Goal: Task Accomplishment & Management: Use online tool/utility

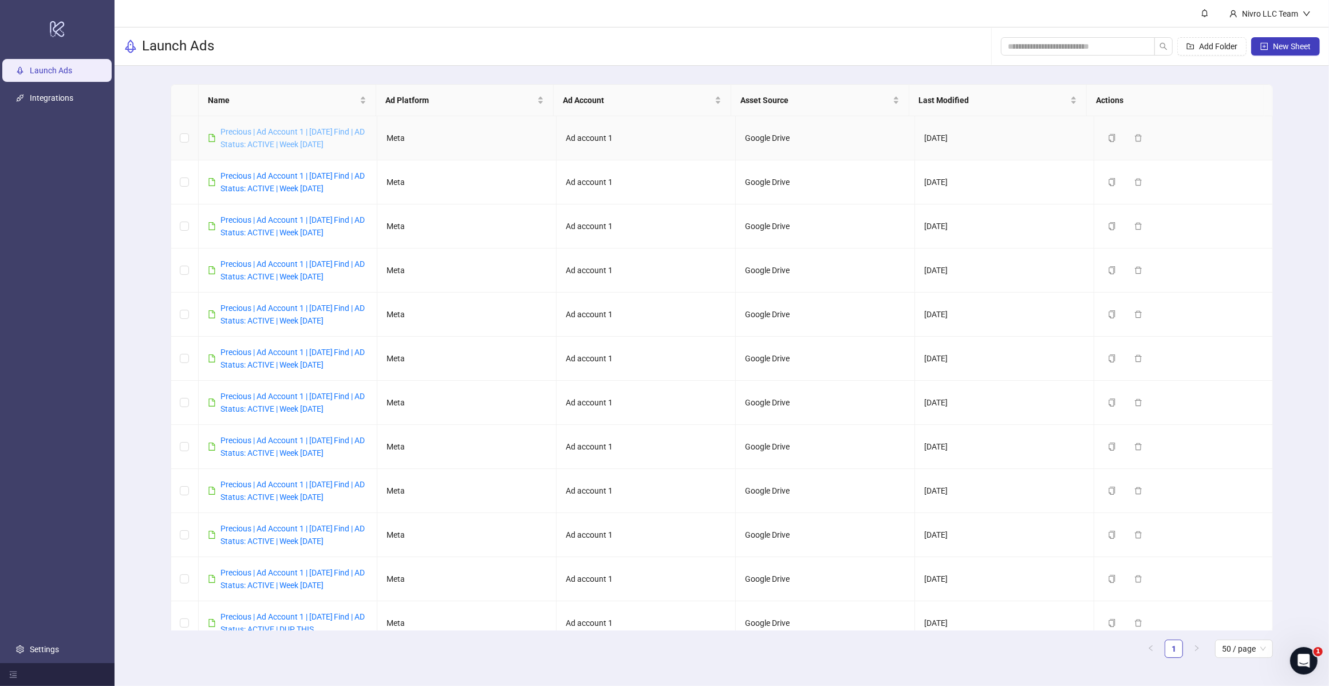
click at [318, 148] on link "Precious | Ad Account 1 | [DATE] Find | AD Status: ACTIVE | Week [DATE]" at bounding box center [292, 138] width 145 height 22
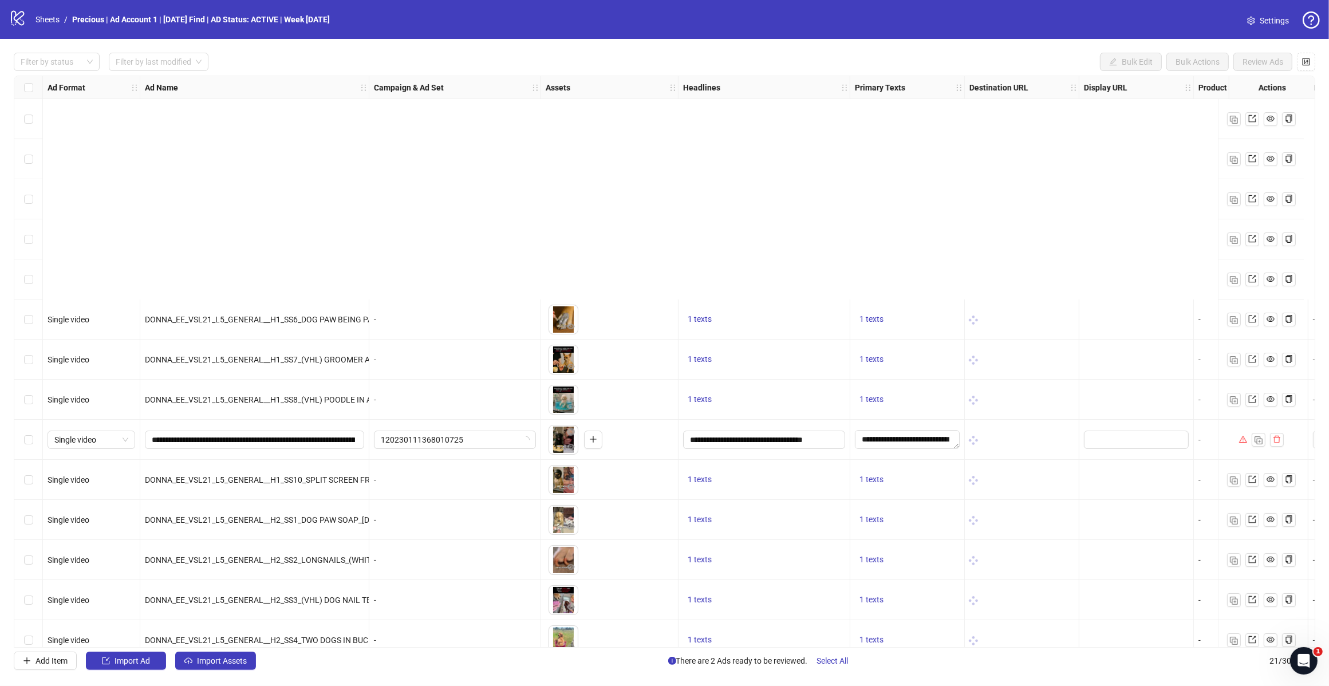
scroll to position [298, 0]
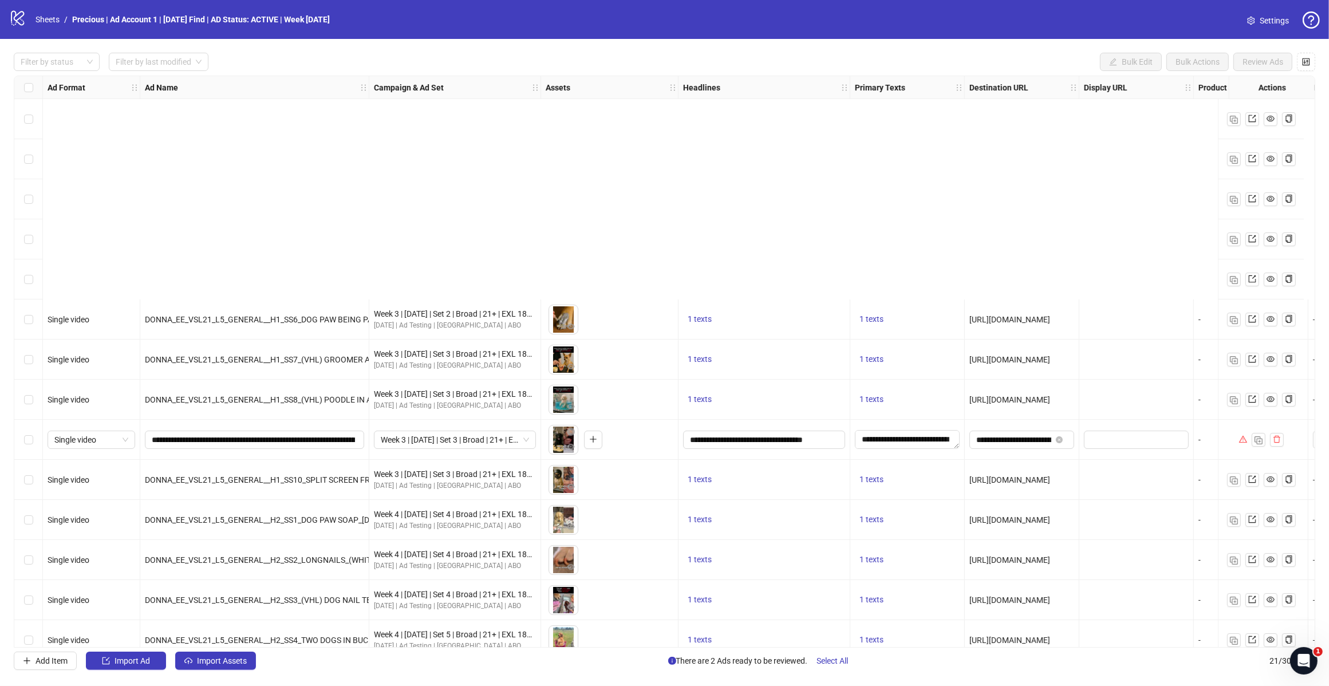
scroll to position [298, 0]
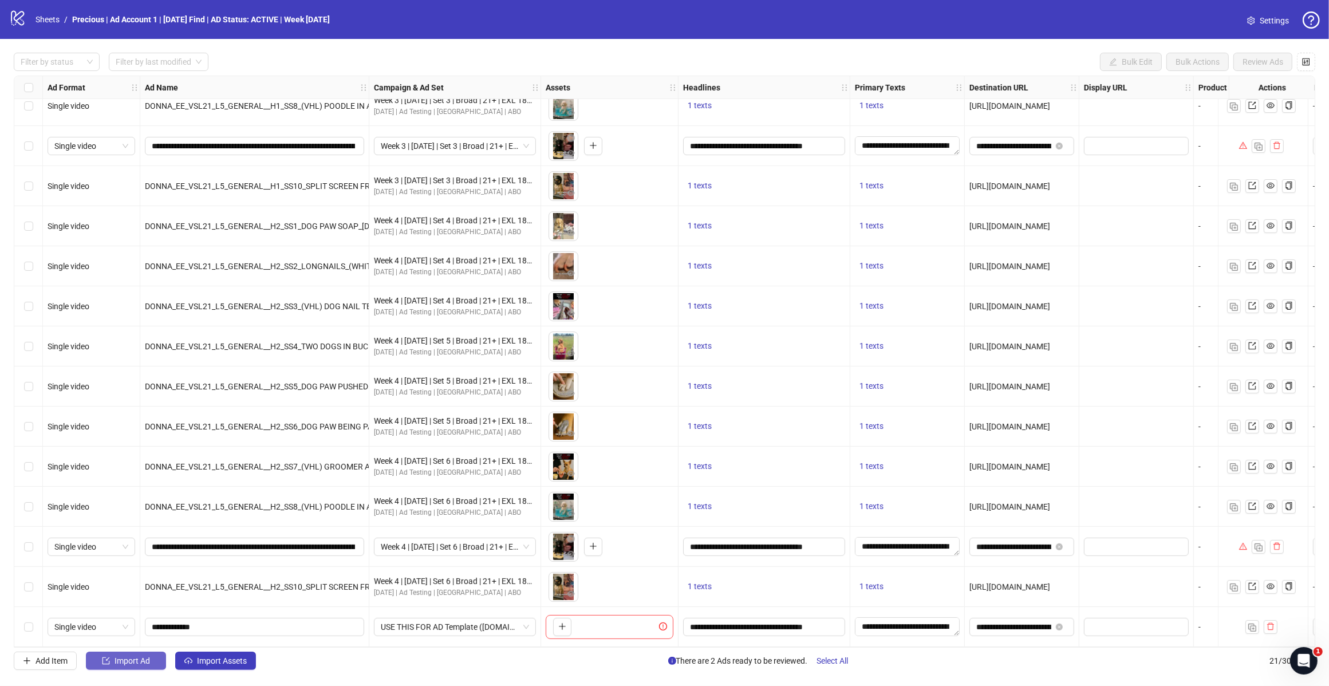
click at [118, 665] on span "Import Ad" at bounding box center [133, 660] width 36 height 9
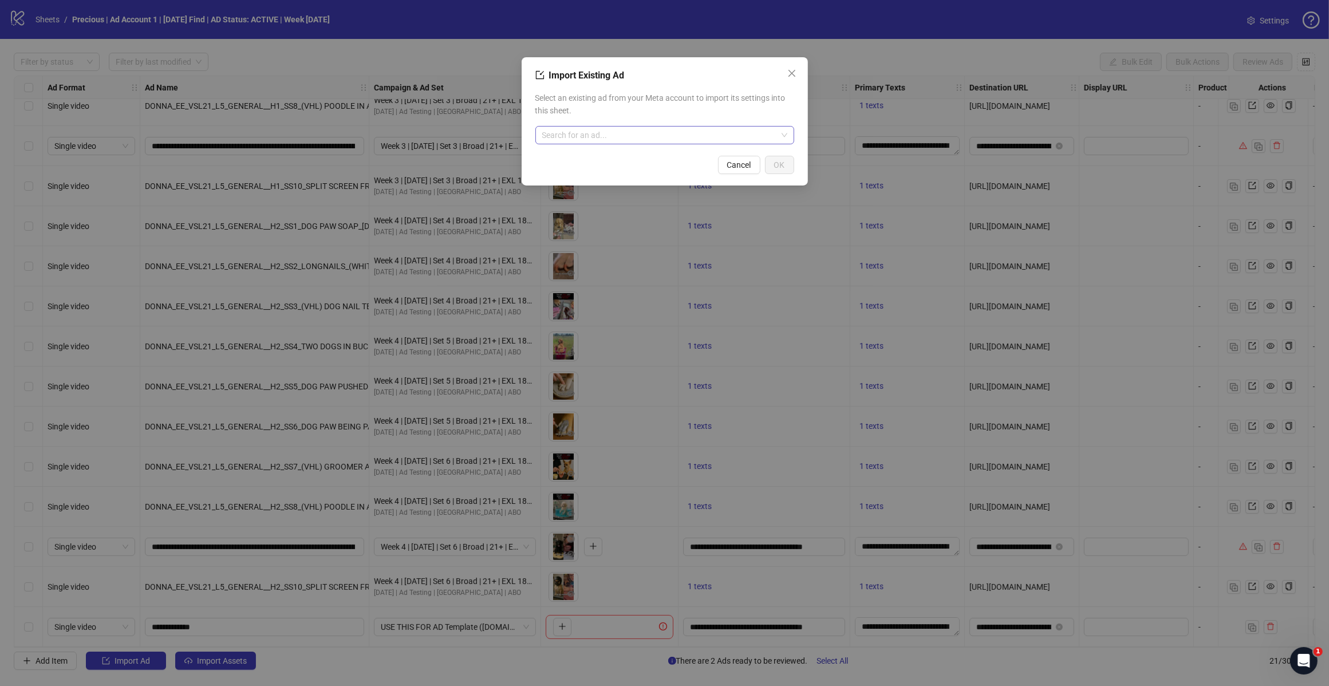
click at [637, 140] on input "search" at bounding box center [659, 135] width 235 height 17
type input "********"
click at [641, 159] on div "AD - Template 120225659797300725" at bounding box center [665, 164] width 241 height 25
click at [777, 160] on span "OK" at bounding box center [779, 164] width 11 height 9
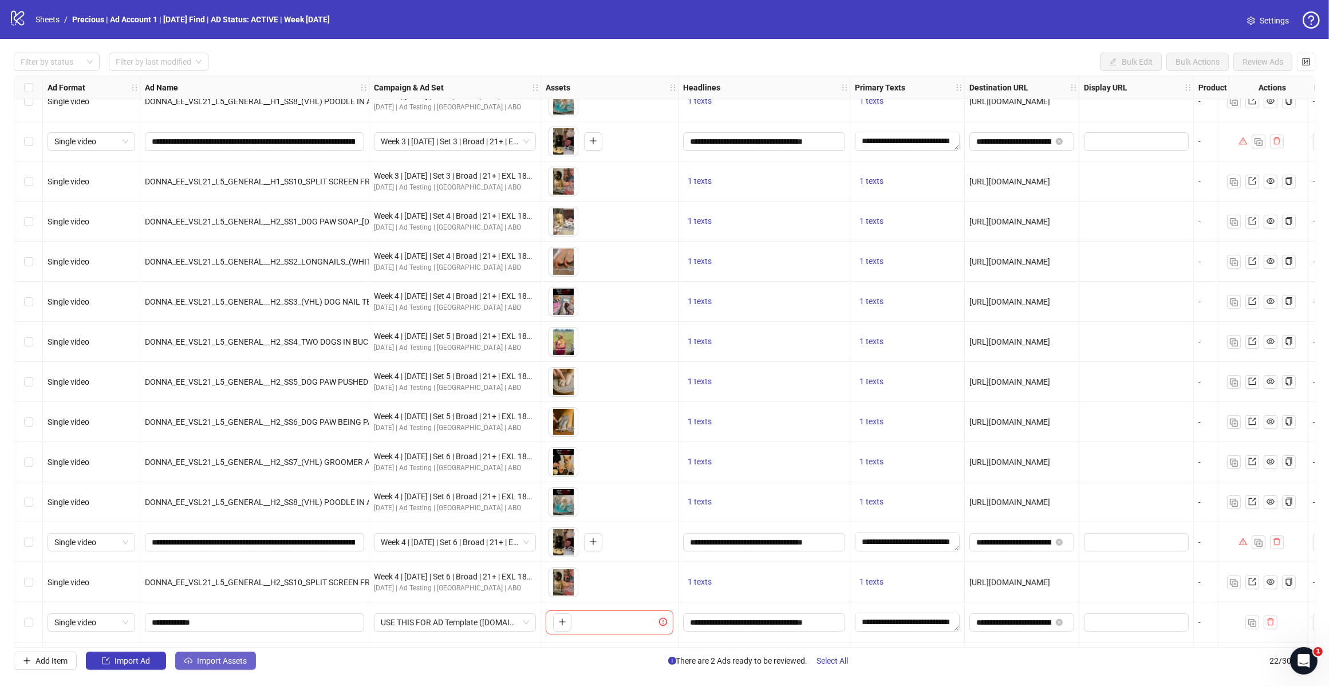
click at [220, 660] on span "Import Assets" at bounding box center [222, 660] width 50 height 9
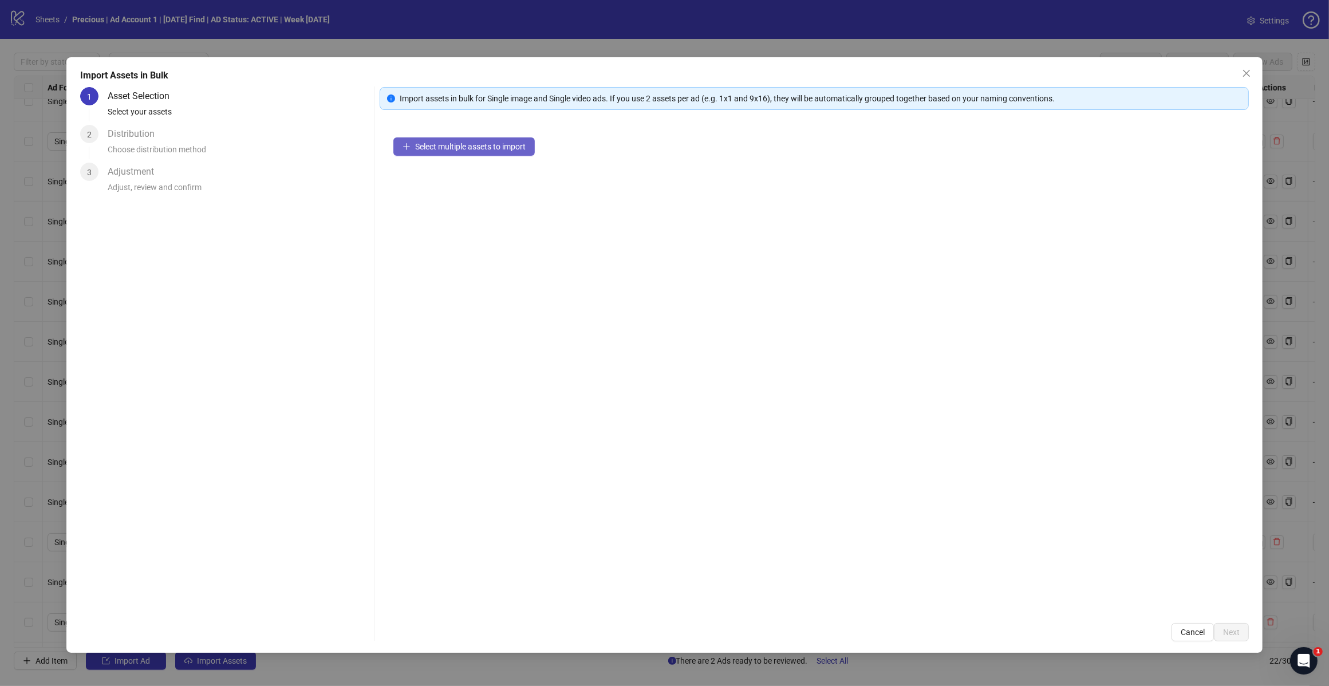
click at [496, 143] on span "Select multiple assets to import" at bounding box center [470, 146] width 111 height 9
click at [494, 152] on button "Select multiple assets to import" at bounding box center [463, 146] width 141 height 18
click at [448, 186] on span "Add more assets" at bounding box center [445, 183] width 60 height 9
click at [1233, 635] on span "Next" at bounding box center [1231, 632] width 17 height 9
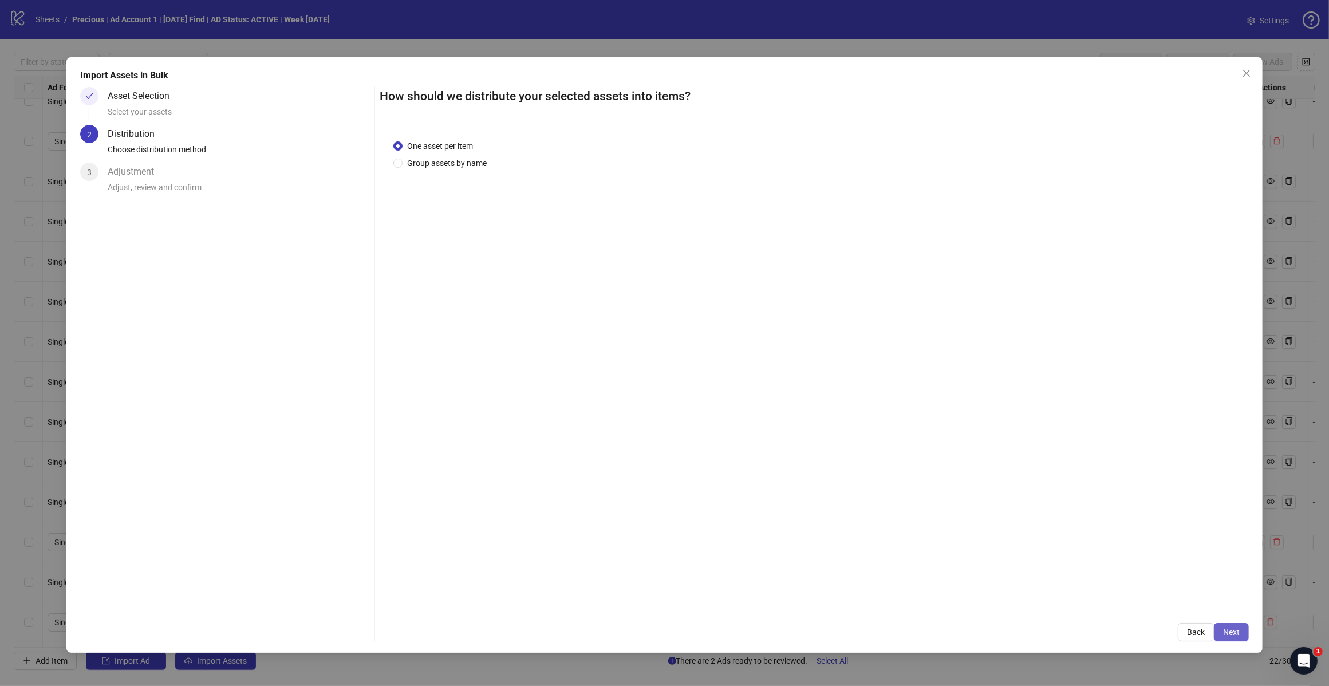
click at [1229, 625] on button "Next" at bounding box center [1231, 632] width 35 height 18
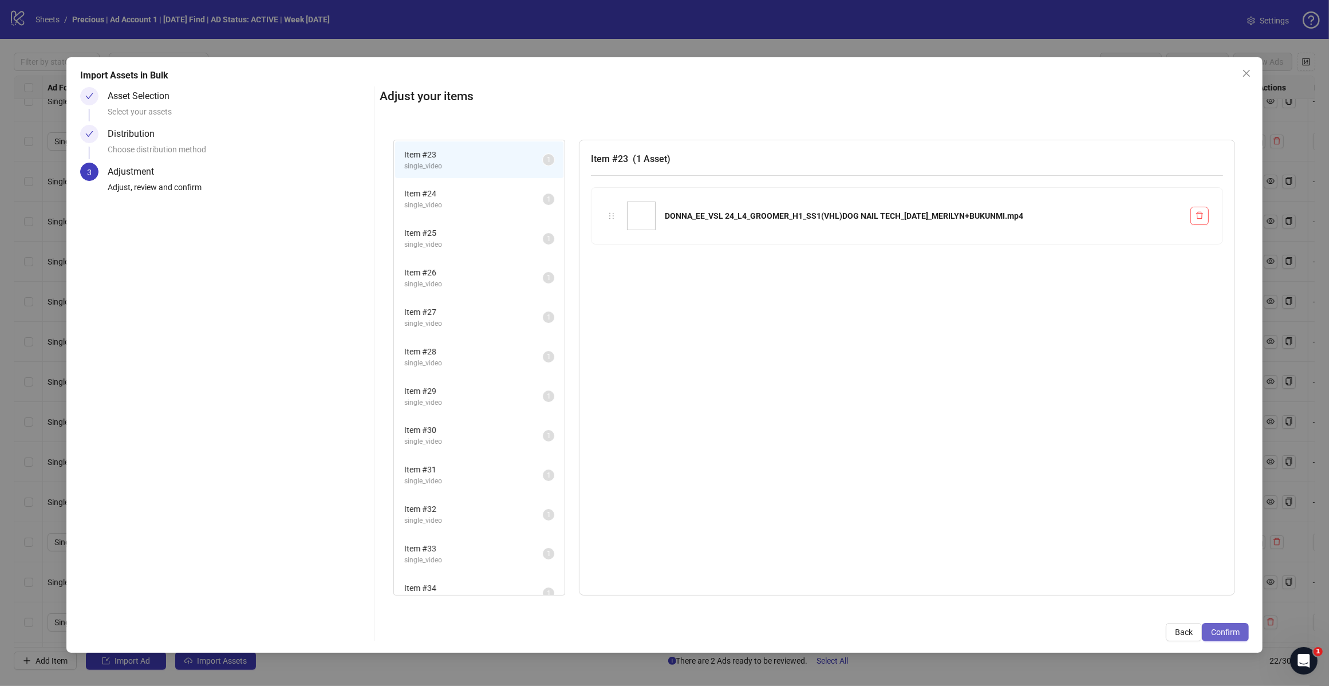
click at [1229, 629] on span "Confirm" at bounding box center [1225, 632] width 29 height 9
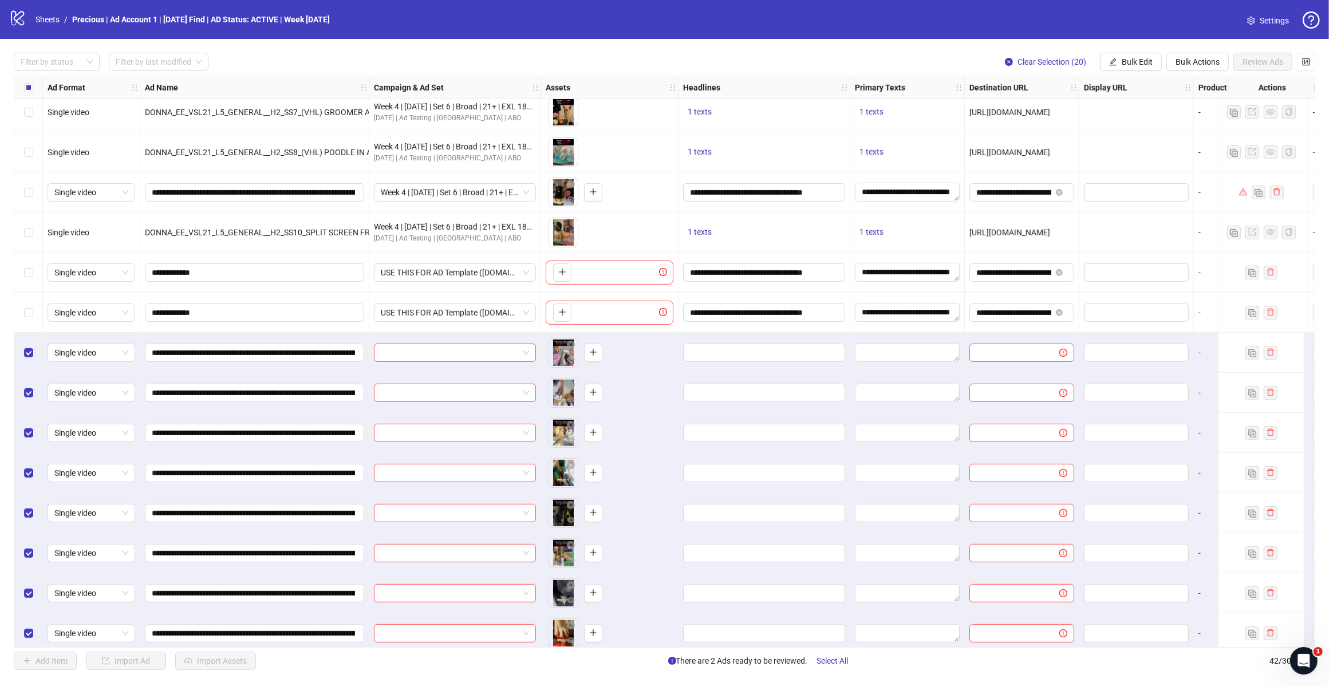
scroll to position [649, 0]
click at [1146, 64] on span "Bulk Edit" at bounding box center [1137, 61] width 31 height 9
click at [1137, 139] on span "Headlines" at bounding box center [1142, 140] width 68 height 13
click at [1183, 159] on button "submit" at bounding box center [1178, 160] width 14 height 14
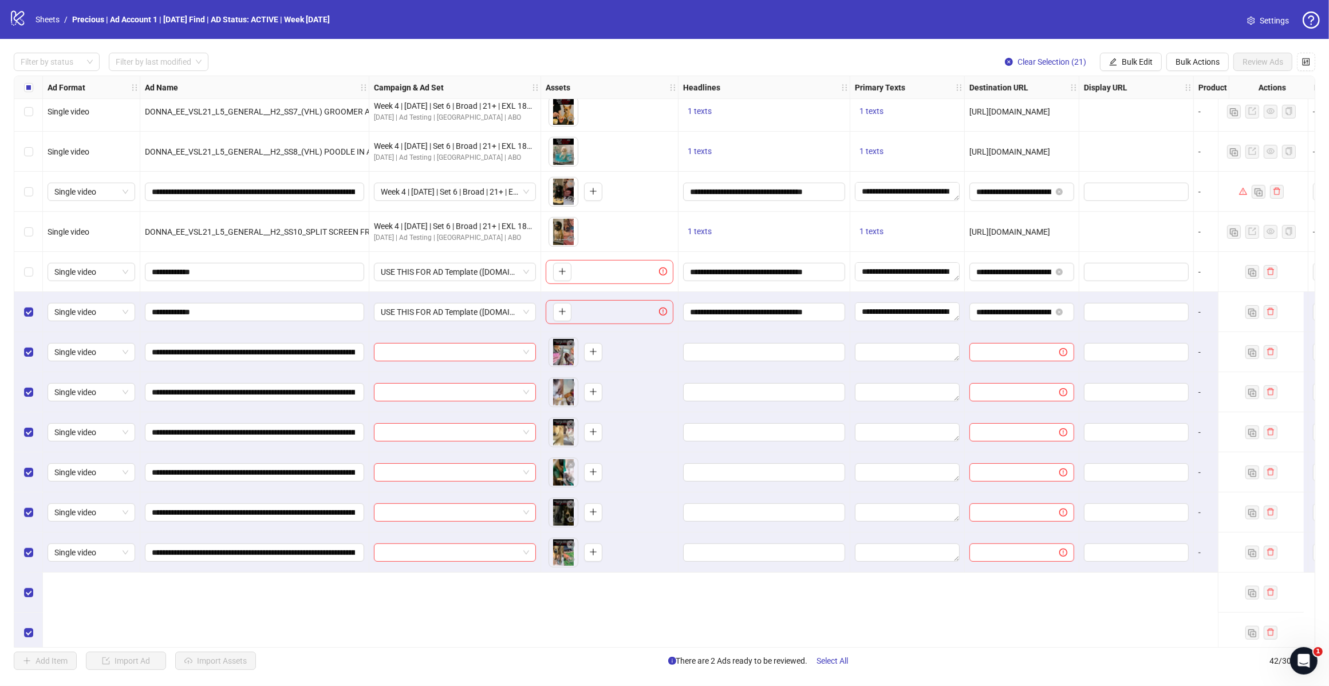
scroll to position [506, 0]
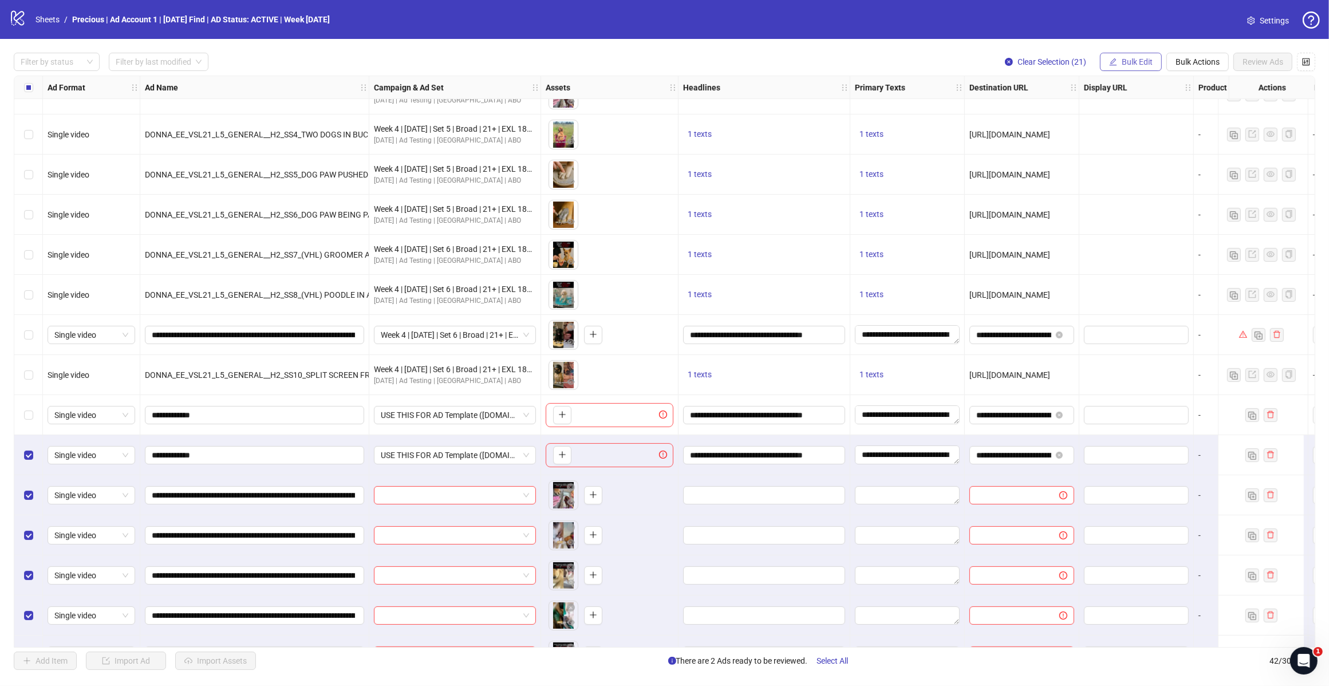
click at [1141, 60] on span "Bulk Edit" at bounding box center [1137, 61] width 31 height 9
click at [1138, 136] on span "Headlines" at bounding box center [1142, 140] width 68 height 13
click at [1177, 158] on icon "check" at bounding box center [1177, 160] width 8 height 8
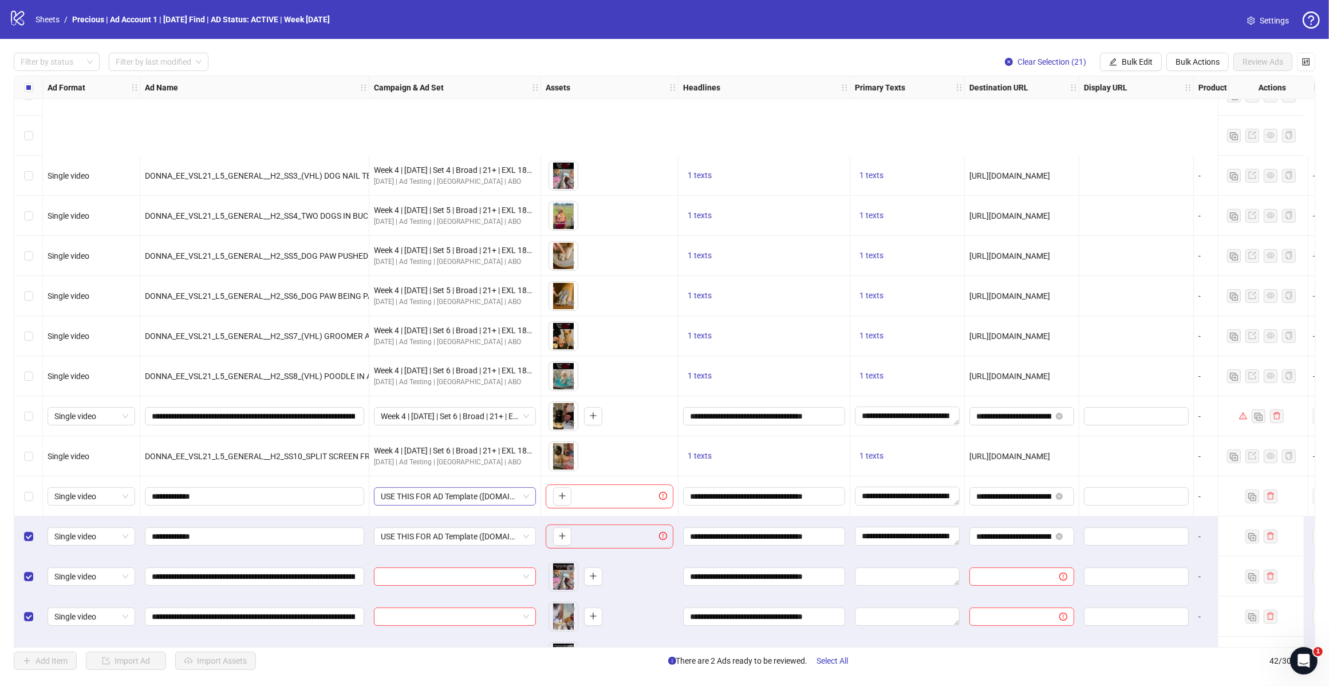
scroll to position [568, 0]
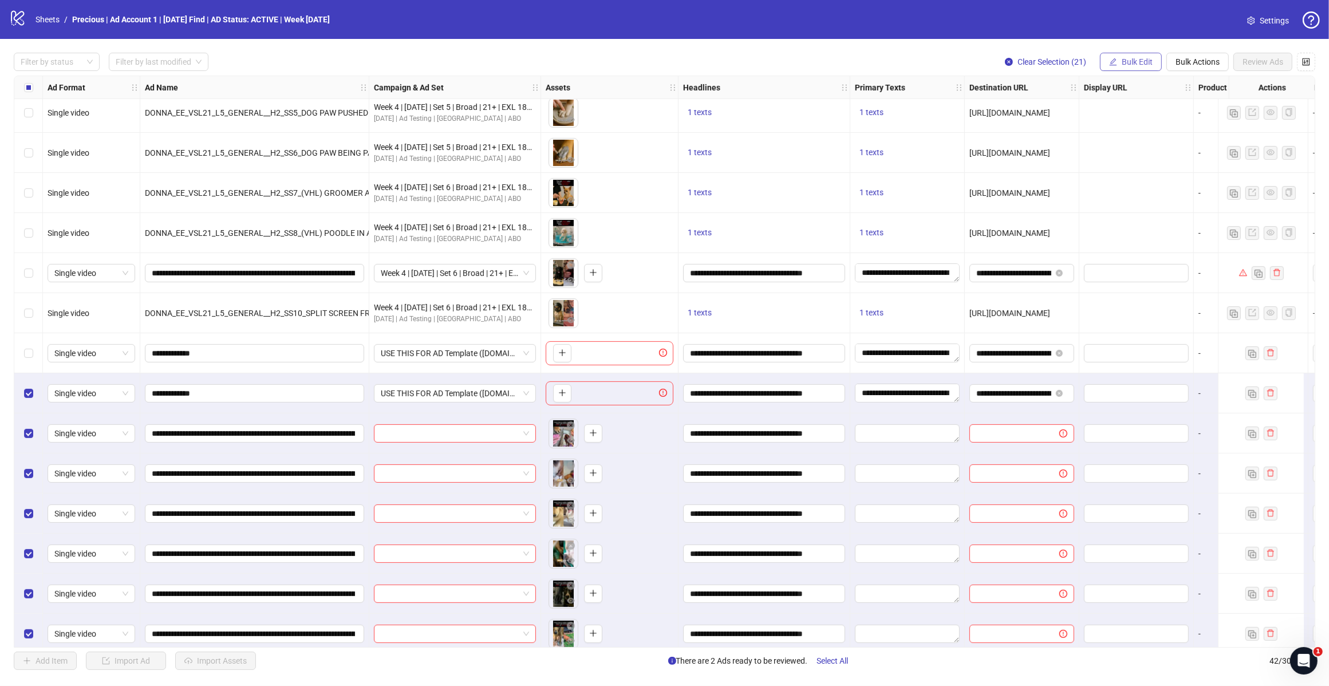
click at [1129, 56] on button "Bulk Edit" at bounding box center [1131, 62] width 62 height 18
click at [1141, 161] on span "Primary Texts" at bounding box center [1142, 158] width 68 height 13
click at [1175, 172] on icon "check" at bounding box center [1177, 172] width 8 height 8
click at [1144, 58] on span "Bulk Edit" at bounding box center [1137, 61] width 31 height 9
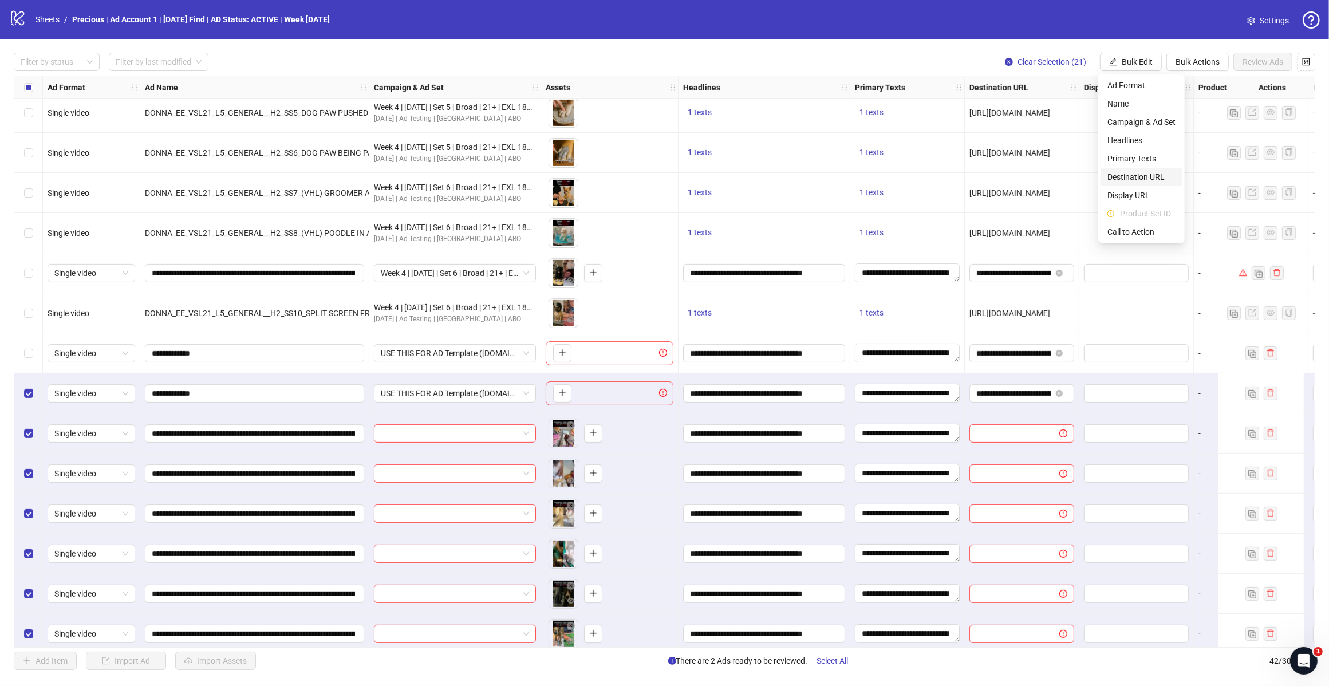
click at [1147, 175] on span "Destination URL" at bounding box center [1142, 177] width 68 height 13
click at [1180, 144] on icon "check" at bounding box center [1177, 141] width 8 height 8
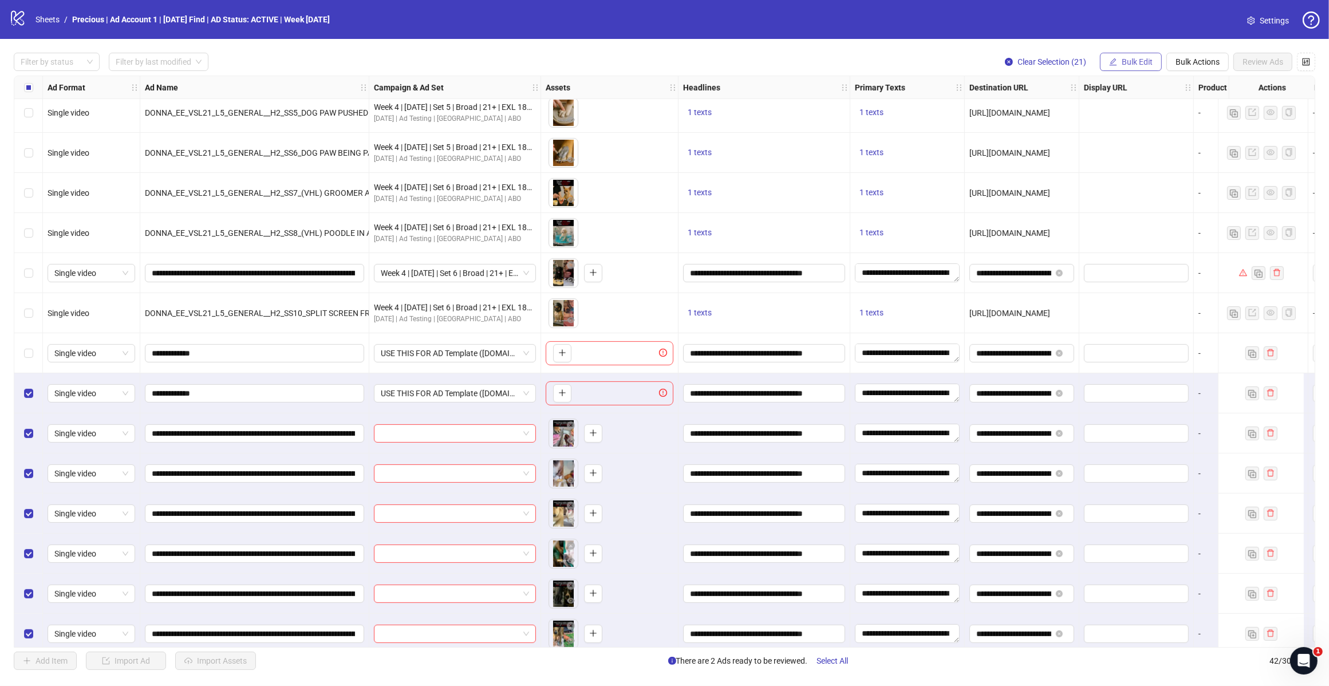
click at [1126, 56] on button "Bulk Edit" at bounding box center [1131, 62] width 62 height 18
click at [1132, 229] on span "Call to Action" at bounding box center [1142, 232] width 68 height 13
click at [1175, 138] on icon "check" at bounding box center [1177, 141] width 8 height 8
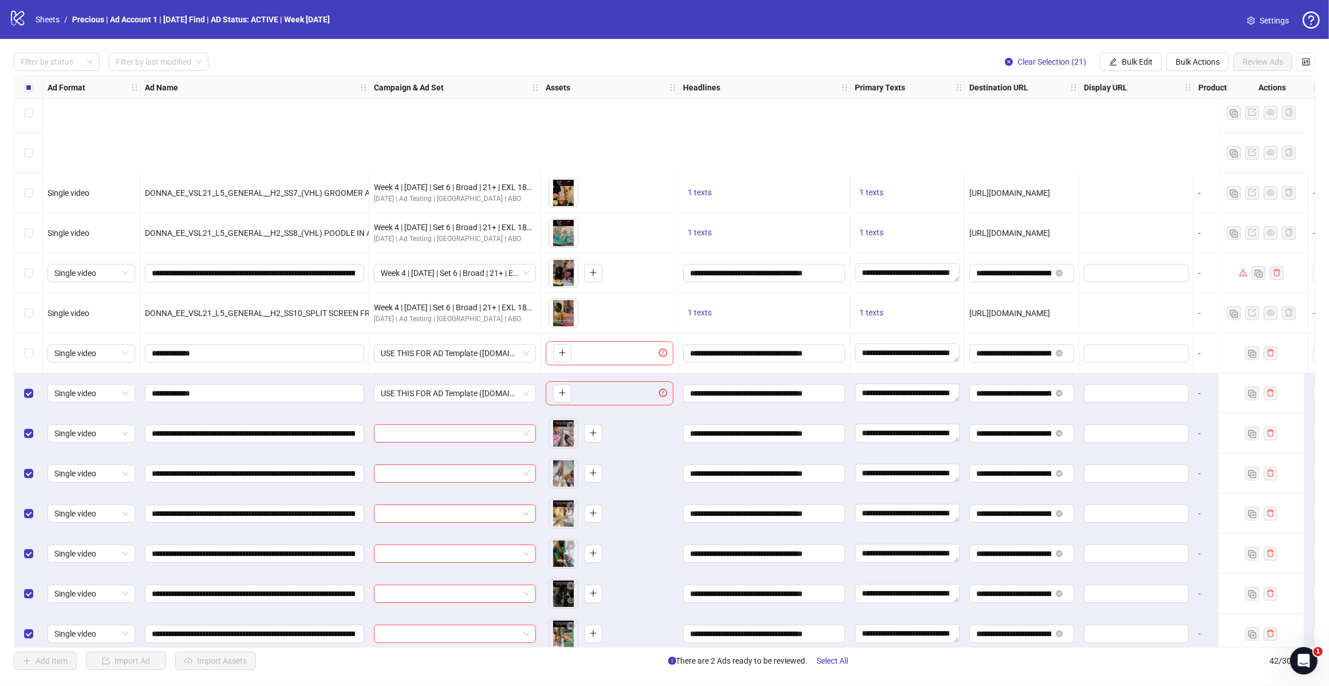
scroll to position [711, 0]
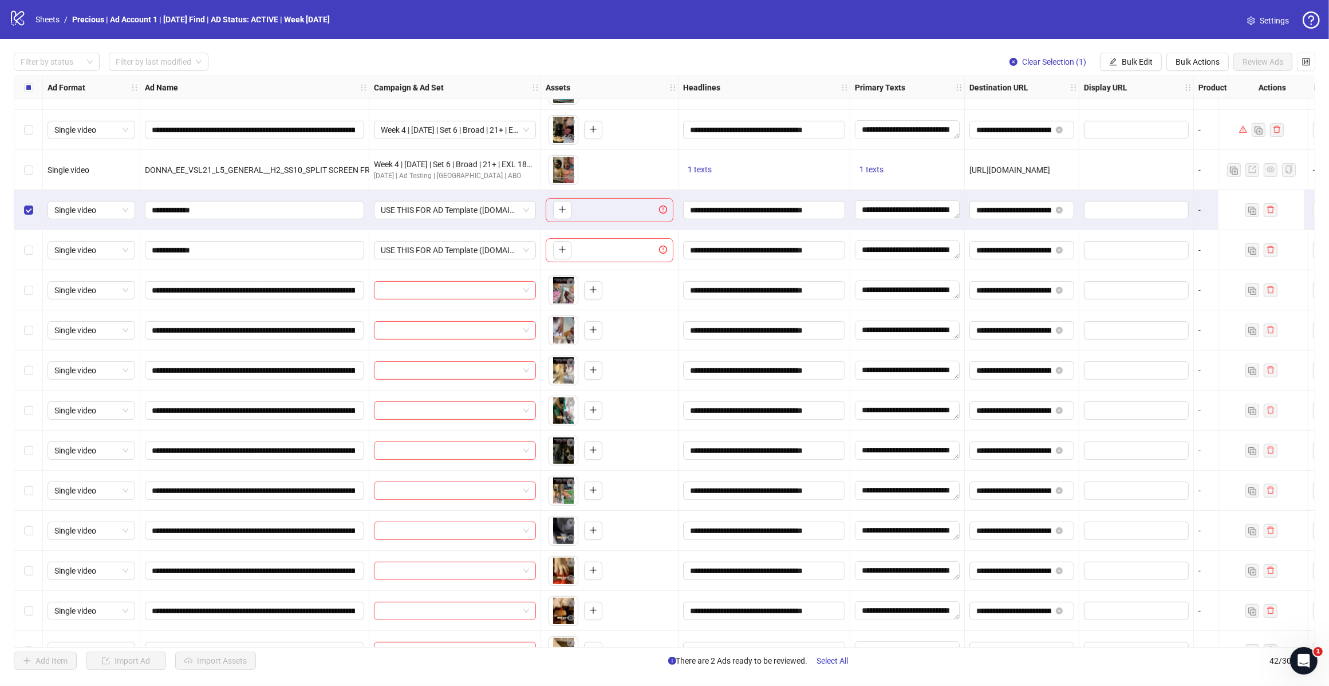
click at [25, 244] on div "Select row 22" at bounding box center [28, 250] width 29 height 40
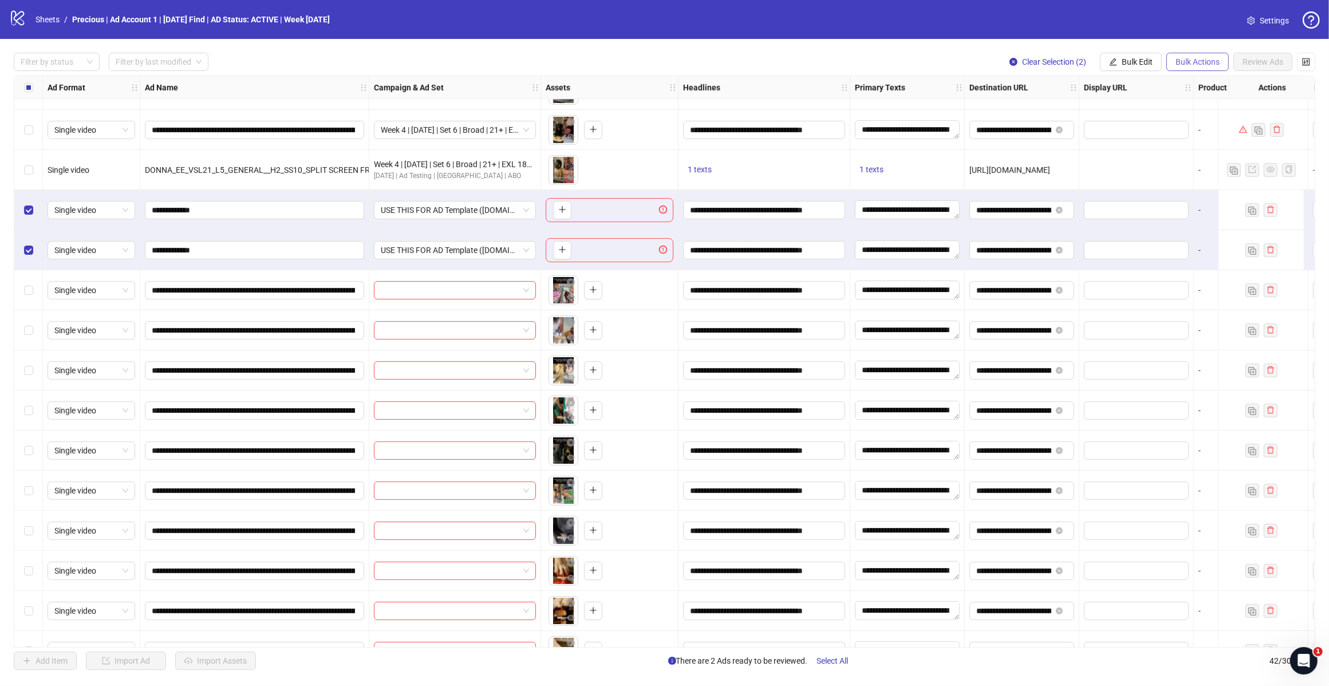
click at [1195, 64] on span "Bulk Actions" at bounding box center [1198, 61] width 44 height 9
click at [1195, 85] on span "Delete" at bounding box center [1214, 85] width 78 height 13
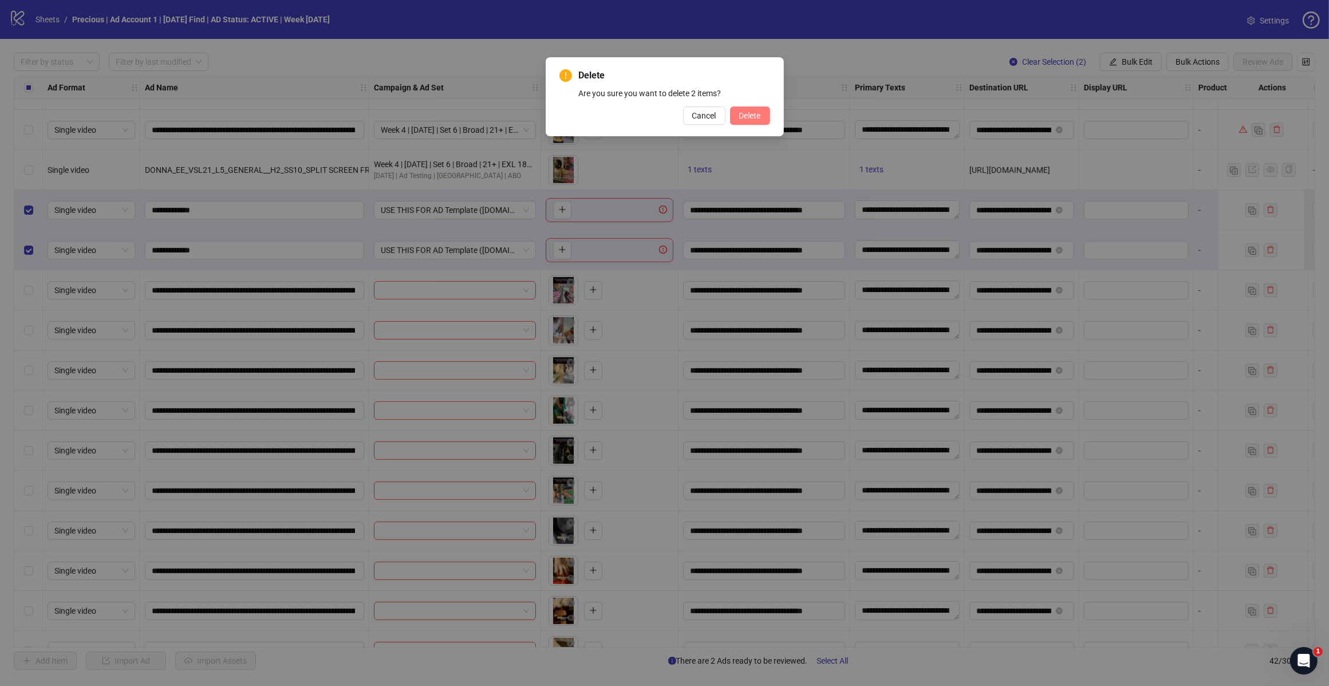
click at [756, 113] on span "Delete" at bounding box center [750, 115] width 22 height 9
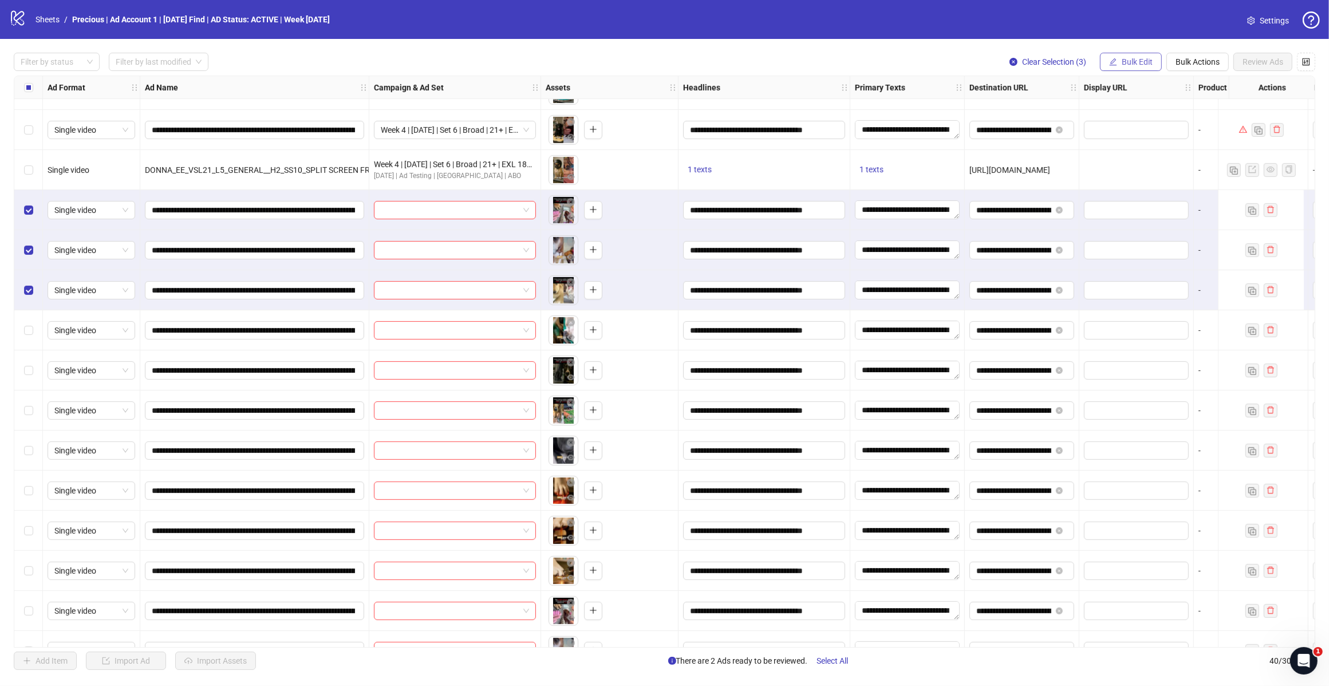
click at [1155, 65] on button "Bulk Edit" at bounding box center [1131, 62] width 62 height 18
click at [1157, 121] on span "Campaign & Ad Set" at bounding box center [1142, 122] width 68 height 13
click at [1177, 112] on span at bounding box center [1098, 111] width 158 height 17
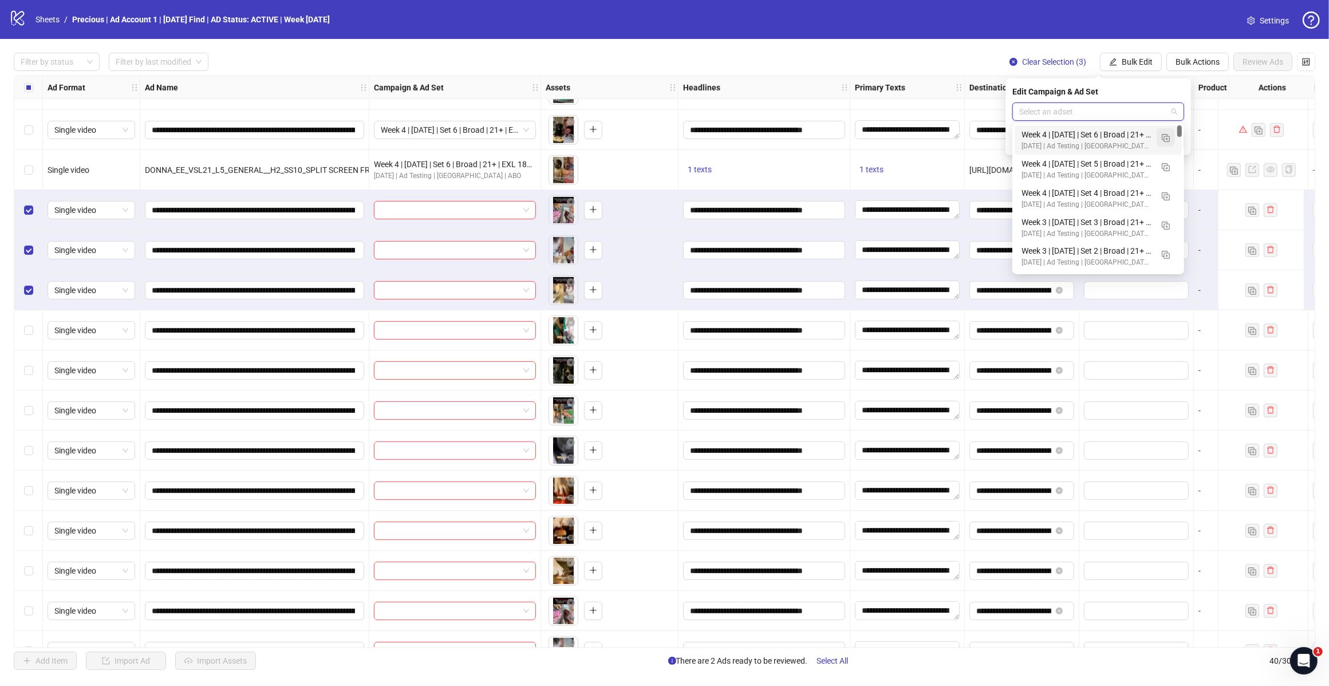
click at [1167, 141] on img "button" at bounding box center [1166, 138] width 8 height 8
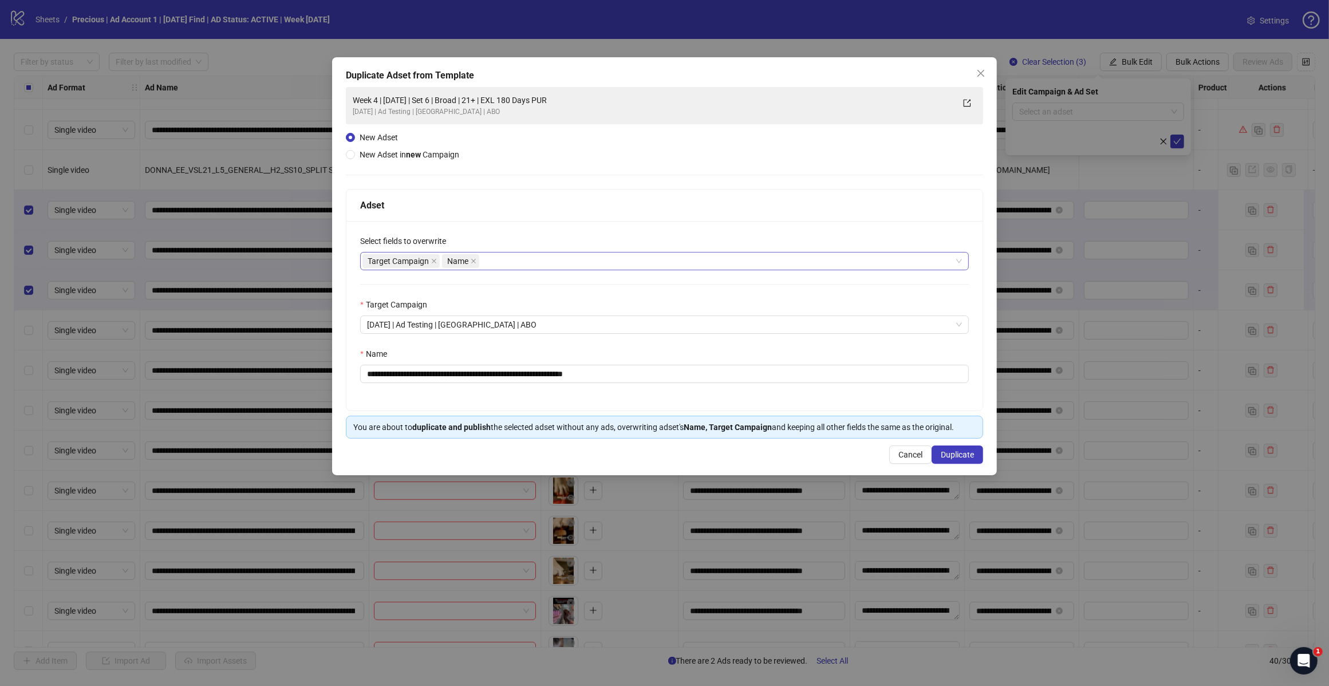
click at [498, 262] on div "Target Campaign Name" at bounding box center [658, 261] width 592 height 16
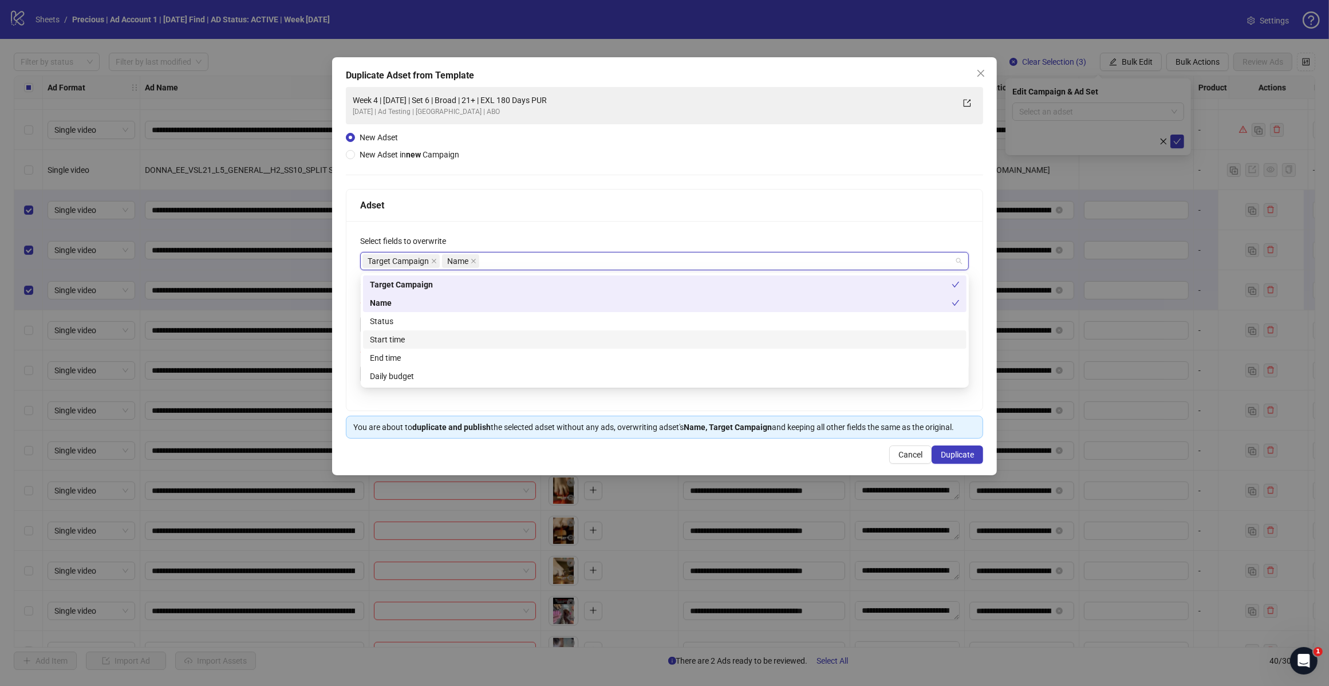
click at [451, 338] on div "Start time" at bounding box center [665, 339] width 590 height 13
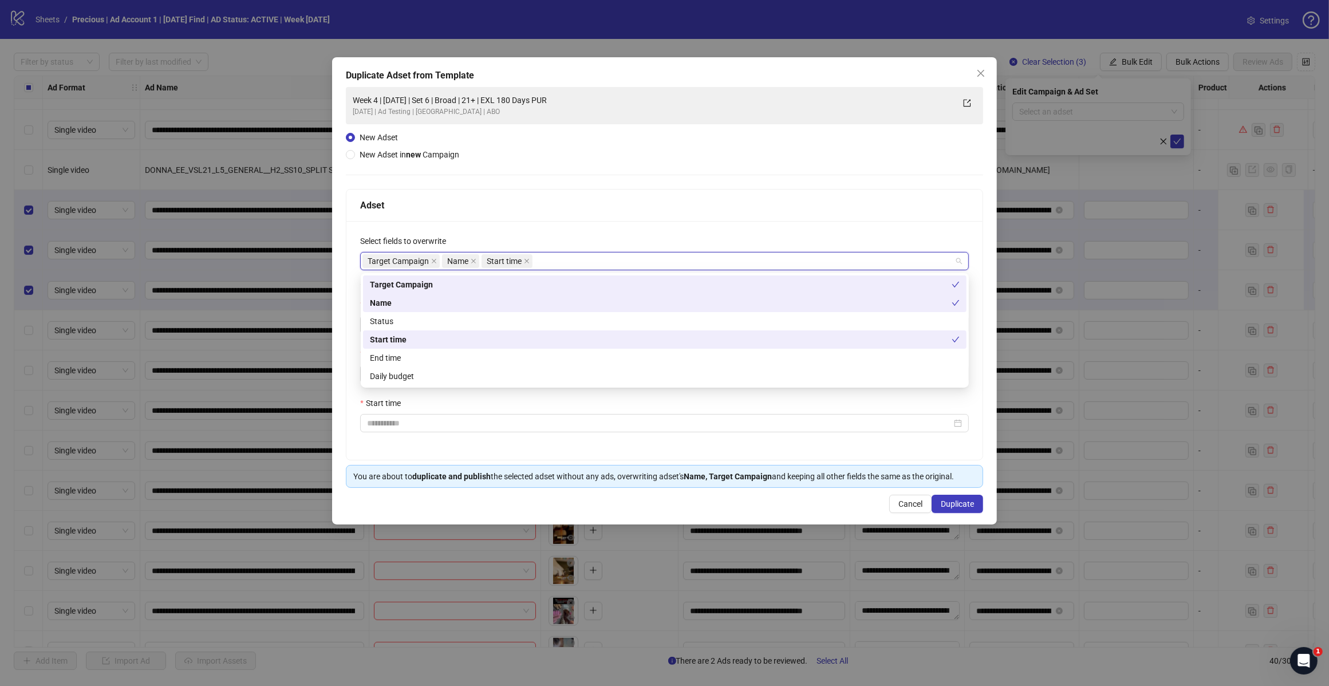
click at [545, 259] on div "Target Campaign Name Start time" at bounding box center [658, 261] width 592 height 16
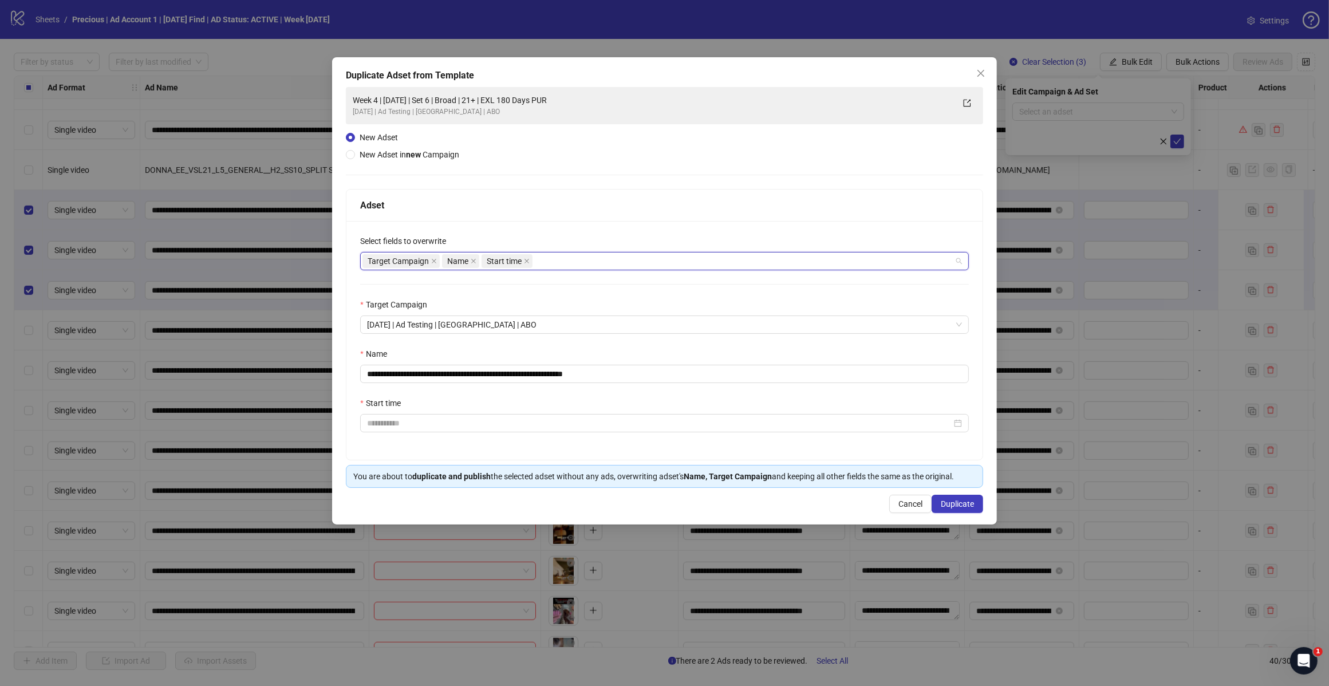
click at [549, 266] on div "Target Campaign Name Start time" at bounding box center [658, 261] width 592 height 16
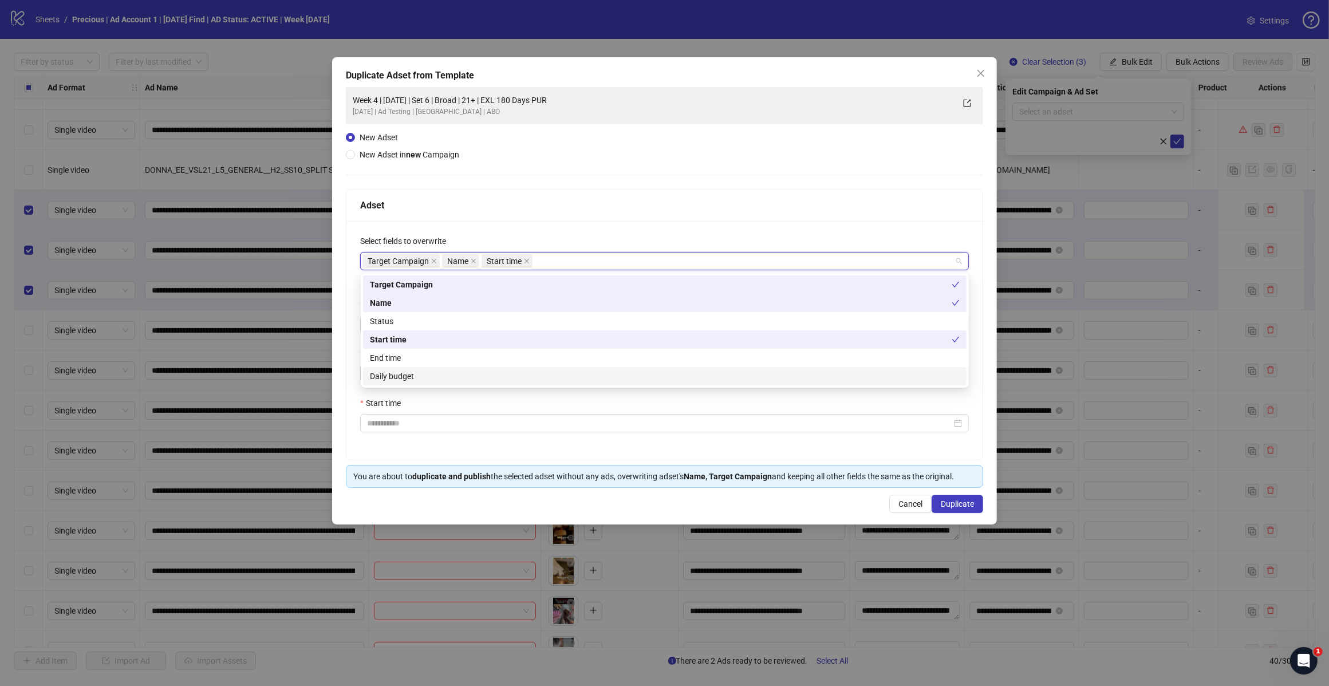
click at [437, 373] on div "Daily budget" at bounding box center [665, 376] width 590 height 13
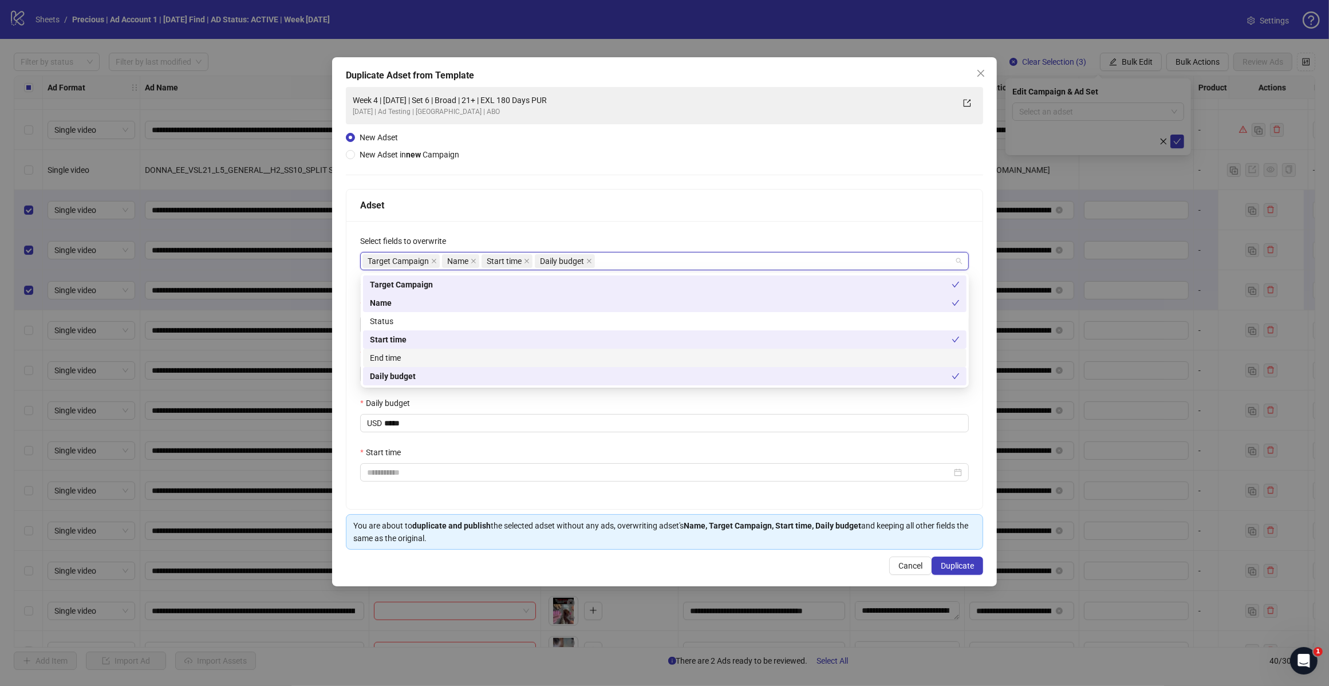
click at [687, 204] on div "Adset" at bounding box center [664, 205] width 609 height 14
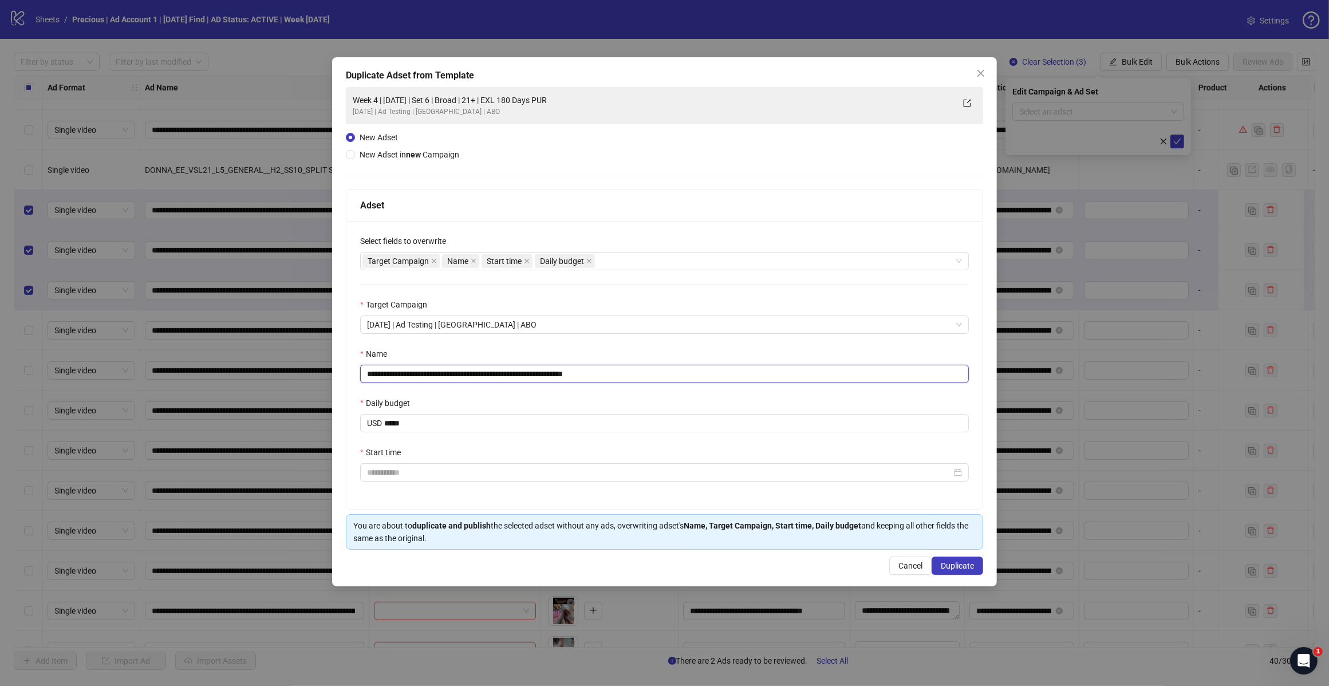
click at [618, 373] on input "**********" at bounding box center [664, 374] width 609 height 18
click at [408, 372] on input "**********" at bounding box center [664, 374] width 609 height 18
click at [467, 373] on input "**********" at bounding box center [664, 374] width 609 height 18
click at [407, 373] on input "**********" at bounding box center [664, 374] width 609 height 18
type input "**********"
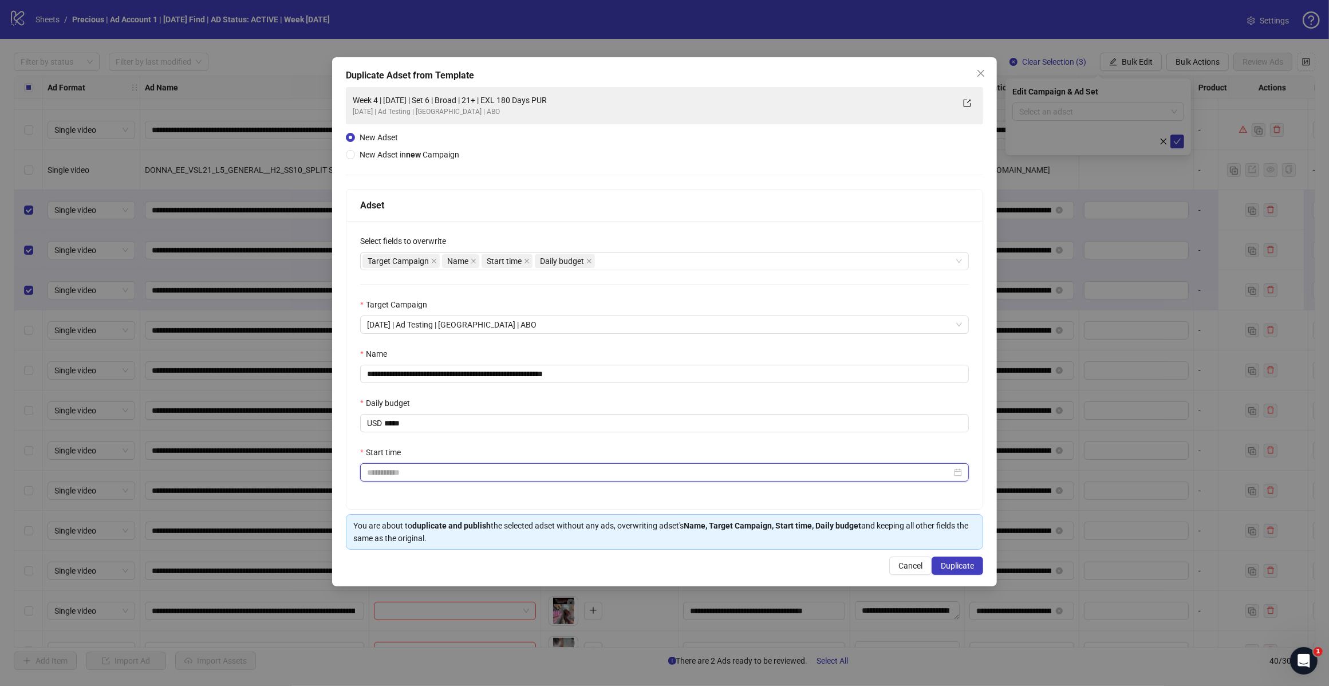
click at [517, 476] on input "Start time" at bounding box center [659, 472] width 585 height 13
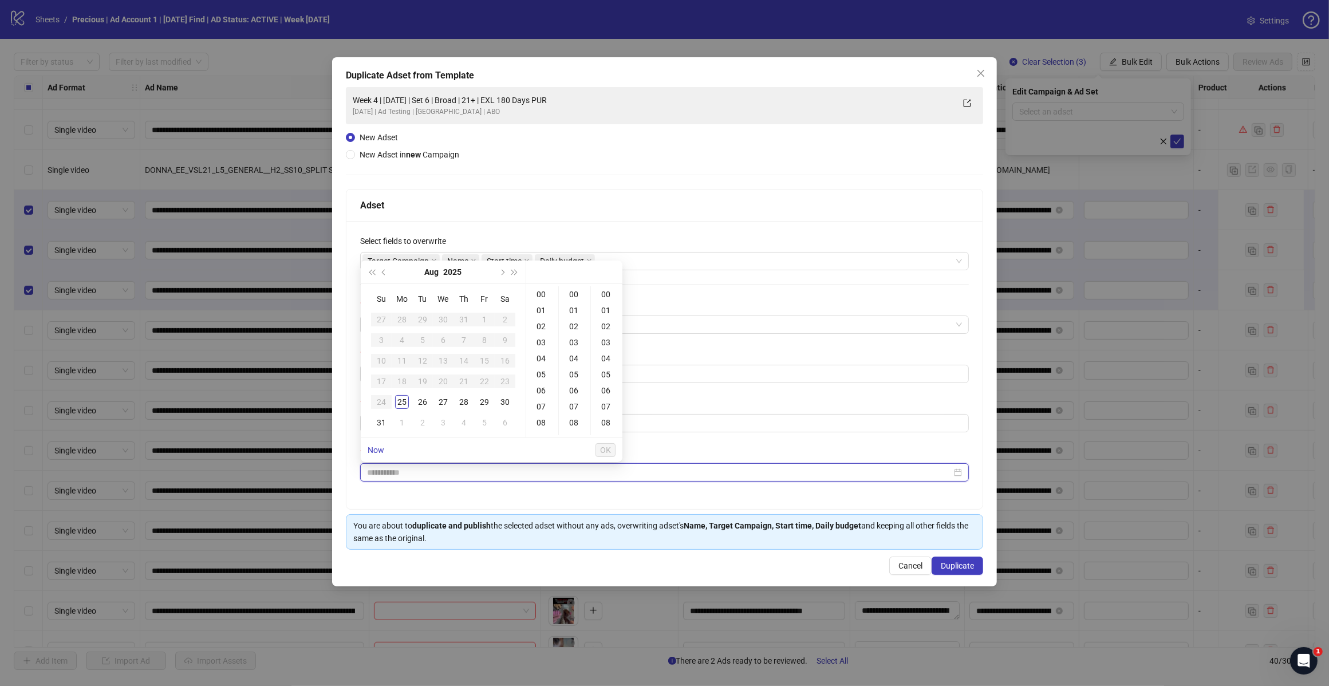
type input "**********"
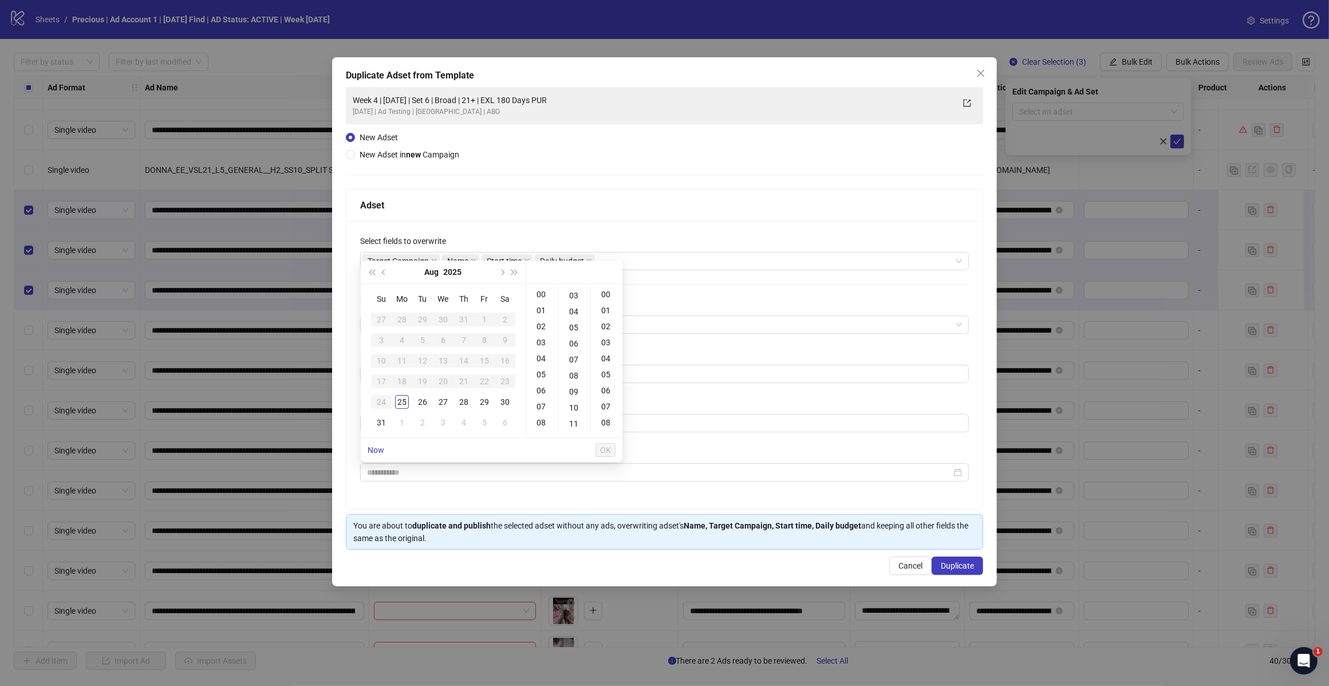
scroll to position [0, 0]
type input "**********"
click at [543, 356] on div "18" at bounding box center [542, 358] width 27 height 16
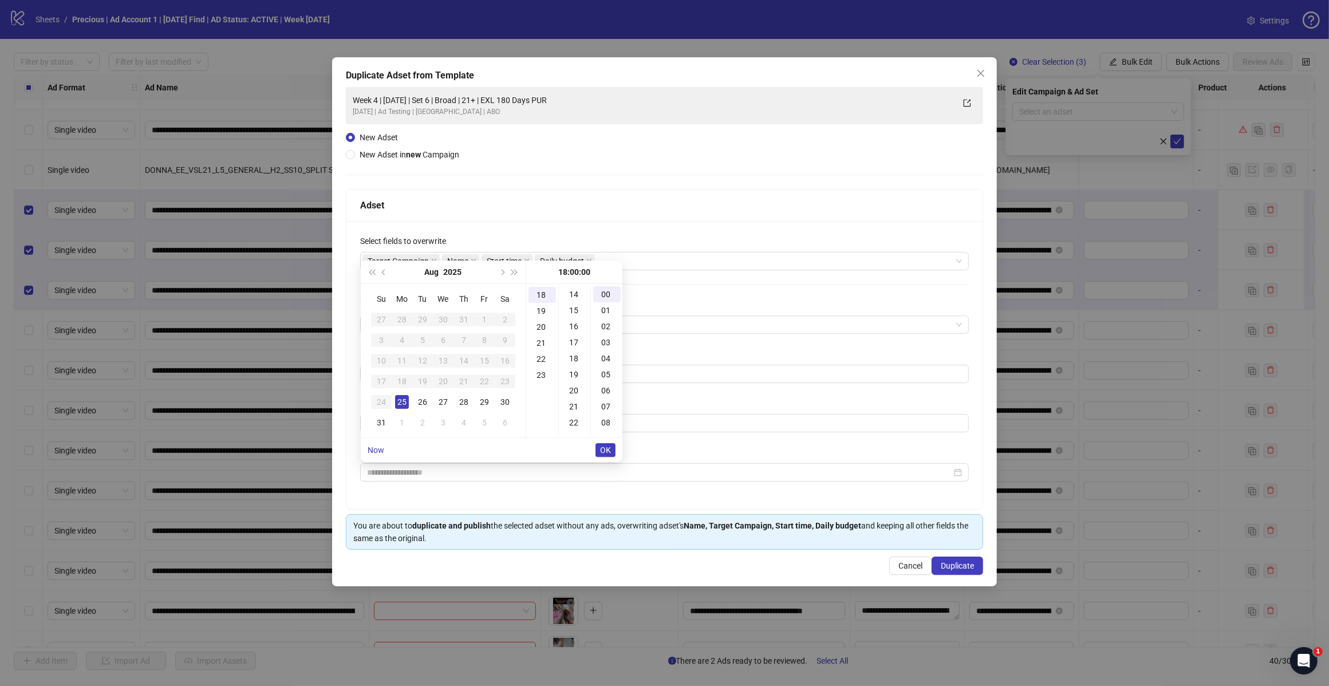
scroll to position [358, 0]
click at [576, 418] on div "30" at bounding box center [574, 417] width 27 height 16
type input "**********"
click at [600, 447] on span "OK" at bounding box center [605, 450] width 11 height 9
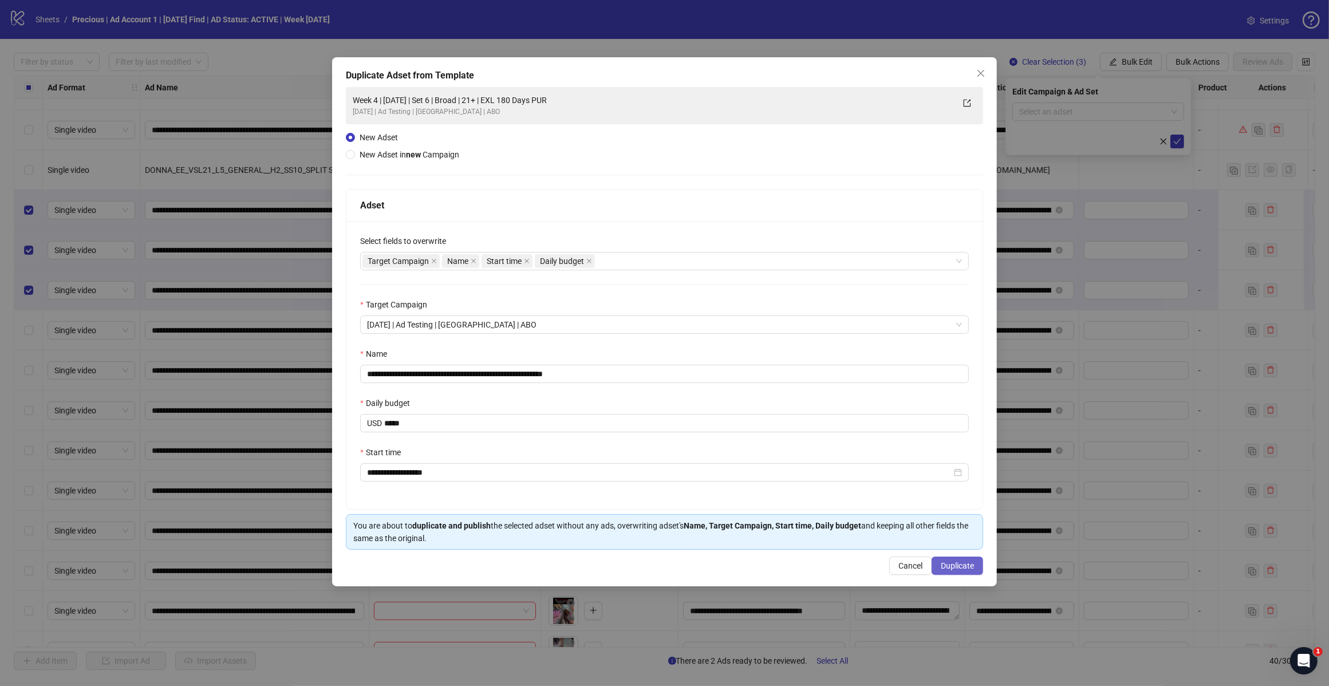
click at [949, 570] on span "Duplicate" at bounding box center [957, 565] width 33 height 9
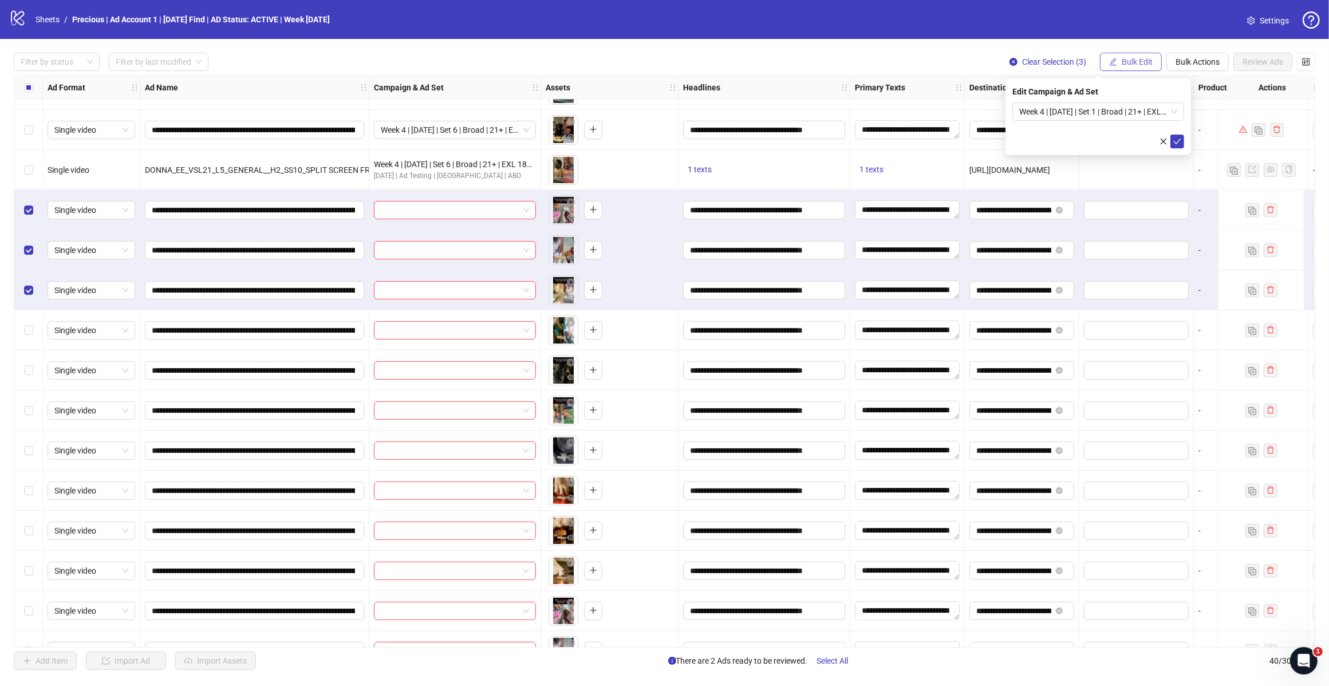
click at [1146, 59] on span "Bulk Edit" at bounding box center [1137, 61] width 31 height 9
click at [1157, 122] on span "Campaign & Ad Set" at bounding box center [1142, 122] width 68 height 13
click at [1176, 112] on span "Week 4 | [DATE] | Set 1 | Broad | 21+ | EXL 180 Days PUR" at bounding box center [1098, 111] width 158 height 17
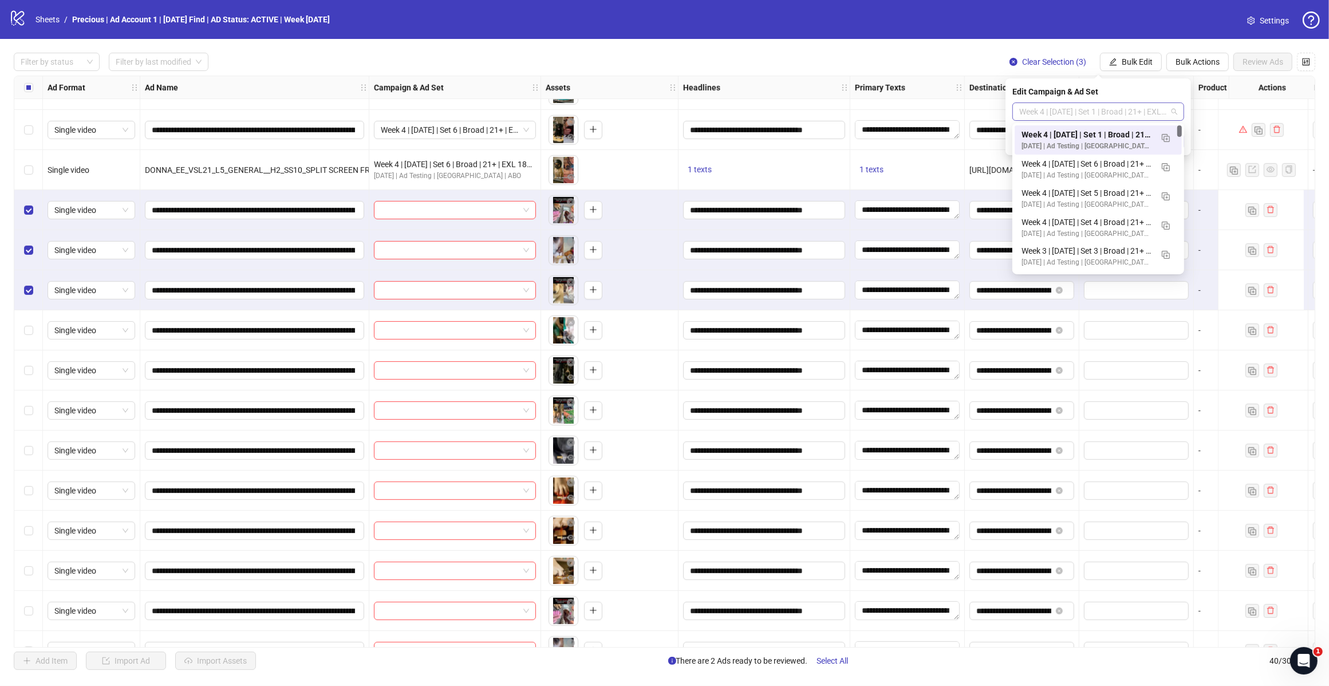
scroll to position [0, 0]
click at [1165, 138] on img "button" at bounding box center [1166, 138] width 8 height 8
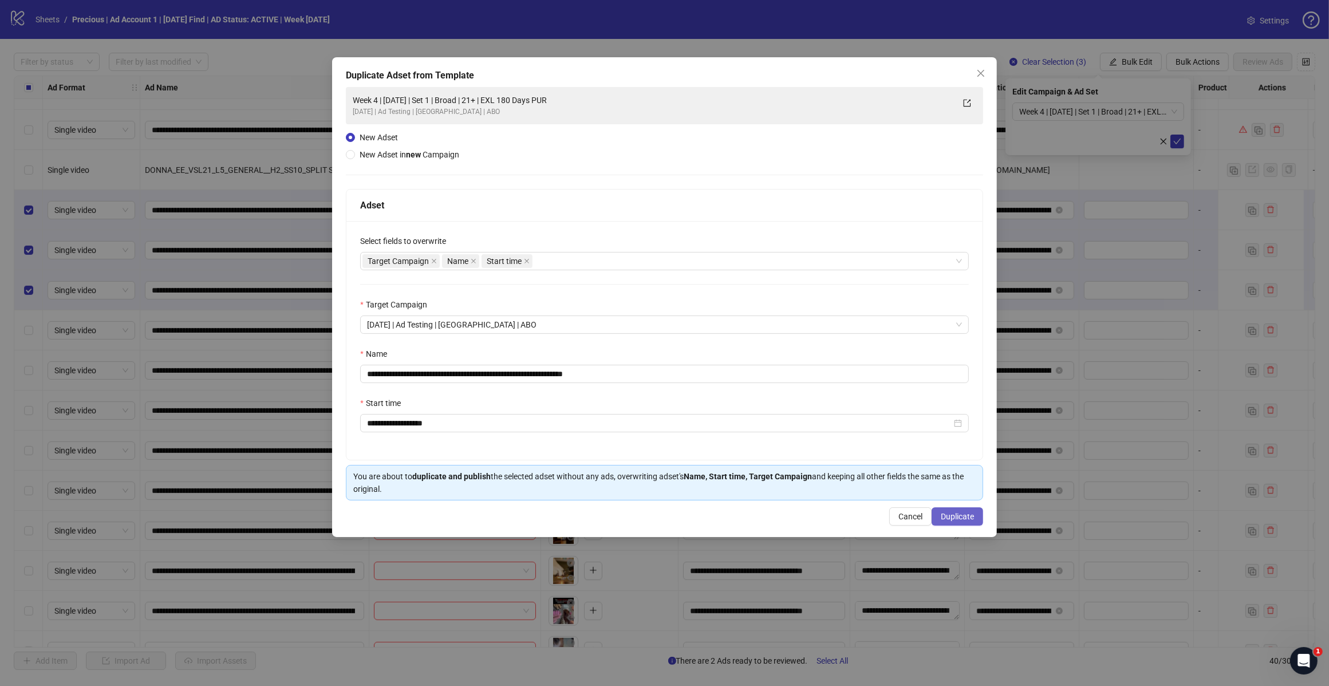
click at [949, 520] on span "Duplicate" at bounding box center [957, 516] width 33 height 9
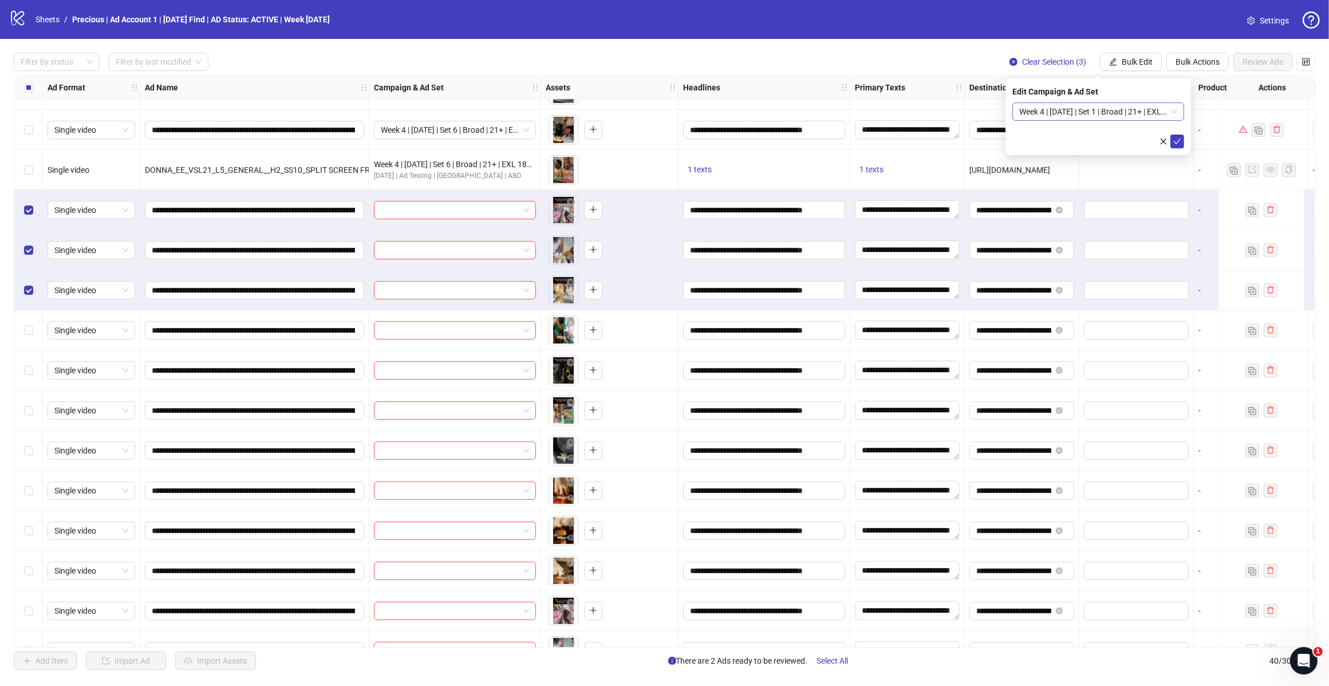
click at [1169, 110] on span "Week 4 | [DATE] | Set 1 | Broad | 21+ | EXL 180 Days PUR (copy)" at bounding box center [1098, 111] width 158 height 17
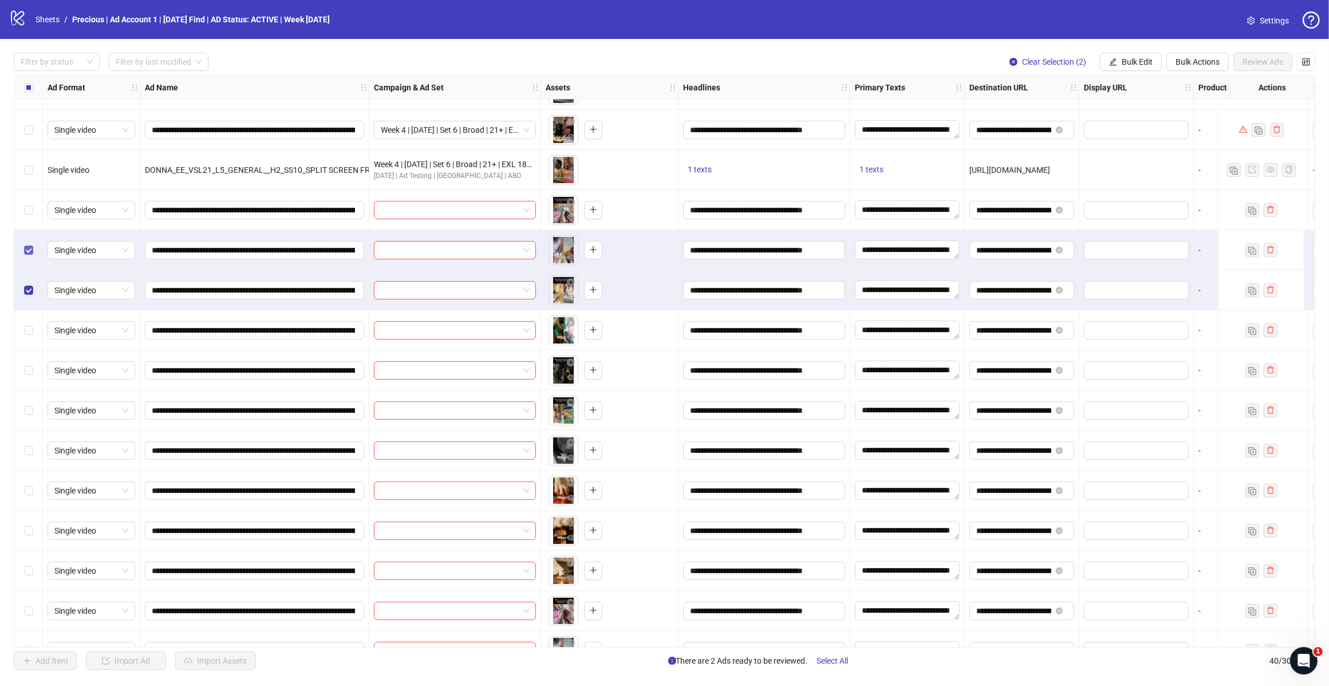
click at [26, 245] on label "Select row 22" at bounding box center [28, 250] width 9 height 13
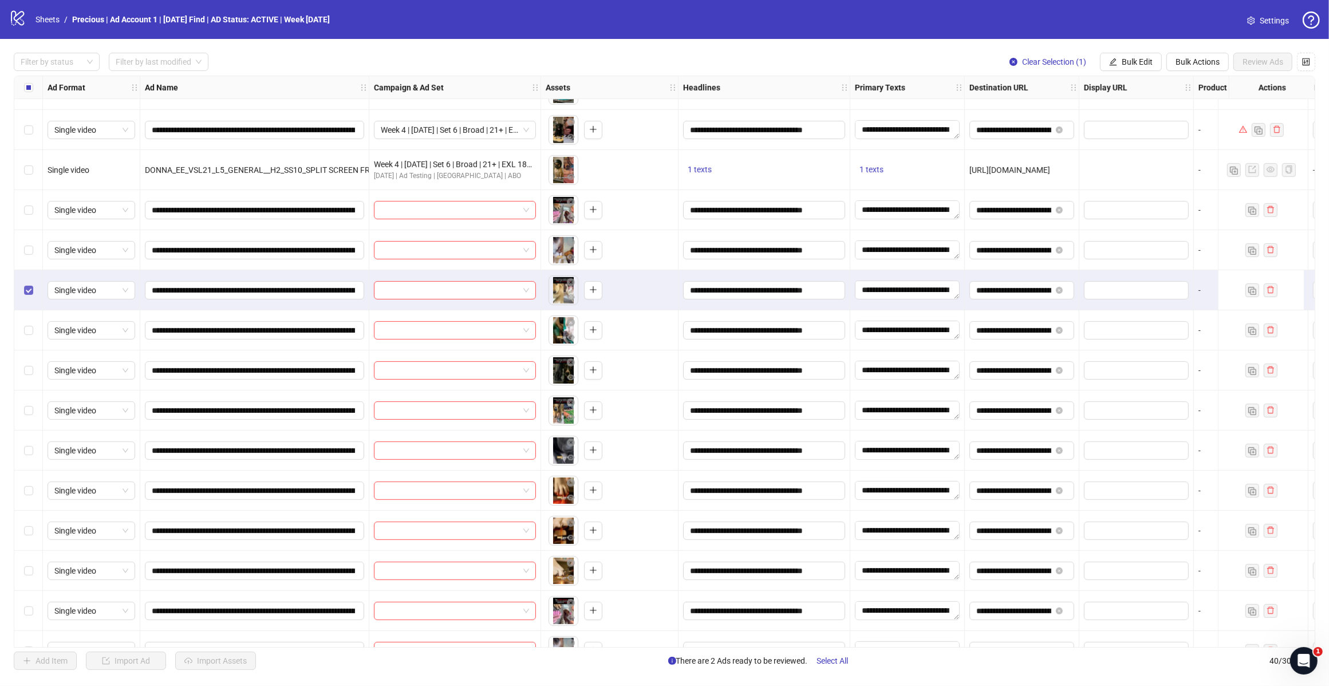
click at [29, 295] on label "Select row 23" at bounding box center [28, 290] width 9 height 13
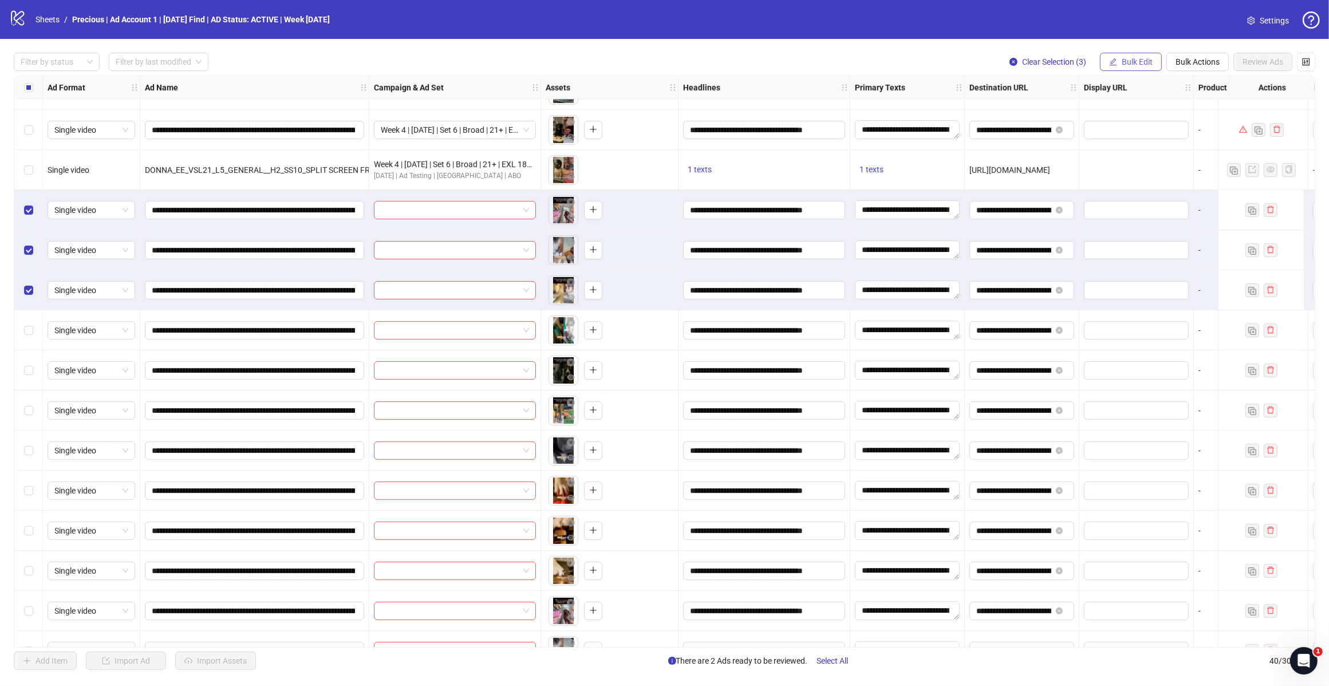
click at [1148, 56] on button "Bulk Edit" at bounding box center [1131, 62] width 62 height 18
click at [1154, 121] on span "Campaign & Ad Set" at bounding box center [1142, 122] width 68 height 13
click at [1173, 116] on span "Week 4 | [DATE] | Set 1 | Broad | 21+ | EXL 180 Days PUR (copy)" at bounding box center [1098, 111] width 158 height 17
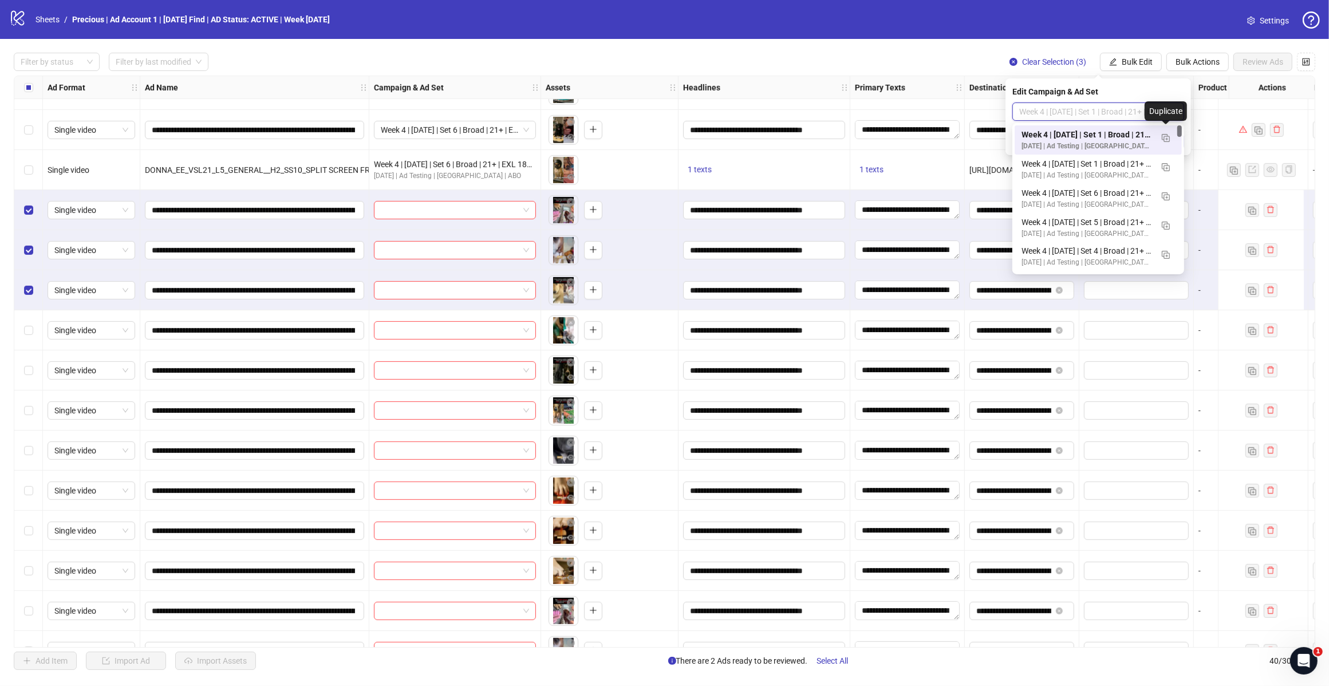
click at [1138, 133] on div "Week 4 | [DATE] | Set 1 | Broad | 21+ | EXL 180 Days PUR (copy)" at bounding box center [1087, 134] width 131 height 13
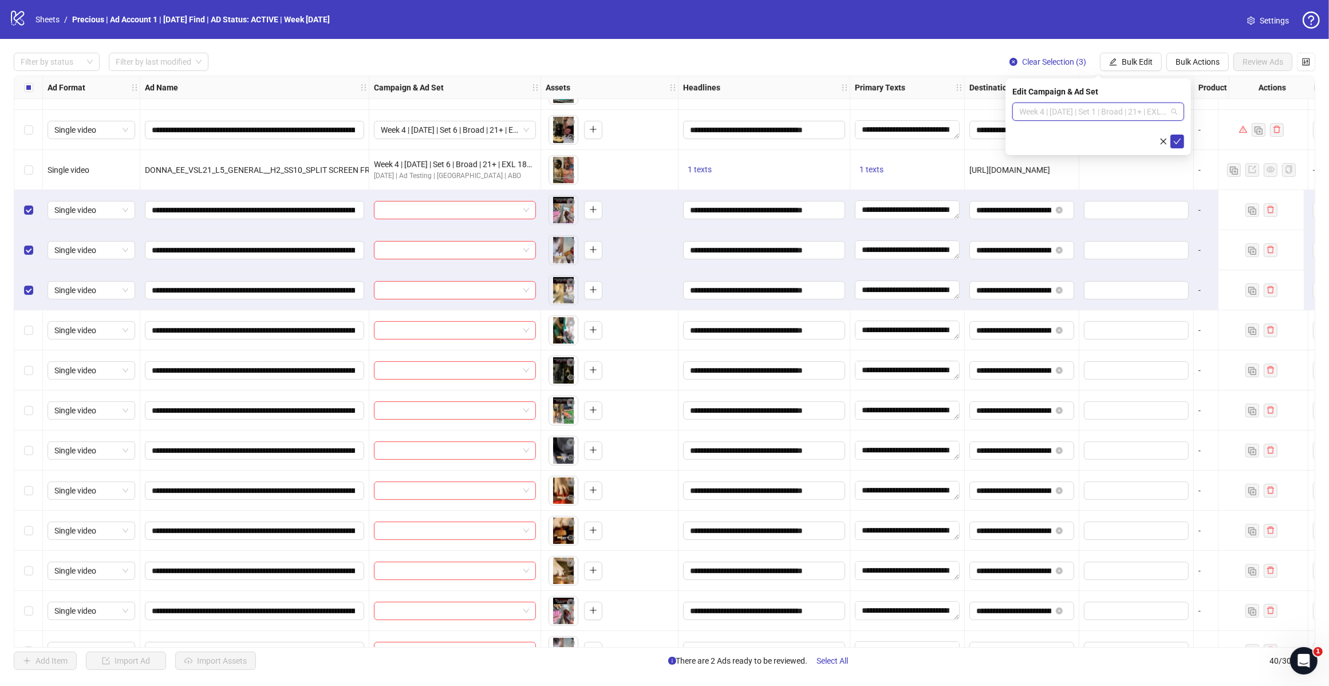
click at [1173, 112] on span "Week 4 | [DATE] | Set 1 | Broad | 21+ | EXL 180 Days PUR (copy)" at bounding box center [1098, 111] width 158 height 17
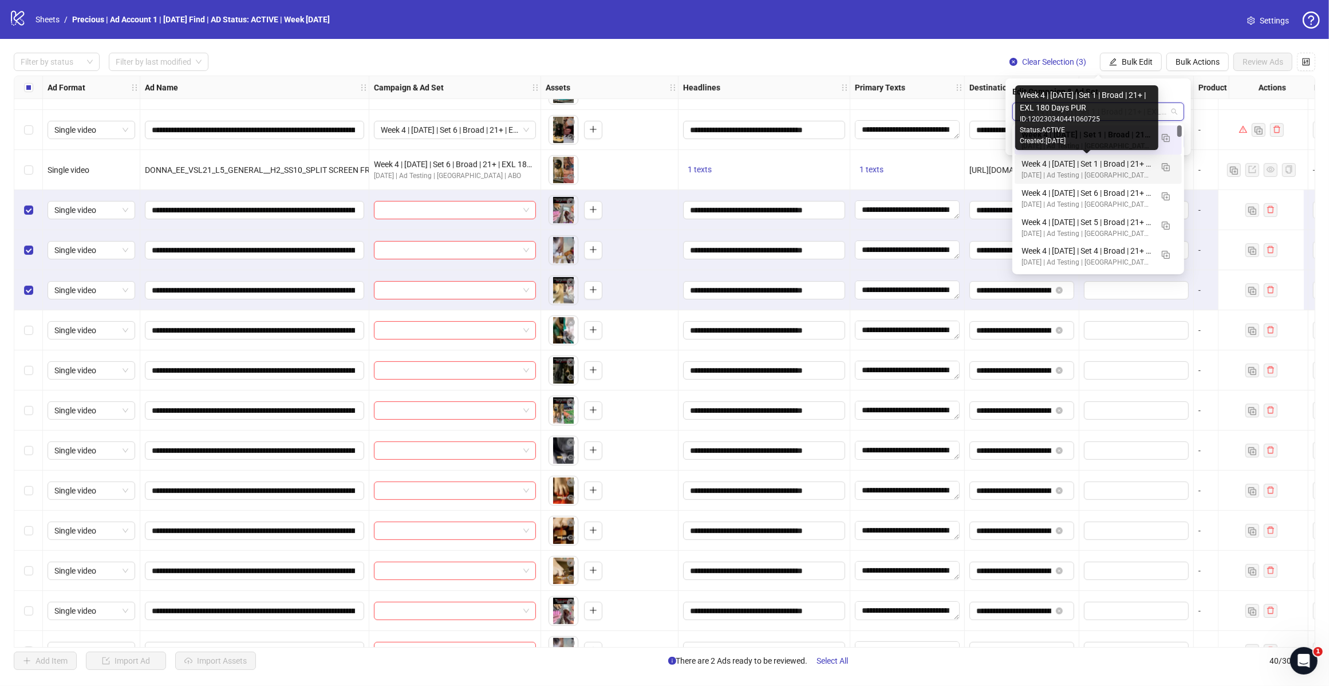
click at [1123, 163] on div "Week 4 | [DATE] | Set 1 | Broad | 21+ | EXL 180 Days PUR" at bounding box center [1087, 163] width 131 height 13
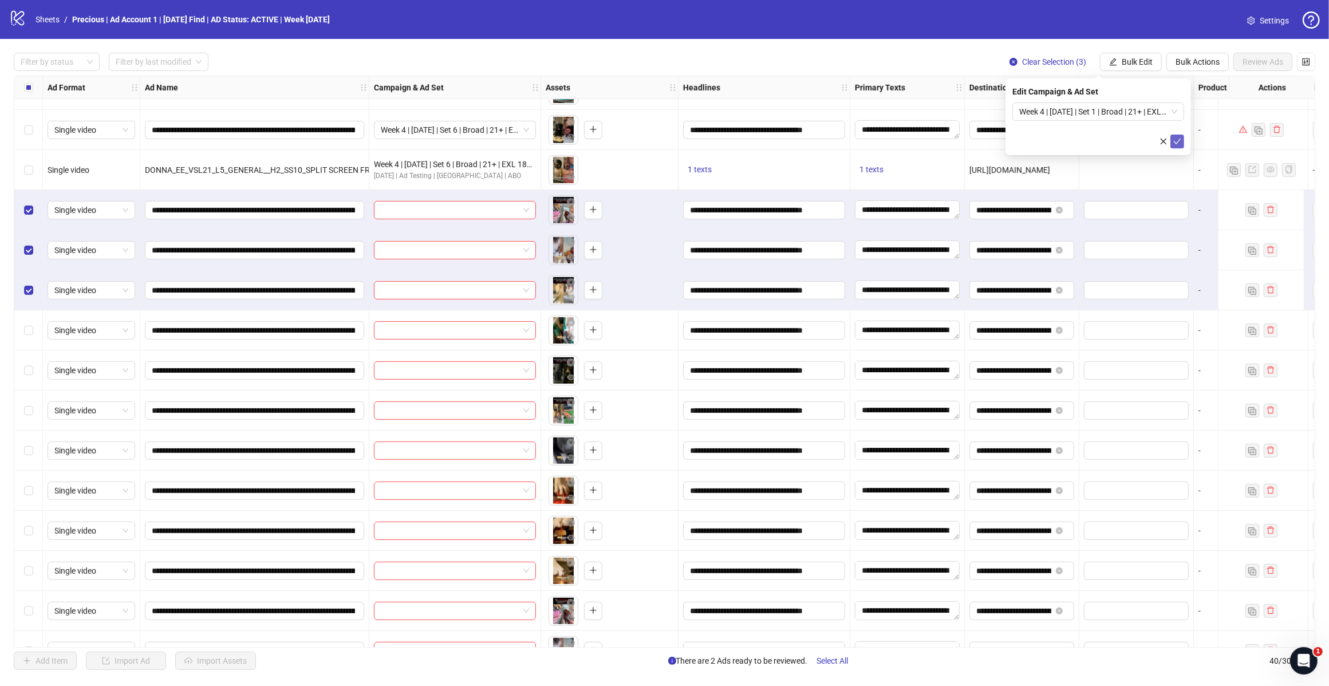
click at [1177, 138] on icon "check" at bounding box center [1177, 141] width 8 height 8
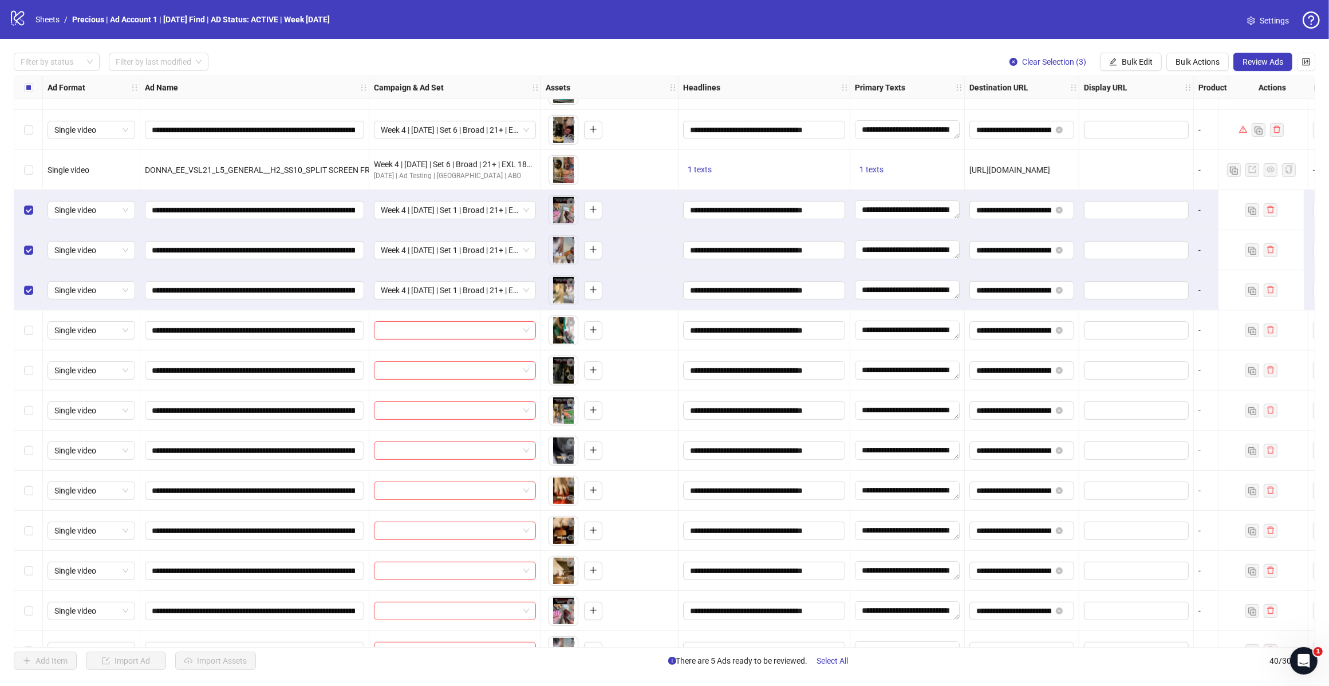
click at [33, 207] on div "Select row 21" at bounding box center [28, 210] width 29 height 40
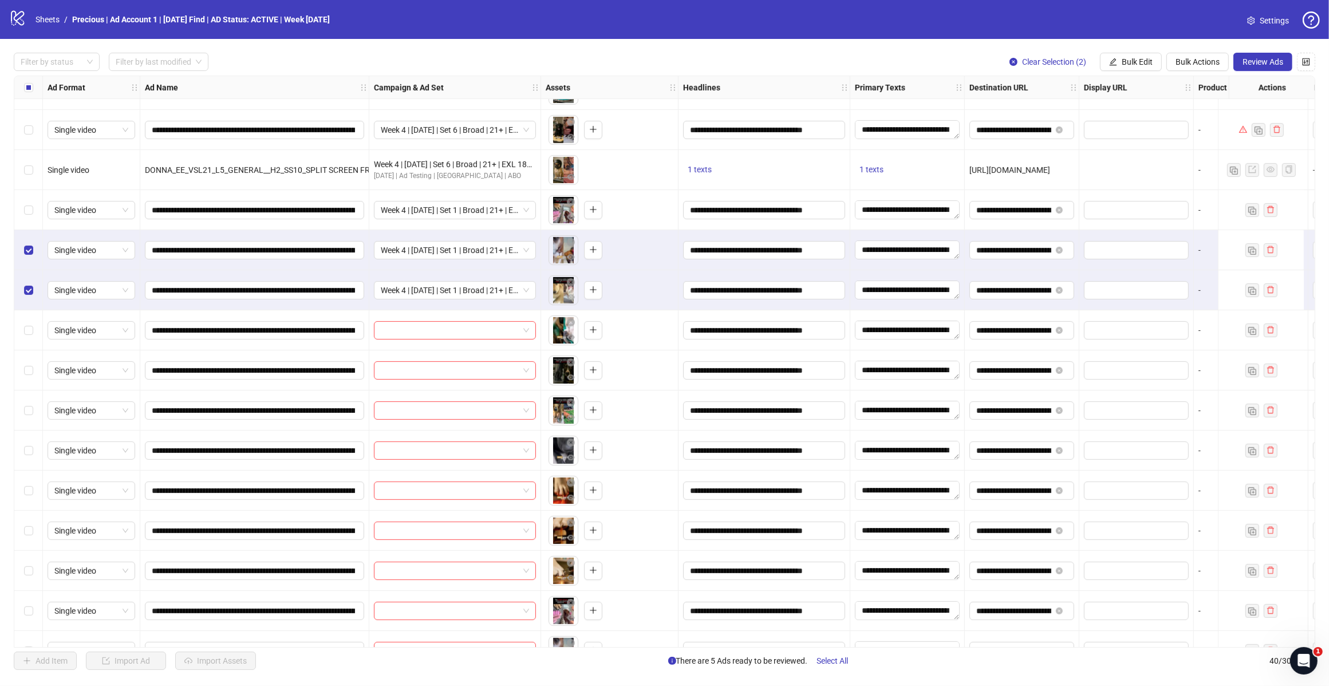
click at [31, 245] on label "Select row 22" at bounding box center [28, 250] width 9 height 13
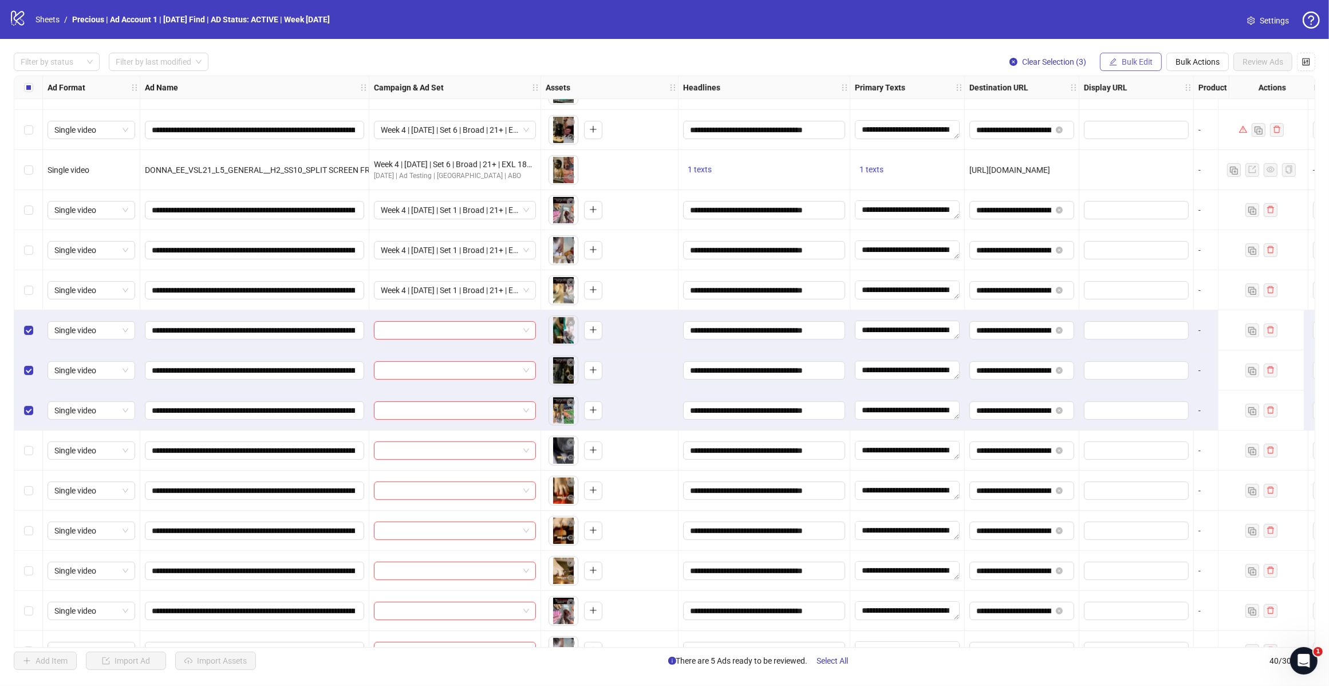
click at [1145, 60] on span "Bulk Edit" at bounding box center [1137, 61] width 31 height 9
drag, startPoint x: 1160, startPoint y: 120, endPoint x: 1176, endPoint y: 100, distance: 25.7
click at [1160, 121] on span "Campaign & Ad Set" at bounding box center [1142, 122] width 68 height 13
click at [1172, 112] on span at bounding box center [1098, 111] width 158 height 17
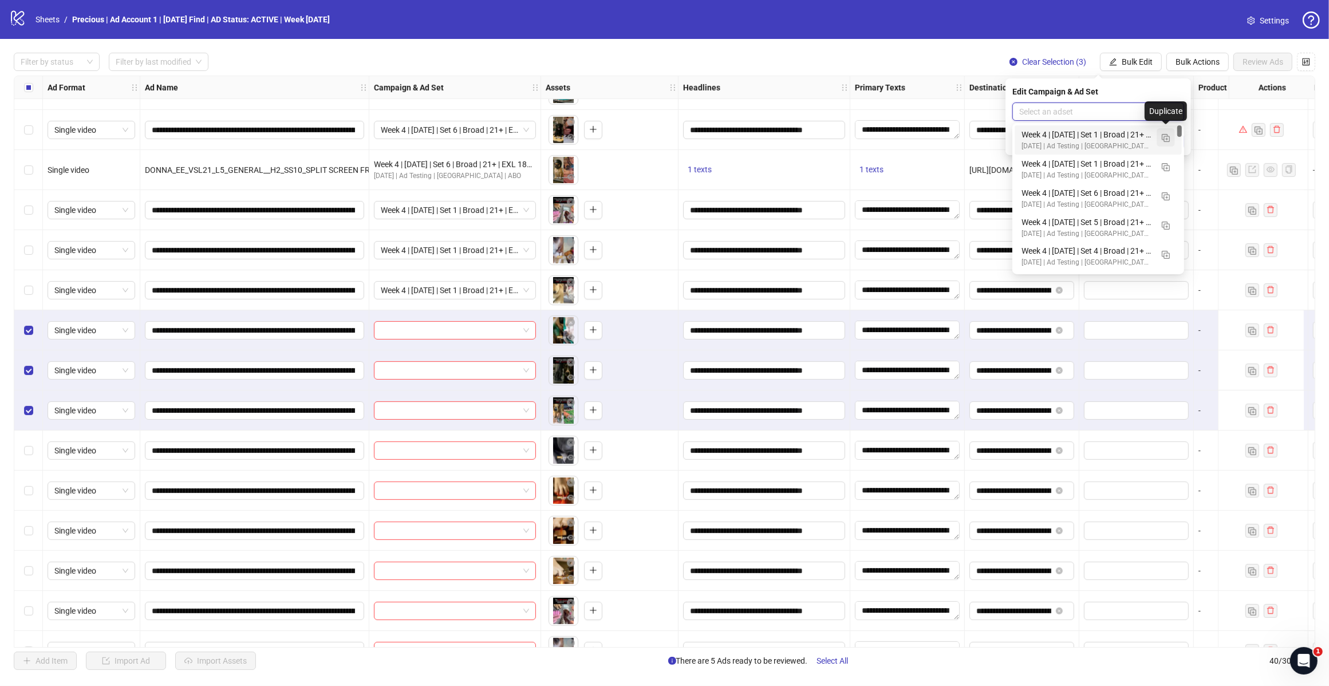
click at [1165, 137] on img "button" at bounding box center [1166, 138] width 8 height 8
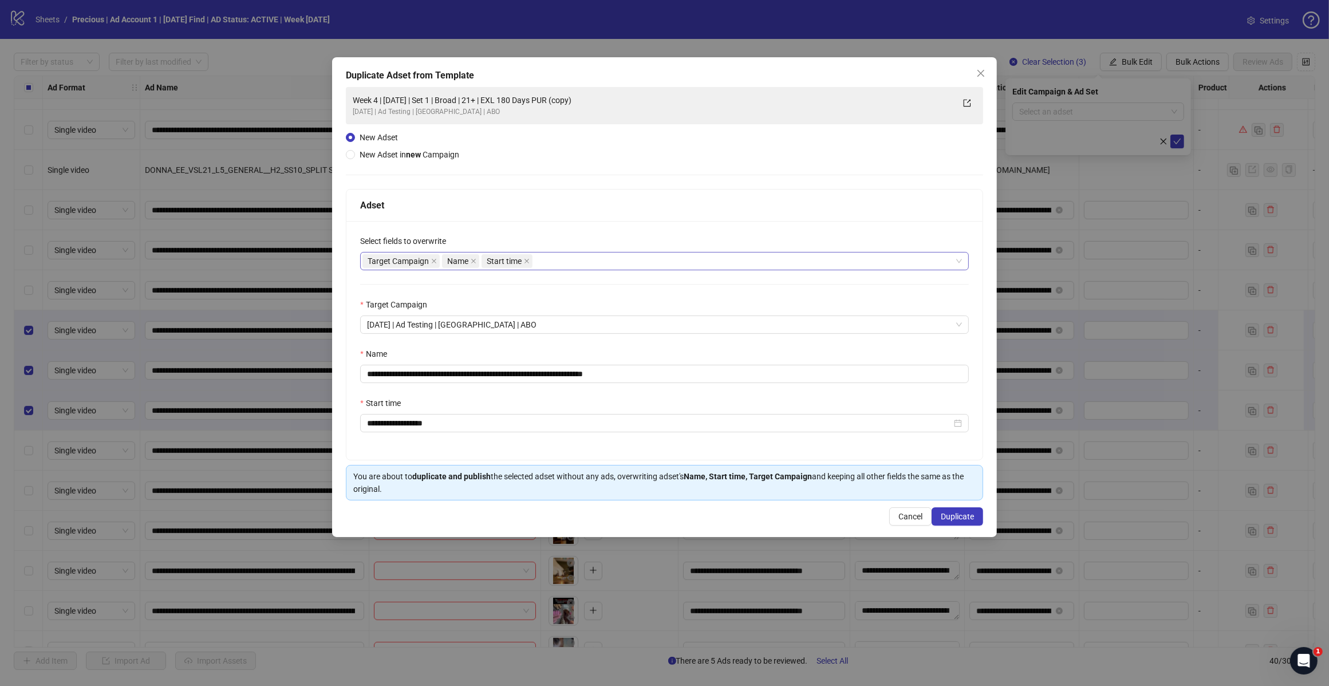
click at [545, 262] on div "Target Campaign Name Start time" at bounding box center [658, 261] width 592 height 16
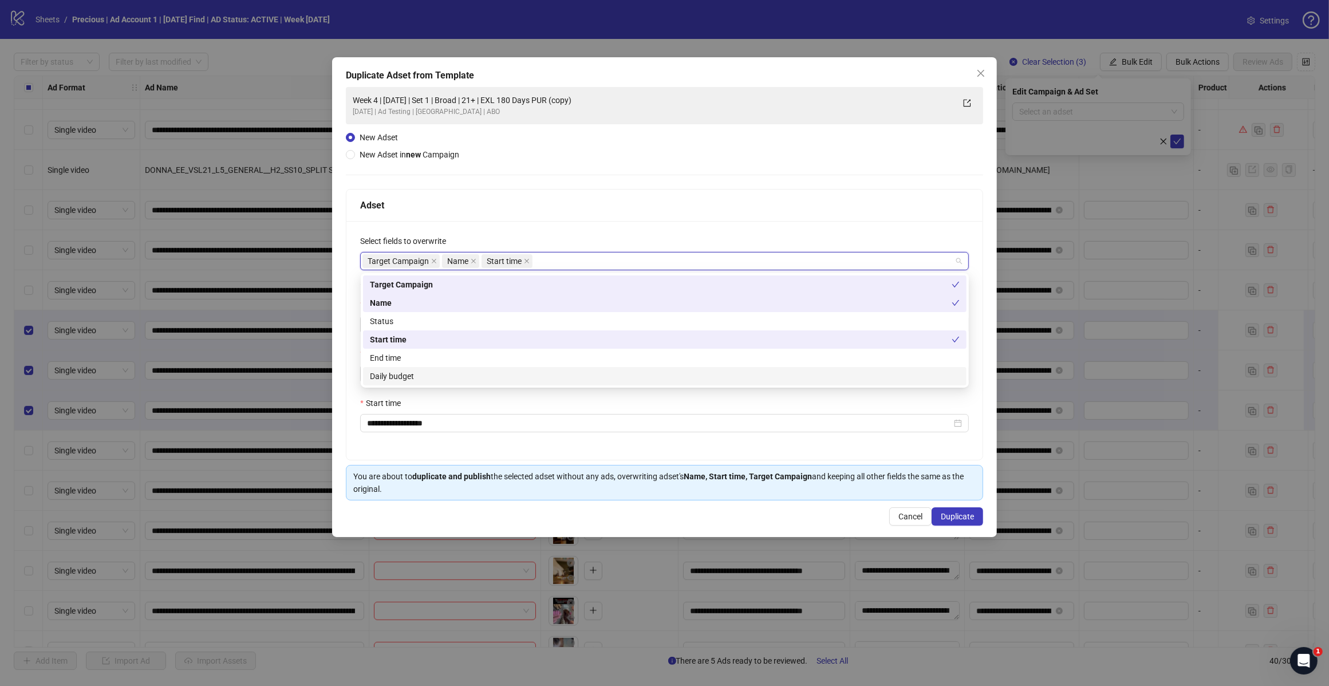
click at [495, 377] on div "Daily budget" at bounding box center [665, 376] width 590 height 13
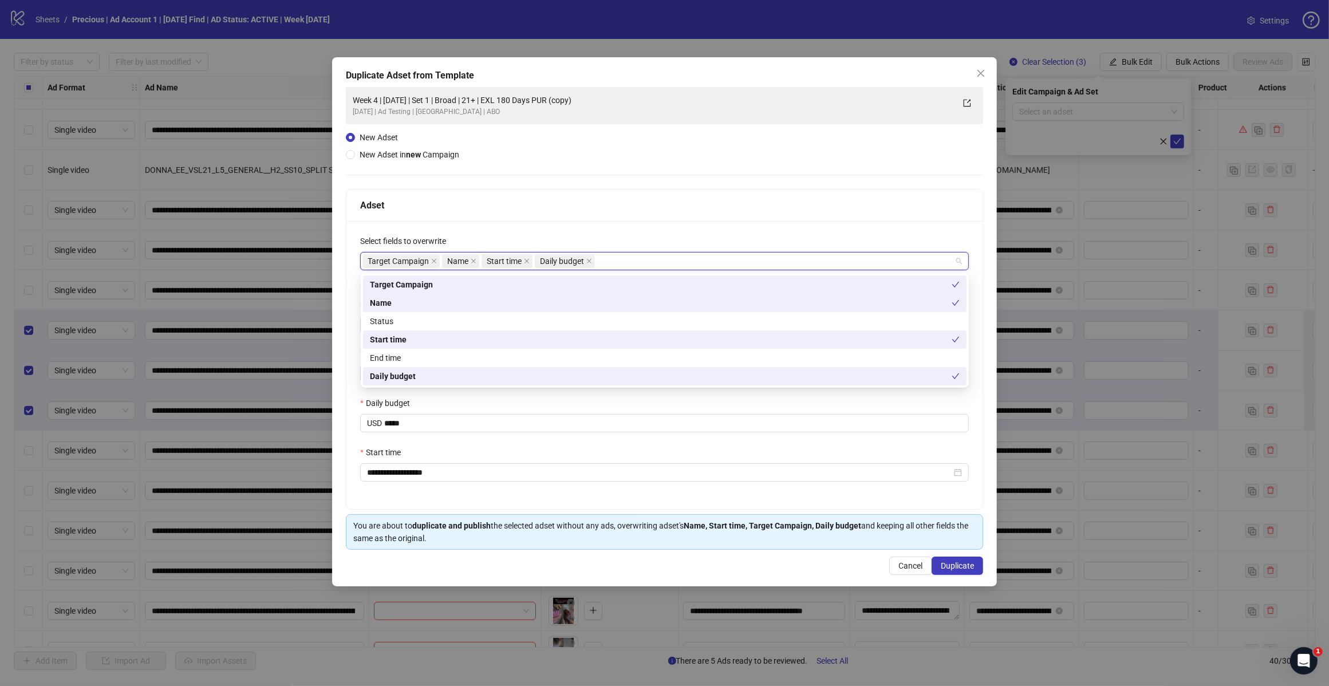
click at [608, 192] on div "Adset" at bounding box center [664, 206] width 636 height 32
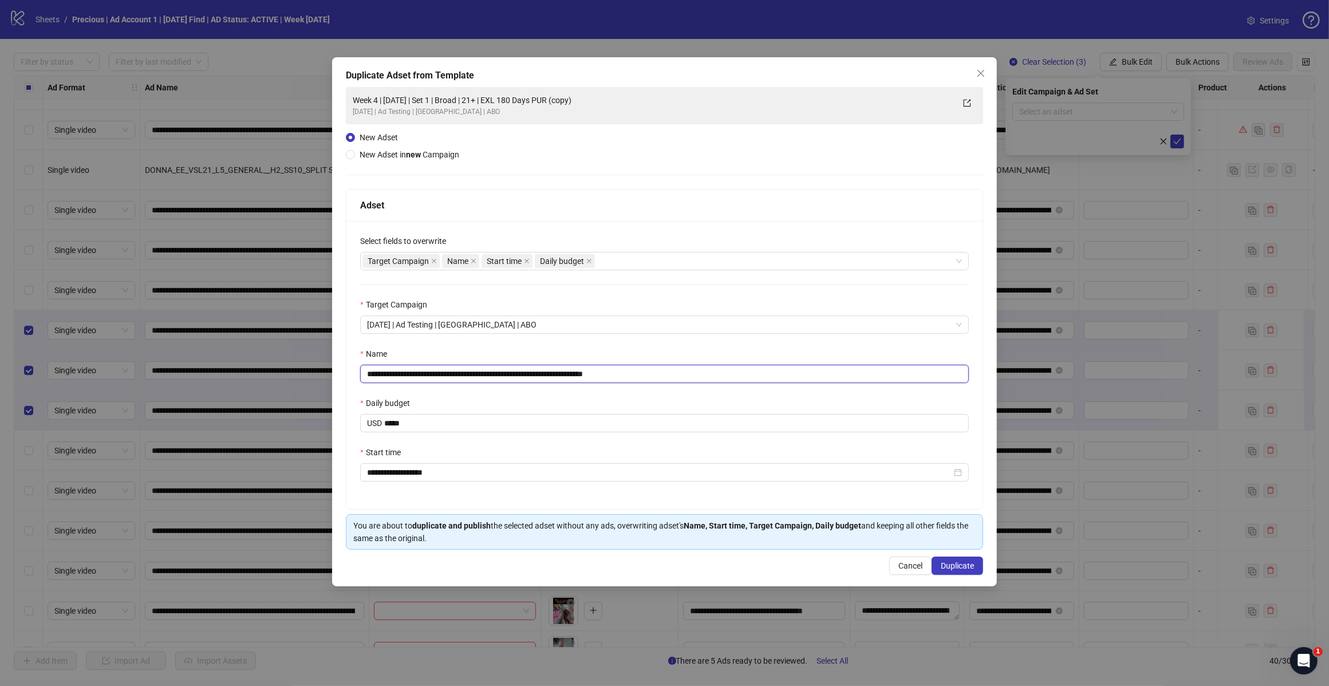
drag, startPoint x: 636, startPoint y: 376, endPoint x: 588, endPoint y: 373, distance: 48.2
click at [588, 373] on input "**********" at bounding box center [664, 374] width 609 height 18
click at [466, 368] on input "**********" at bounding box center [664, 374] width 609 height 18
type input "**********"
click at [949, 568] on span "Duplicate" at bounding box center [957, 565] width 33 height 9
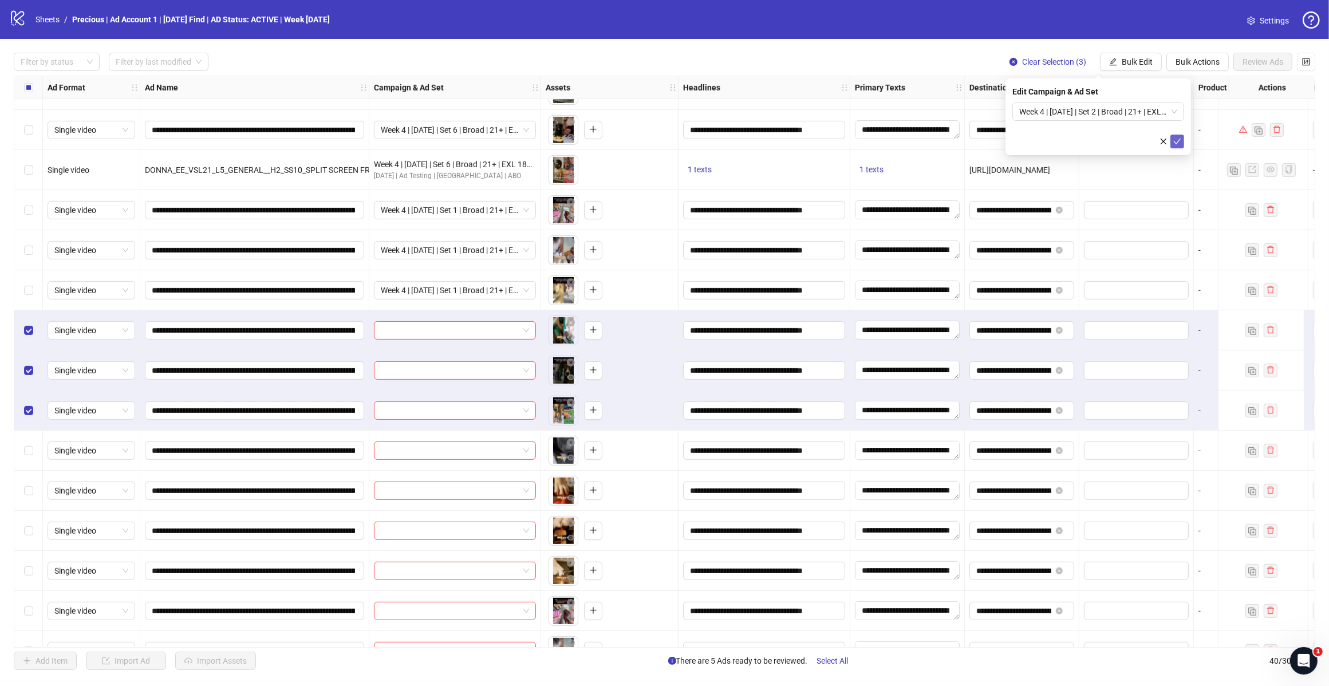
click at [1178, 137] on icon "check" at bounding box center [1177, 141] width 8 height 8
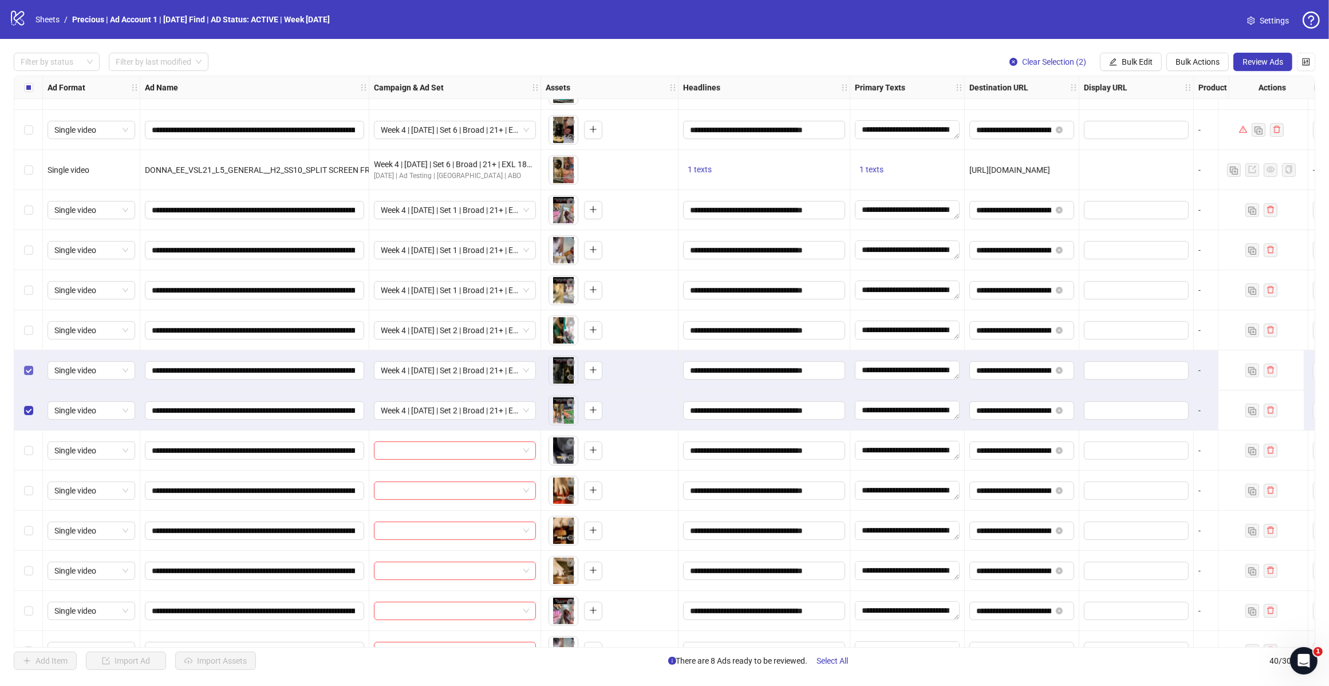
click at [26, 365] on label "Select row 25" at bounding box center [28, 370] width 9 height 13
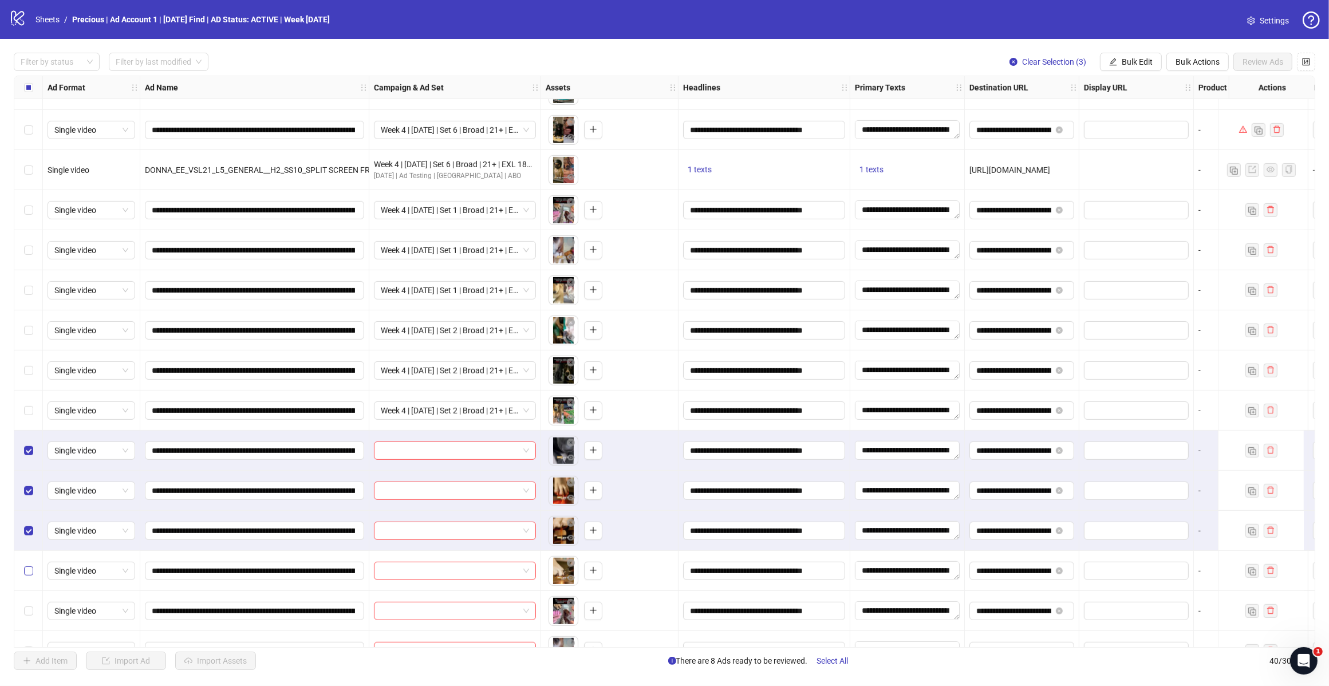
click at [29, 565] on label "Select row 30" at bounding box center [28, 571] width 9 height 13
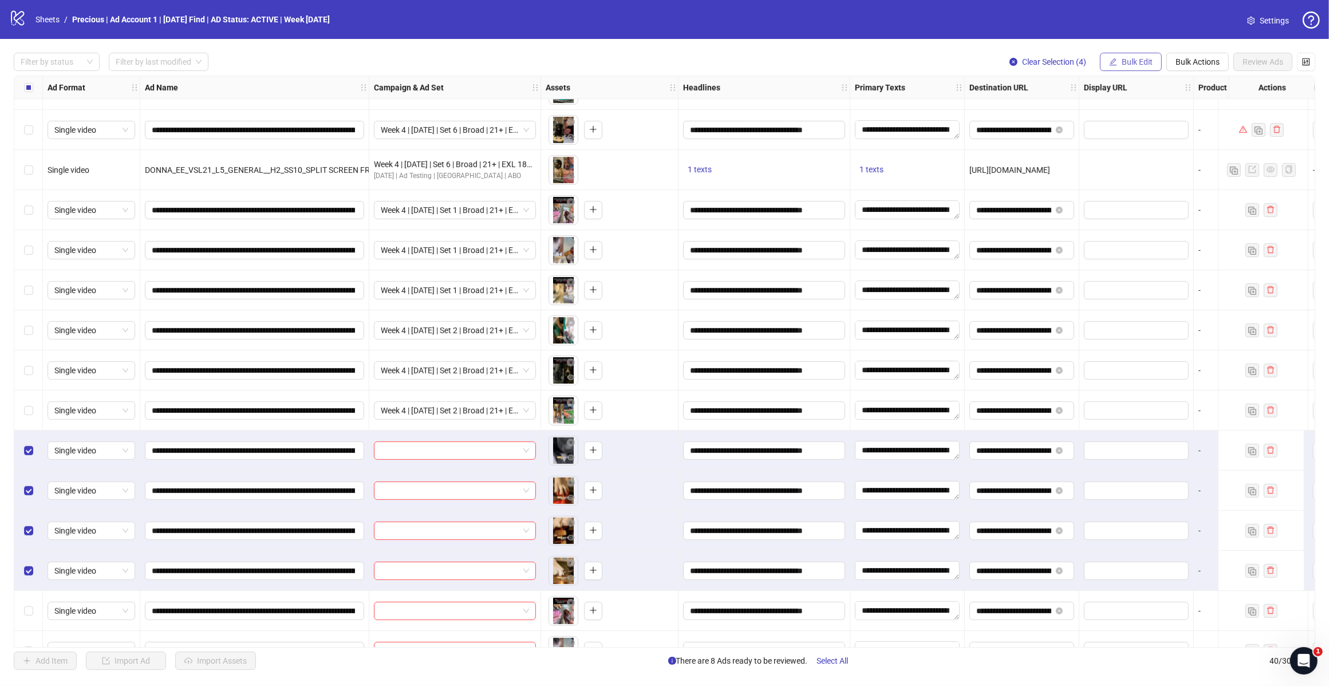
click at [1141, 59] on span "Bulk Edit" at bounding box center [1137, 61] width 31 height 9
click at [1152, 119] on span "Campaign & Ad Set" at bounding box center [1142, 122] width 68 height 13
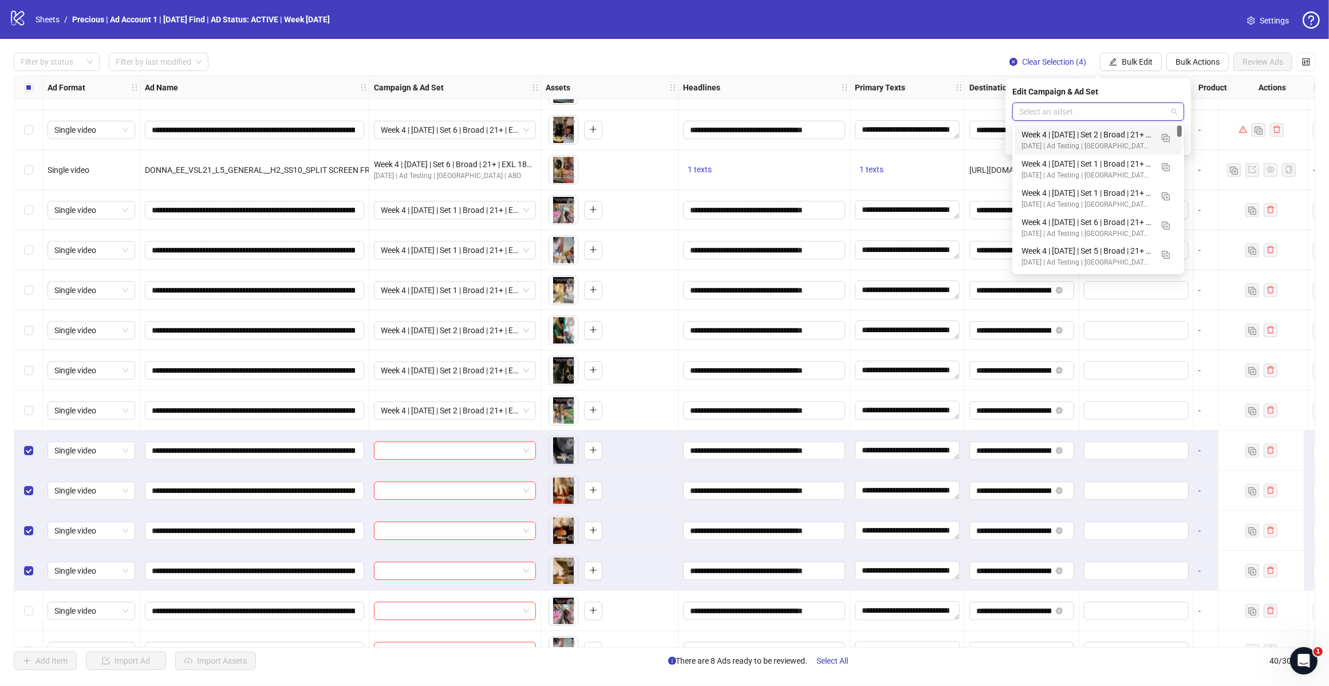
click at [1161, 115] on input "search" at bounding box center [1093, 111] width 148 height 17
click at [1171, 139] on button "button" at bounding box center [1166, 137] width 18 height 18
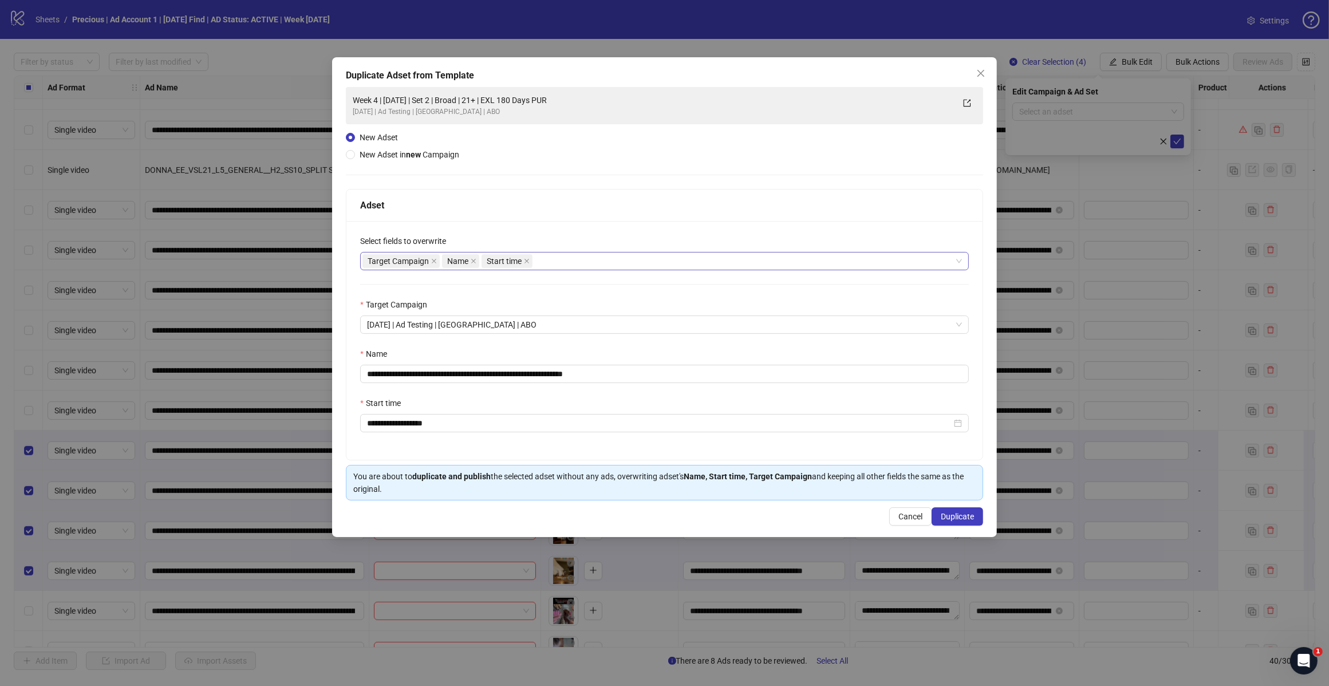
click at [542, 261] on div "Target Campaign Name Start time" at bounding box center [658, 261] width 592 height 16
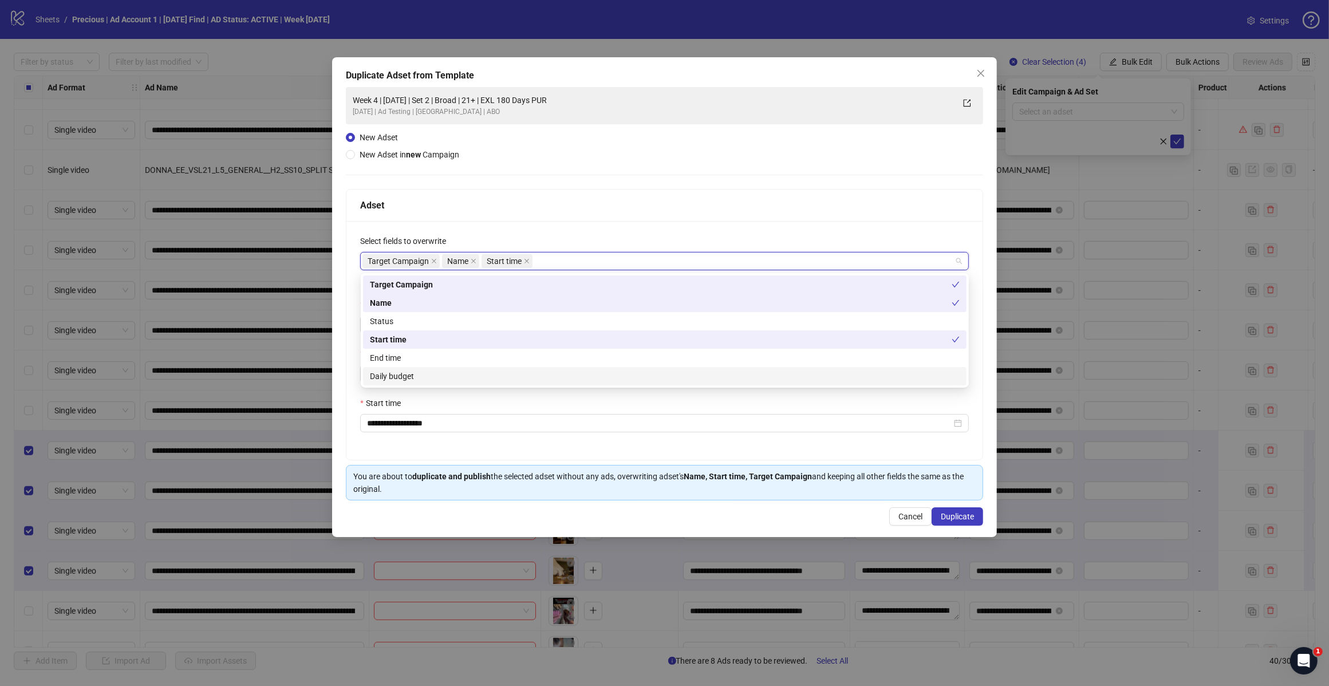
click at [477, 370] on div "Daily budget" at bounding box center [665, 376] width 590 height 13
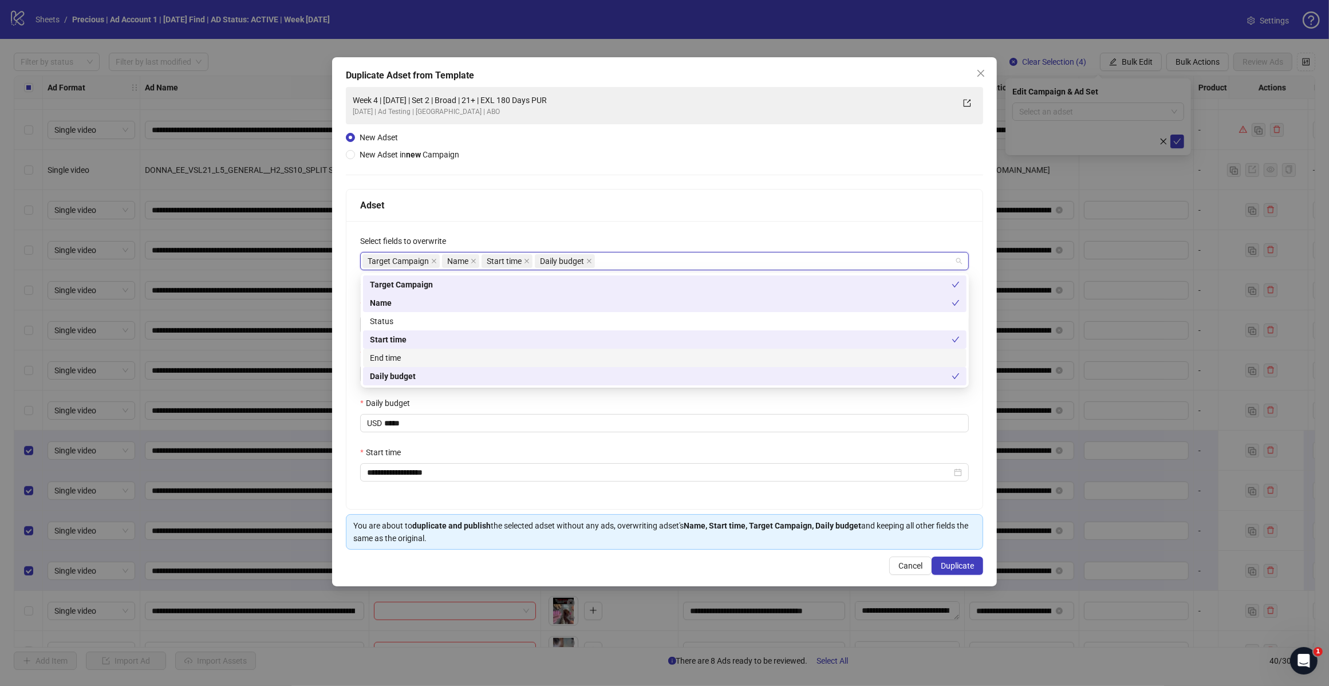
click at [665, 182] on div "**********" at bounding box center [664, 318] width 637 height 463
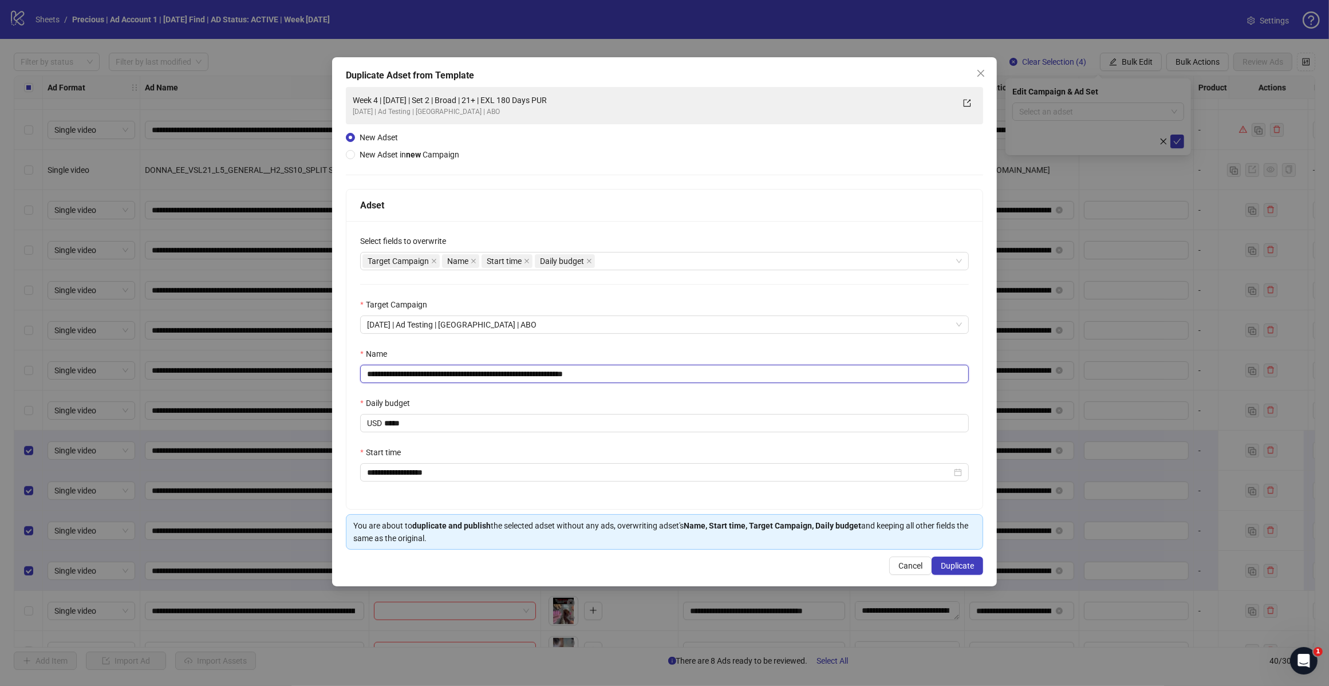
click at [468, 376] on input "**********" at bounding box center [664, 374] width 609 height 18
click at [467, 370] on input "**********" at bounding box center [664, 374] width 609 height 18
type input "**********"
click at [965, 570] on span "Duplicate" at bounding box center [957, 565] width 33 height 9
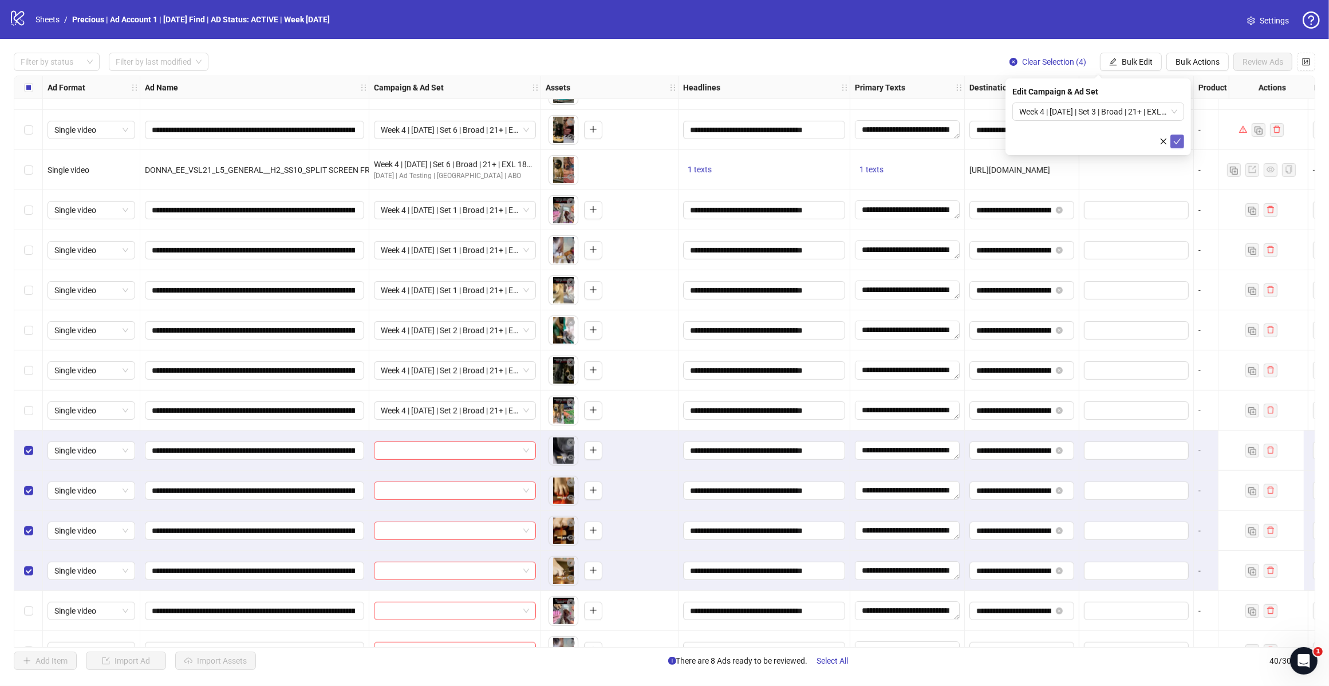
click at [1176, 141] on icon "check" at bounding box center [1177, 141] width 8 height 8
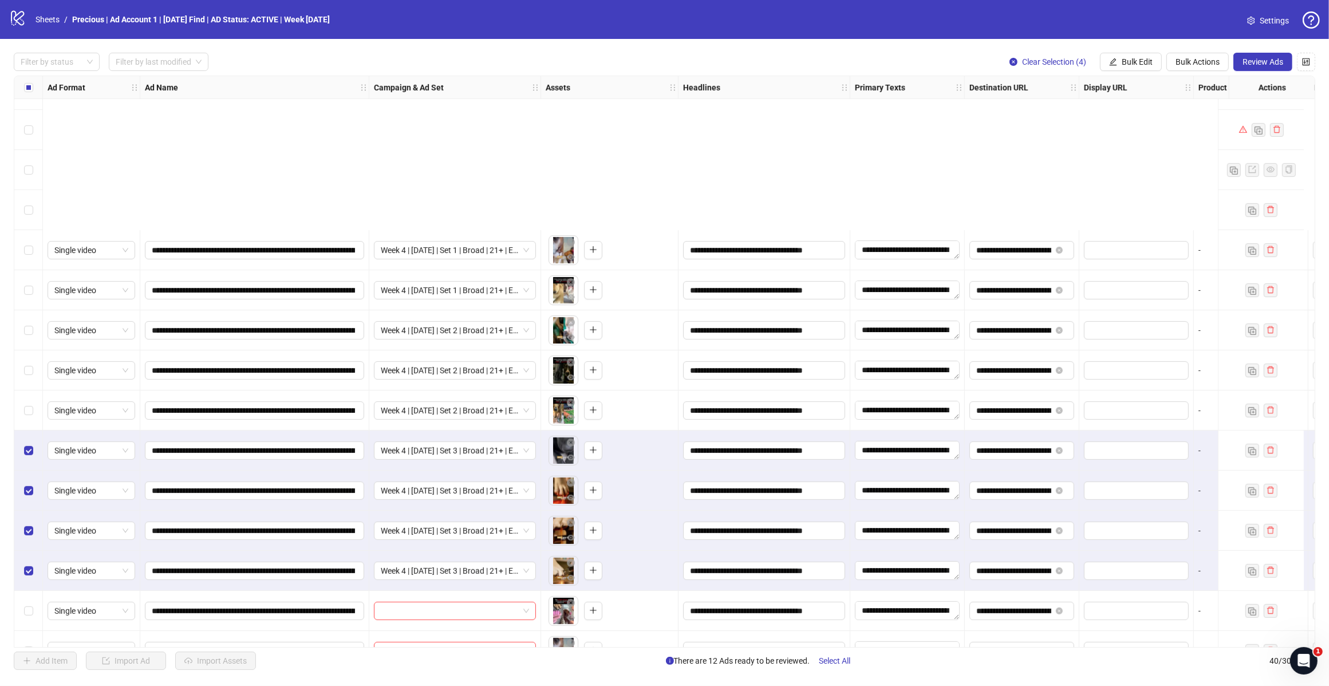
scroll to position [925, 0]
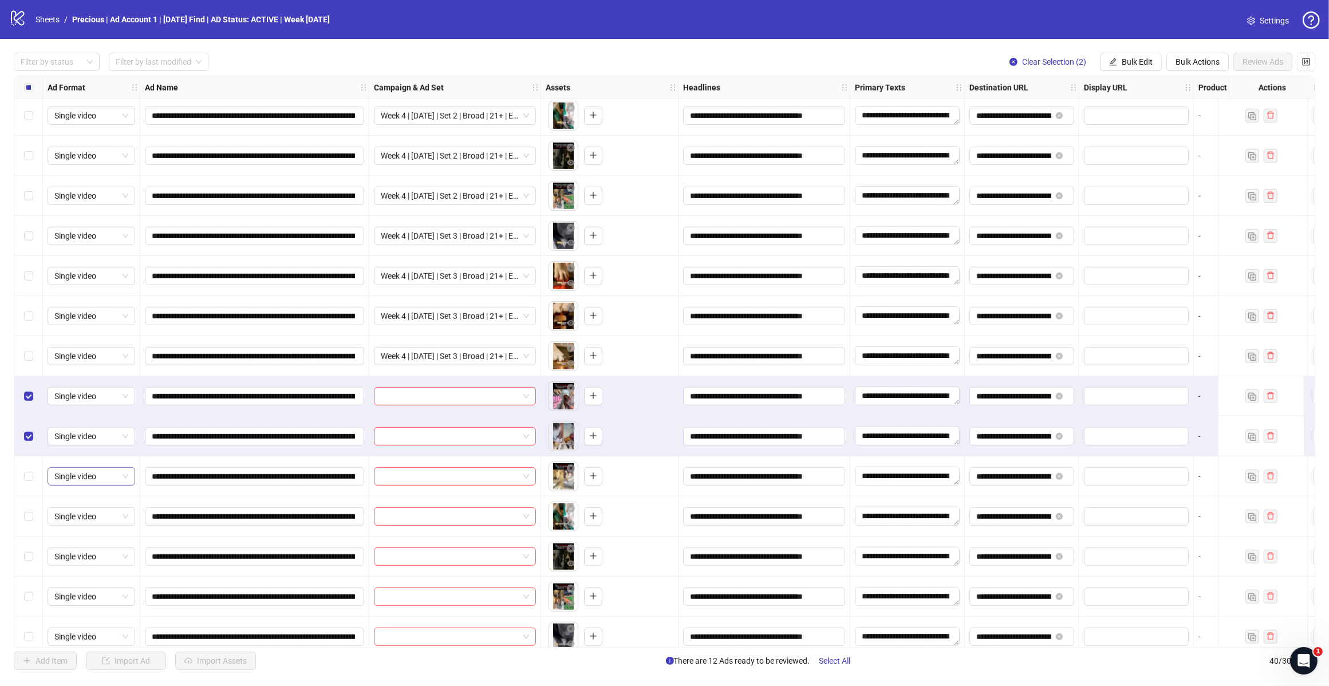
click at [27, 472] on label "Select row 33" at bounding box center [28, 476] width 9 height 13
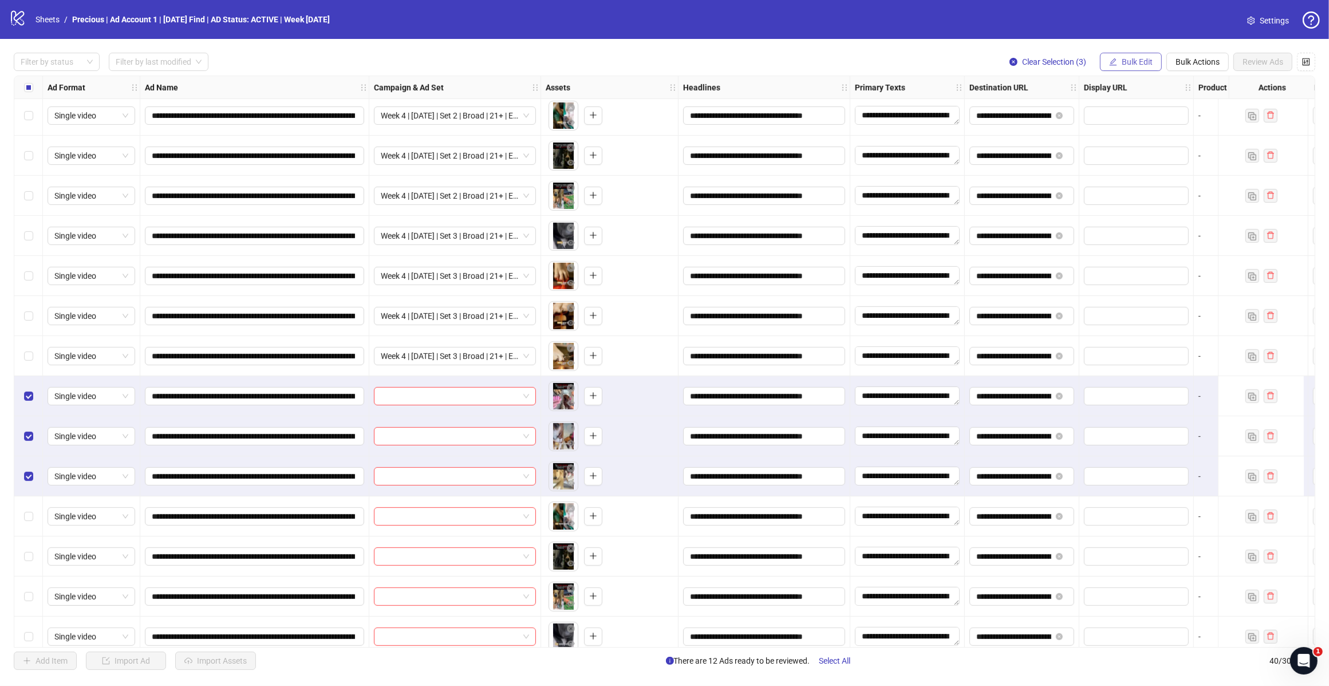
click at [1137, 58] on span "Bulk Edit" at bounding box center [1137, 61] width 31 height 9
click at [1142, 126] on span "Campaign & Ad Set" at bounding box center [1142, 122] width 68 height 13
click at [1164, 115] on input "search" at bounding box center [1093, 111] width 148 height 17
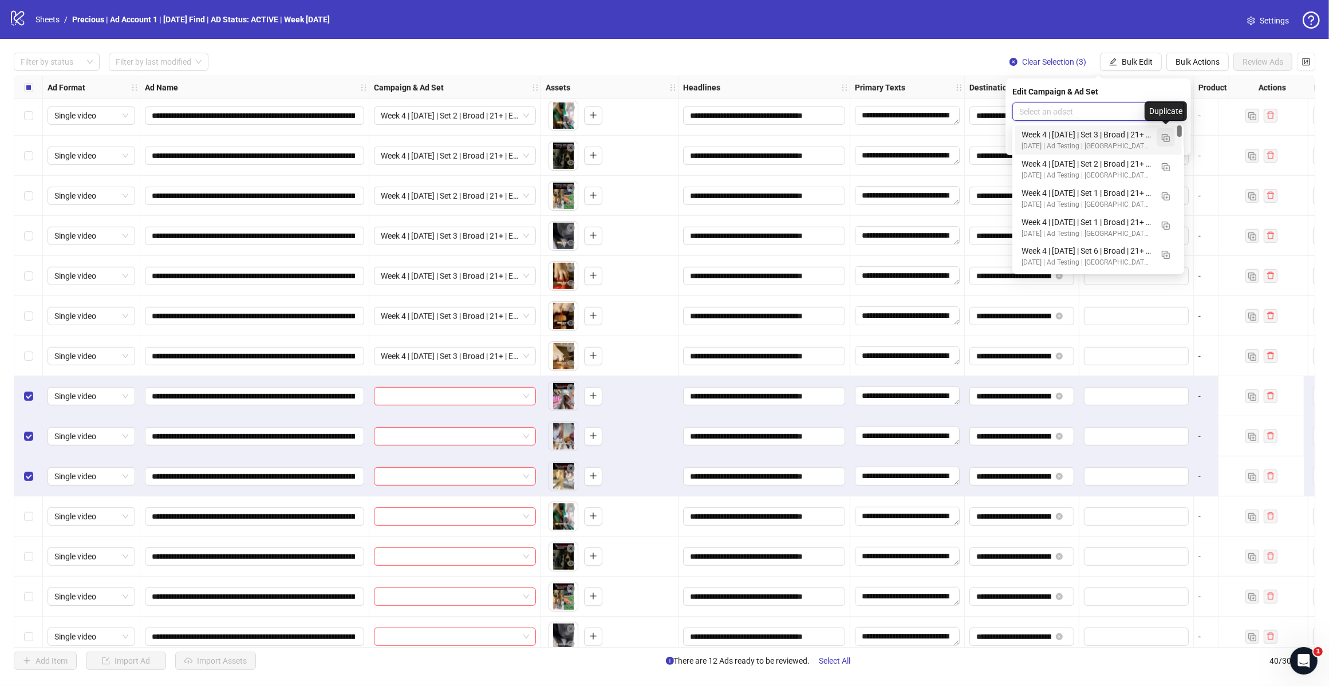
click at [1168, 136] on img "button" at bounding box center [1166, 138] width 8 height 8
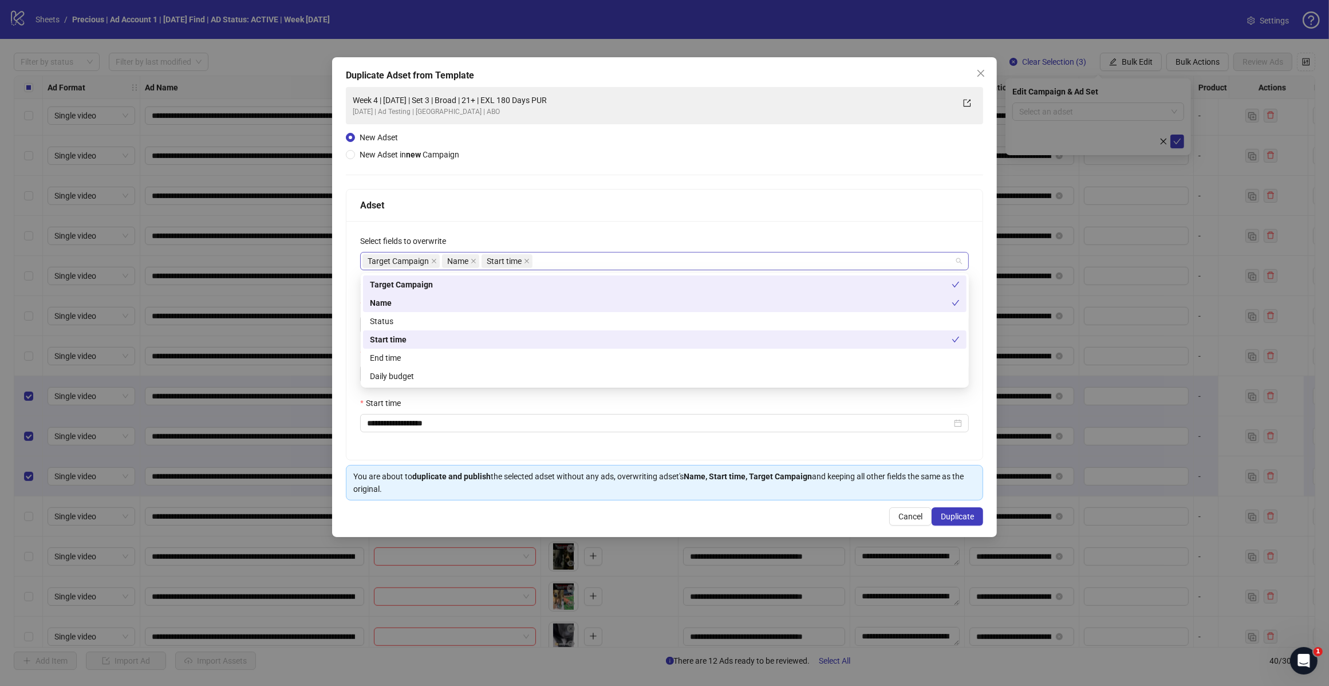
click at [573, 258] on div "Target Campaign Name Start time" at bounding box center [658, 261] width 592 height 16
click at [477, 379] on div "Daily budget" at bounding box center [665, 376] width 590 height 13
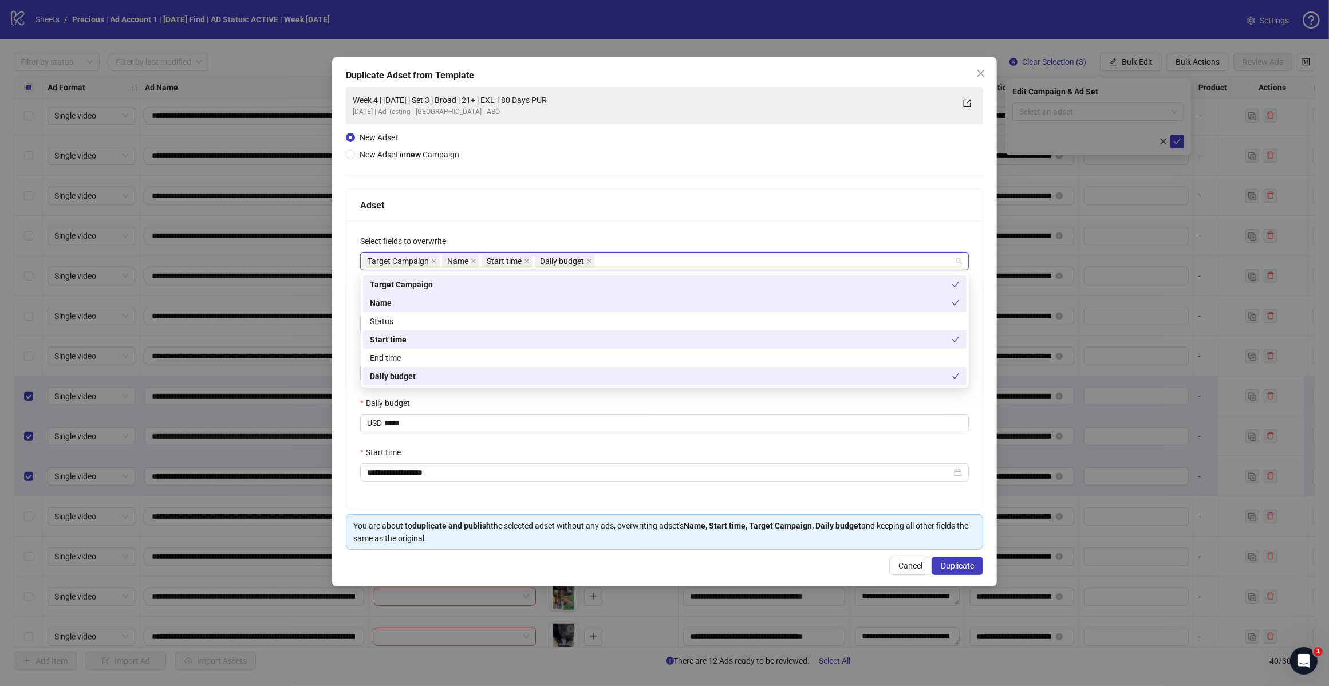
click at [630, 183] on div "**********" at bounding box center [664, 318] width 637 height 463
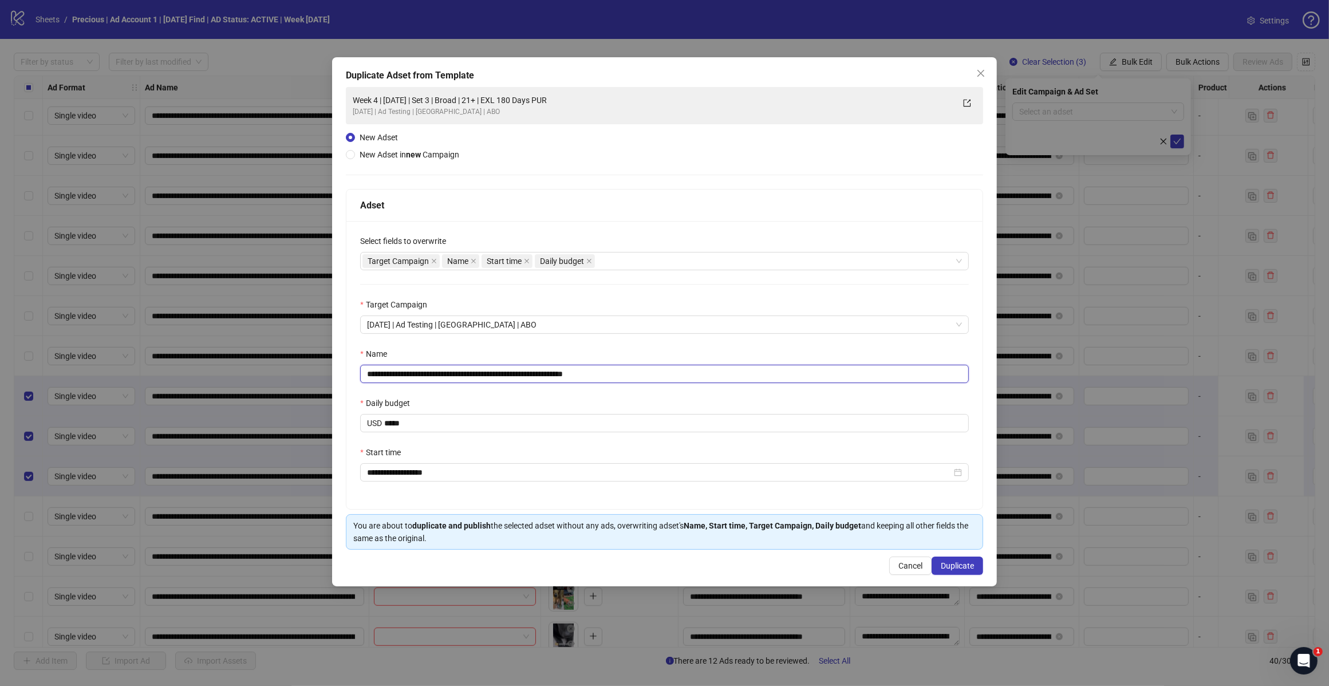
click at [619, 371] on input "**********" at bounding box center [664, 374] width 609 height 18
click at [467, 372] on input "**********" at bounding box center [664, 374] width 609 height 18
type input "**********"
click at [957, 566] on span "Duplicate" at bounding box center [957, 565] width 33 height 9
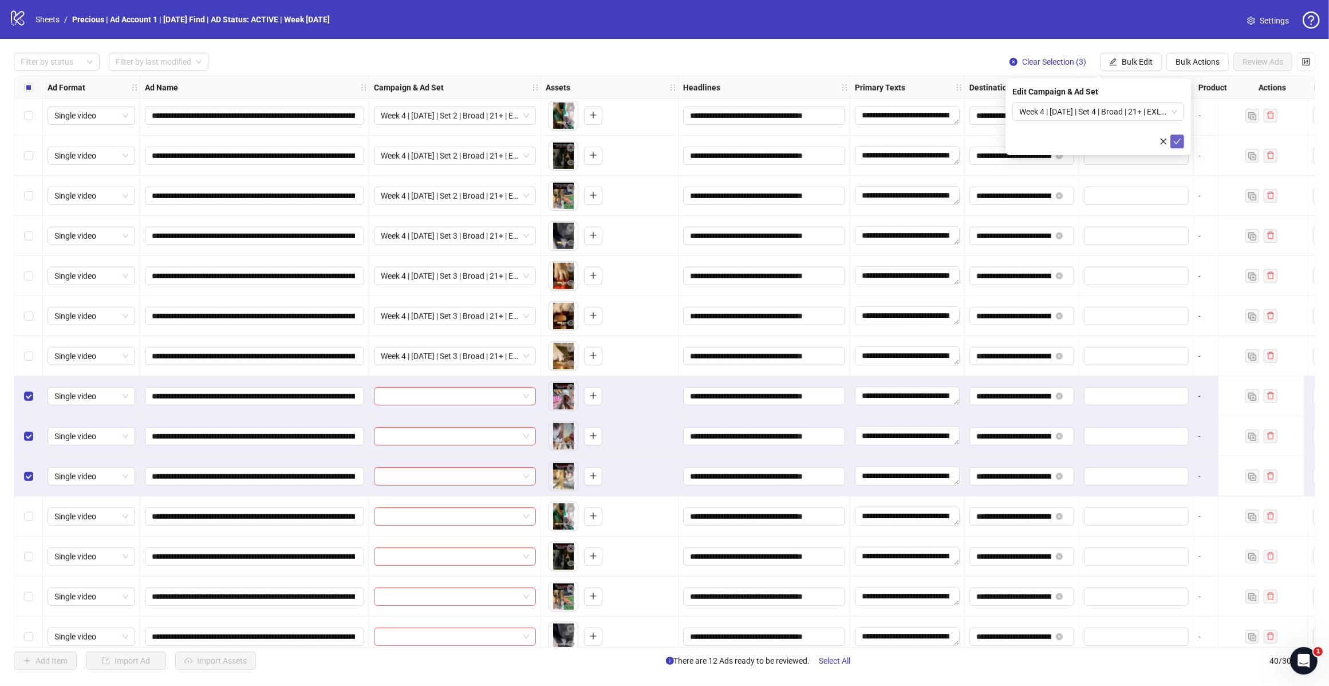
click at [1177, 142] on icon "check" at bounding box center [1177, 142] width 7 height 6
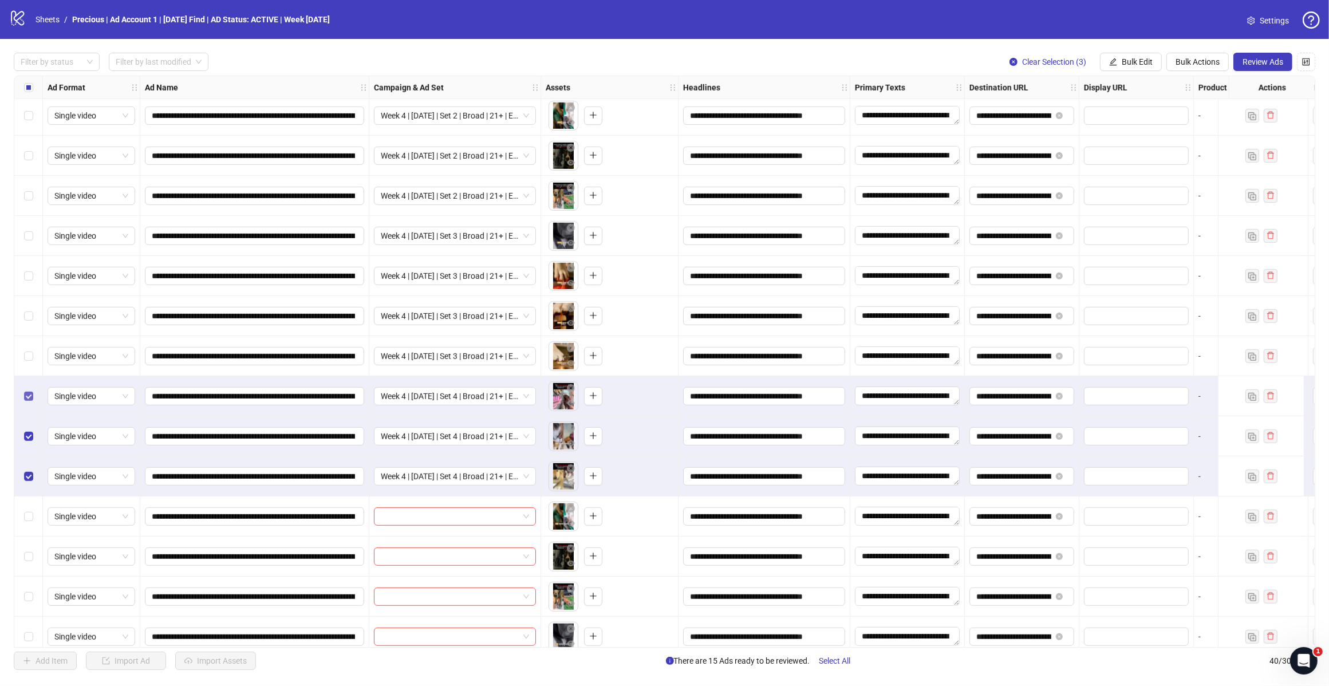
click at [27, 402] on label "Select row 31" at bounding box center [28, 396] width 9 height 13
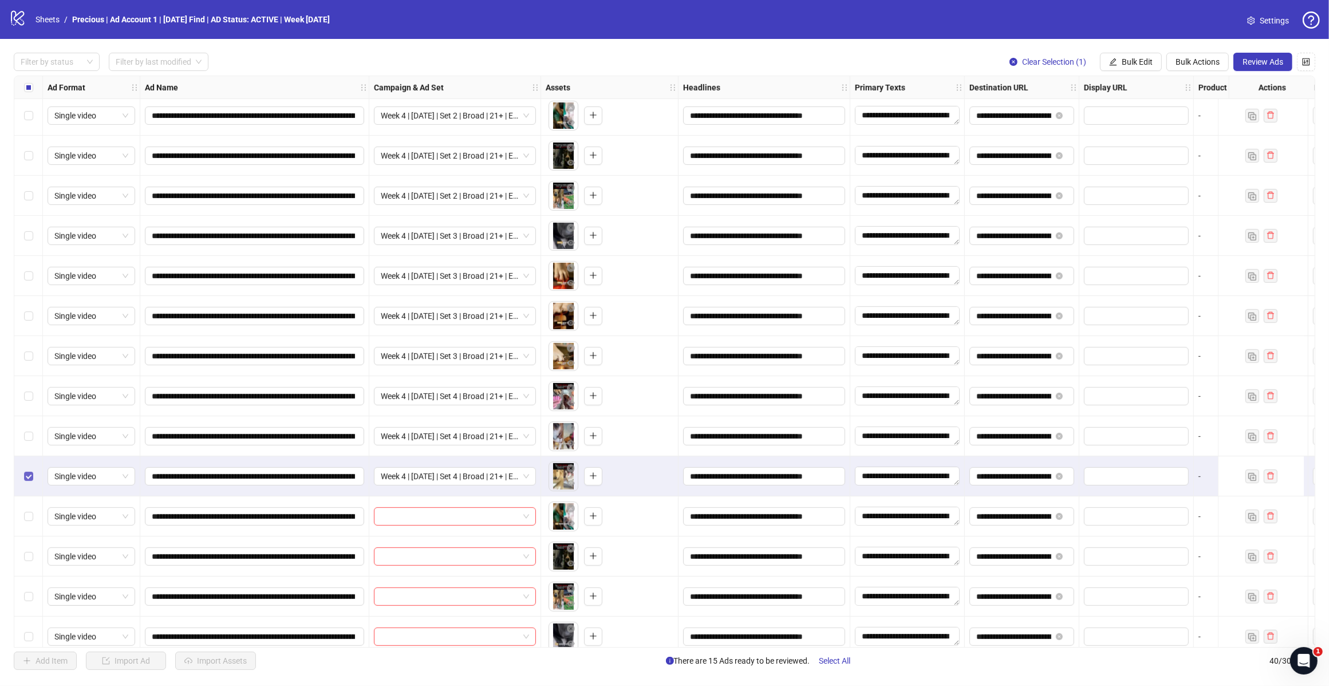
click at [30, 471] on label "Select row 33" at bounding box center [28, 476] width 9 height 13
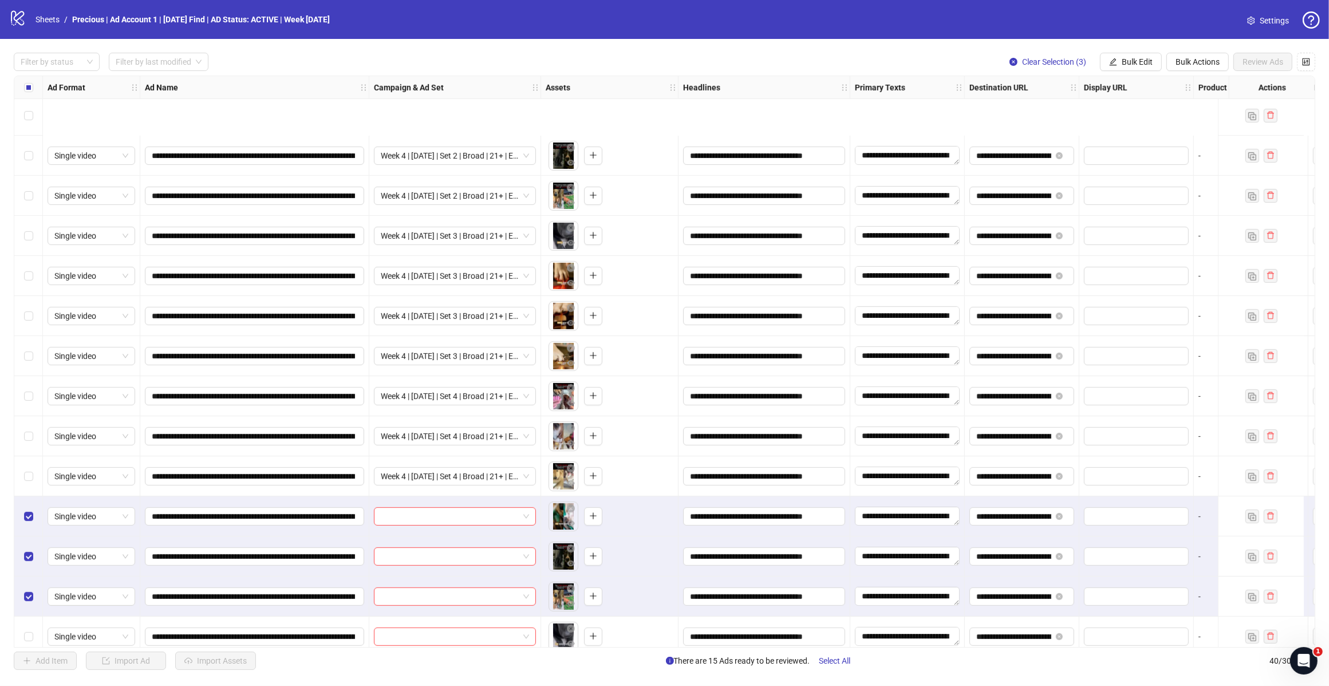
scroll to position [1060, 0]
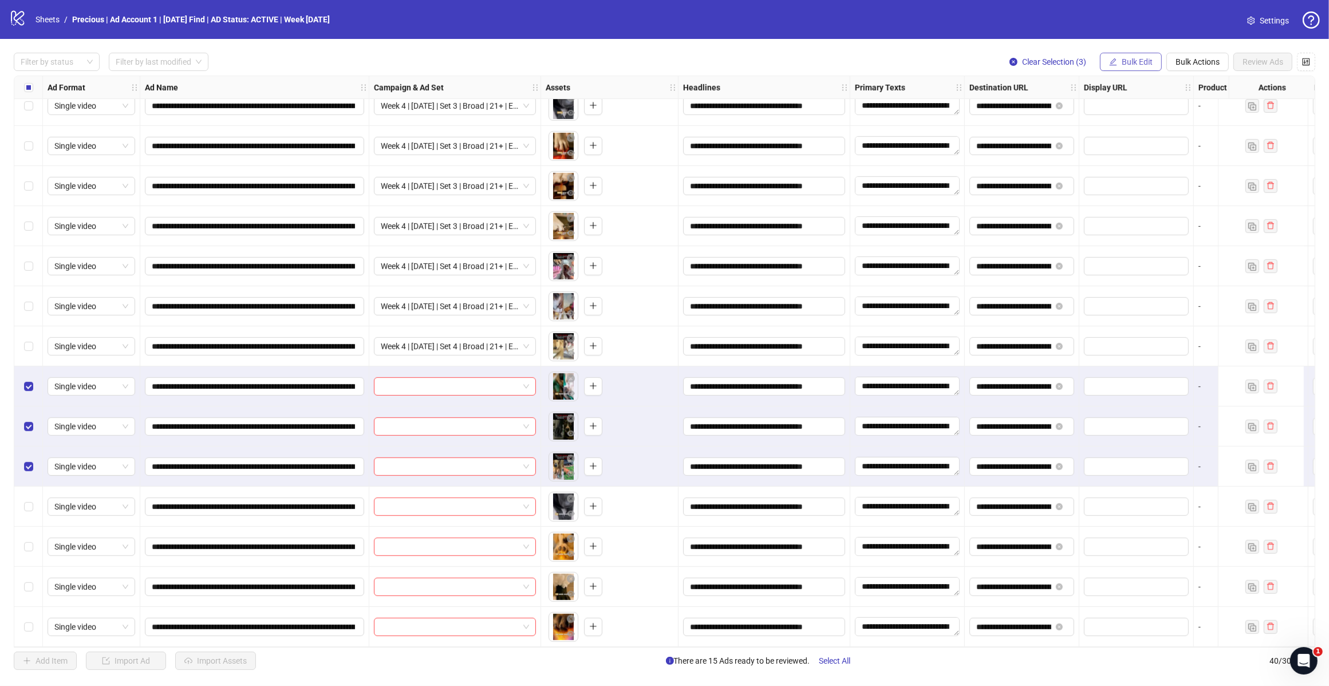
drag, startPoint x: 1150, startPoint y: 57, endPoint x: 1152, endPoint y: 90, distance: 33.3
click at [1149, 58] on span "Bulk Edit" at bounding box center [1137, 61] width 31 height 9
click at [1157, 118] on span "Campaign & Ad Set" at bounding box center [1142, 122] width 68 height 13
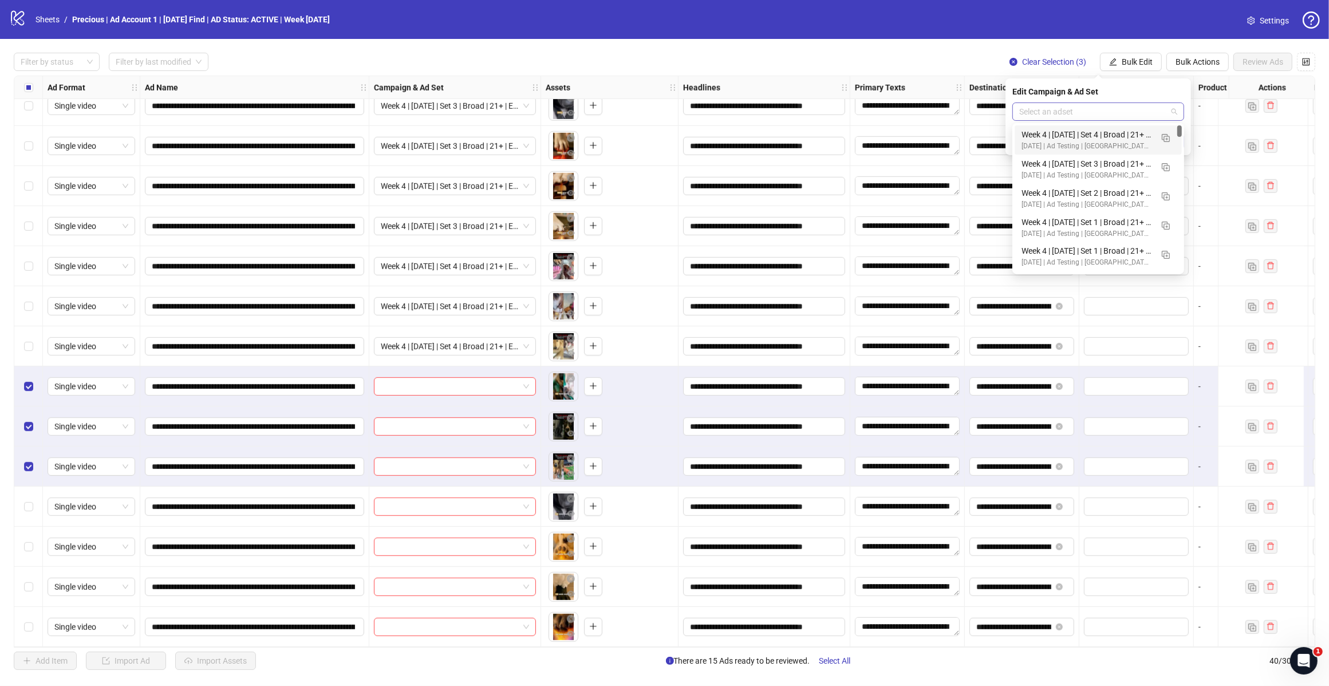
click at [1172, 107] on span at bounding box center [1098, 111] width 158 height 17
click at [1168, 138] on img "button" at bounding box center [1166, 138] width 8 height 8
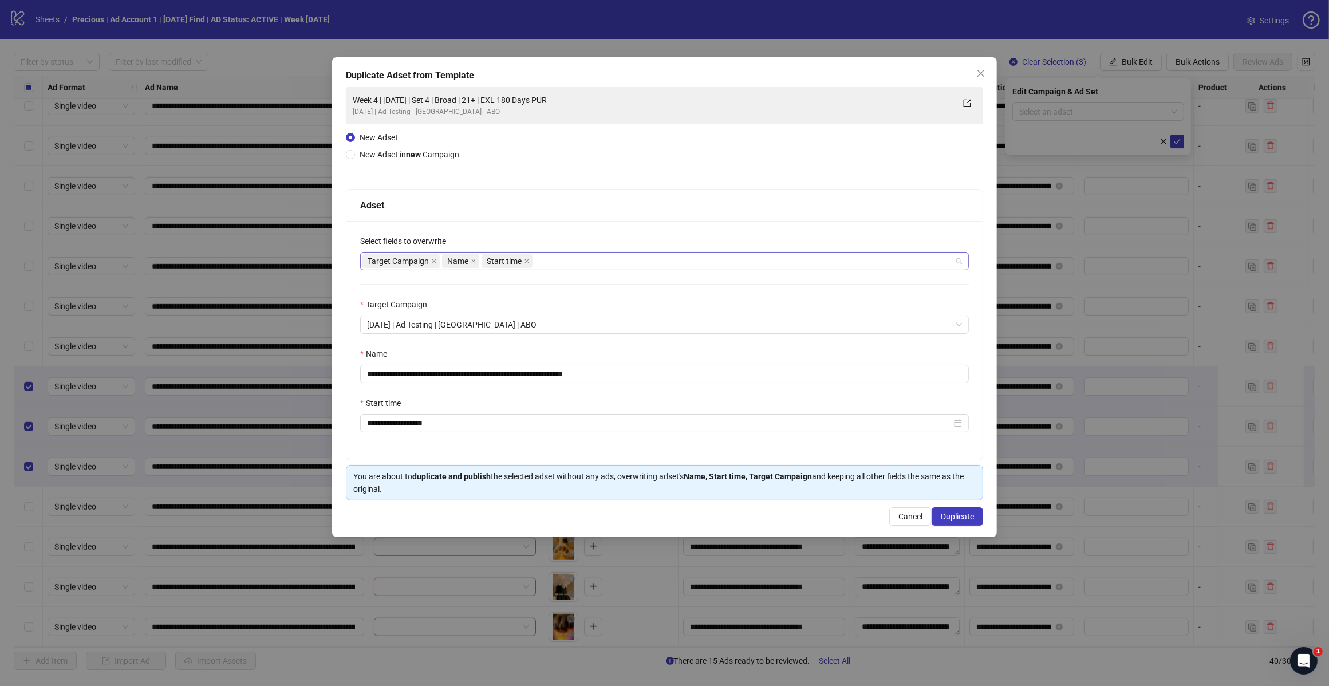
click at [571, 268] on div "Target Campaign Name Start time" at bounding box center [658, 261] width 592 height 16
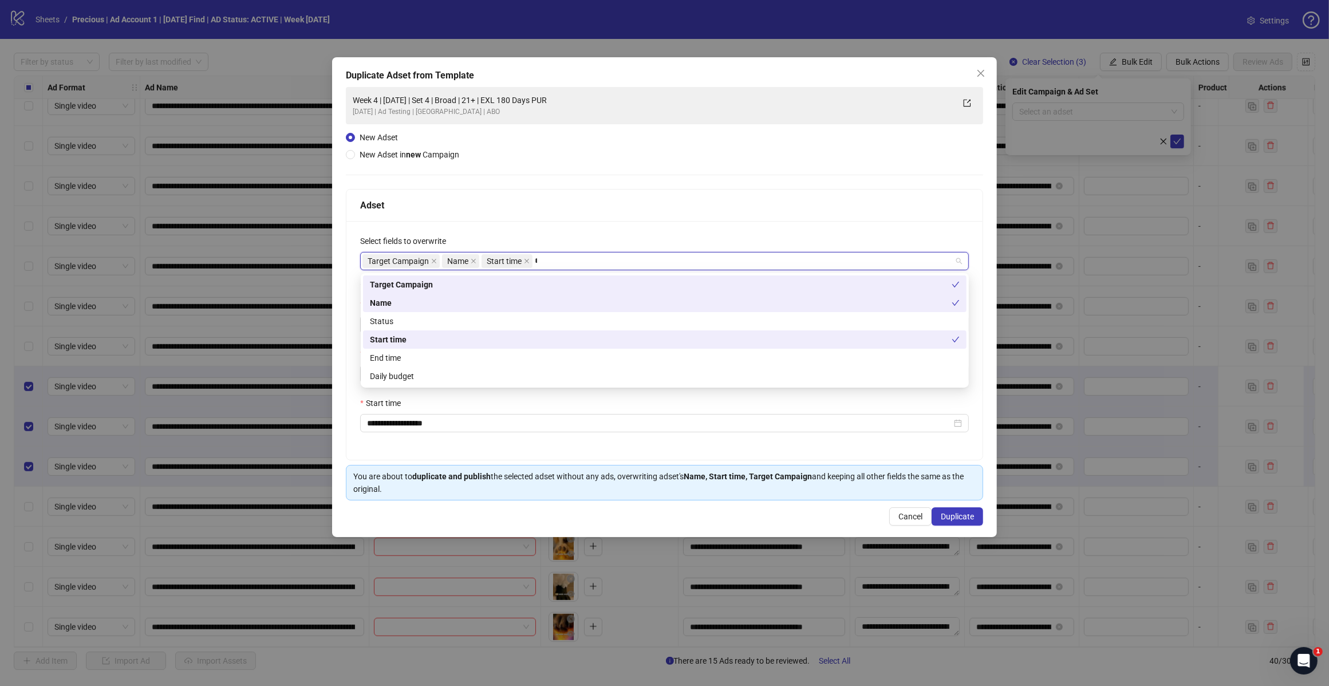
type input "**"
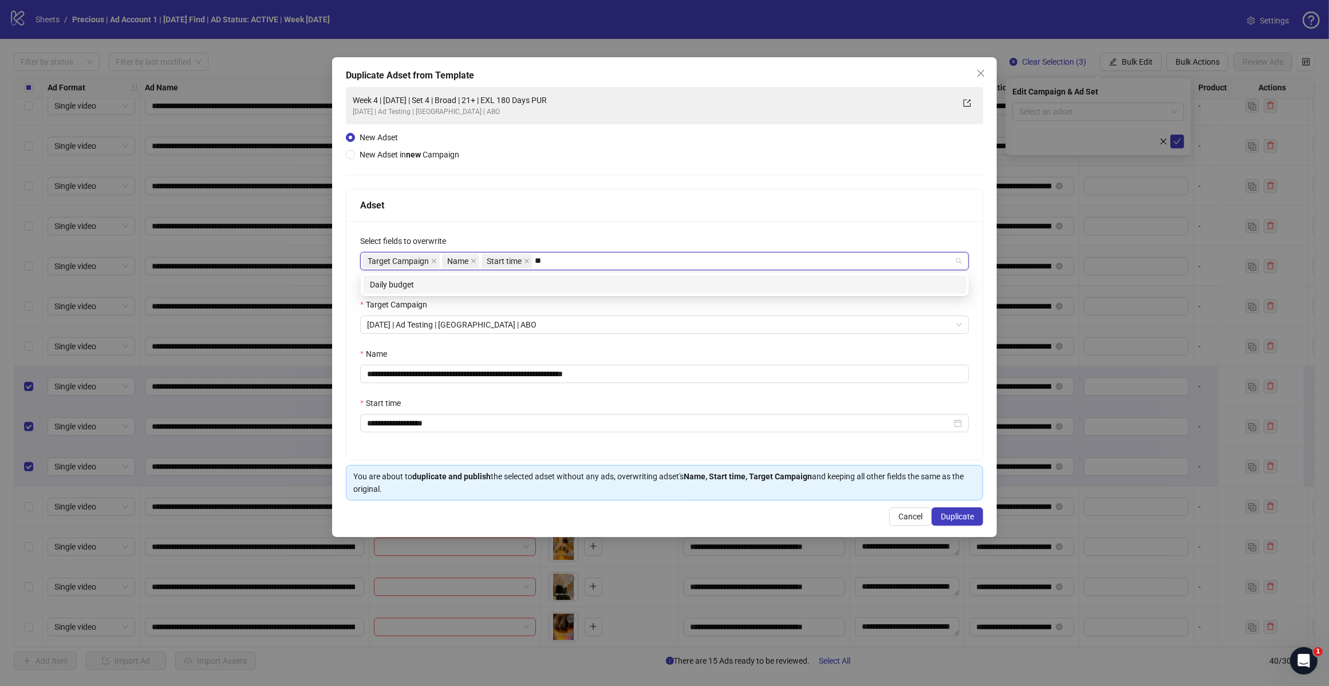
click at [464, 285] on div "Daily budget" at bounding box center [665, 284] width 590 height 13
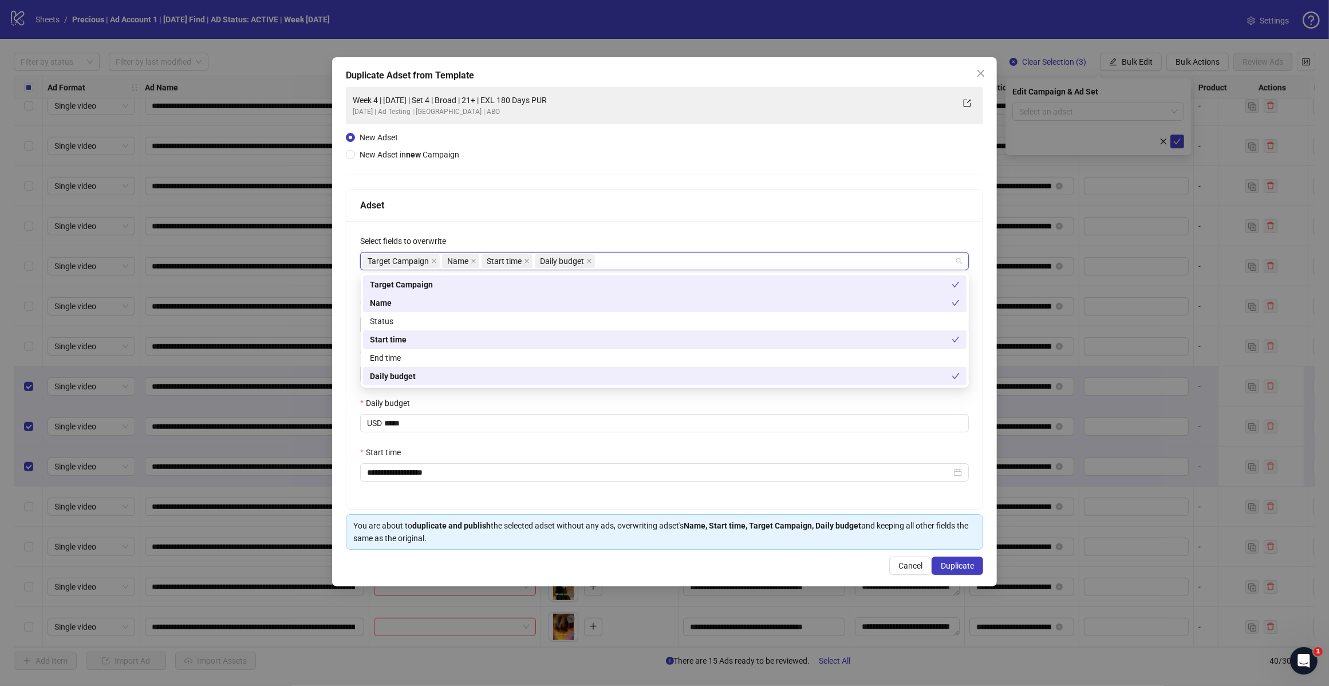
click at [583, 205] on div "Adset" at bounding box center [664, 205] width 609 height 14
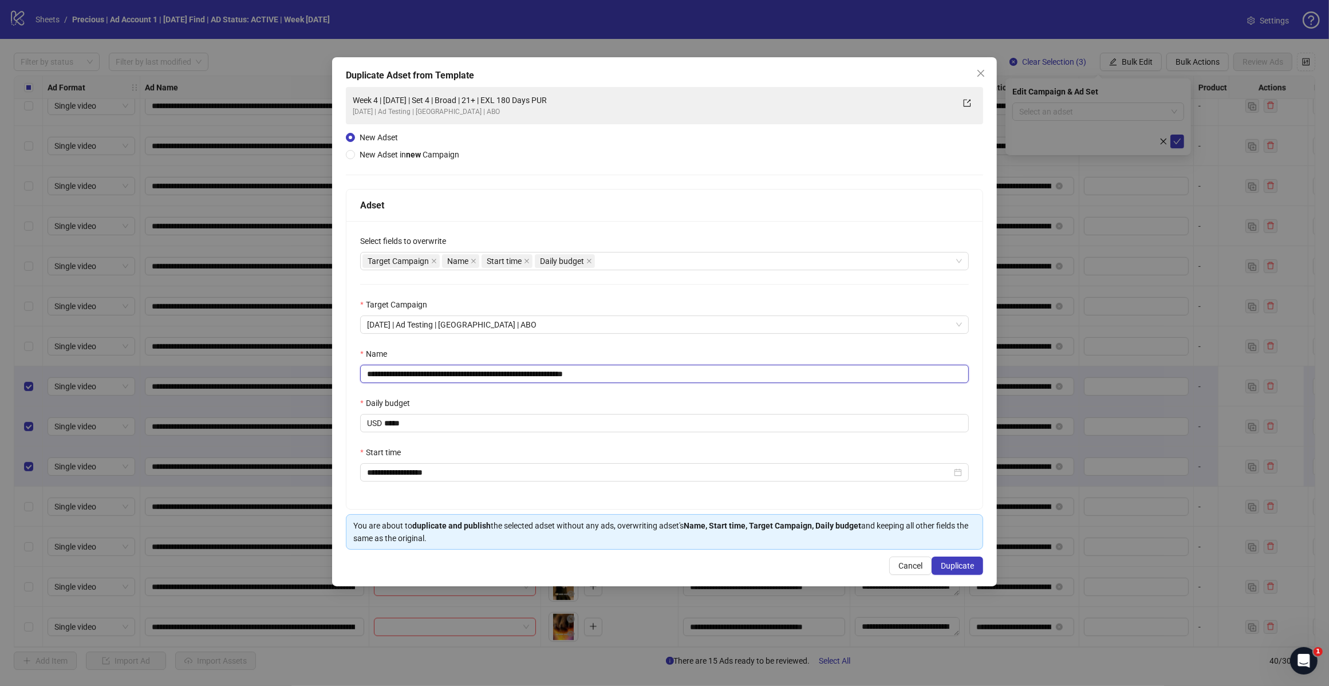
click at [611, 375] on input "**********" at bounding box center [664, 374] width 609 height 18
click at [464, 369] on input "**********" at bounding box center [664, 374] width 609 height 18
click at [467, 376] on input "**********" at bounding box center [664, 374] width 609 height 18
type input "**********"
click at [955, 566] on span "Duplicate" at bounding box center [957, 565] width 33 height 9
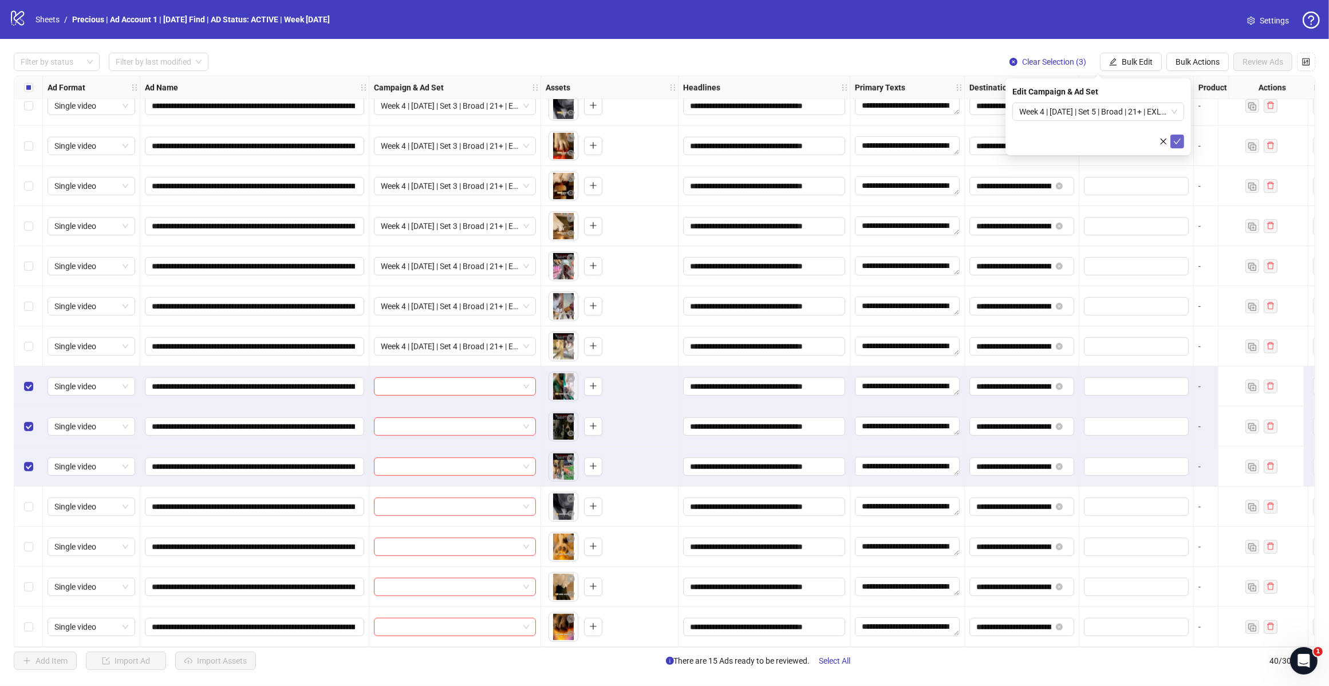
click at [1175, 141] on icon "check" at bounding box center [1177, 142] width 7 height 6
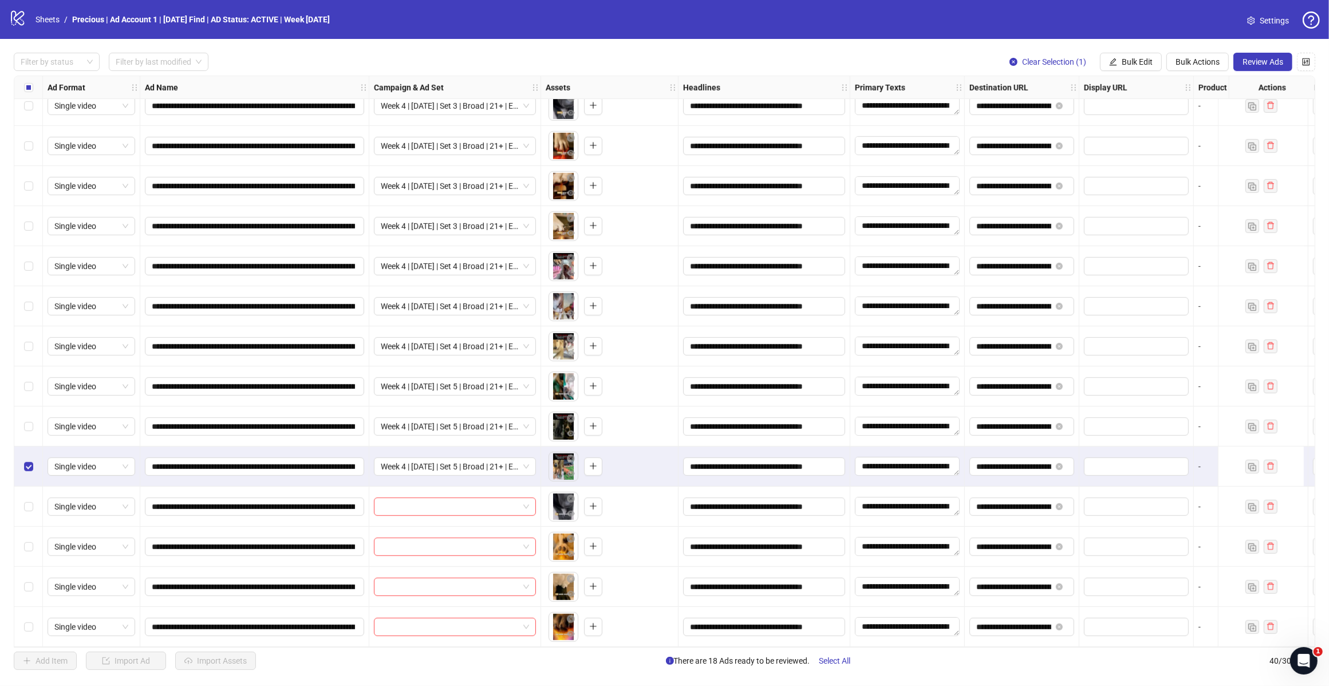
click at [29, 460] on label "Select row 36" at bounding box center [28, 466] width 9 height 13
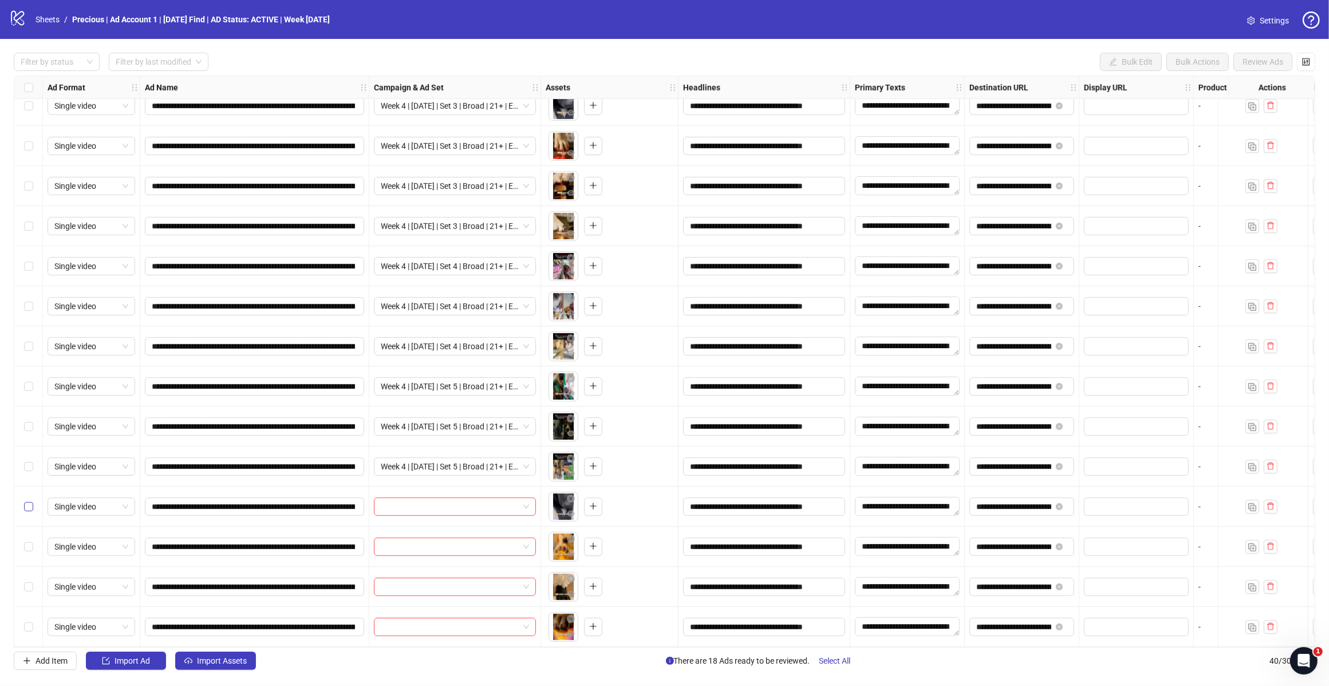
click at [26, 508] on label "Select row 37" at bounding box center [28, 507] width 9 height 13
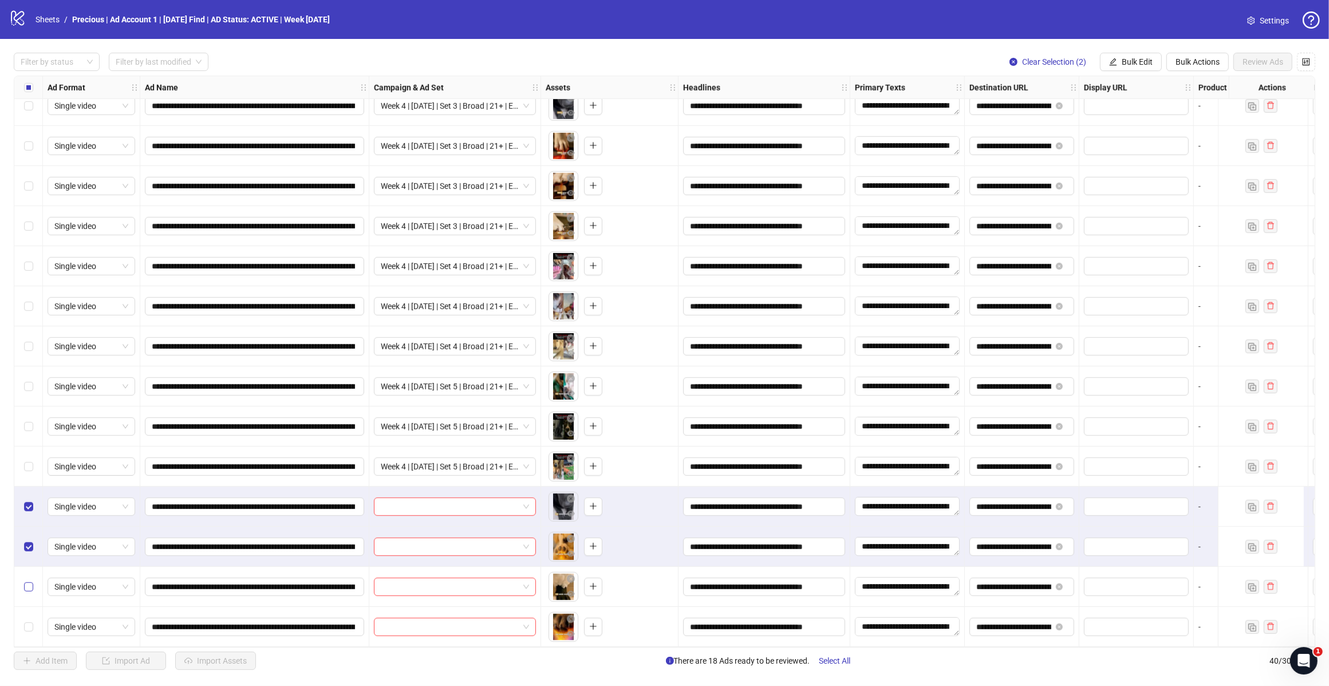
click at [30, 589] on label "Select row 39" at bounding box center [28, 587] width 9 height 13
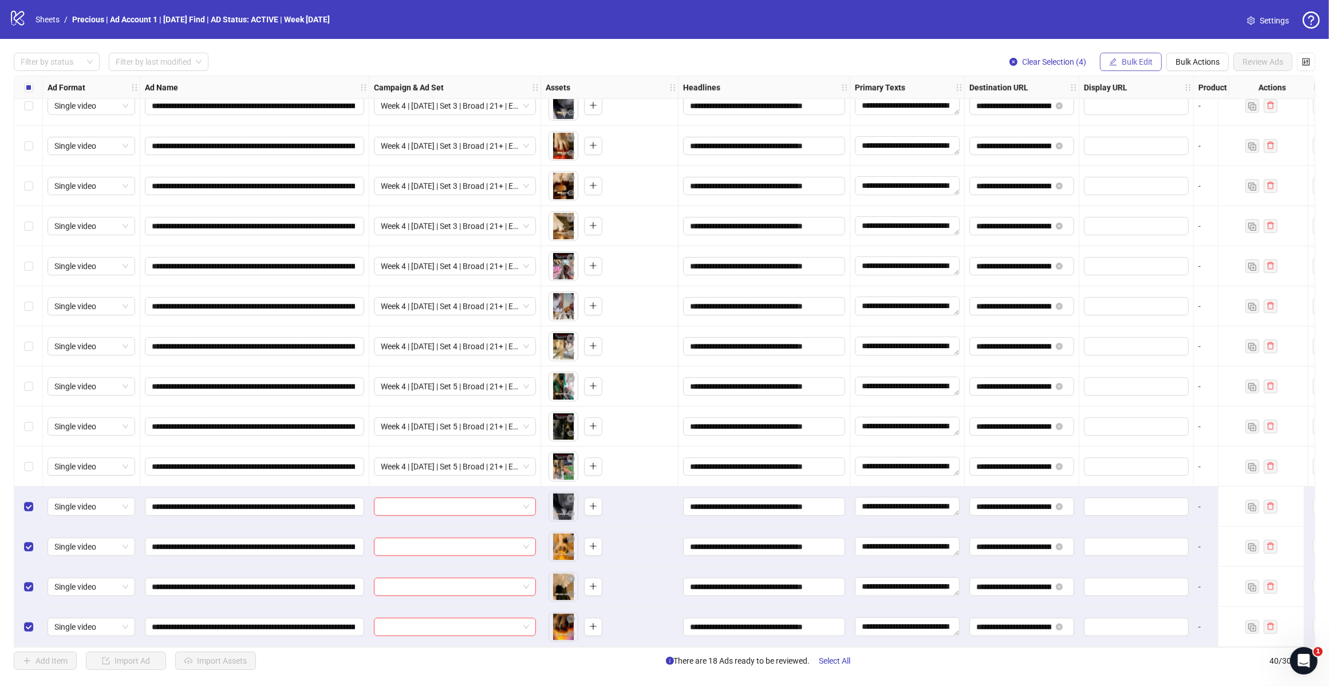
click at [1131, 62] on span "Bulk Edit" at bounding box center [1137, 61] width 31 height 9
click at [1149, 116] on span "Campaign & Ad Set" at bounding box center [1142, 122] width 68 height 13
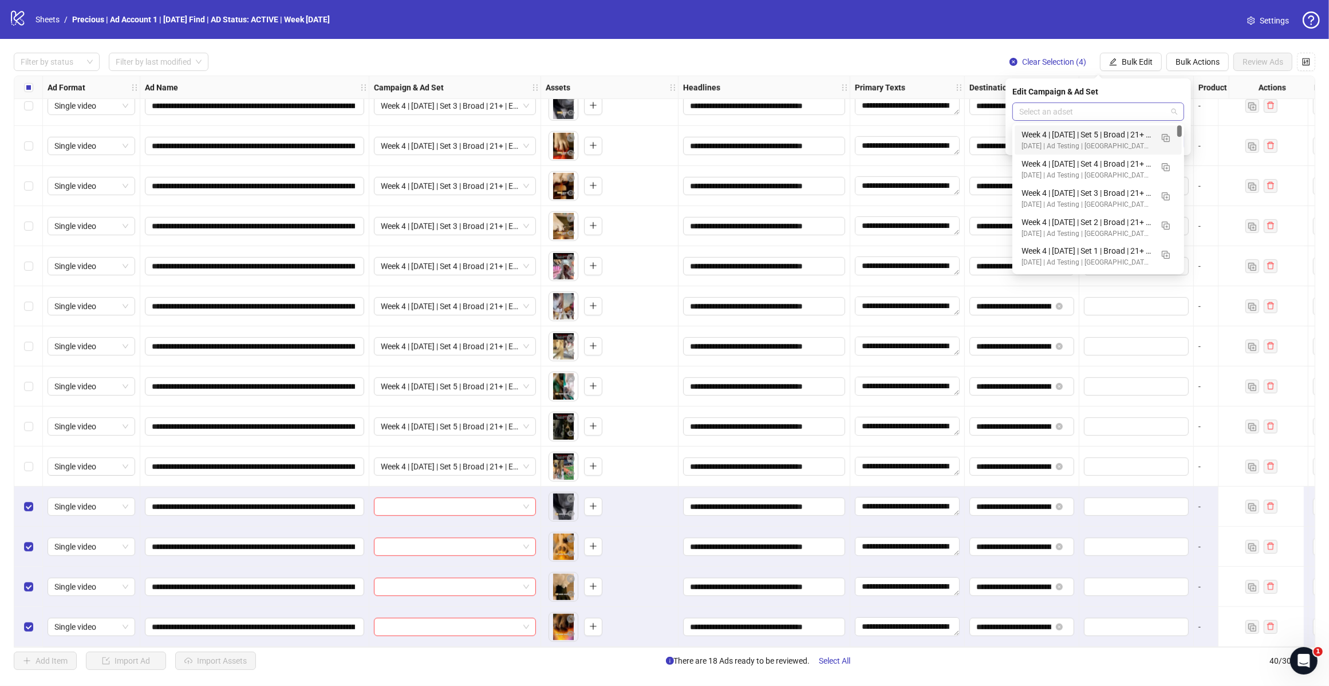
drag, startPoint x: 1175, startPoint y: 112, endPoint x: 1164, endPoint y: 141, distance: 31.4
click at [1174, 112] on span at bounding box center [1098, 111] width 158 height 17
click at [1164, 141] on img "button" at bounding box center [1166, 138] width 8 height 8
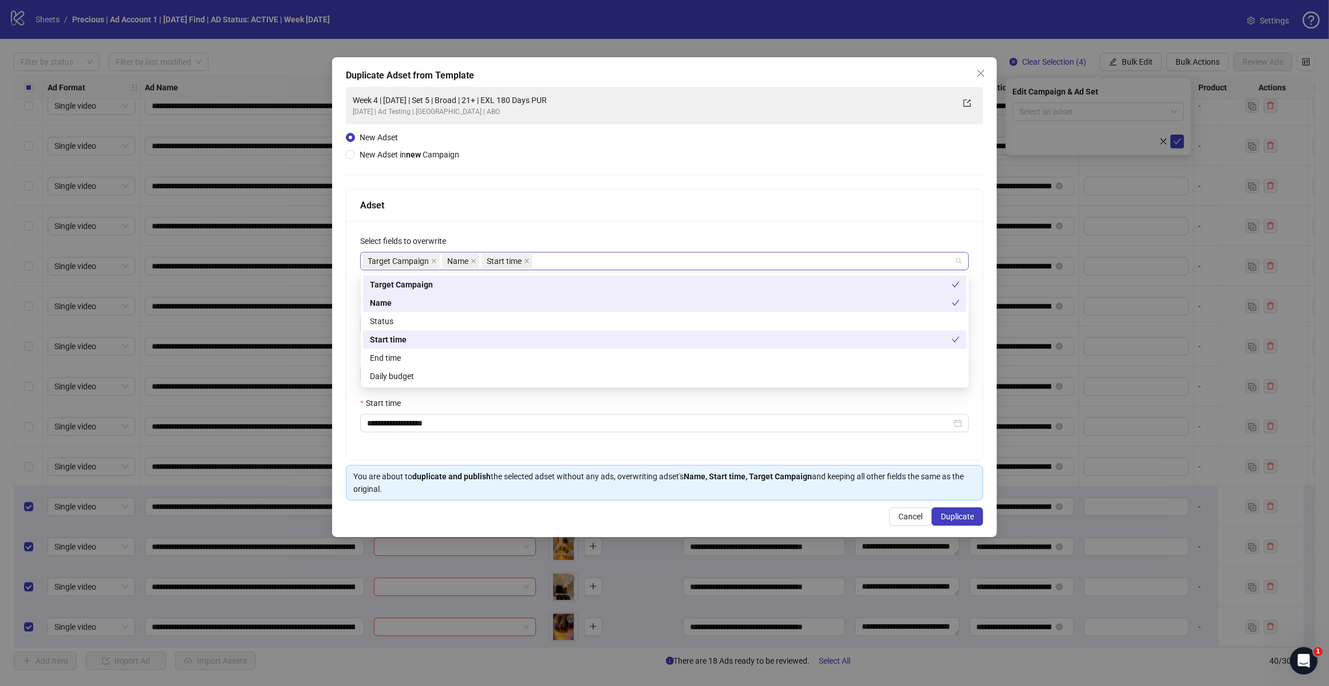
click at [576, 264] on div "Target Campaign Name Start time" at bounding box center [658, 261] width 592 height 16
type input "**"
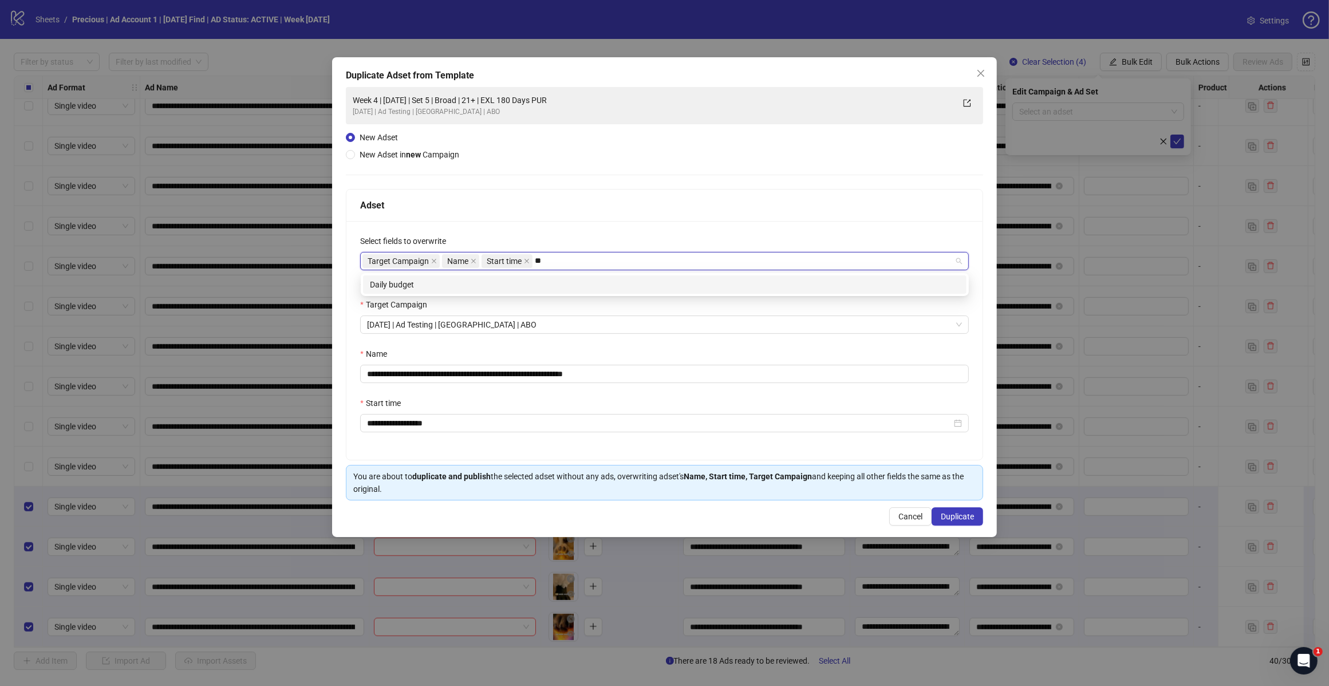
click at [502, 287] on div "Daily budget" at bounding box center [665, 284] width 590 height 13
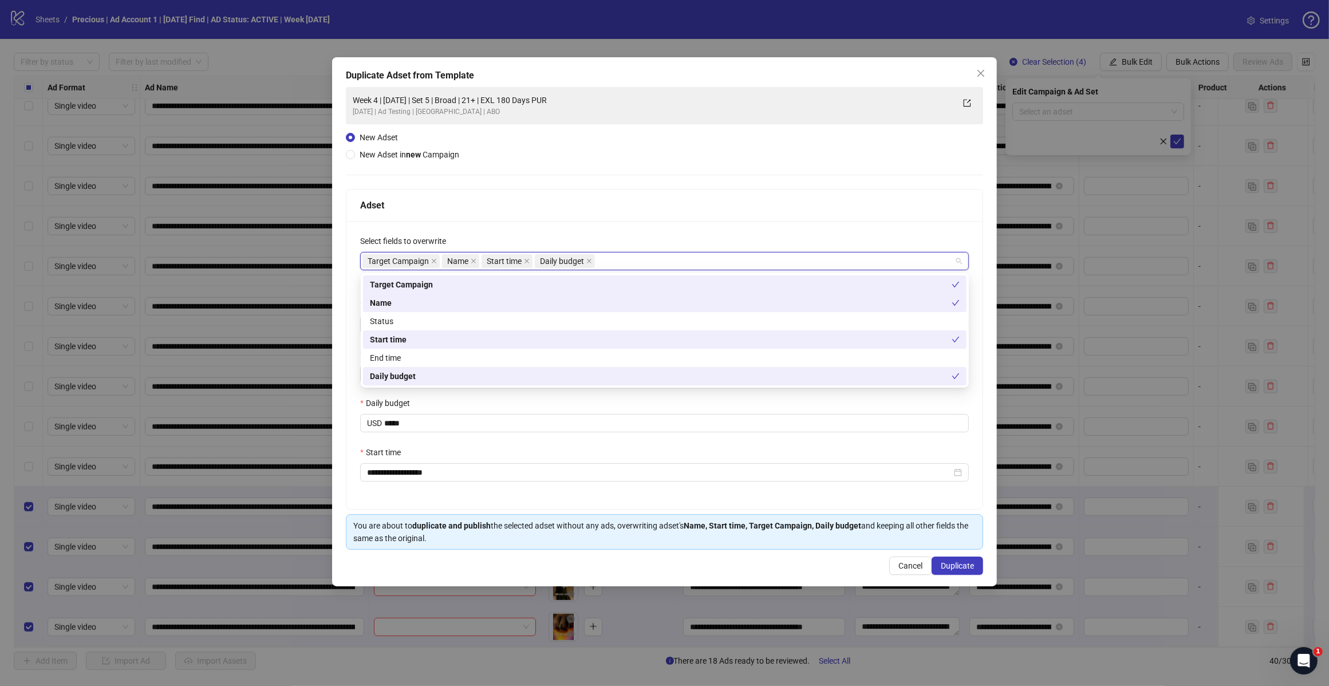
click at [561, 201] on div "Adset" at bounding box center [664, 205] width 609 height 14
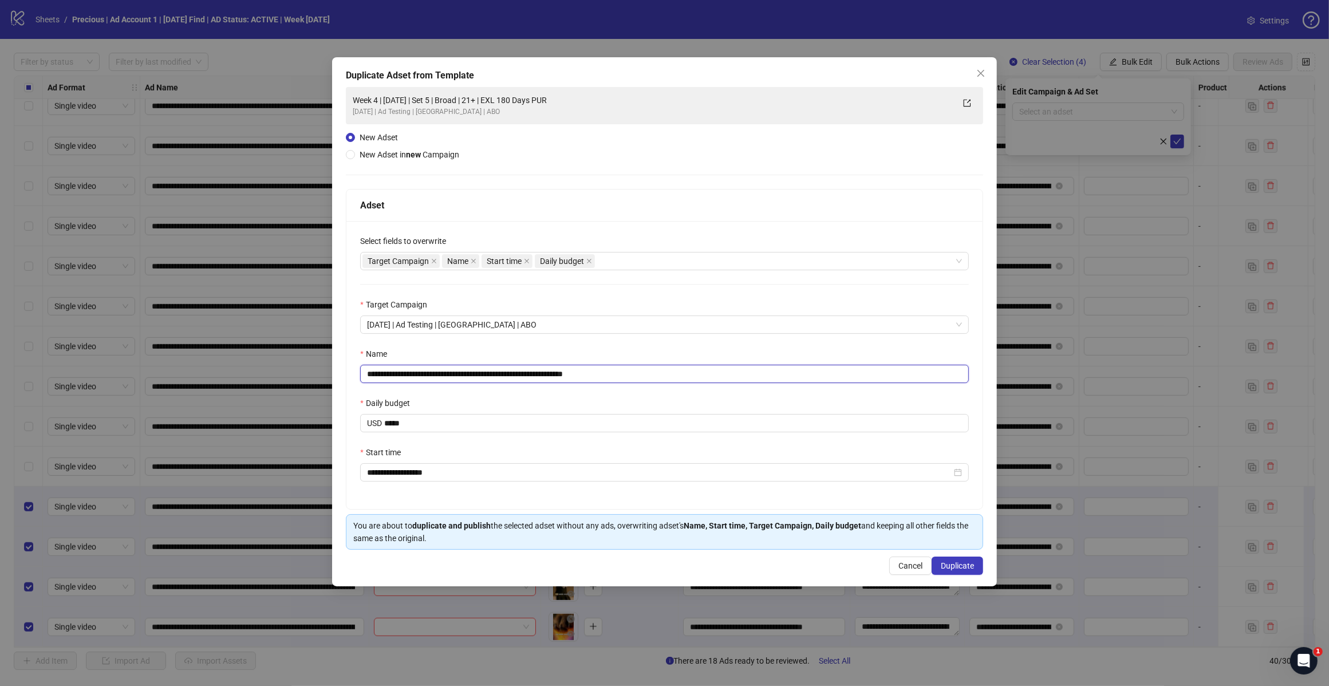
click at [610, 376] on input "**********" at bounding box center [664, 374] width 609 height 18
click at [465, 370] on input "**********" at bounding box center [664, 374] width 609 height 18
type input "**********"
click at [958, 566] on span "Duplicate" at bounding box center [957, 565] width 33 height 9
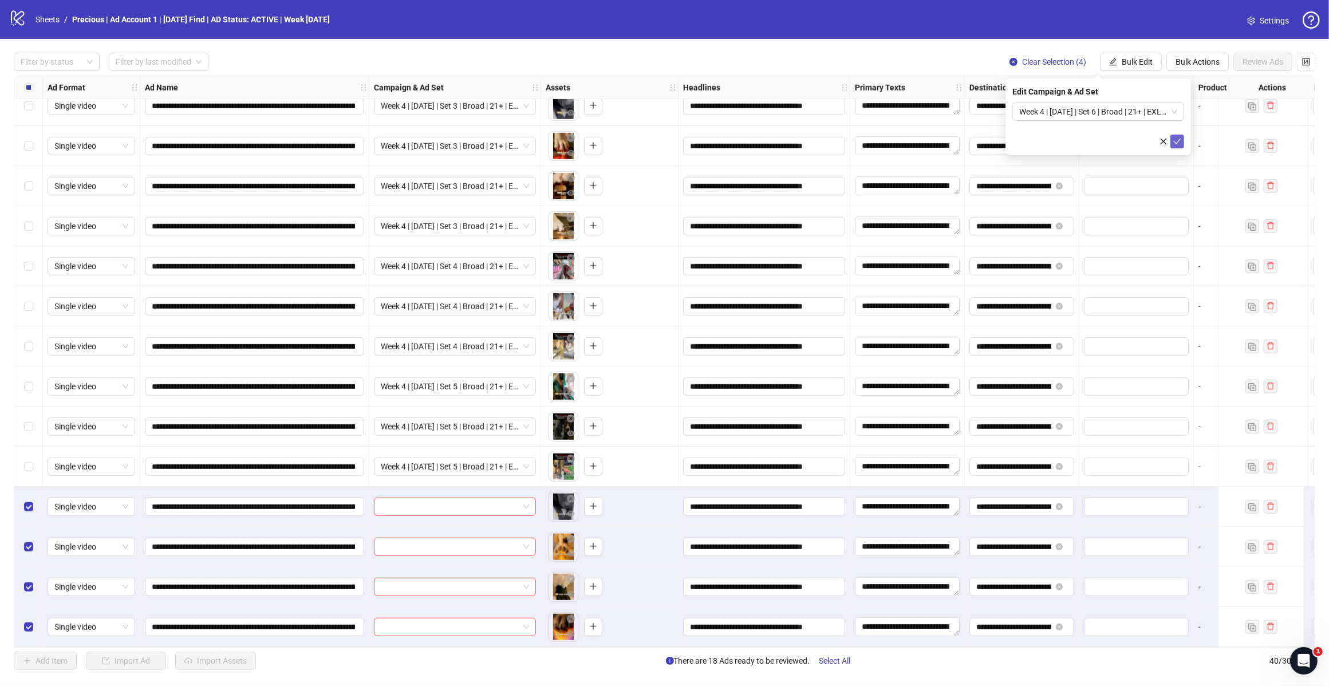
click at [1177, 139] on icon "check" at bounding box center [1177, 141] width 8 height 8
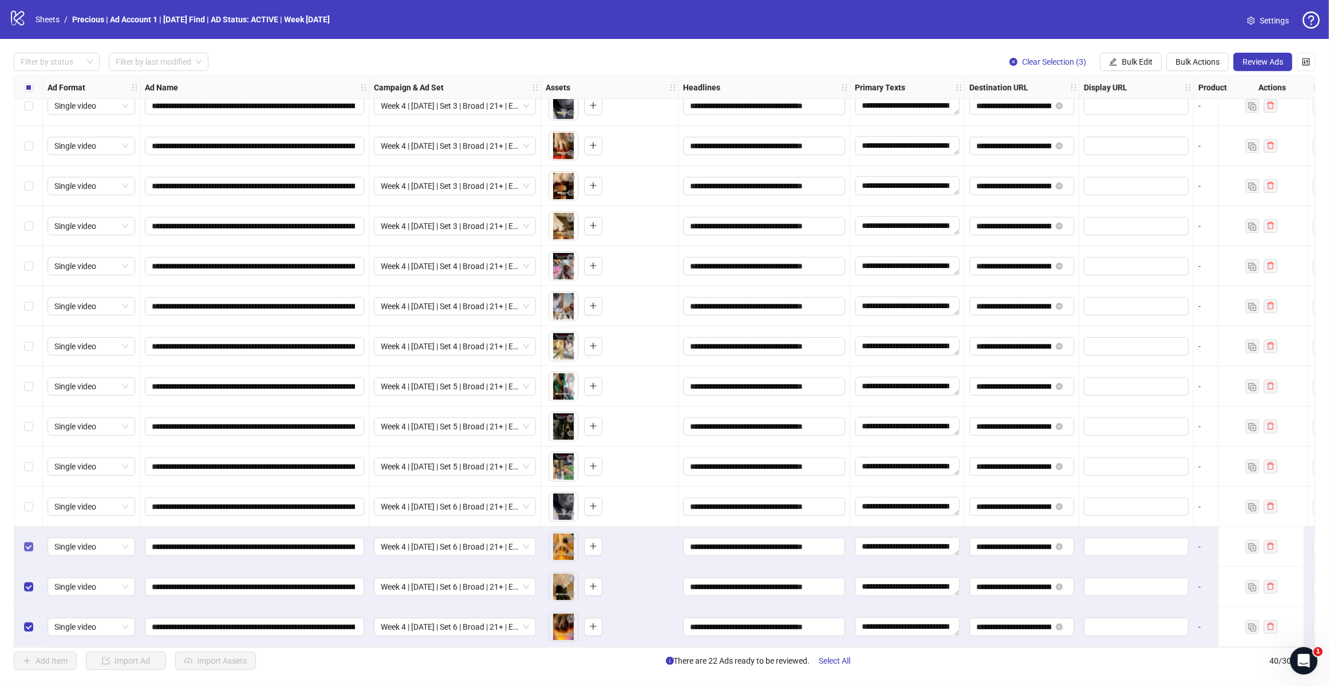
click at [27, 534] on div "Select row 38" at bounding box center [28, 547] width 29 height 40
click at [30, 589] on label "Select row 39" at bounding box center [28, 587] width 9 height 13
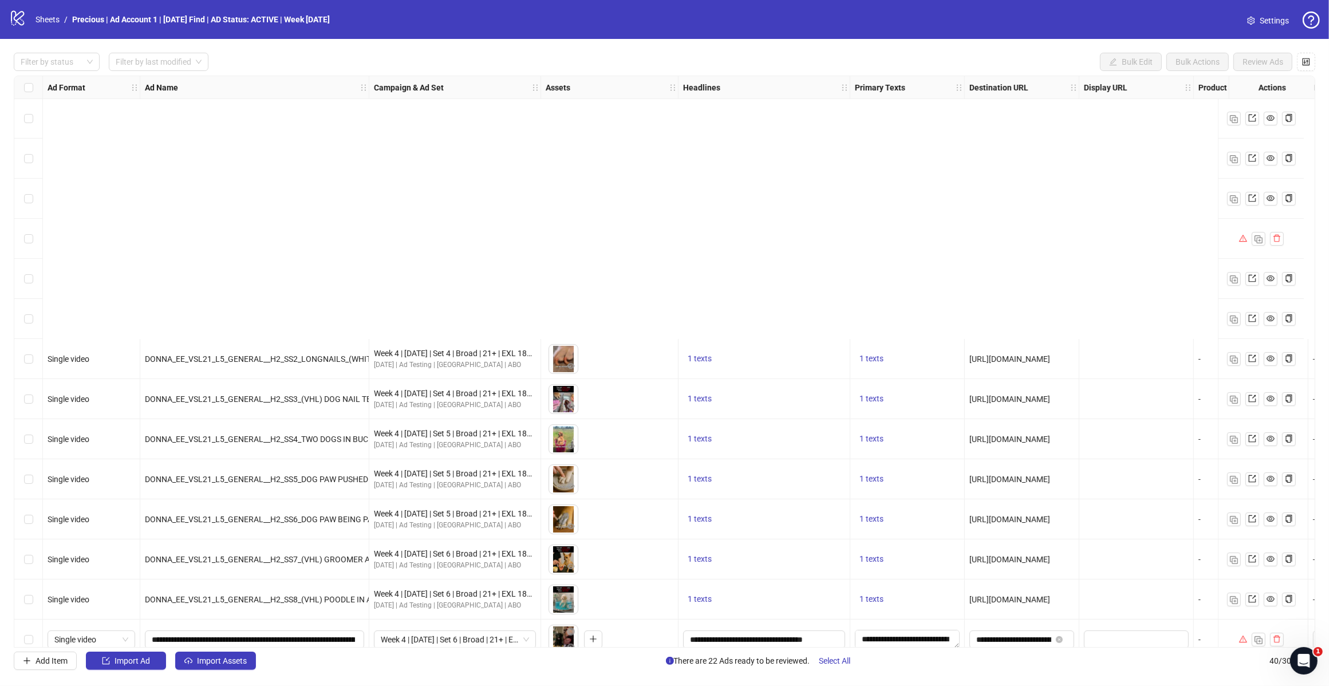
scroll to position [559, 0]
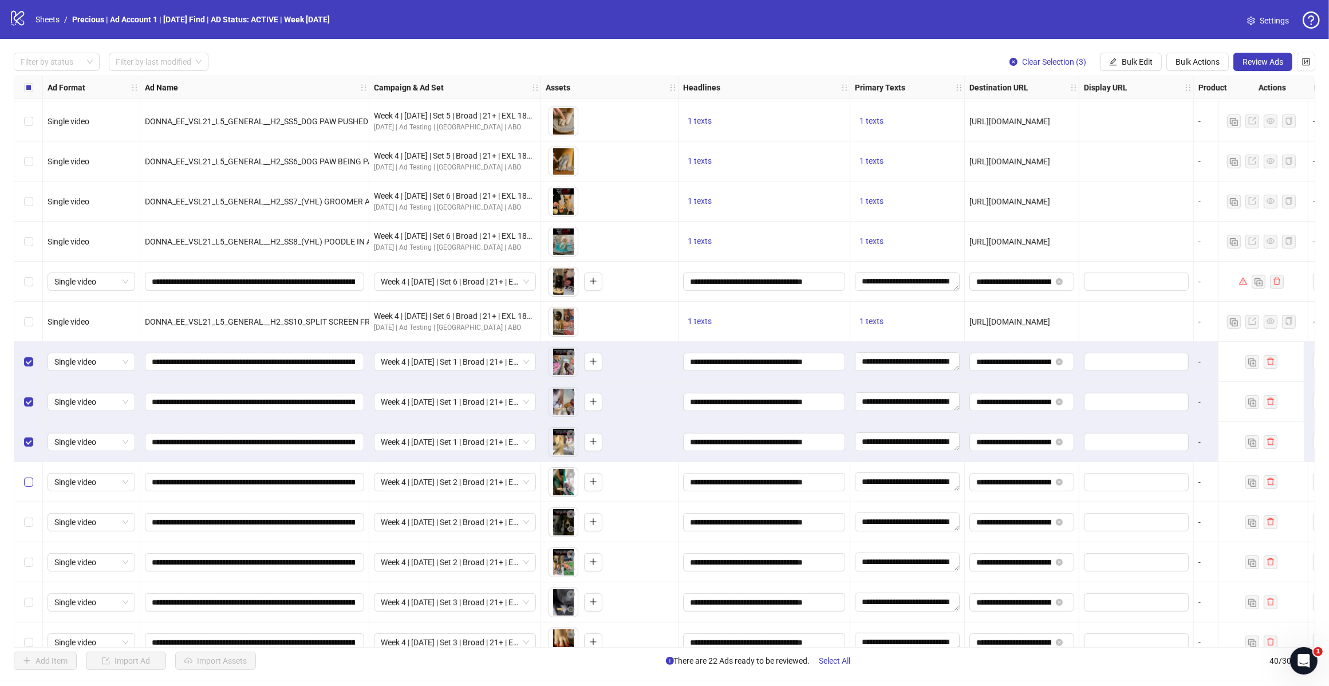
click at [31, 476] on label "Select row 24" at bounding box center [28, 482] width 9 height 13
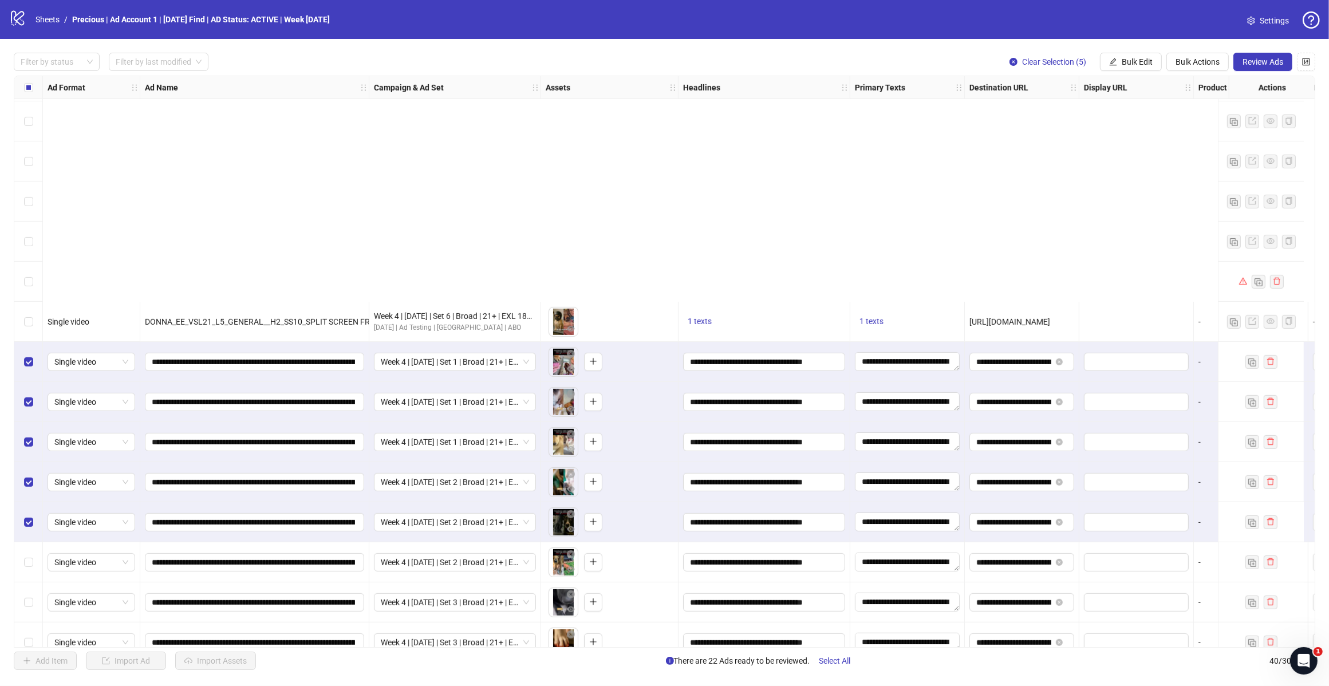
scroll to position [845, 0]
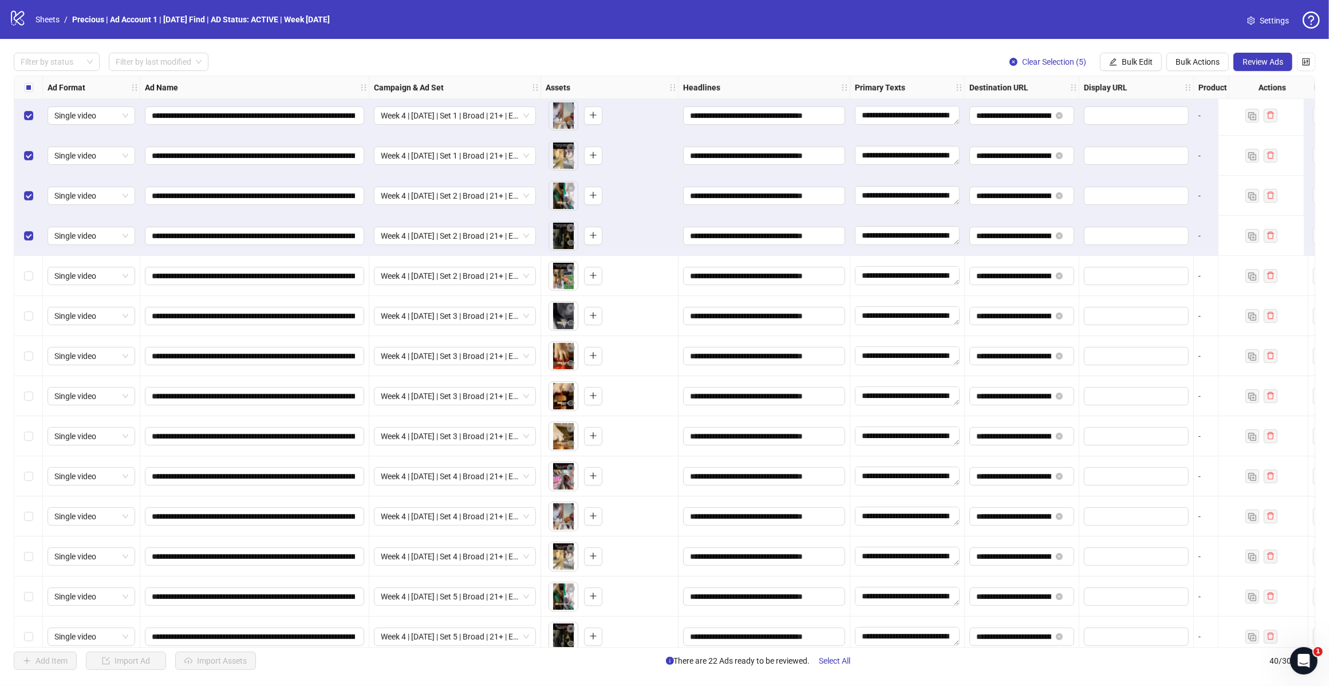
click at [22, 275] on div "Select row 26" at bounding box center [28, 276] width 29 height 40
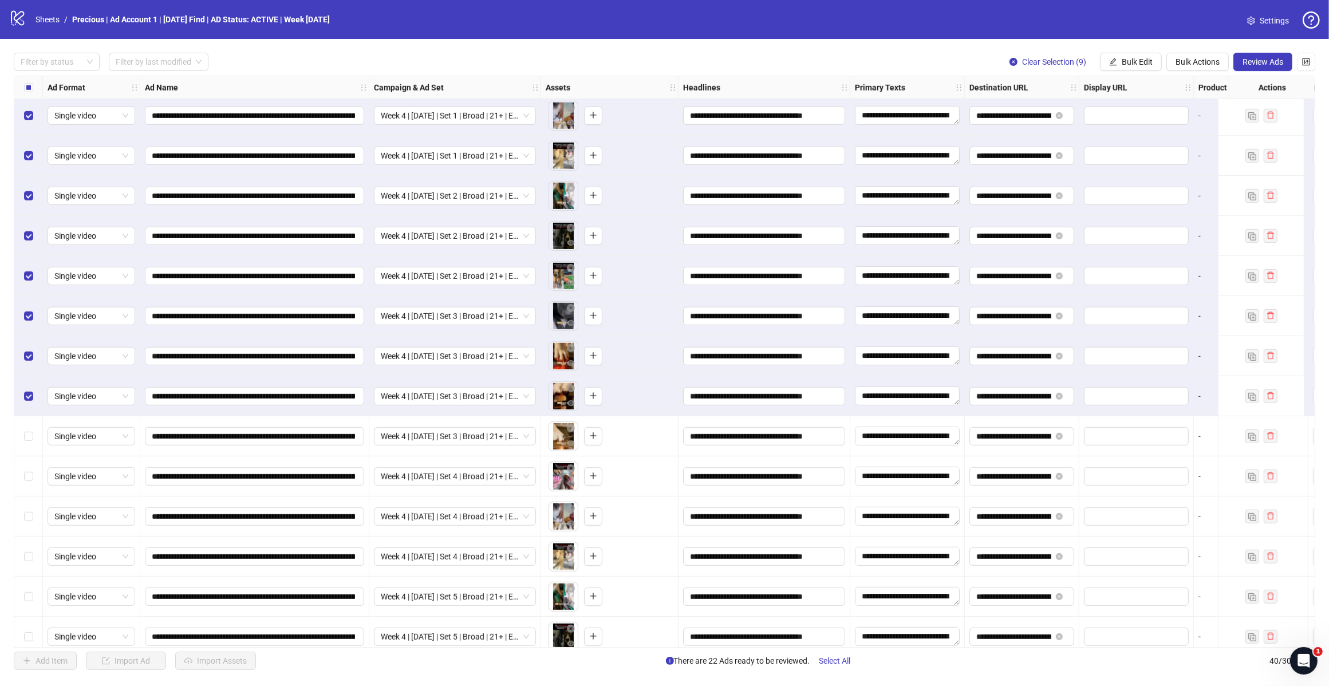
click at [23, 432] on div "Select row 30" at bounding box center [28, 436] width 29 height 40
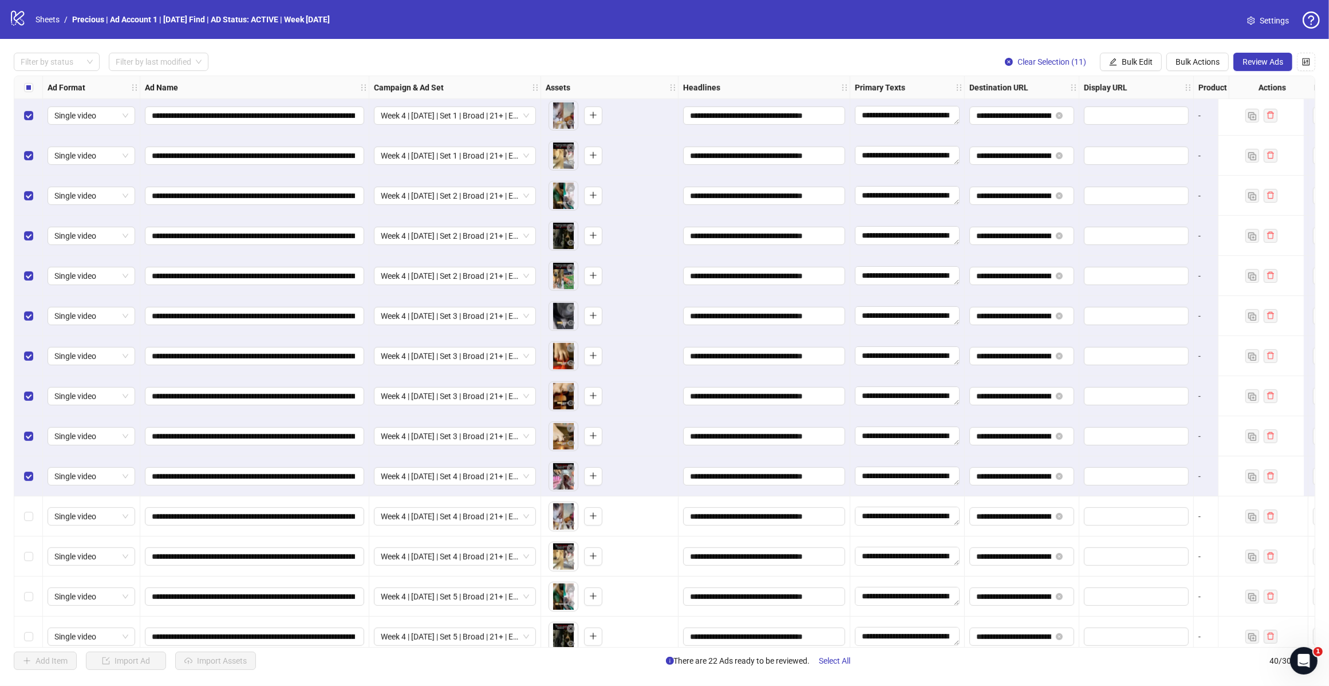
drag, startPoint x: 27, startPoint y: 508, endPoint x: 92, endPoint y: 505, distance: 64.8
click at [27, 510] on div "Select row 32" at bounding box center [28, 516] width 29 height 40
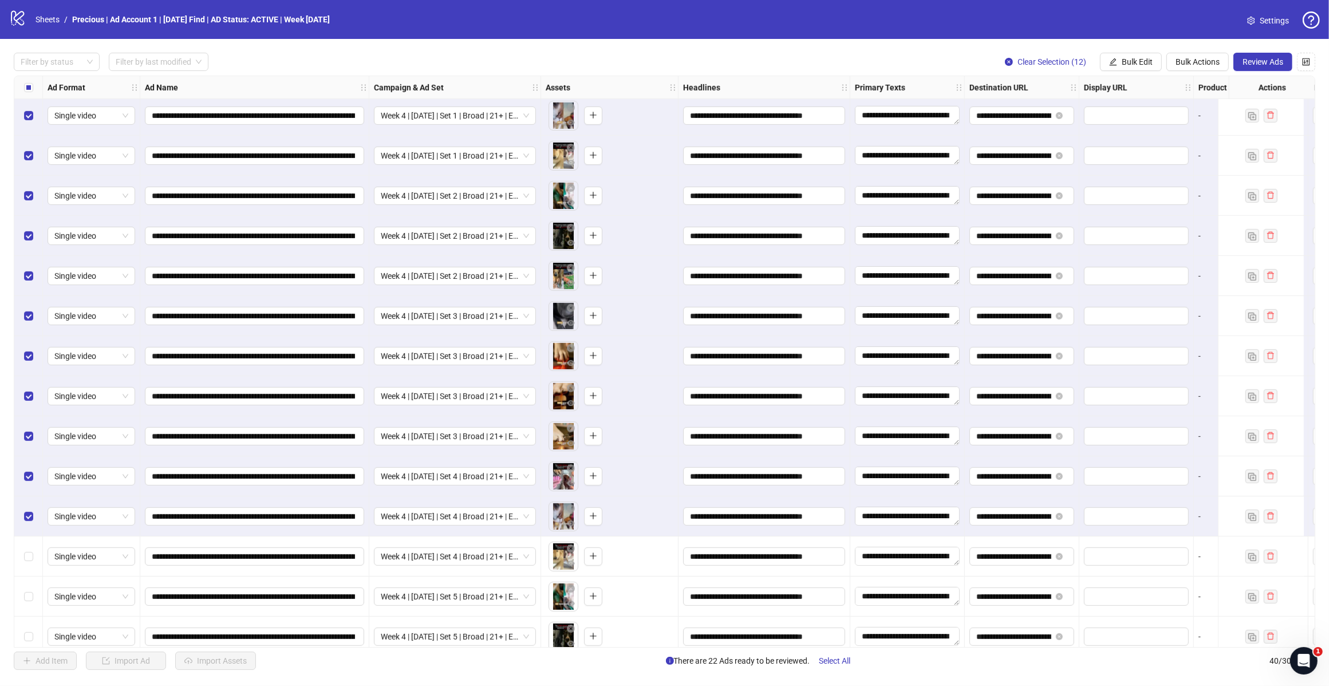
scroll to position [988, 0]
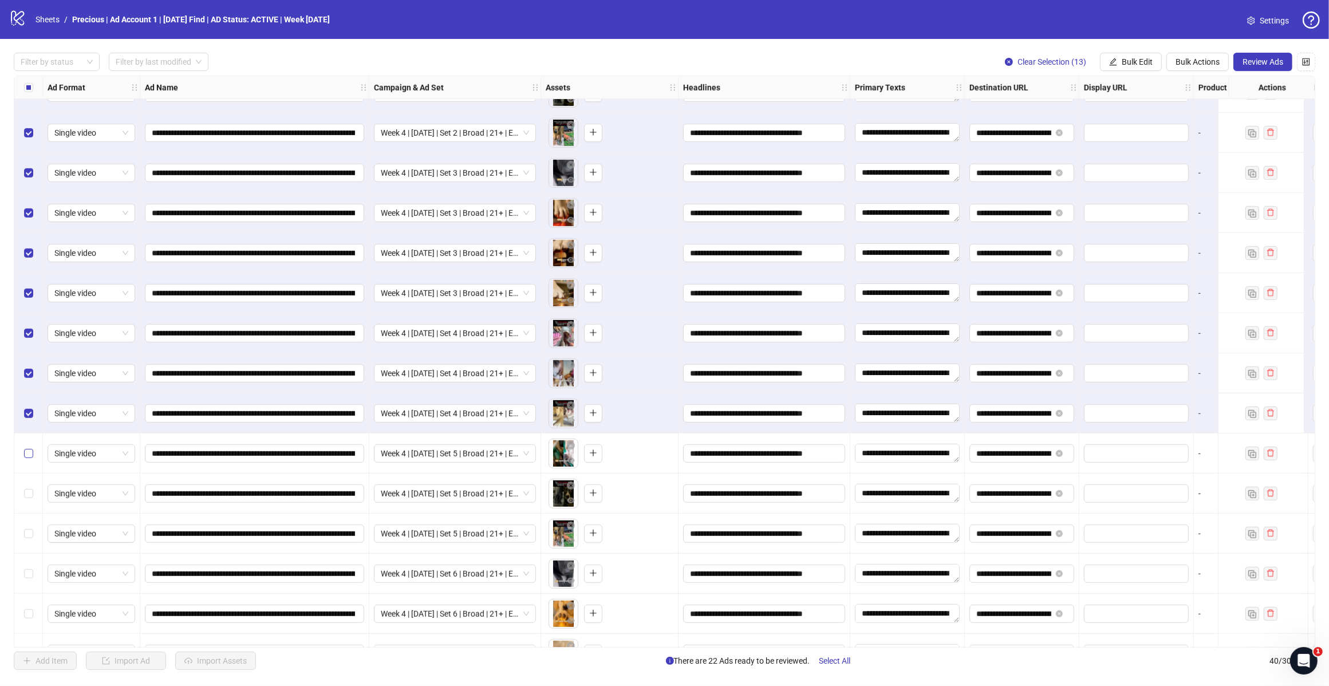
click at [26, 451] on label "Select row 34" at bounding box center [28, 453] width 9 height 13
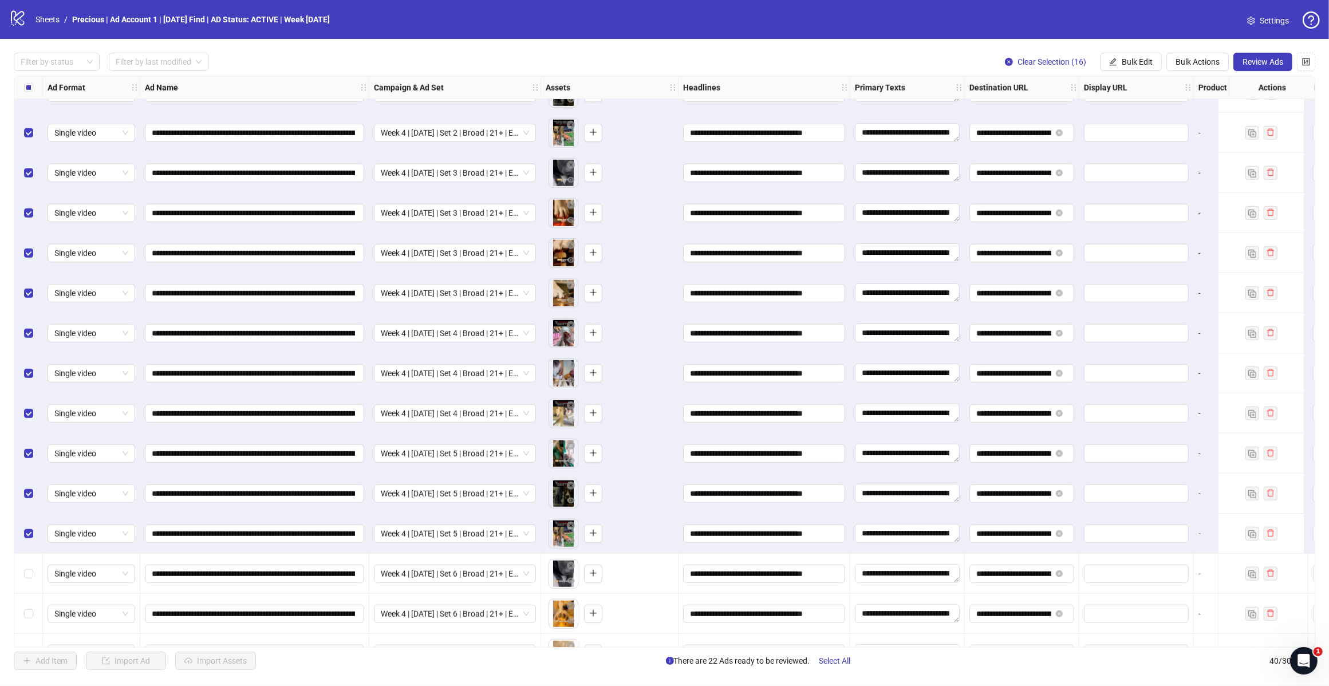
drag, startPoint x: 29, startPoint y: 565, endPoint x: 20, endPoint y: 625, distance: 61.4
click at [29, 566] on div "Select row 37" at bounding box center [28, 574] width 29 height 40
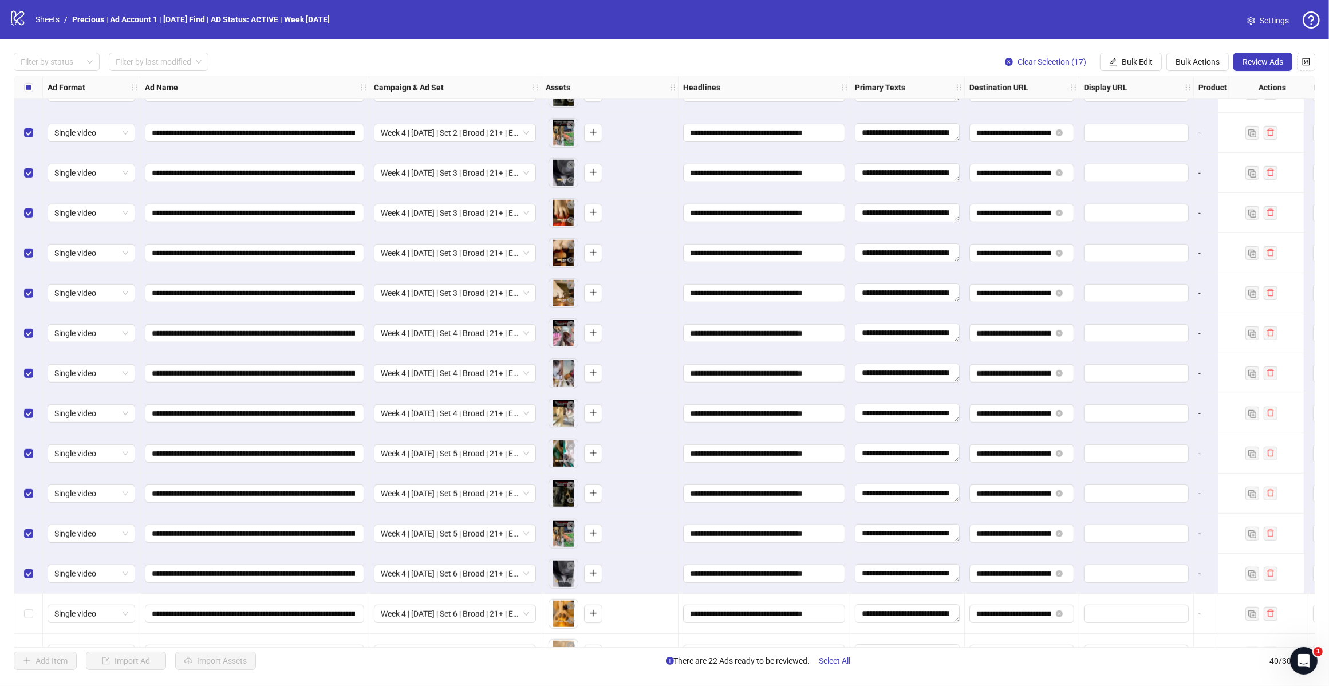
click at [20, 625] on div "Select row 38" at bounding box center [28, 614] width 29 height 40
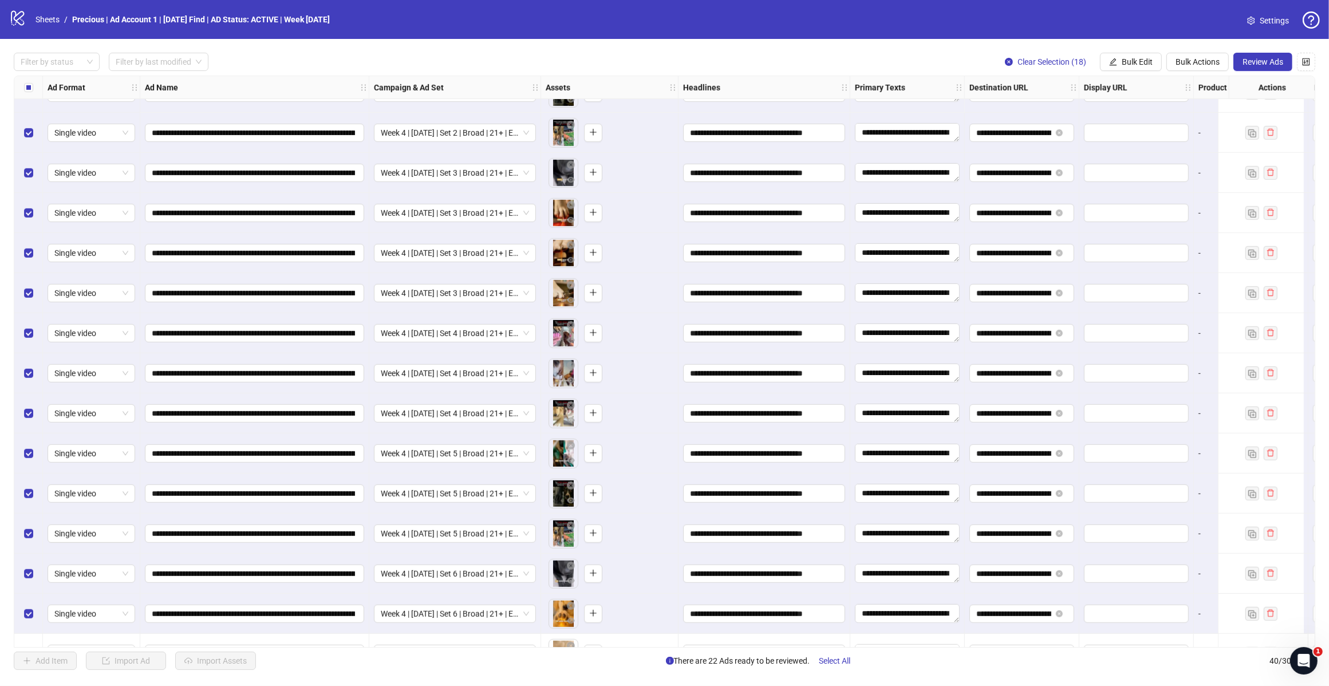
scroll to position [1060, 0]
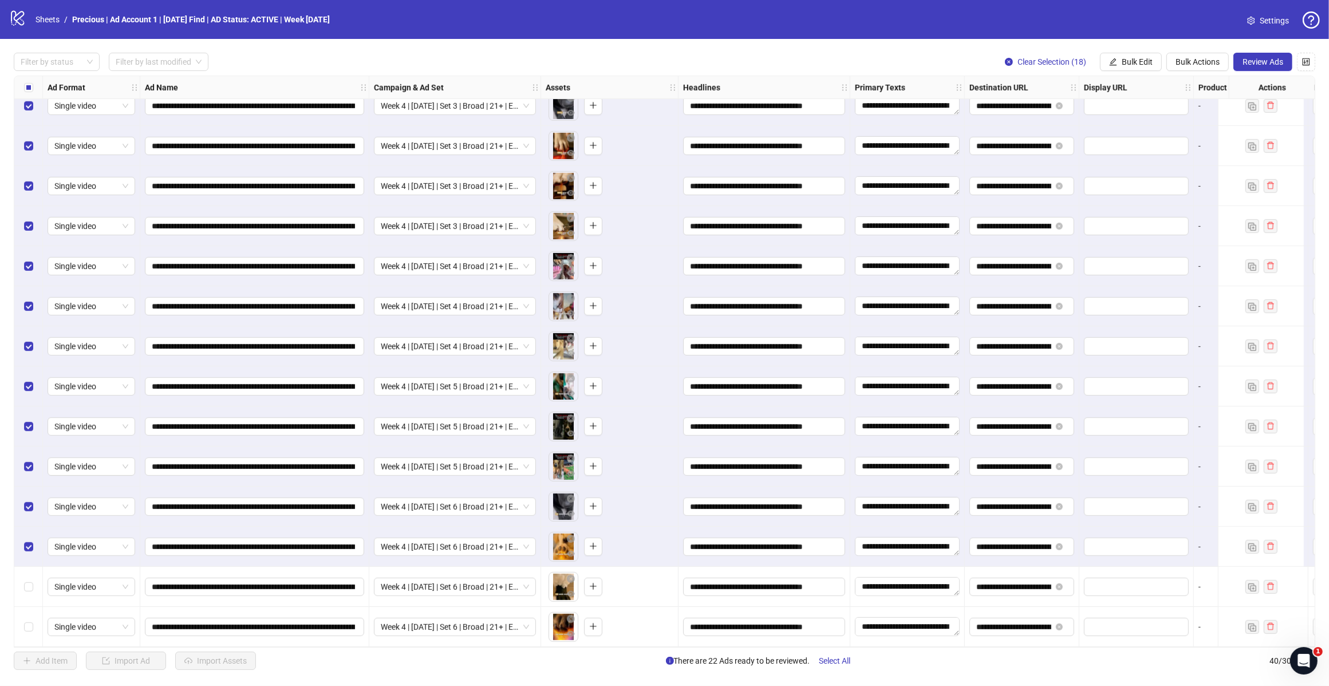
click at [21, 585] on div "Select row 39" at bounding box center [28, 587] width 29 height 40
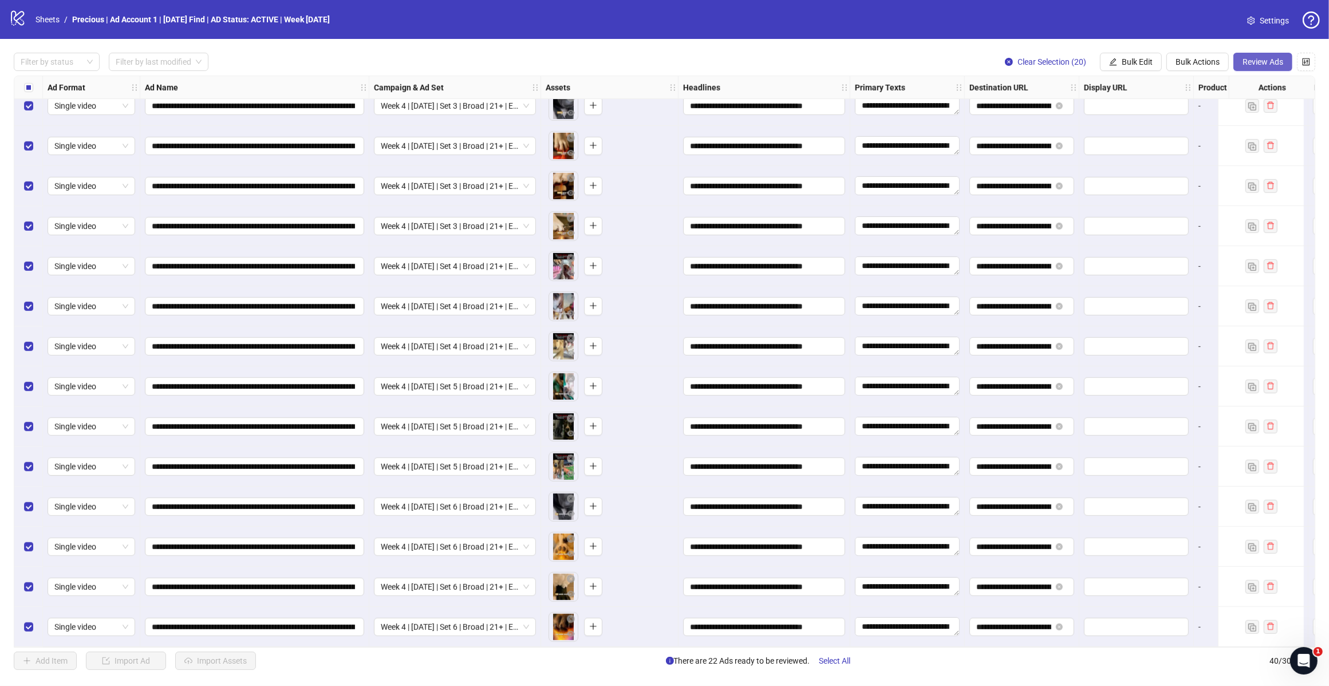
click at [1268, 64] on span "Review Ads" at bounding box center [1263, 61] width 41 height 9
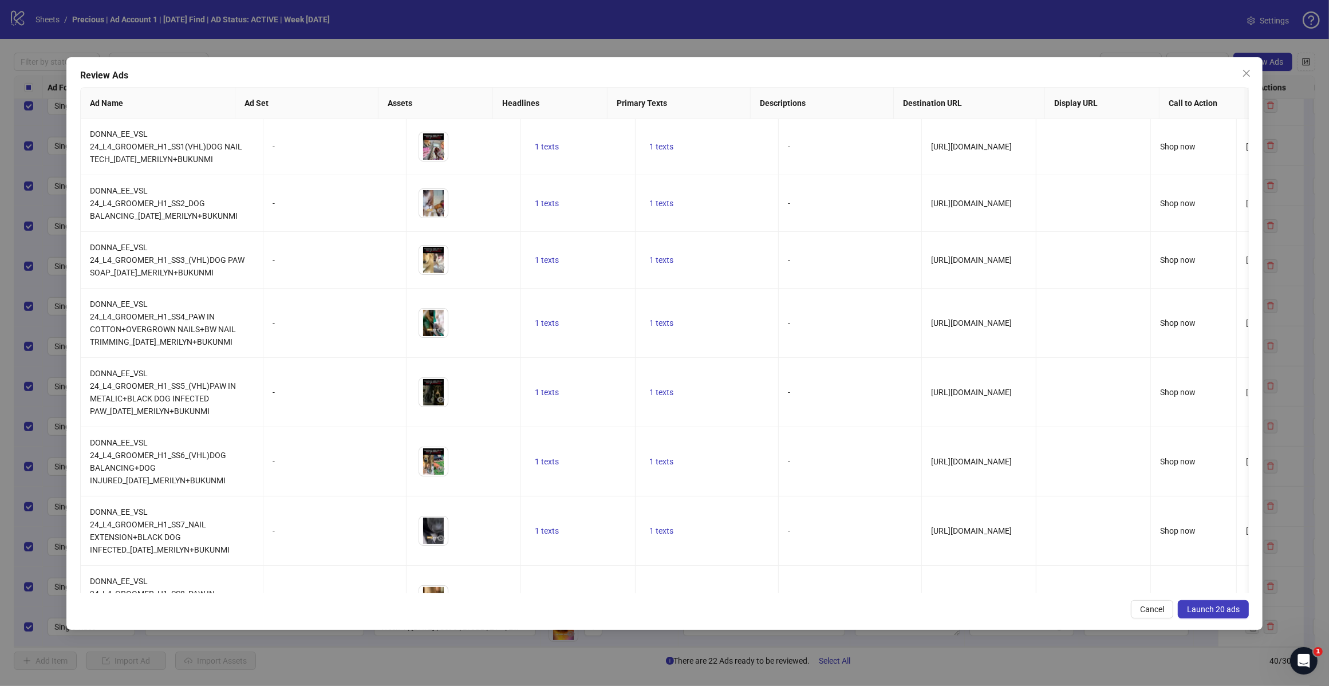
scroll to position [0, 0]
click at [1247, 78] on button "Close" at bounding box center [1247, 73] width 18 height 18
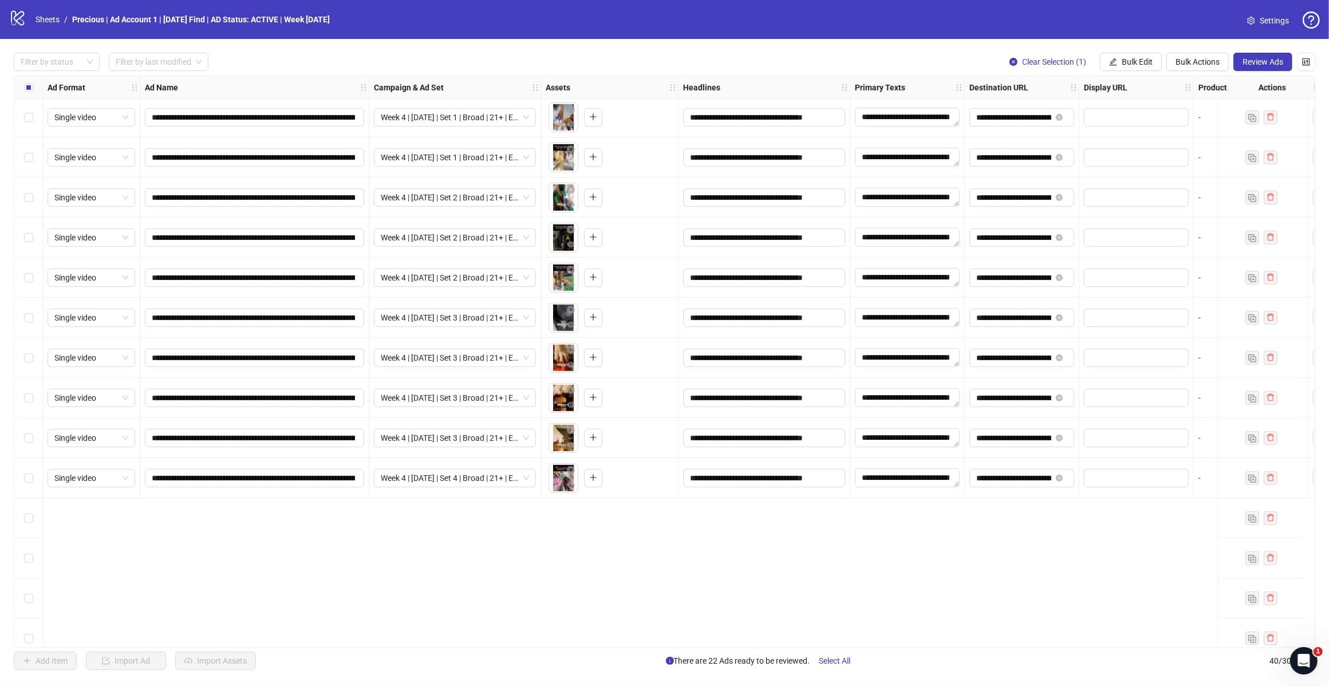
scroll to position [630, 0]
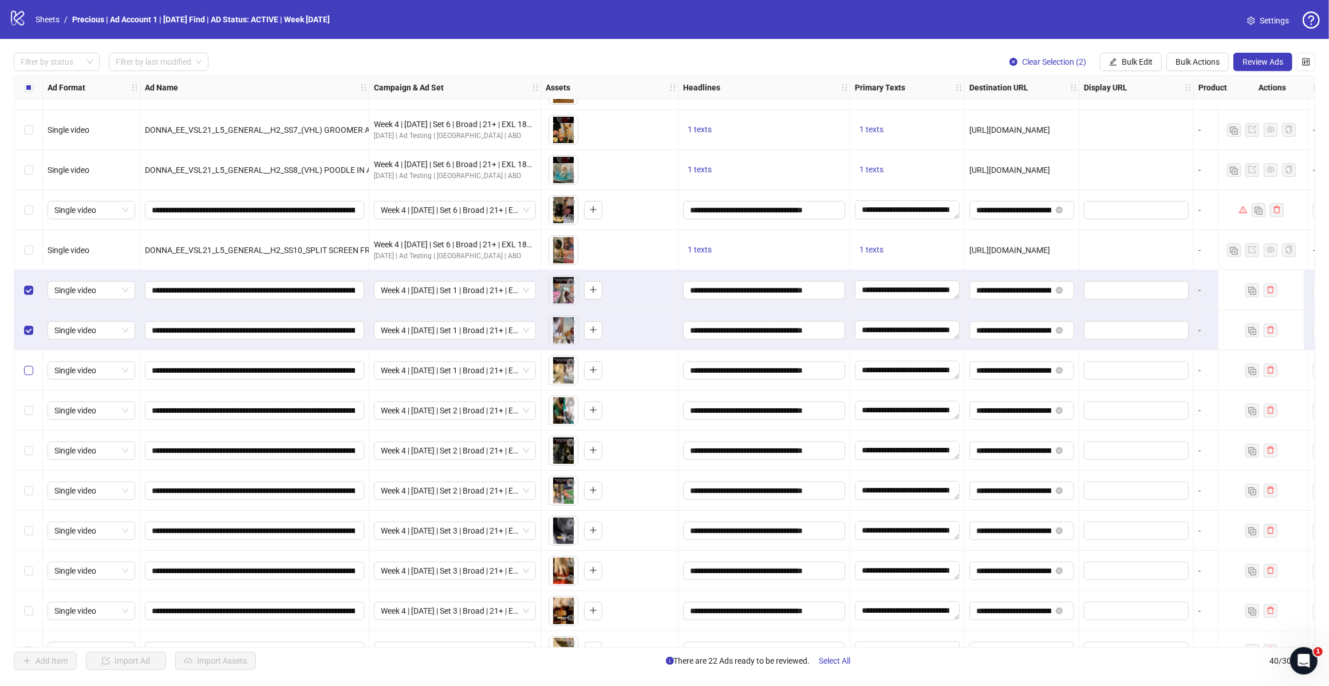
click at [26, 368] on div "Select row 23" at bounding box center [28, 370] width 29 height 40
click at [27, 409] on label "Select row 24" at bounding box center [28, 410] width 9 height 13
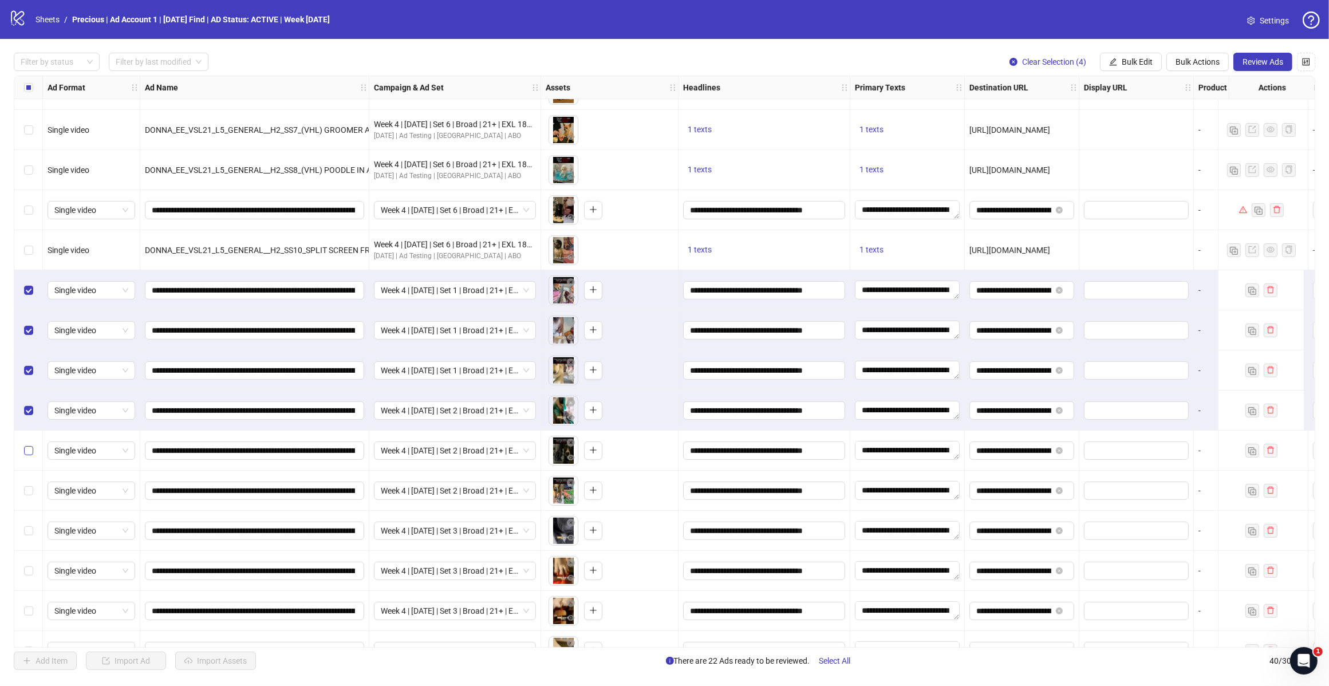
click at [27, 451] on label "Select row 25" at bounding box center [28, 450] width 9 height 13
drag, startPoint x: 26, startPoint y: 476, endPoint x: 69, endPoint y: 491, distance: 45.6
click at [26, 477] on div "Select row 26" at bounding box center [28, 491] width 29 height 40
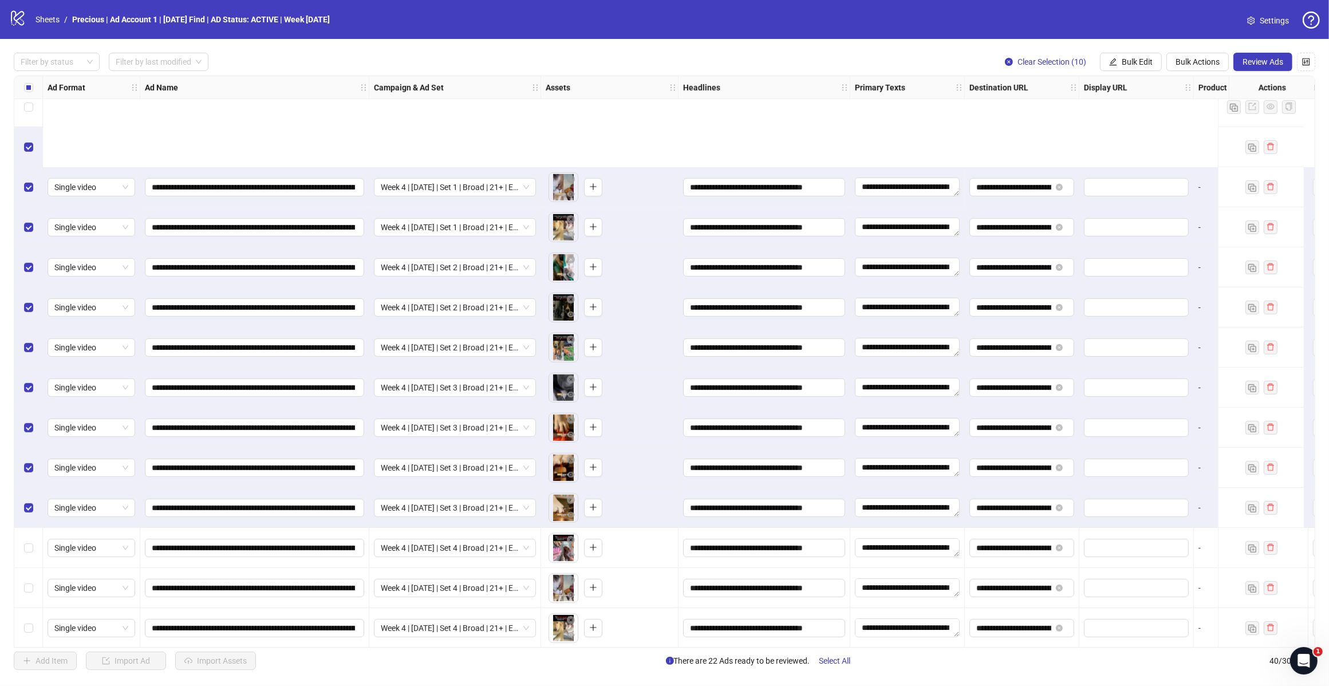
scroll to position [917, 0]
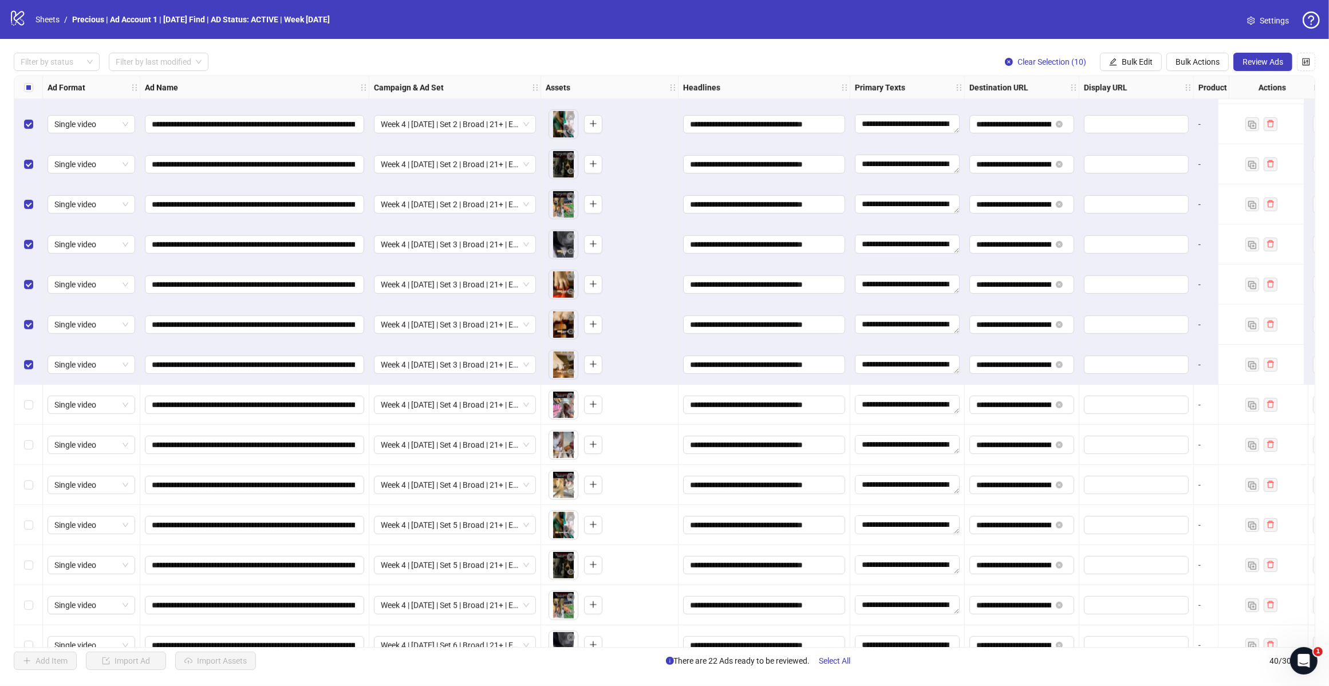
click at [32, 448] on div "Select row 32" at bounding box center [28, 445] width 29 height 40
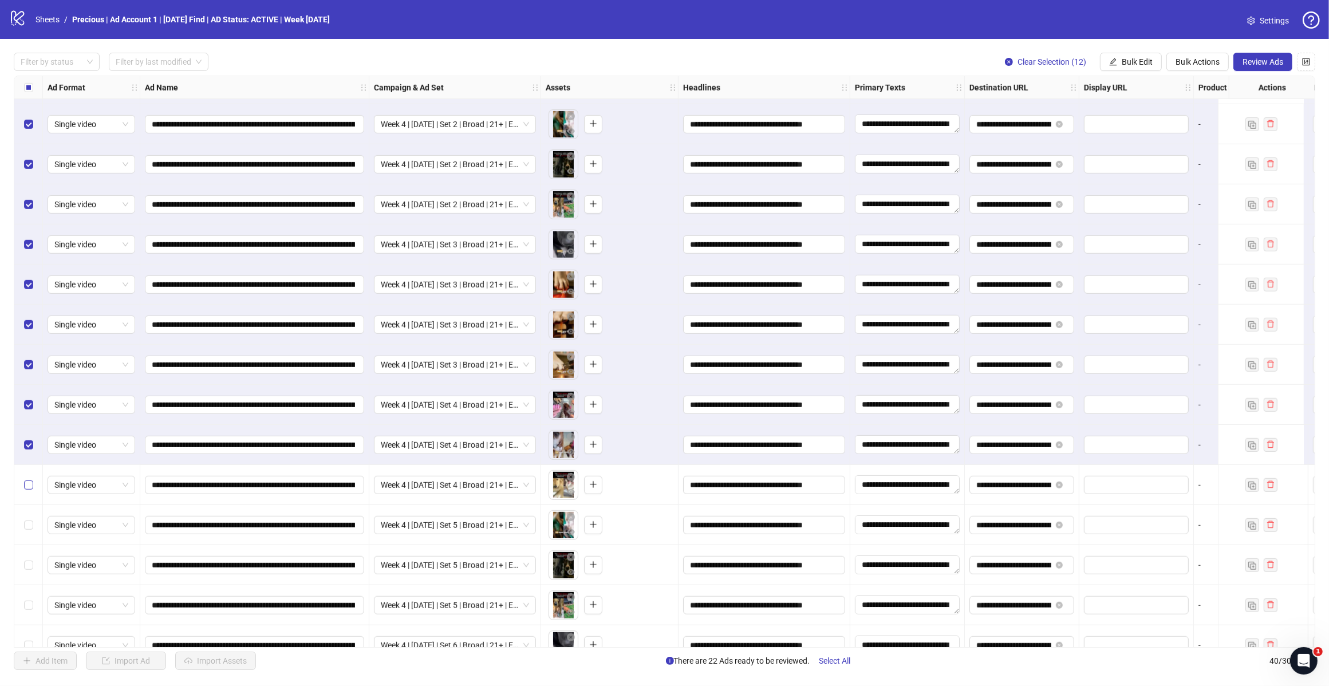
click at [30, 480] on label "Select row 33" at bounding box center [28, 485] width 9 height 13
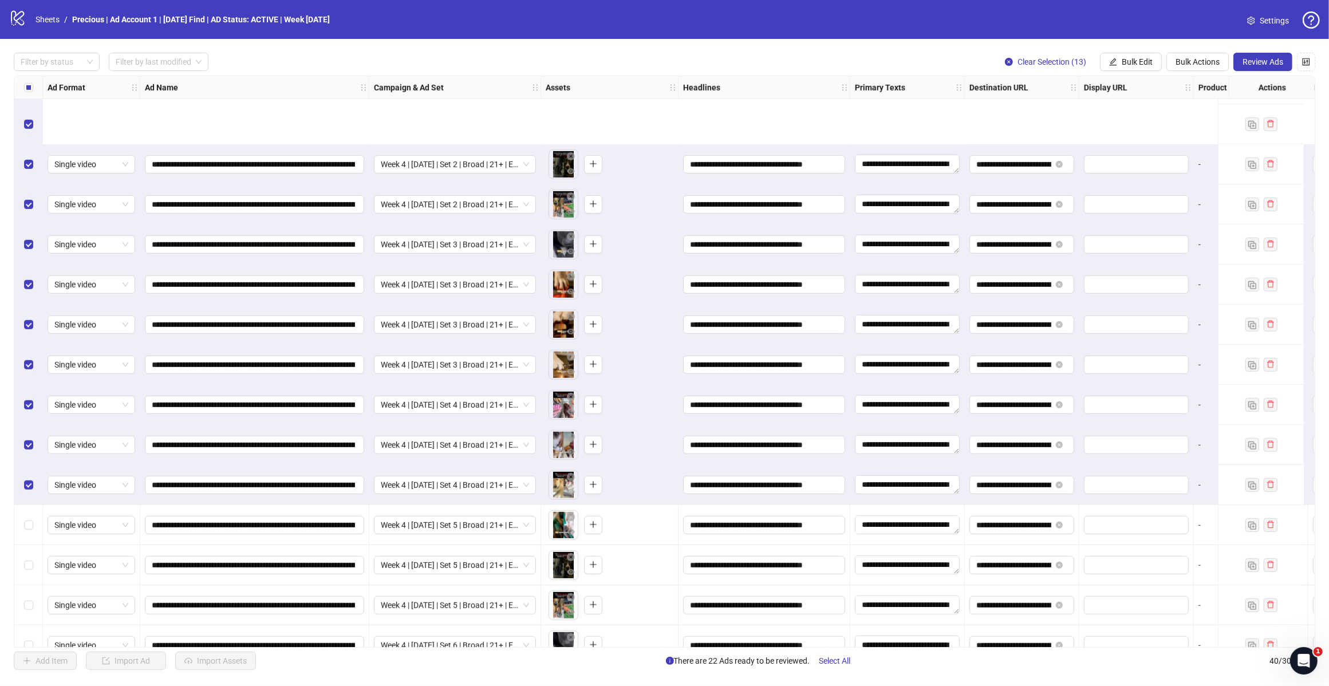
scroll to position [1060, 0]
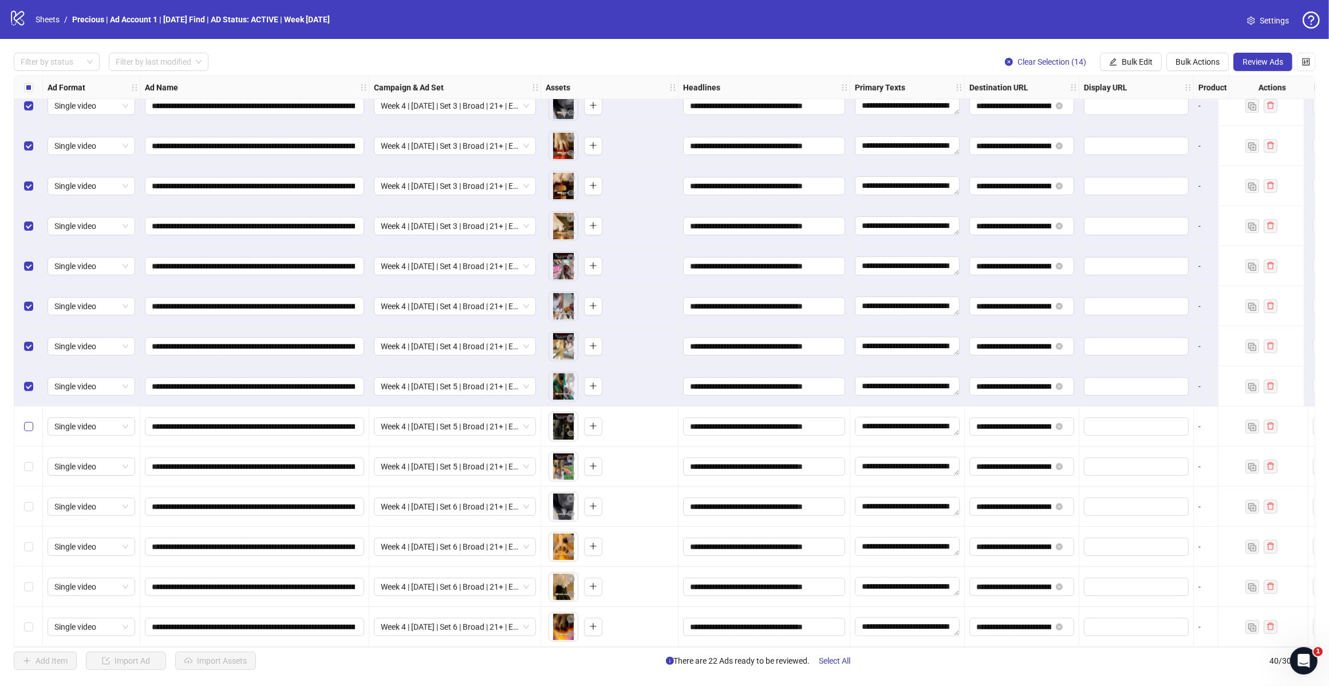
click at [24, 428] on label "Select row 35" at bounding box center [28, 426] width 9 height 13
click at [29, 454] on div "Select row 36" at bounding box center [28, 467] width 29 height 40
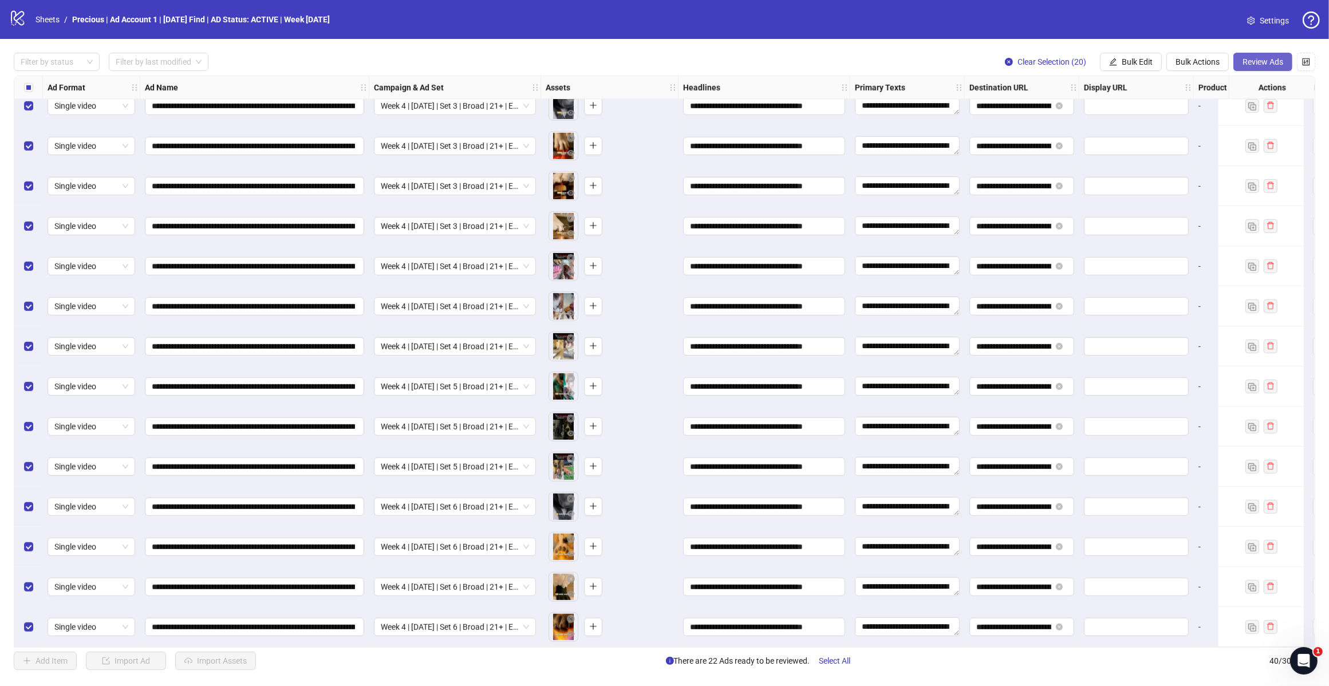
click at [1255, 62] on span "Review Ads" at bounding box center [1263, 61] width 41 height 9
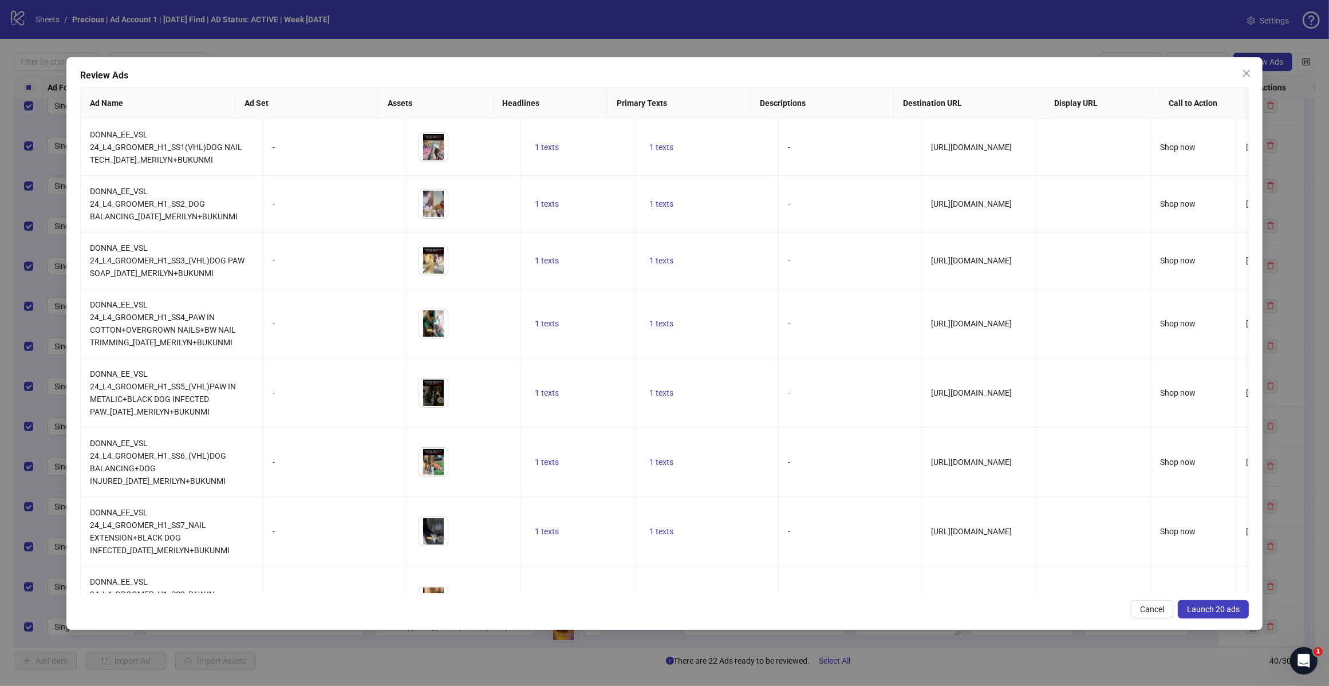
click at [1197, 610] on span "Launch 20 ads" at bounding box center [1213, 609] width 53 height 9
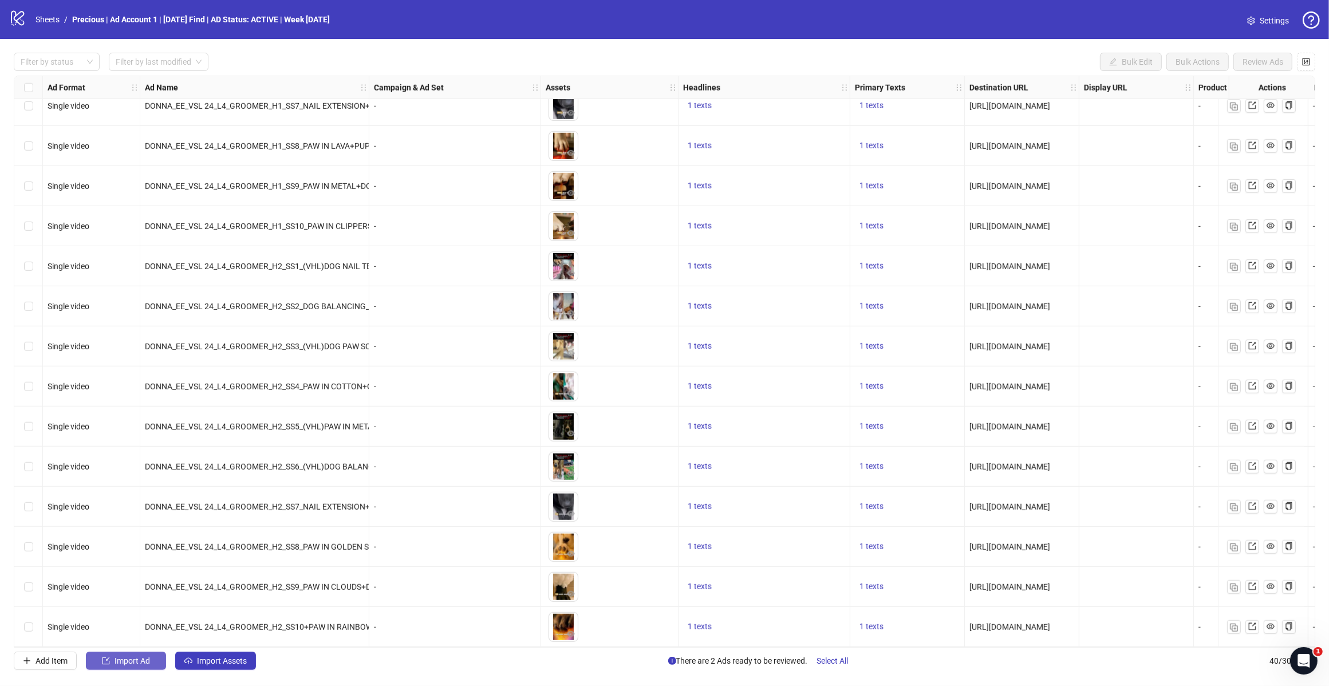
click at [129, 660] on span "Import Ad" at bounding box center [133, 660] width 36 height 9
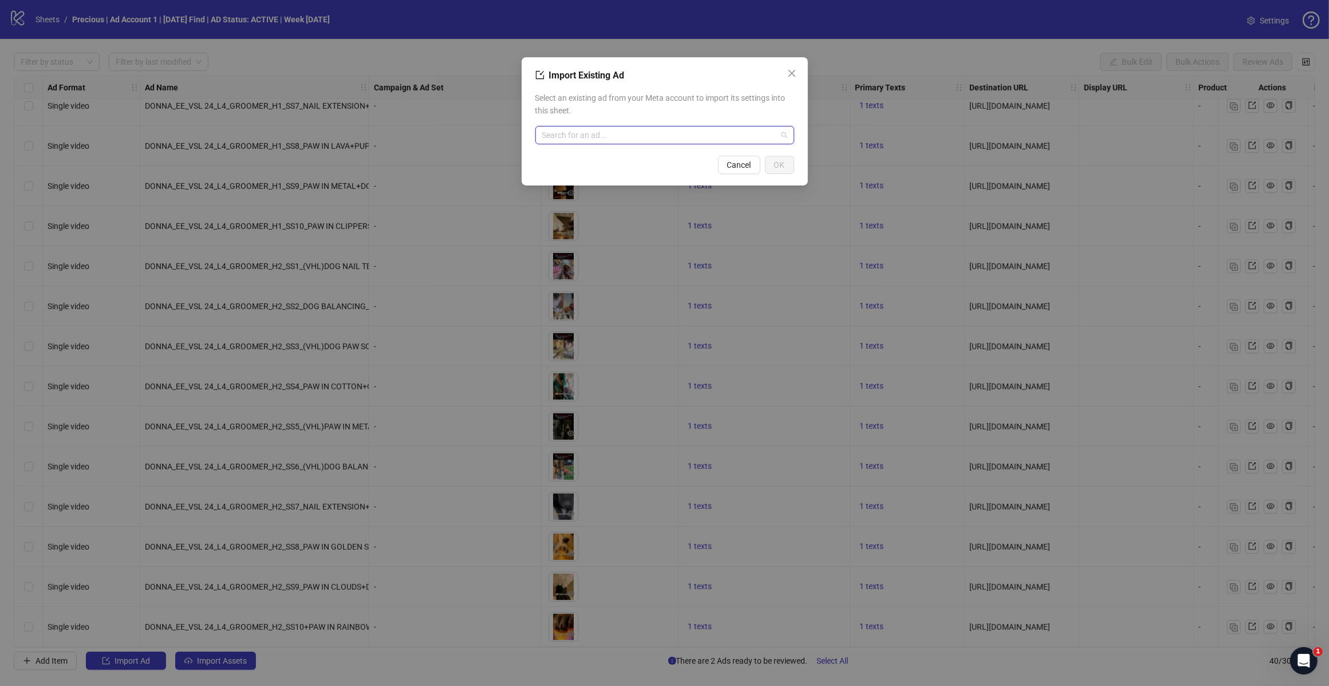
click at [621, 137] on input "search" at bounding box center [659, 135] width 235 height 17
type input "********"
click at [582, 162] on span "AD - Template" at bounding box center [586, 158] width 82 height 13
click at [785, 166] on button "OK" at bounding box center [779, 165] width 29 height 18
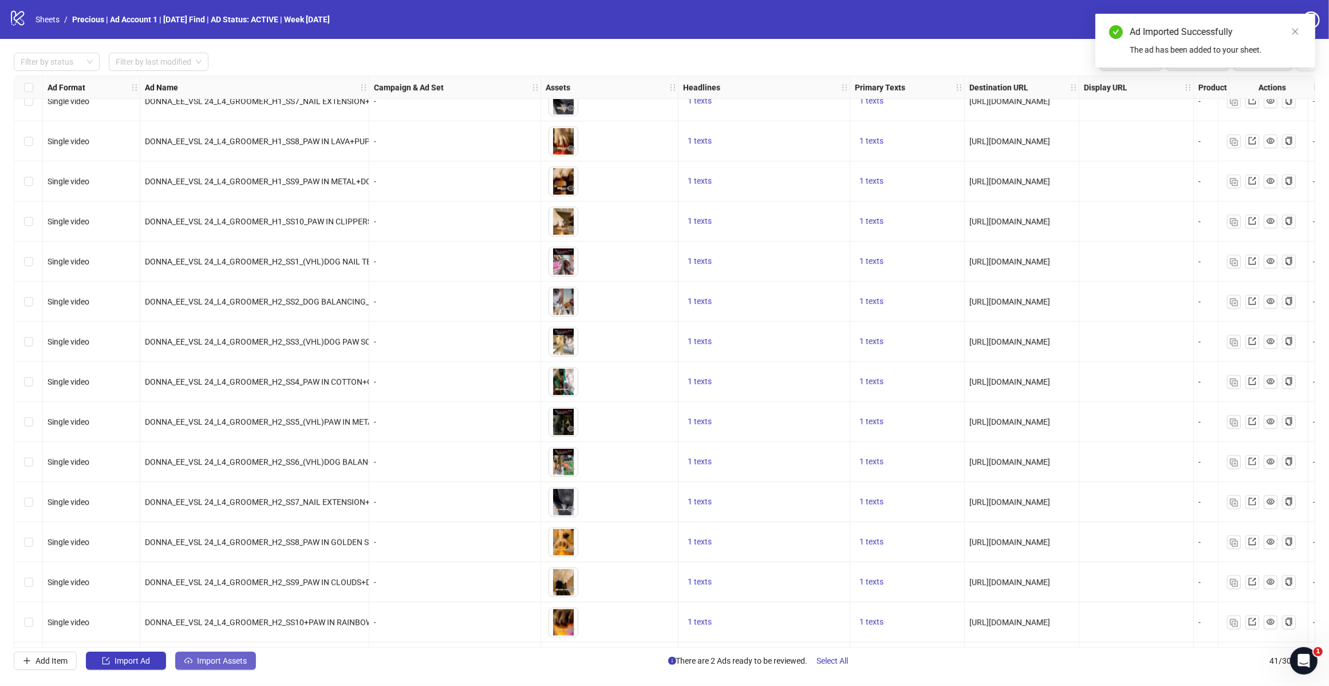
click at [206, 661] on span "Import Assets" at bounding box center [222, 660] width 50 height 9
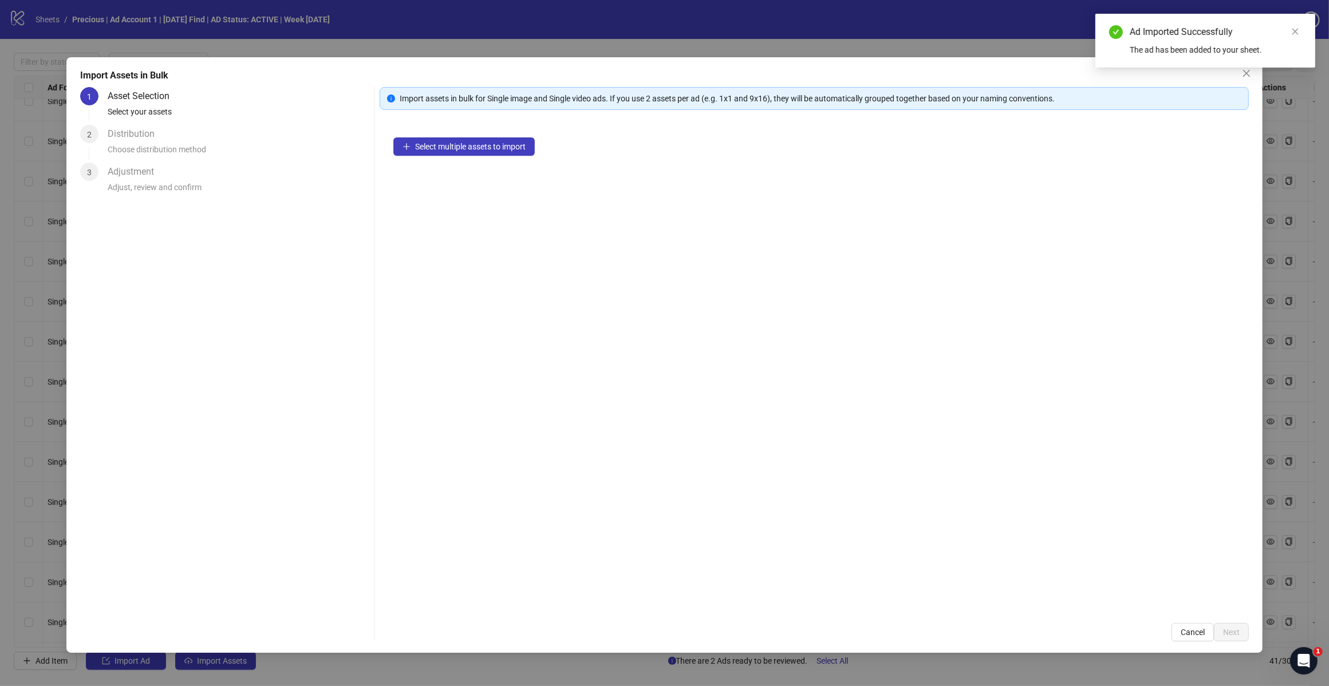
click at [509, 136] on div "Select multiple assets to import" at bounding box center [814, 367] width 869 height 486
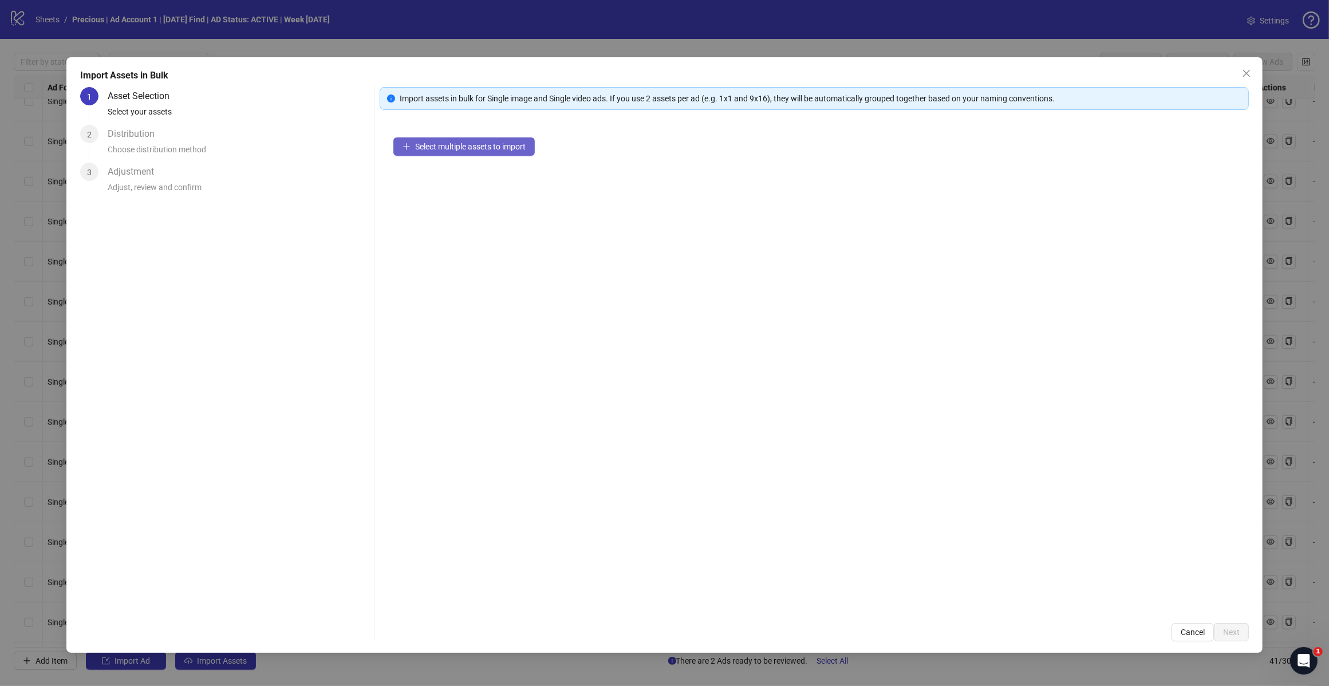
click at [509, 141] on button "Select multiple assets to import" at bounding box center [463, 146] width 141 height 18
click at [1227, 626] on button "Next" at bounding box center [1231, 632] width 35 height 18
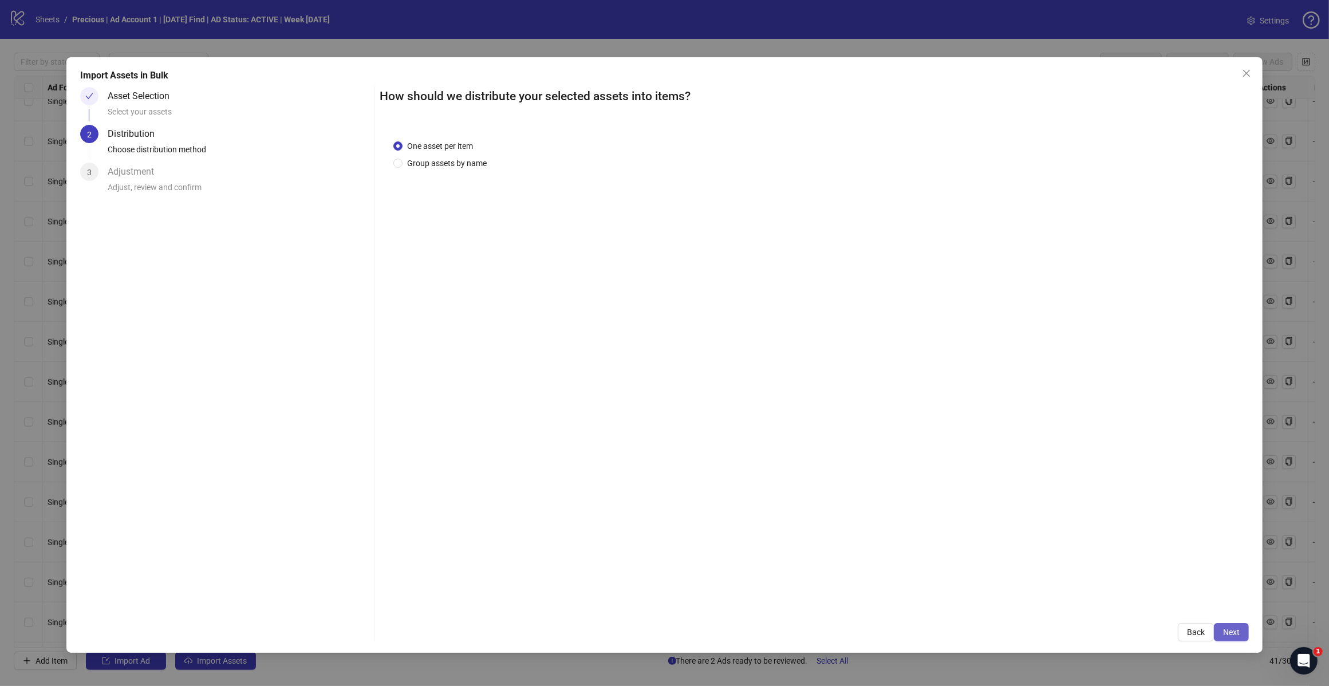
click at [1232, 630] on span "Next" at bounding box center [1231, 632] width 17 height 9
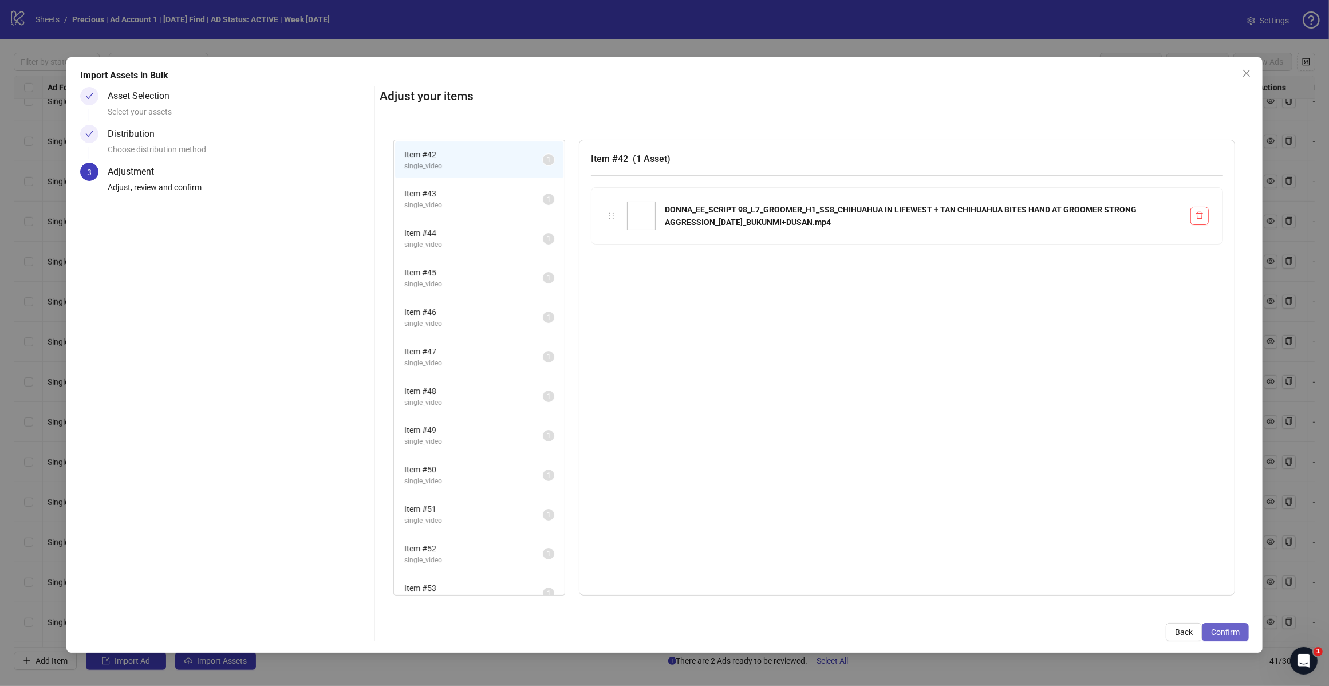
click at [1227, 628] on span "Confirm" at bounding box center [1225, 632] width 29 height 9
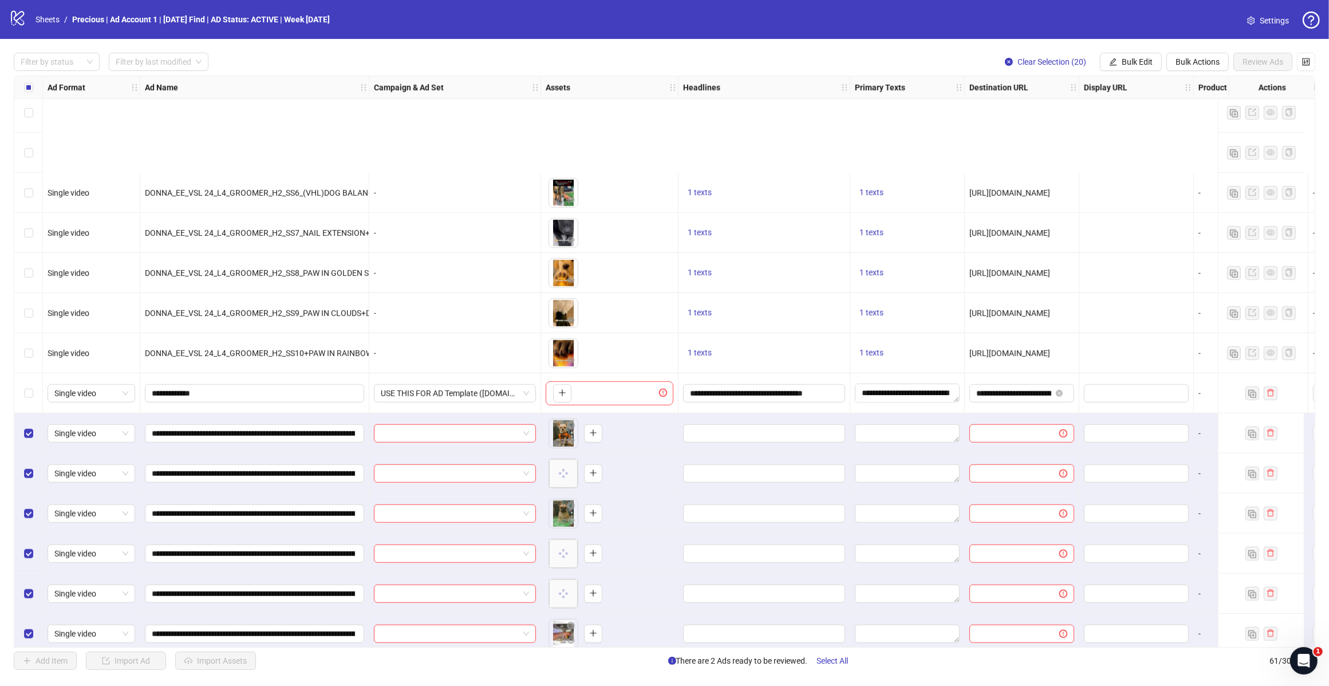
scroll to position [1472, 0]
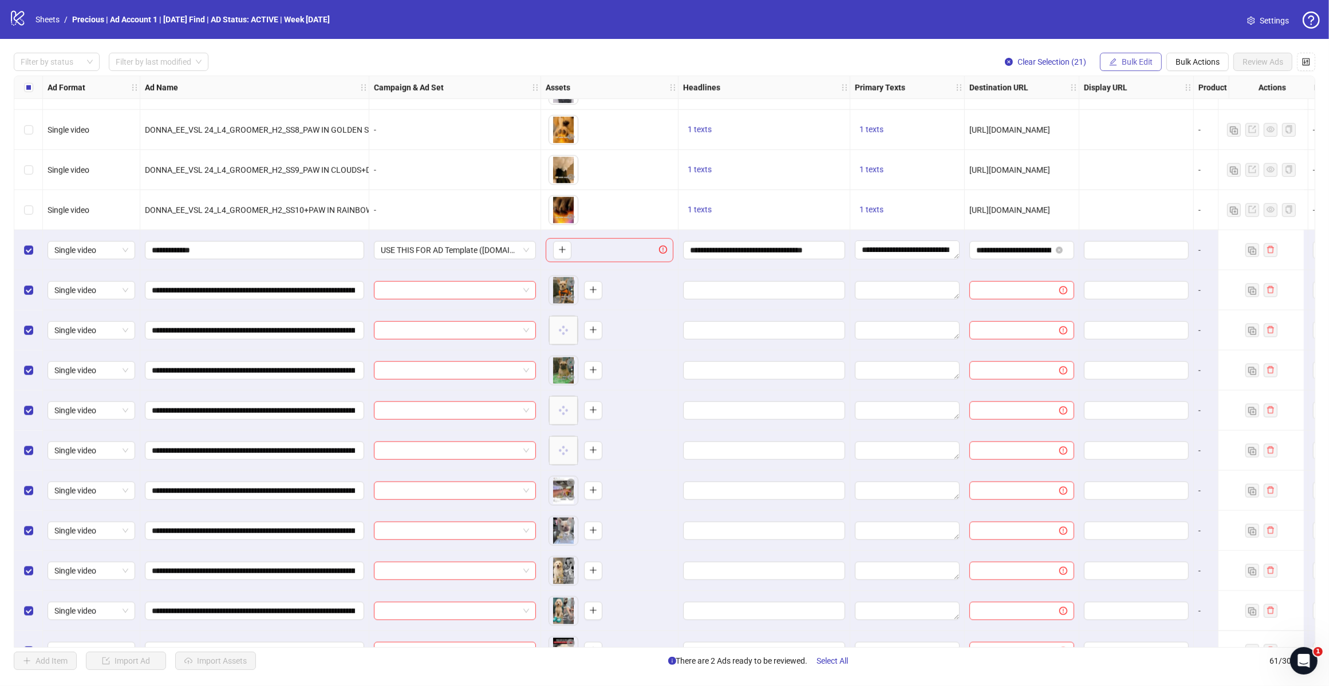
click at [1145, 60] on span "Bulk Edit" at bounding box center [1137, 61] width 31 height 9
click at [1137, 134] on span "Headlines" at bounding box center [1142, 140] width 68 height 13
click at [1175, 160] on icon "check" at bounding box center [1177, 160] width 8 height 8
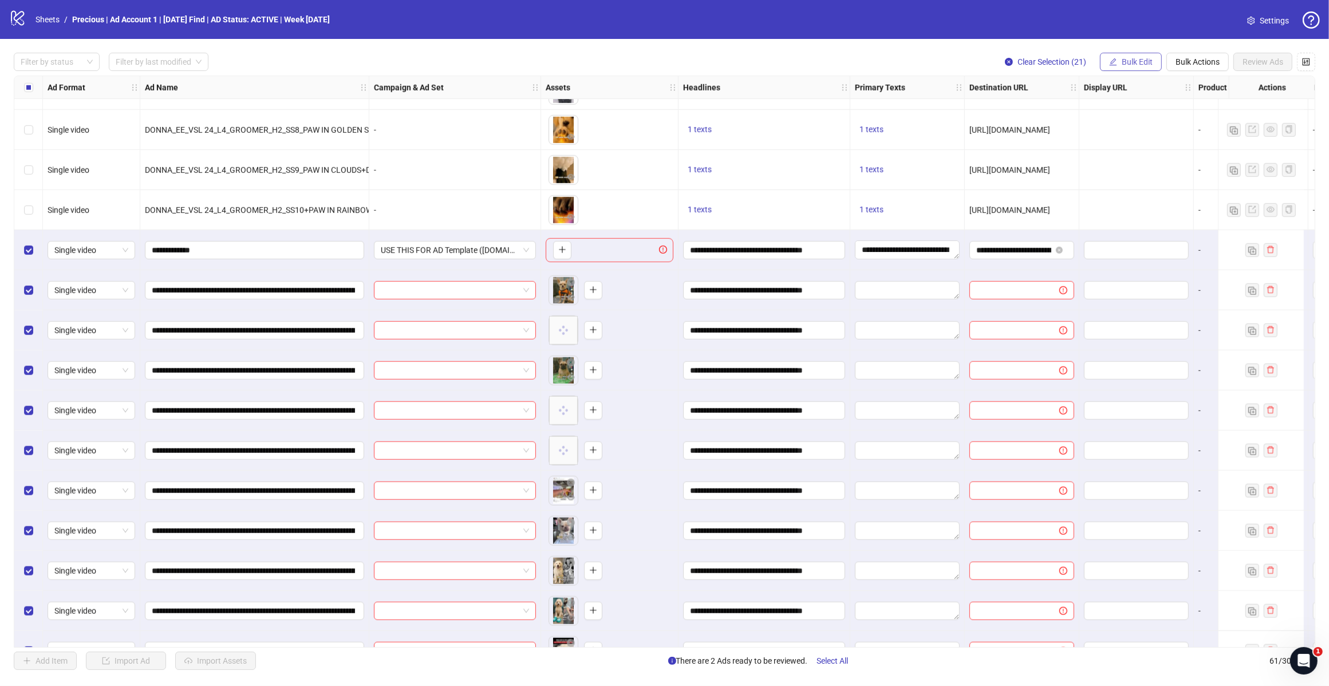
click at [1138, 59] on span "Bulk Edit" at bounding box center [1137, 61] width 31 height 9
click at [1145, 157] on span "Primary Texts" at bounding box center [1142, 158] width 68 height 13
click at [1180, 174] on icon "check" at bounding box center [1177, 172] width 8 height 8
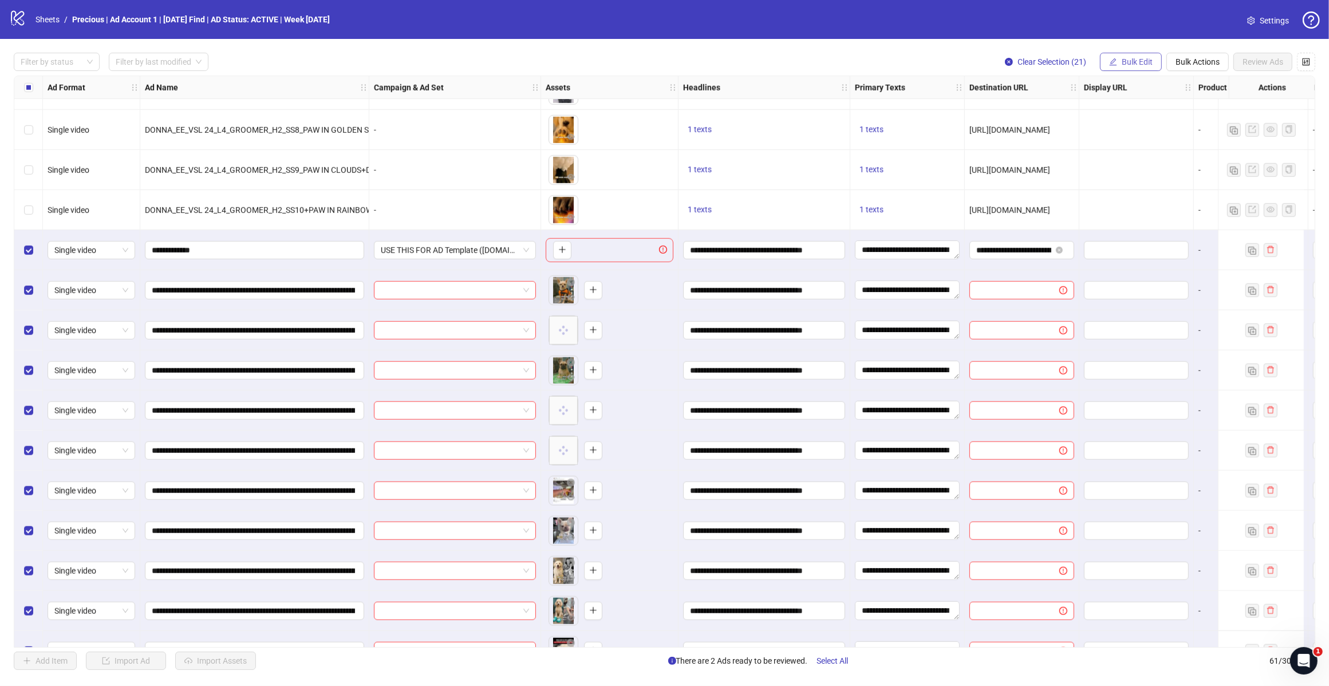
click at [1144, 61] on span "Bulk Edit" at bounding box center [1137, 61] width 31 height 9
click at [1146, 175] on span "Destination URL" at bounding box center [1142, 177] width 68 height 13
click at [1177, 141] on icon "check" at bounding box center [1177, 141] width 8 height 8
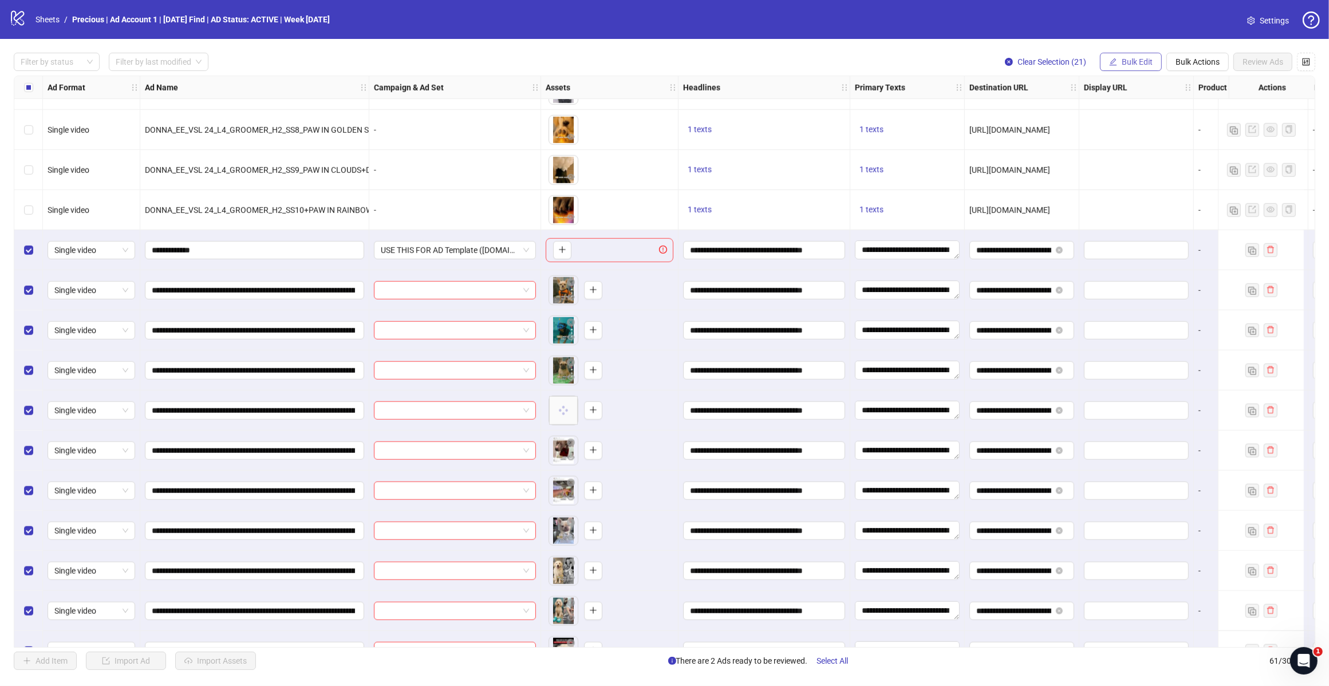
click at [1134, 63] on span "Bulk Edit" at bounding box center [1137, 61] width 31 height 9
click at [1144, 238] on span "Call to Action" at bounding box center [1142, 232] width 68 height 13
click at [1180, 143] on icon "check" at bounding box center [1177, 141] width 8 height 8
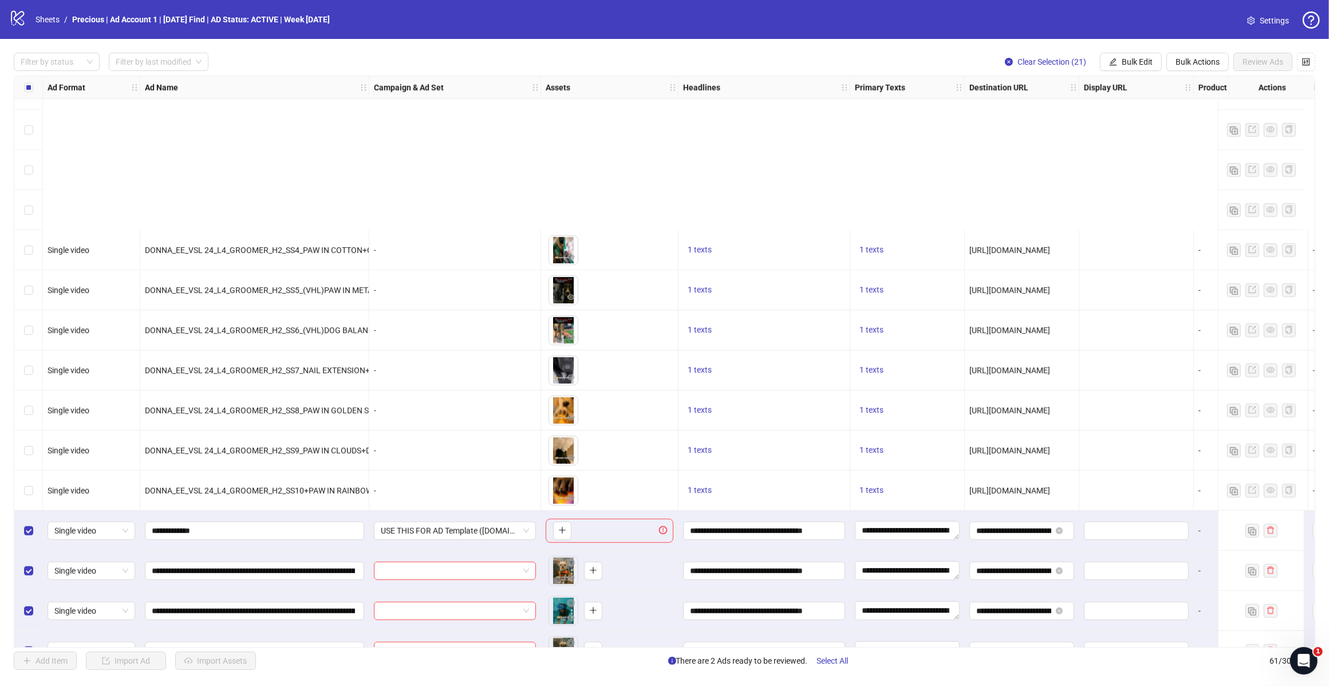
scroll to position [1401, 0]
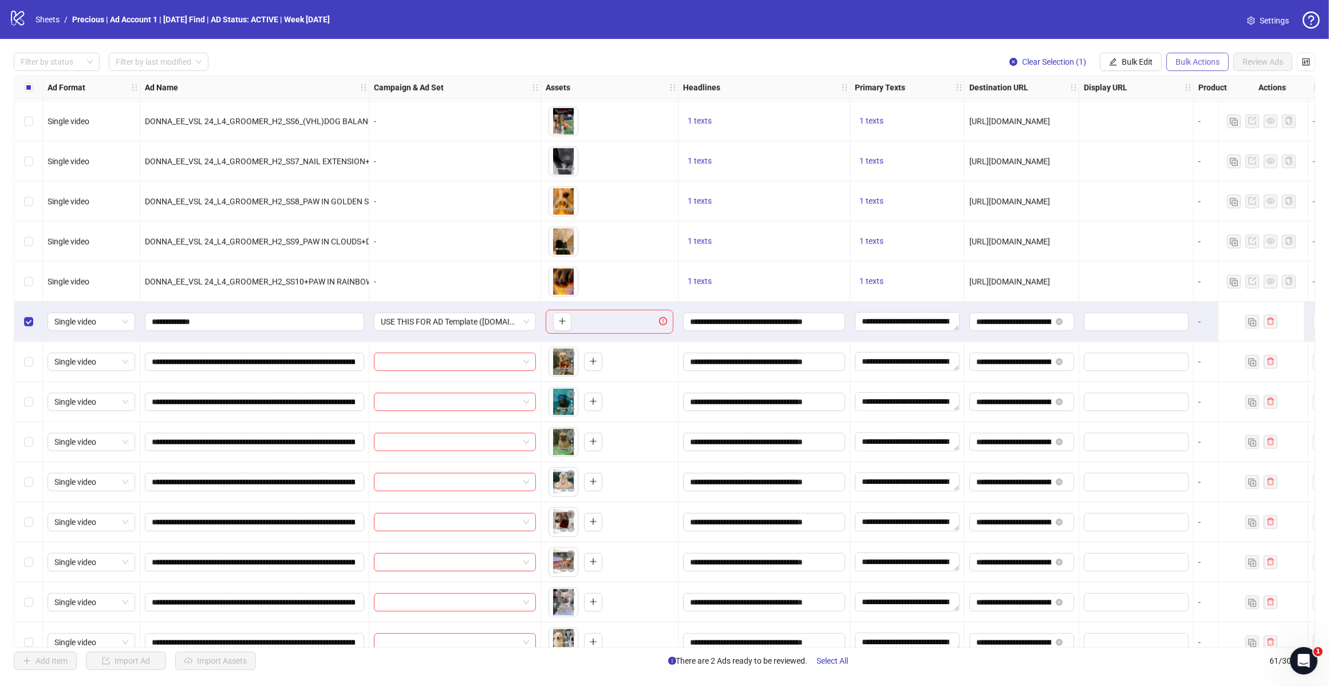
click at [1181, 63] on span "Bulk Actions" at bounding box center [1198, 61] width 44 height 9
click at [1183, 87] on span "Delete" at bounding box center [1214, 85] width 78 height 13
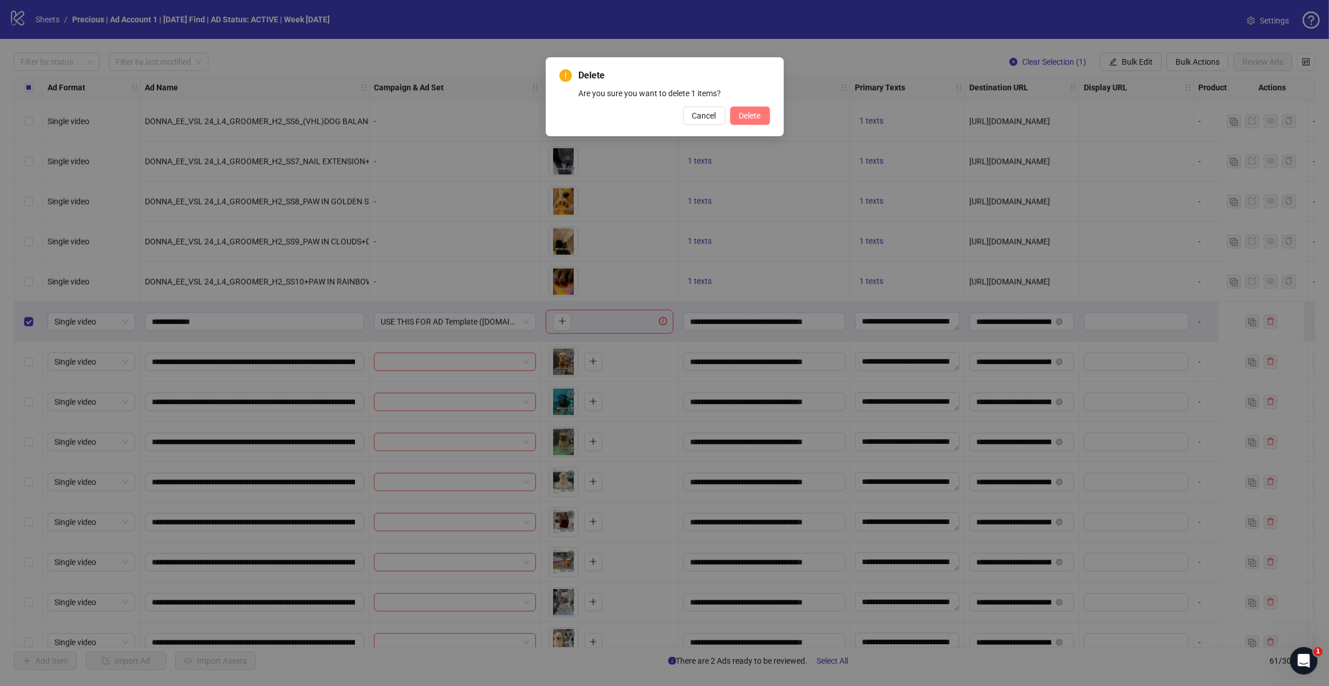
click at [751, 115] on span "Delete" at bounding box center [750, 115] width 22 height 9
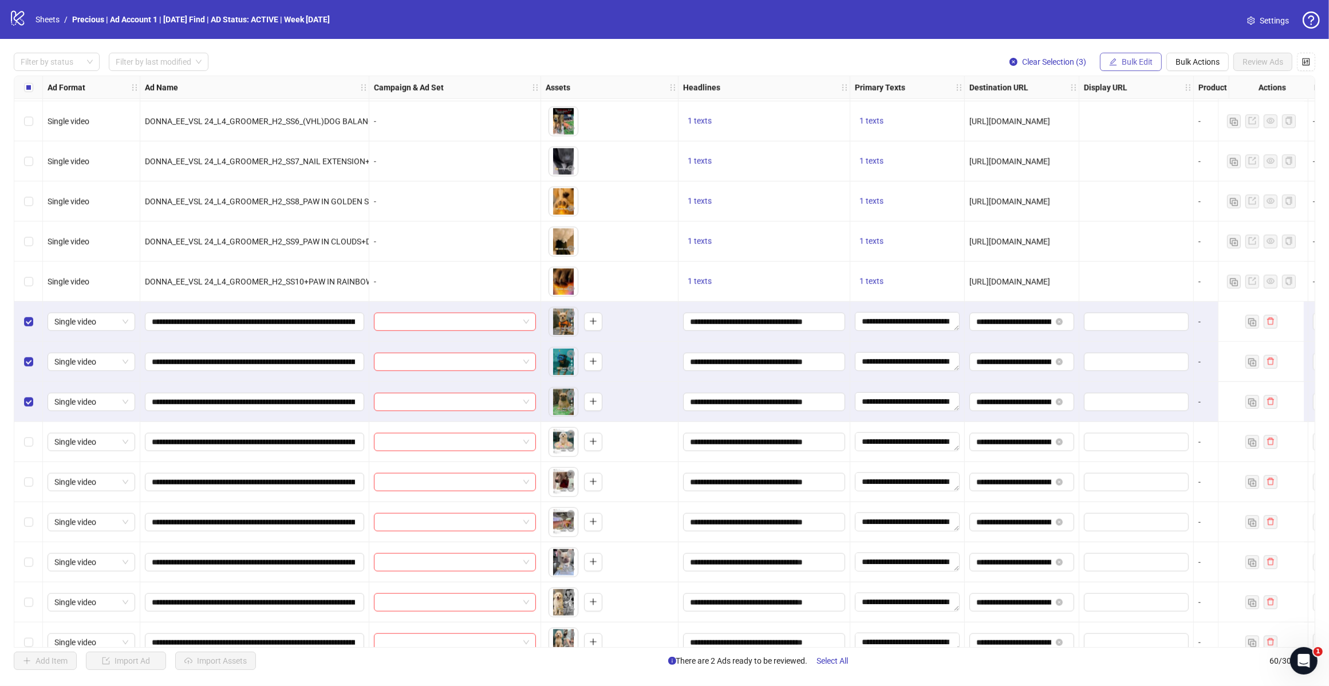
click at [1124, 61] on span "Bulk Edit" at bounding box center [1137, 61] width 31 height 9
click at [1148, 122] on span "Campaign & Ad Set" at bounding box center [1142, 122] width 68 height 13
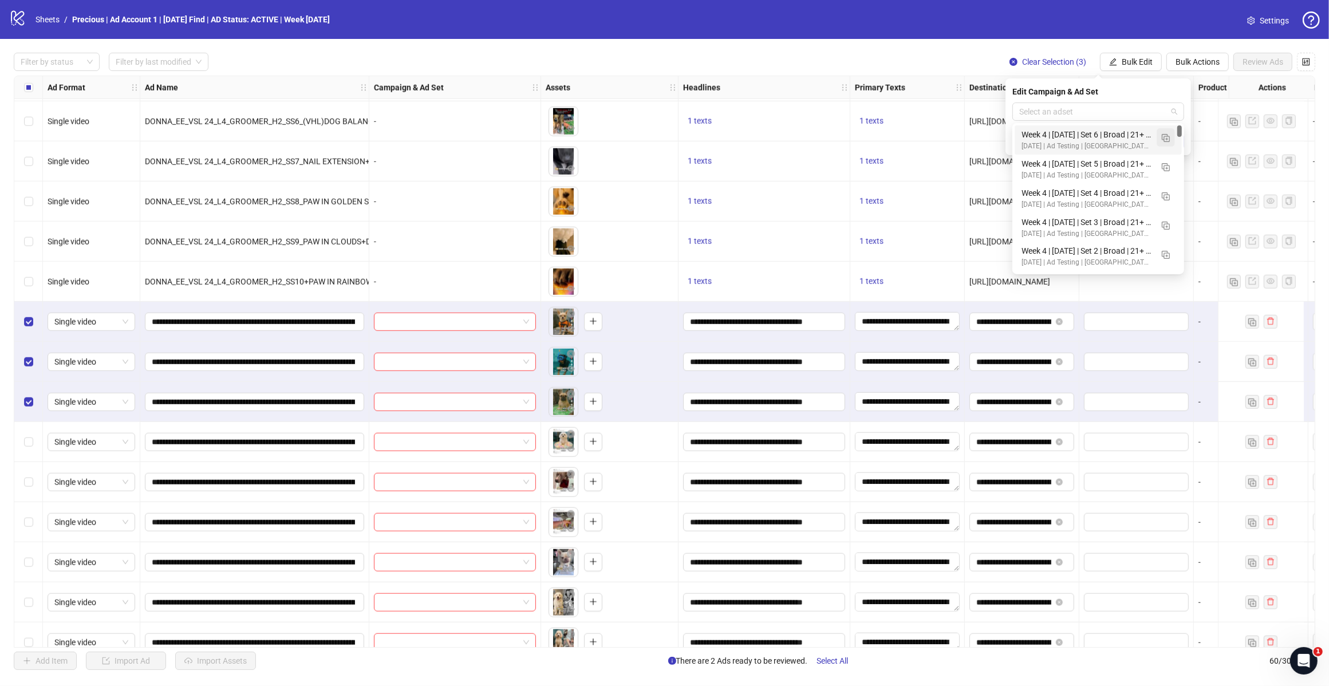
drag, startPoint x: 1174, startPoint y: 113, endPoint x: 1164, endPoint y: 135, distance: 24.1
click at [1173, 113] on span at bounding box center [1098, 111] width 158 height 17
click at [1167, 139] on img "button" at bounding box center [1166, 138] width 8 height 8
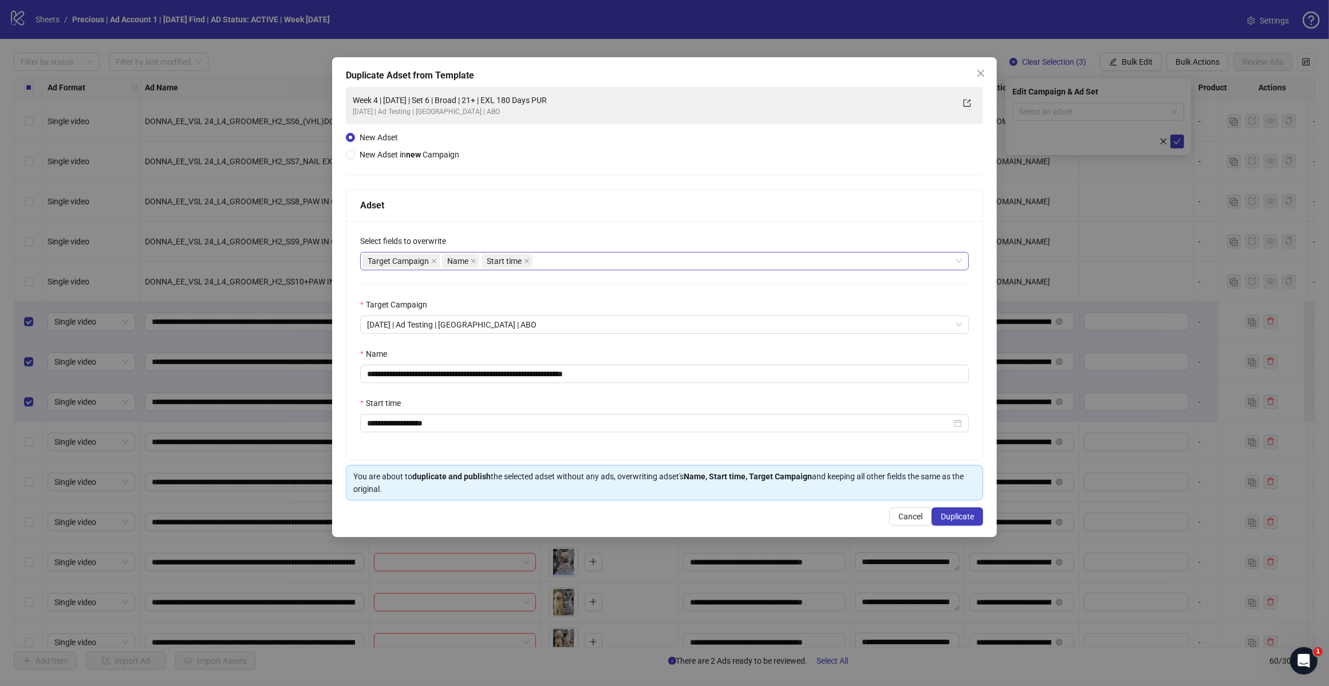
click at [550, 265] on div "Target Campaign Name Start time" at bounding box center [658, 261] width 592 height 16
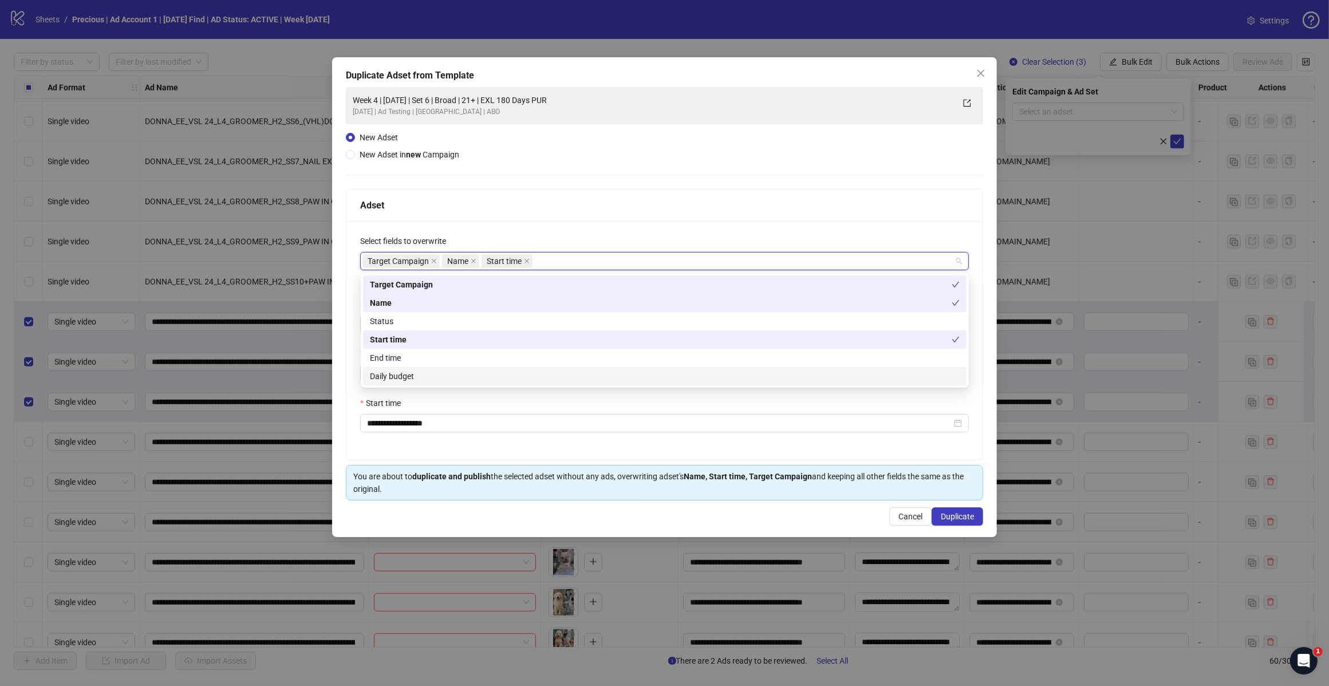
click at [454, 376] on div "Daily budget" at bounding box center [665, 376] width 590 height 13
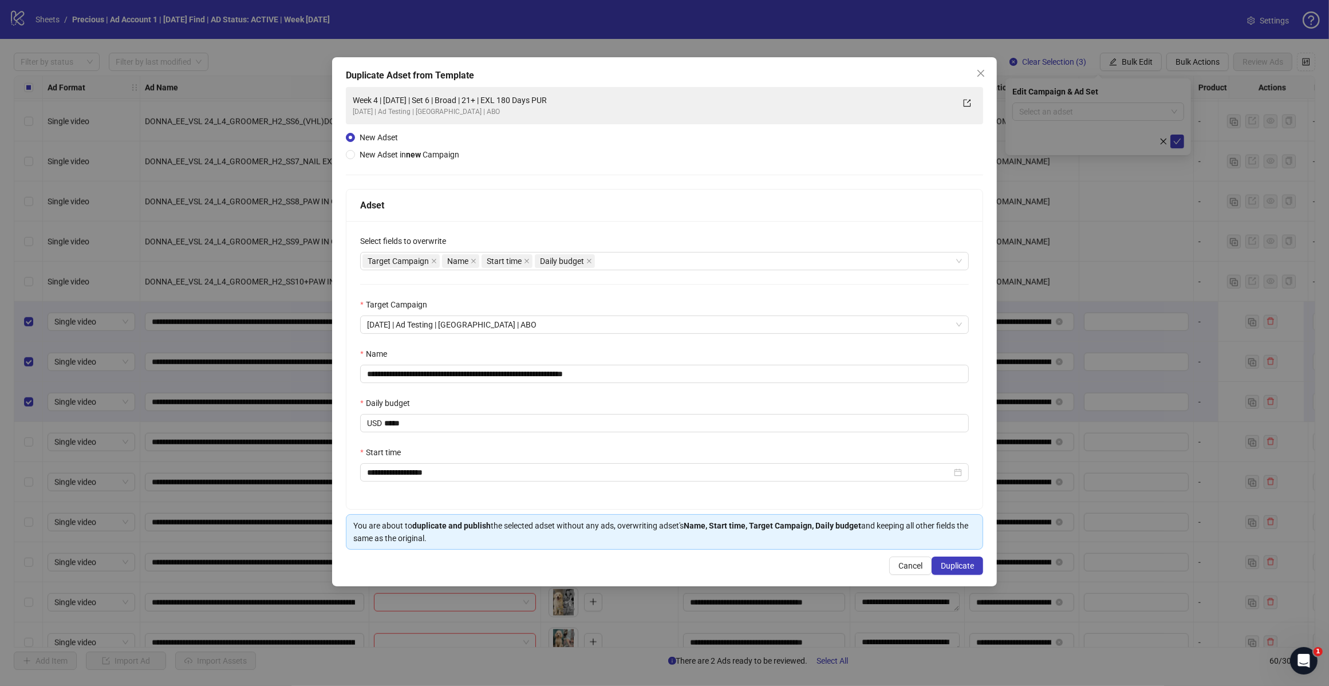
click at [624, 212] on div "Adset" at bounding box center [664, 205] width 609 height 14
click at [617, 373] on input "**********" at bounding box center [664, 374] width 609 height 18
click at [467, 374] on input "**********" at bounding box center [664, 374] width 609 height 18
click at [826, 295] on div "**********" at bounding box center [664, 365] width 636 height 288
click at [408, 371] on input "**********" at bounding box center [664, 374] width 609 height 18
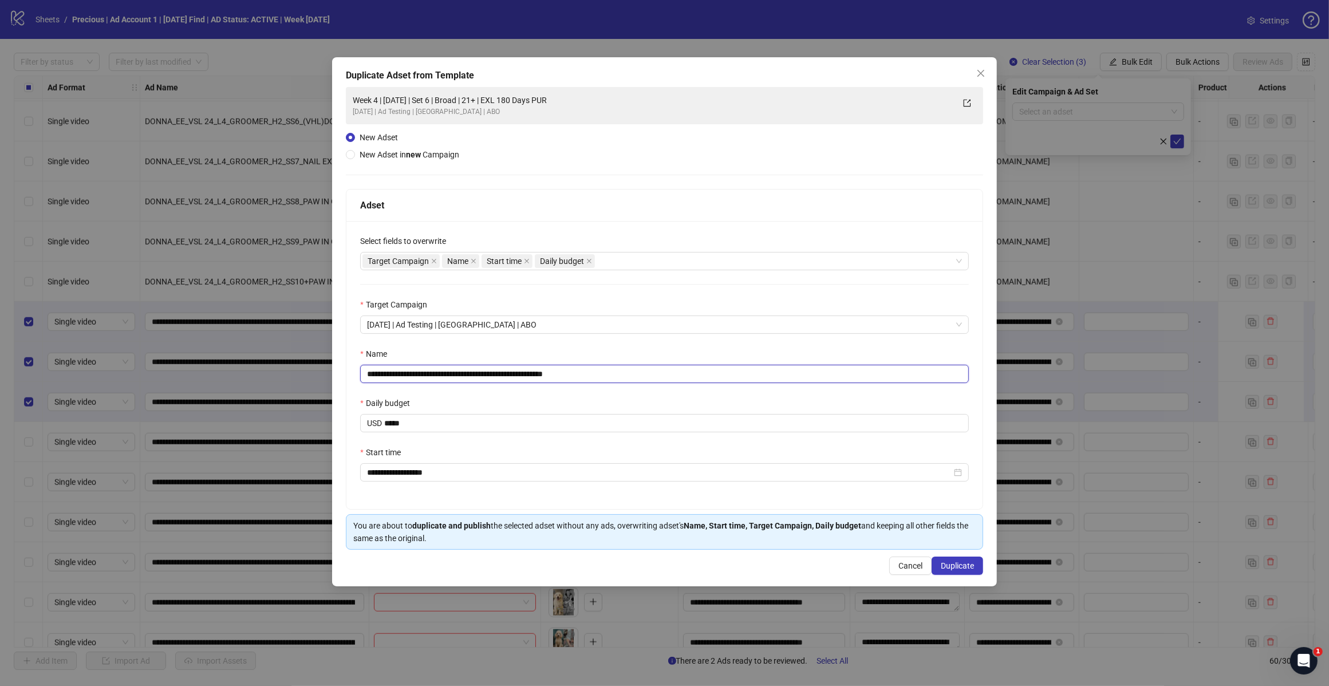
type input "**********"
click at [962, 564] on span "Duplicate" at bounding box center [957, 565] width 33 height 9
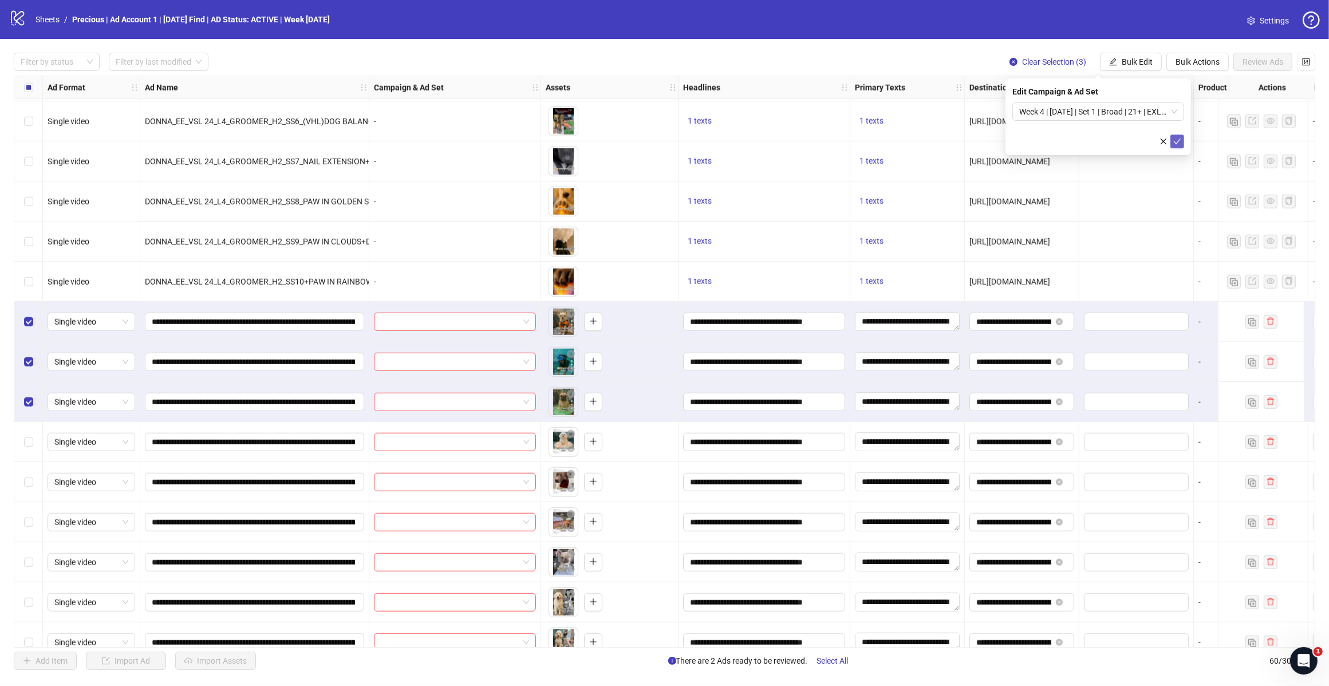
click at [1180, 138] on icon "check" at bounding box center [1177, 141] width 8 height 8
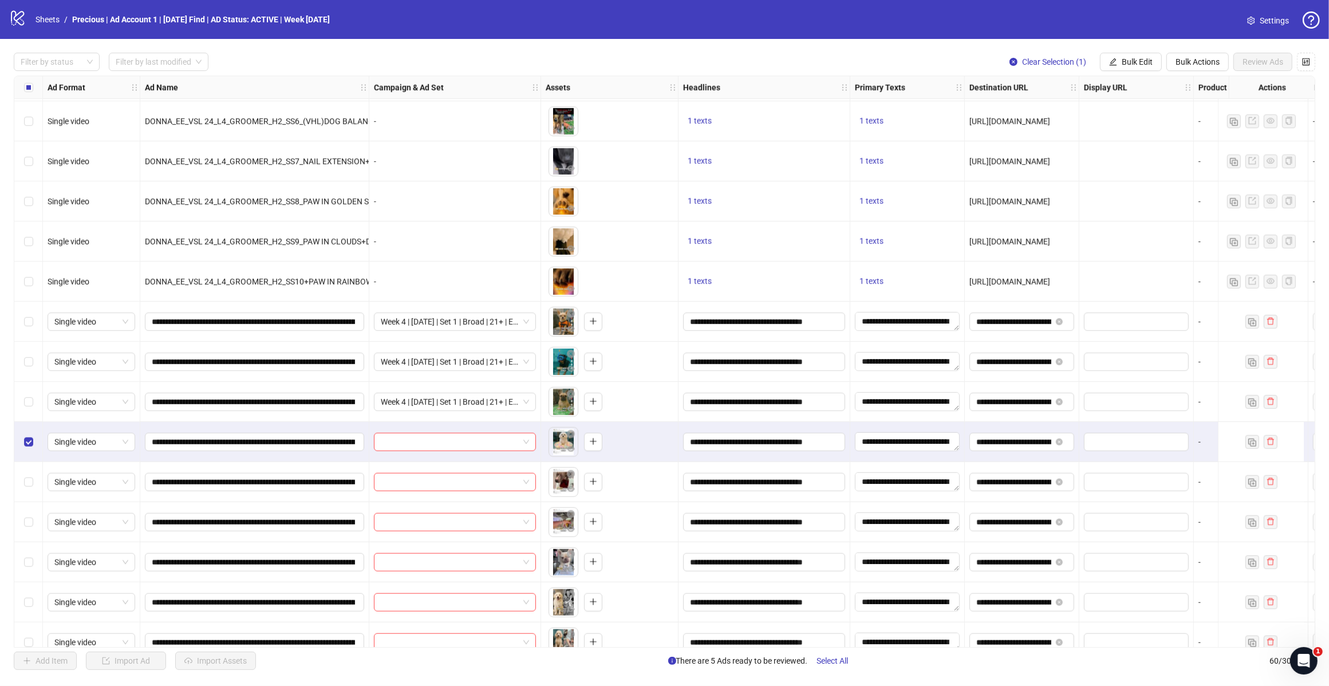
click at [30, 476] on div "Select row 45" at bounding box center [28, 482] width 29 height 40
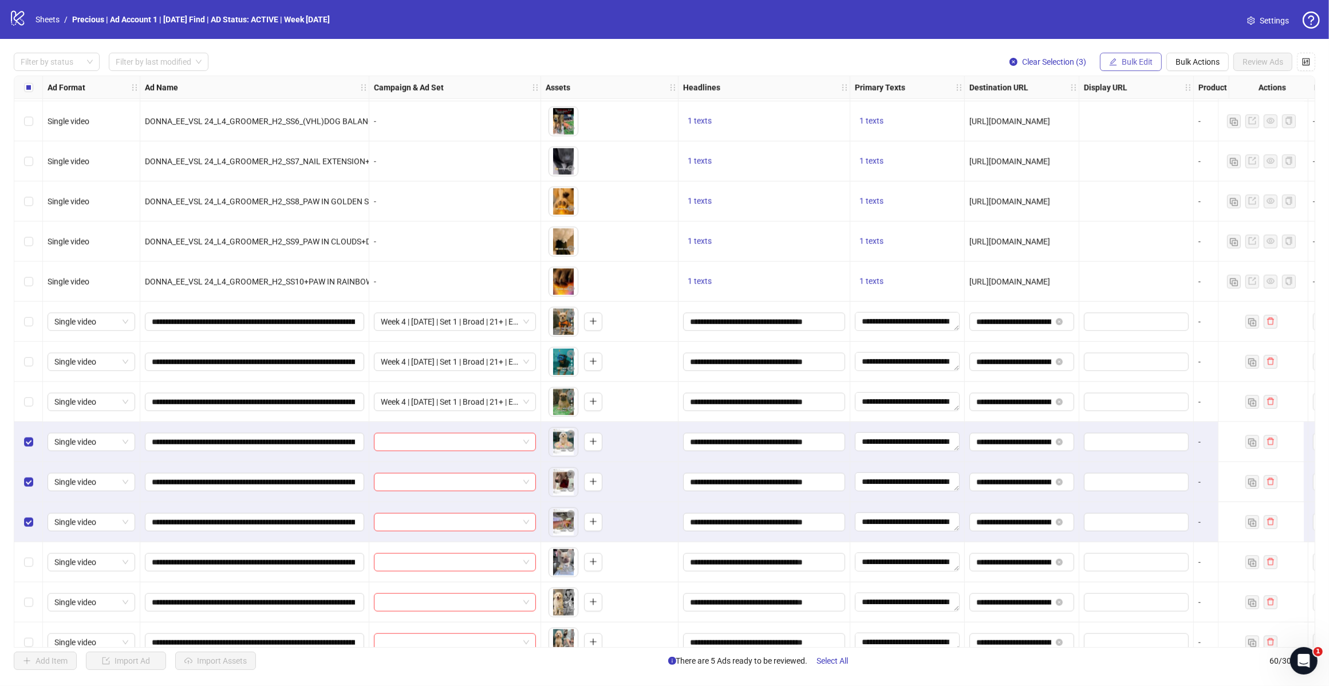
click at [1128, 59] on span "Bulk Edit" at bounding box center [1137, 61] width 31 height 9
click at [1161, 124] on span "Campaign & Ad Set" at bounding box center [1142, 122] width 68 height 13
click at [1175, 113] on span at bounding box center [1098, 111] width 158 height 17
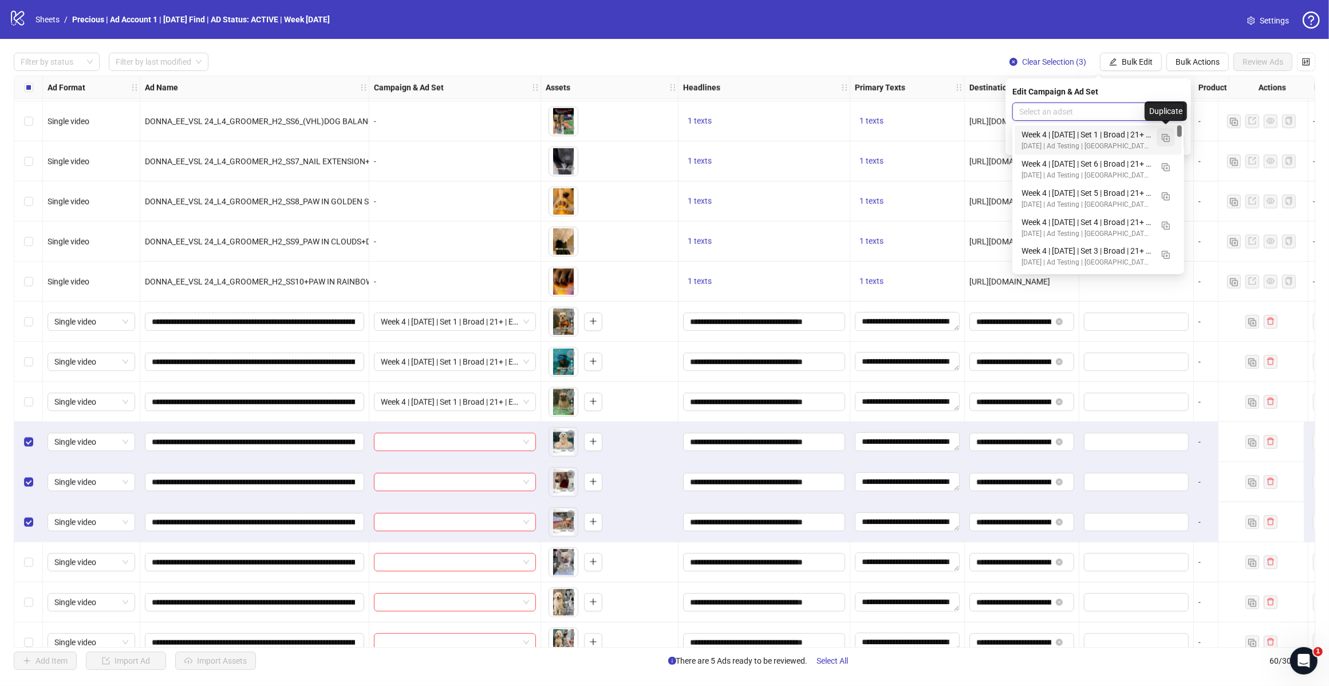
click at [1165, 135] on img "button" at bounding box center [1166, 138] width 8 height 8
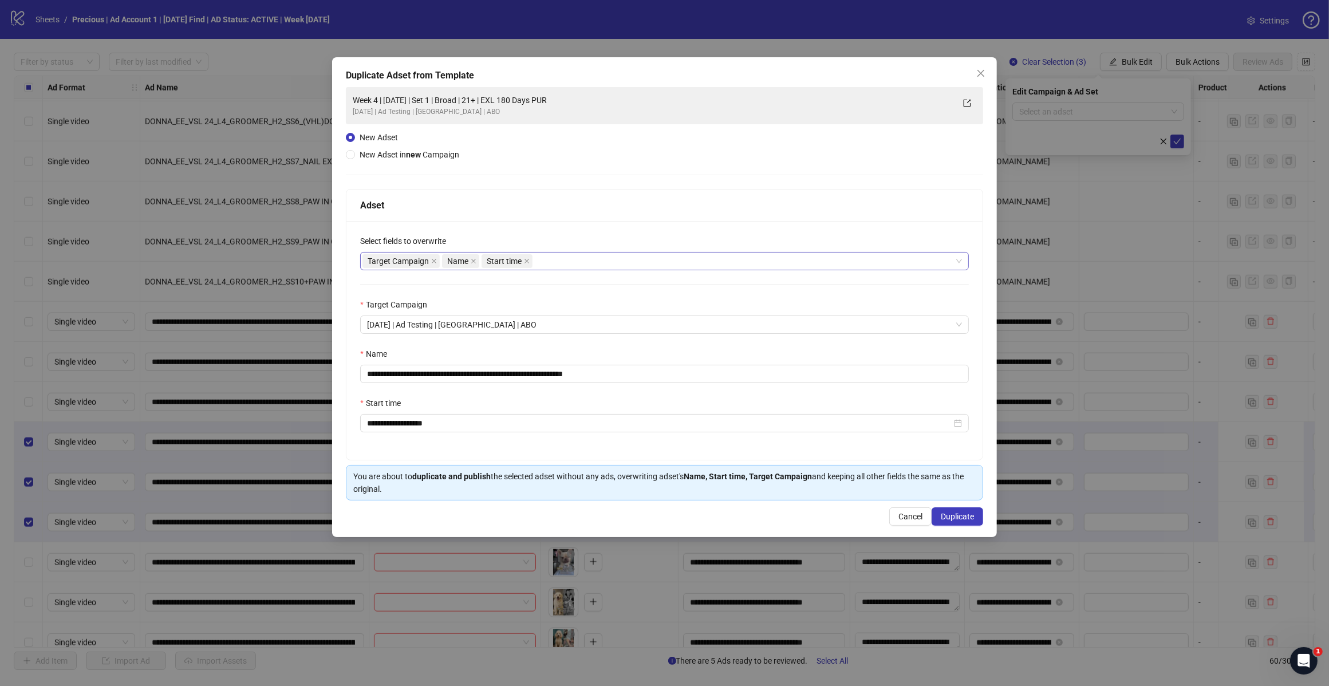
click at [553, 264] on div "Target Campaign Name Start time" at bounding box center [658, 261] width 592 height 16
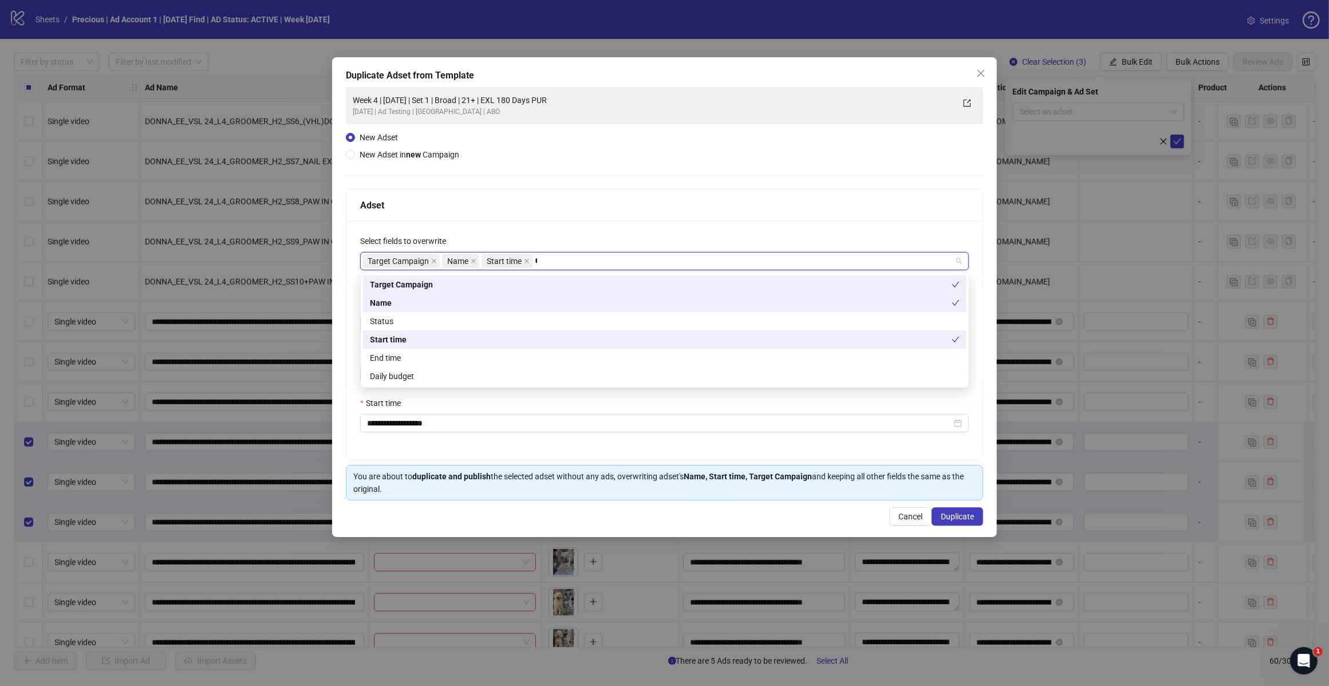
type input "**"
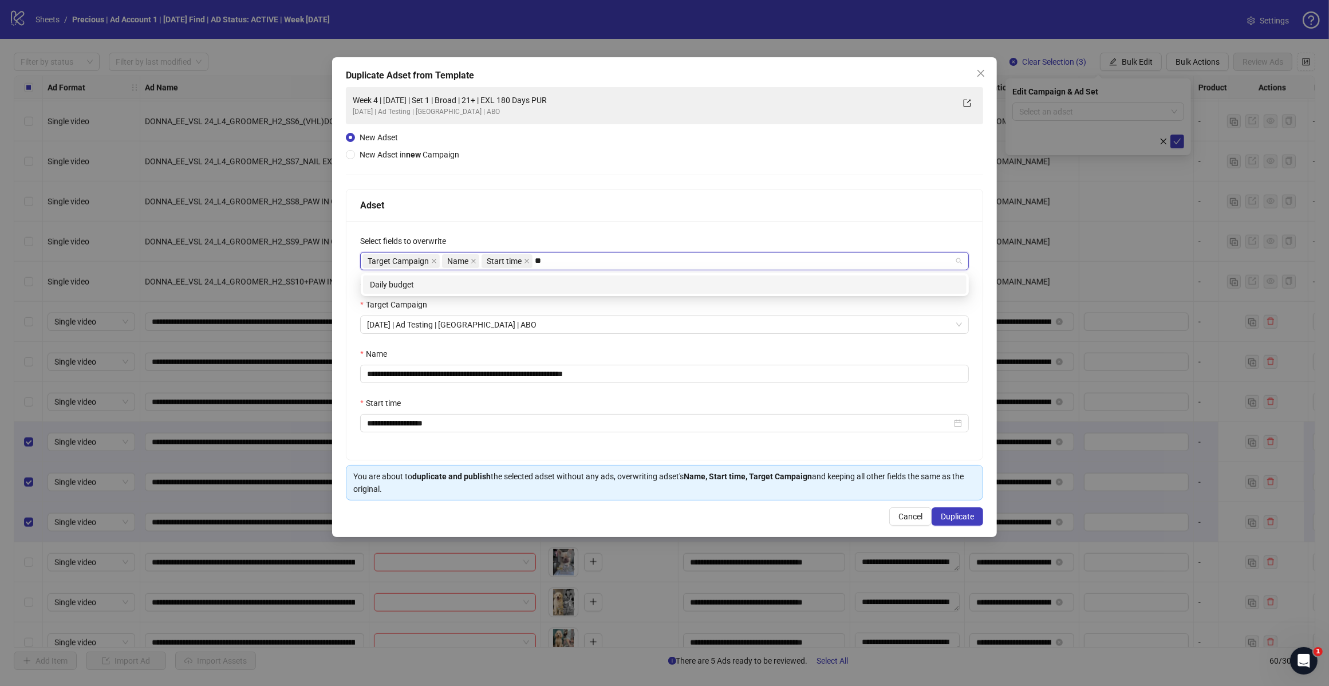
click at [431, 284] on div "Daily budget" at bounding box center [665, 284] width 590 height 13
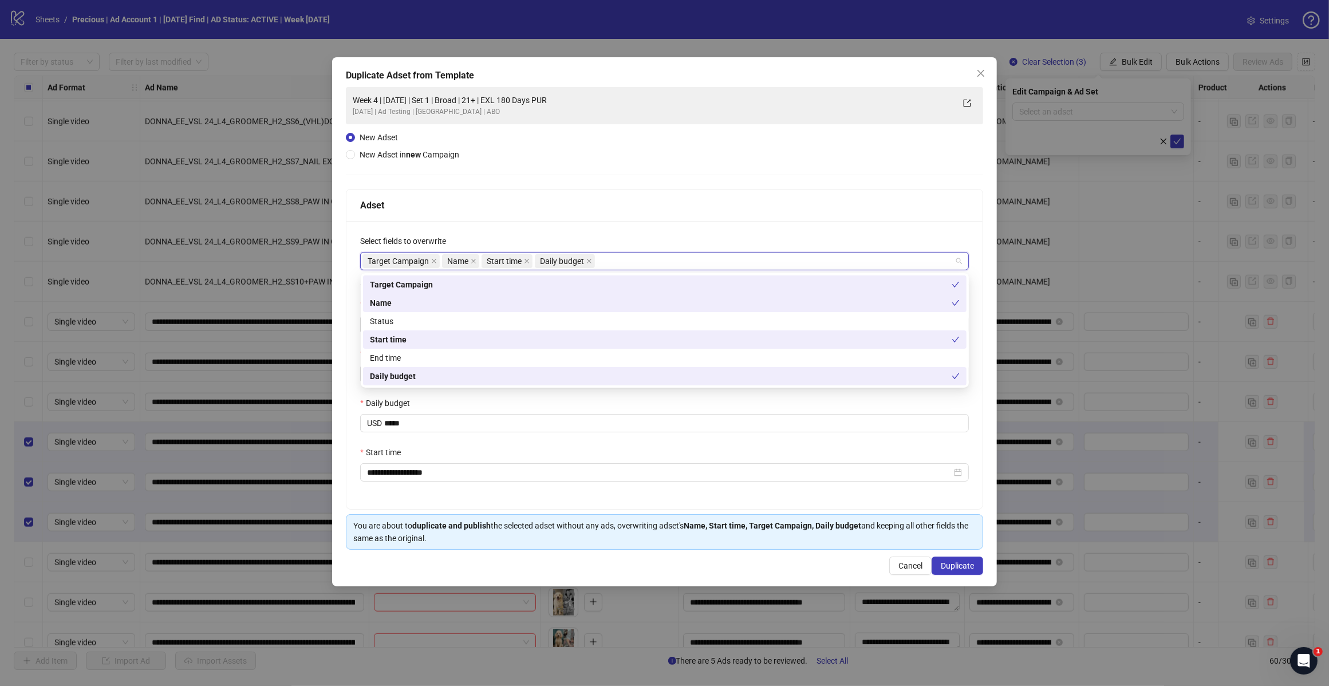
click at [636, 207] on div "Adset" at bounding box center [664, 205] width 609 height 14
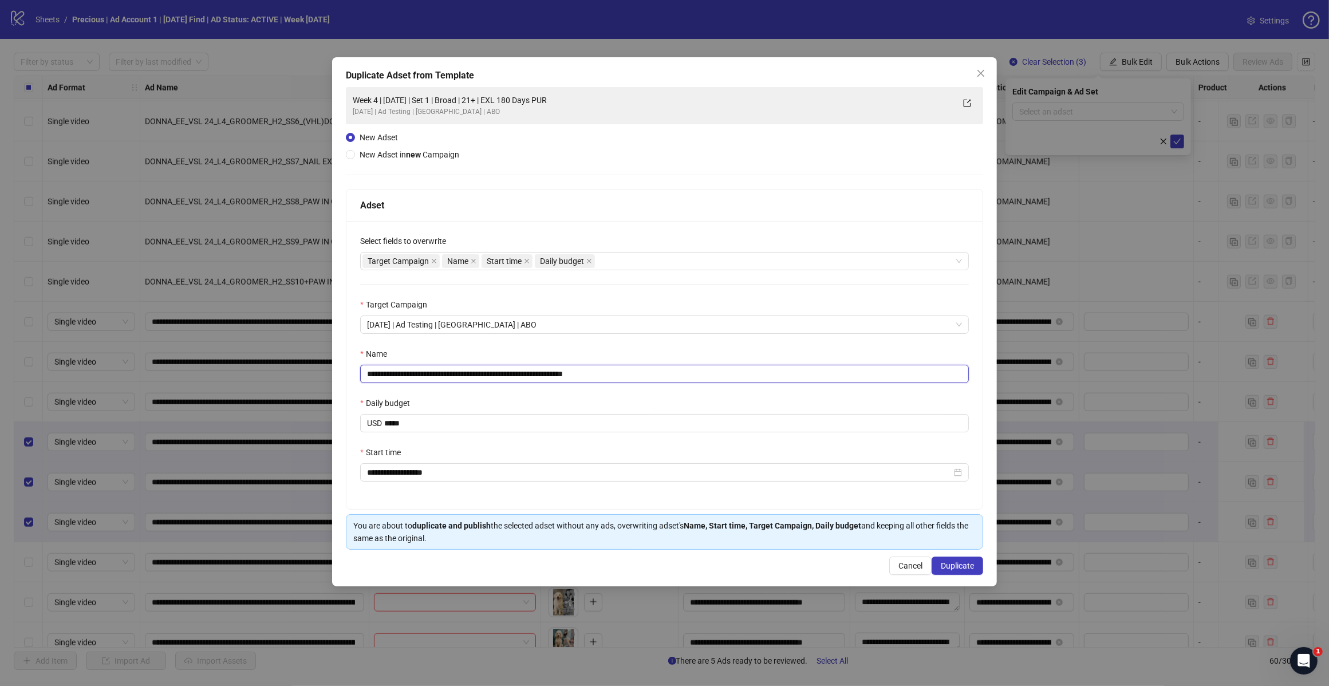
click at [616, 376] on input "**********" at bounding box center [664, 374] width 609 height 18
type input "**********"
click at [966, 566] on span "Duplicate" at bounding box center [957, 565] width 33 height 9
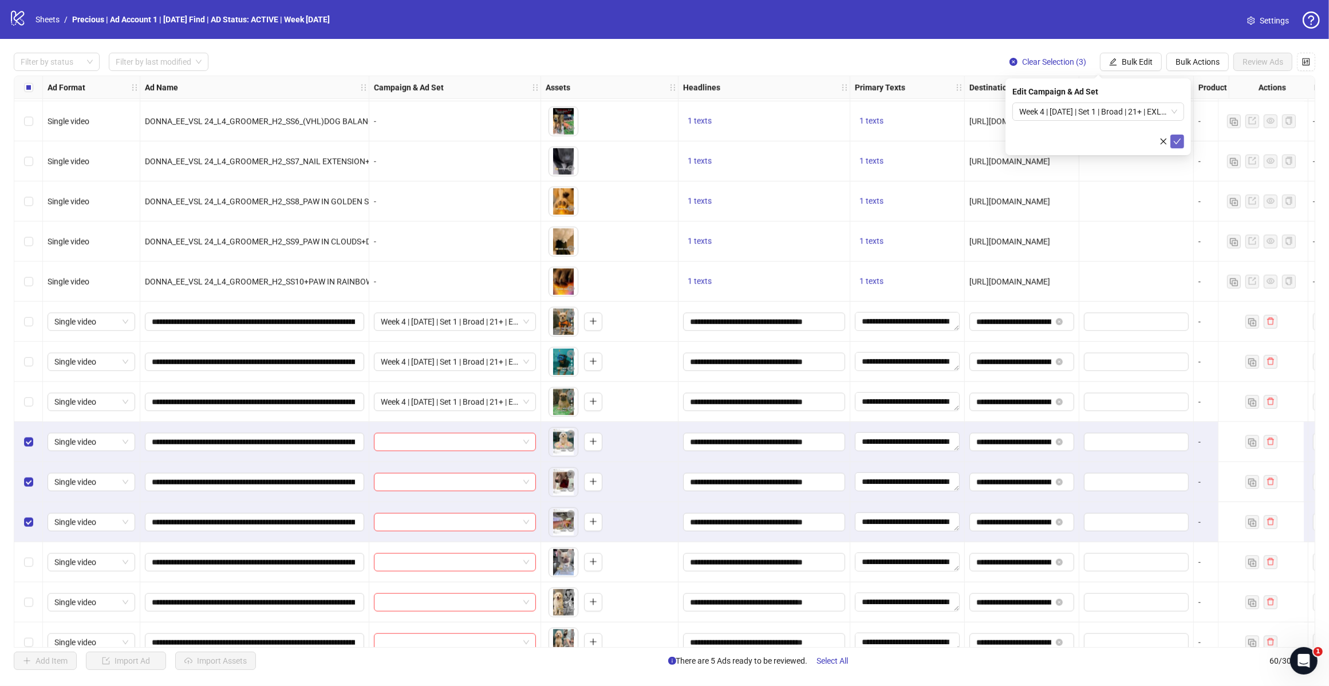
click at [1180, 137] on icon "check" at bounding box center [1177, 141] width 8 height 8
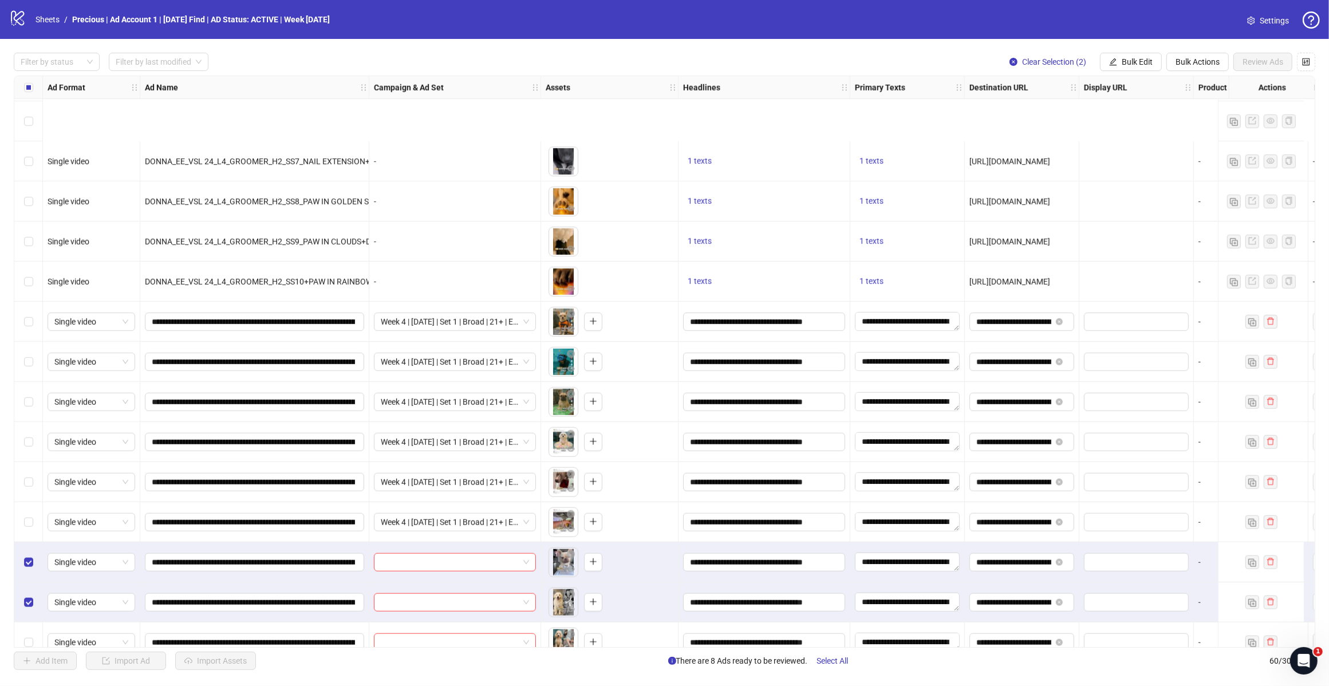
scroll to position [1615, 0]
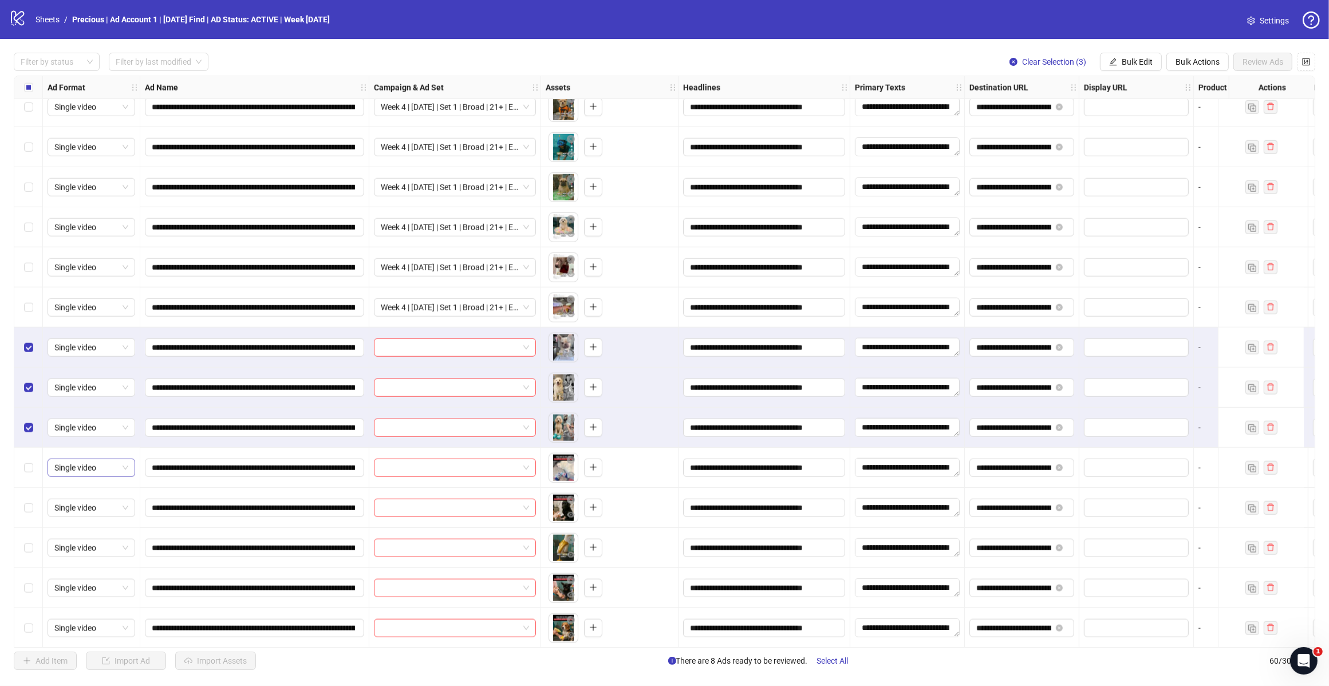
click at [31, 462] on div "Select row 50" at bounding box center [28, 468] width 29 height 40
click at [1132, 63] on span "Bulk Edit" at bounding box center [1137, 61] width 31 height 9
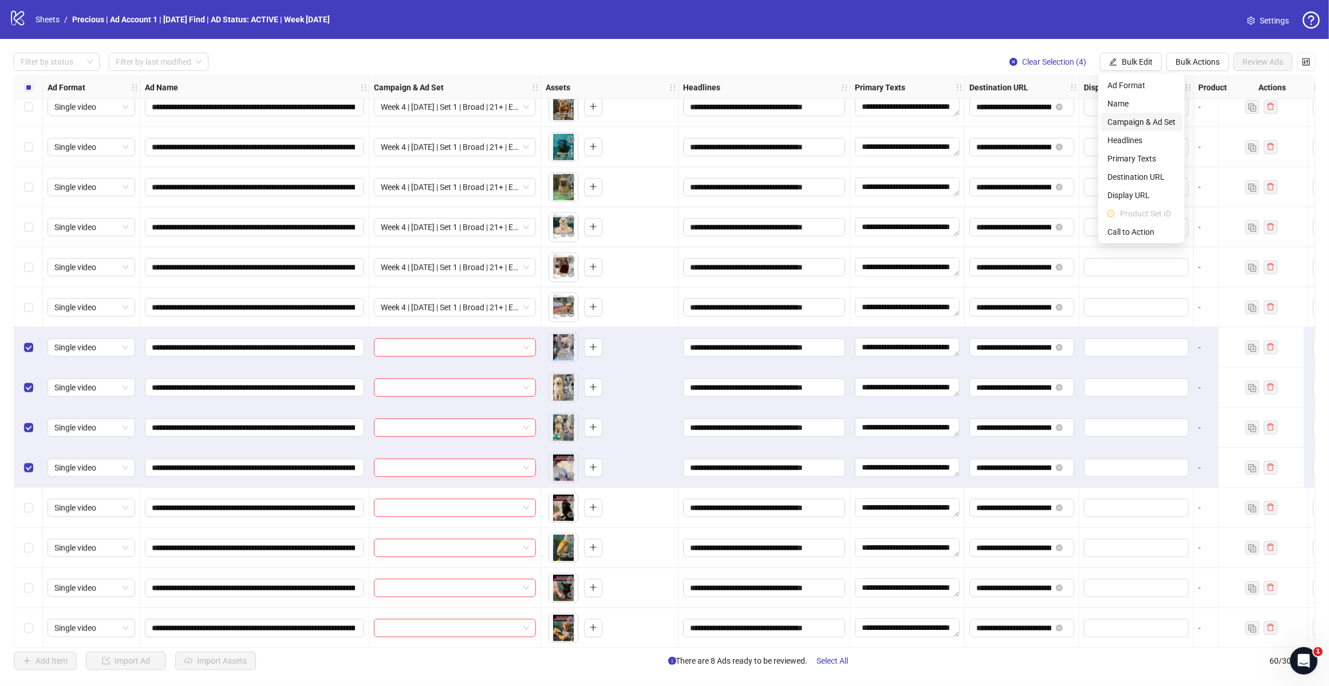
click at [1149, 118] on span "Campaign & Ad Set" at bounding box center [1142, 122] width 68 height 13
click at [1174, 107] on span at bounding box center [1098, 111] width 158 height 17
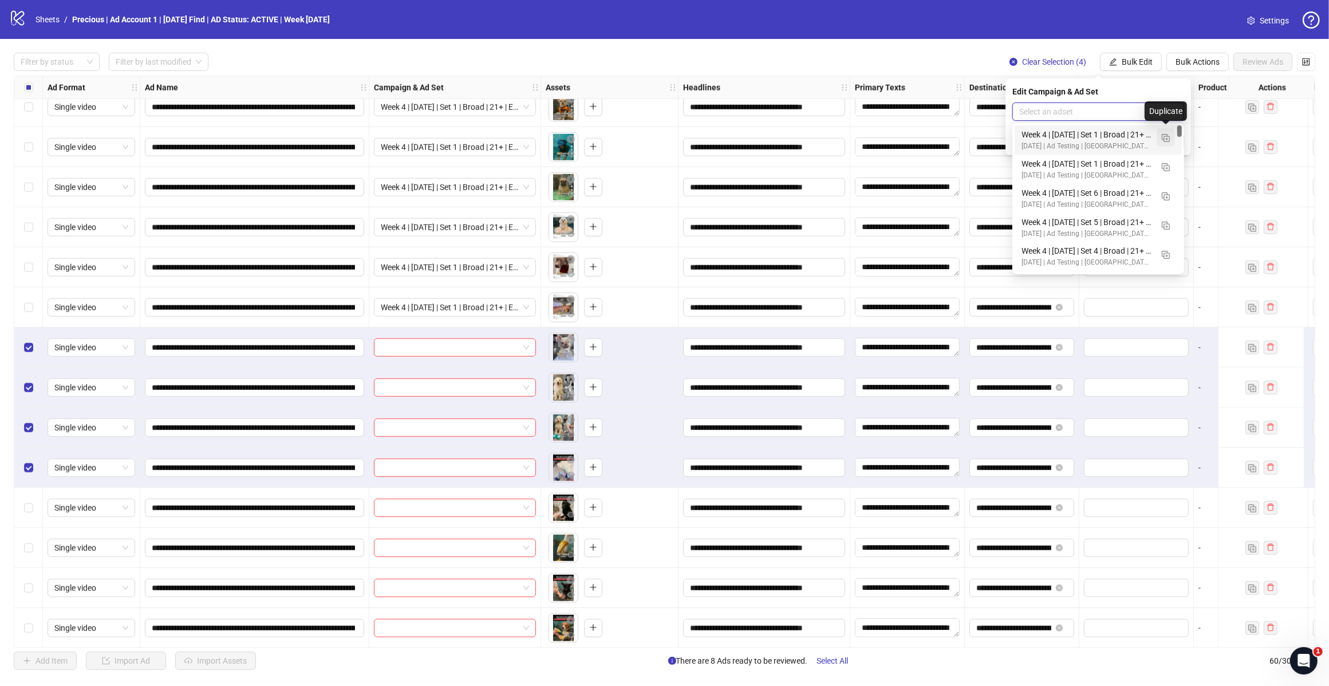
click at [1166, 135] on img "button" at bounding box center [1166, 138] width 8 height 8
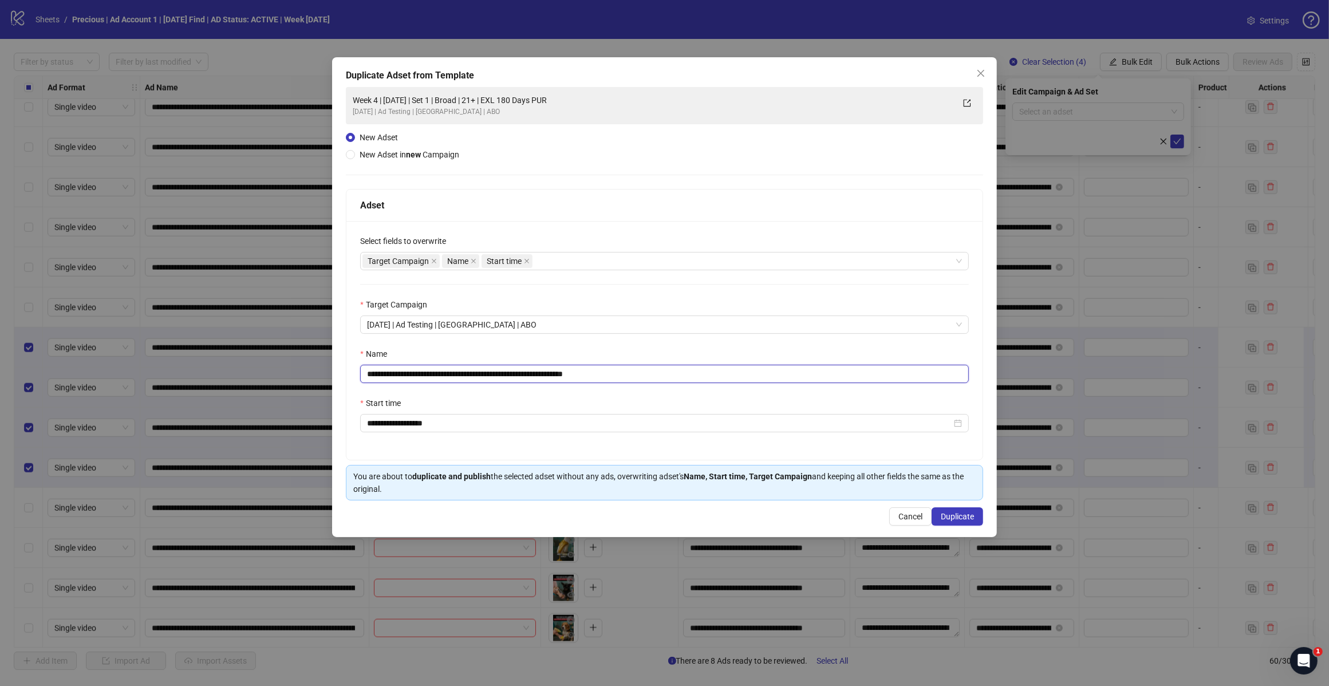
click at [619, 373] on input "**********" at bounding box center [664, 374] width 609 height 18
click at [563, 259] on div "Target Campaign Name Start time" at bounding box center [658, 261] width 592 height 16
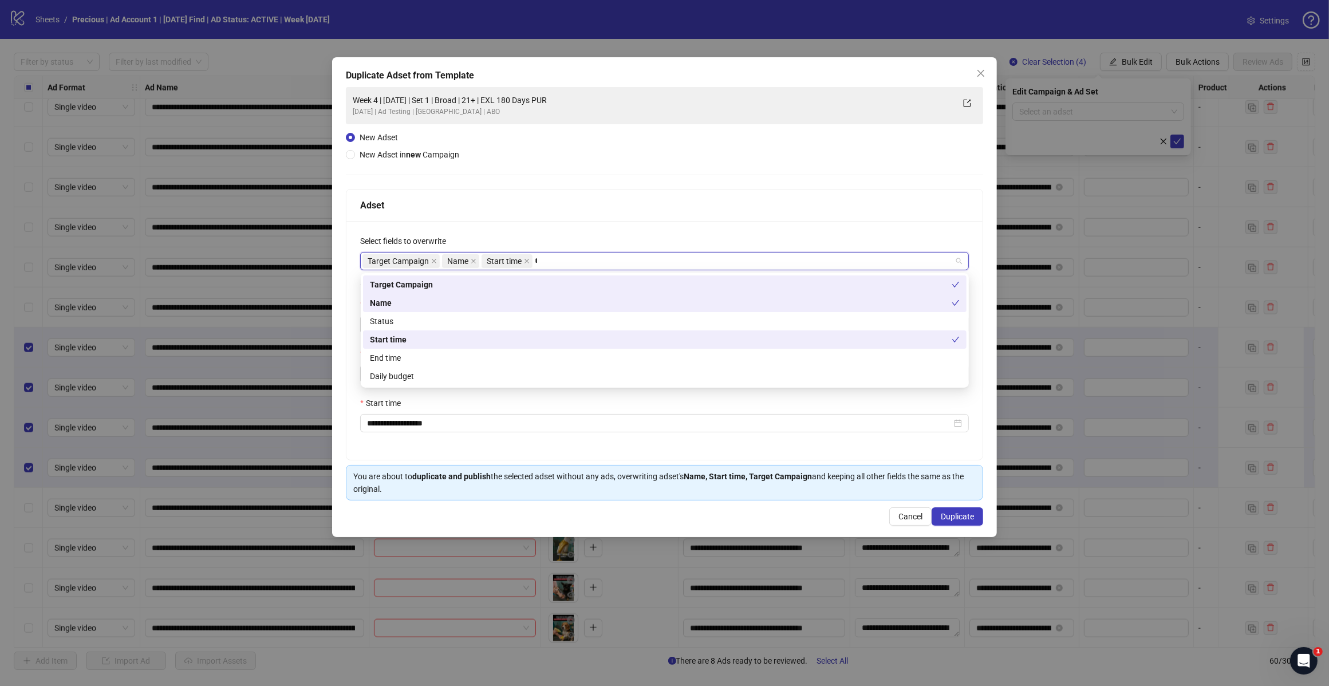
type input "**"
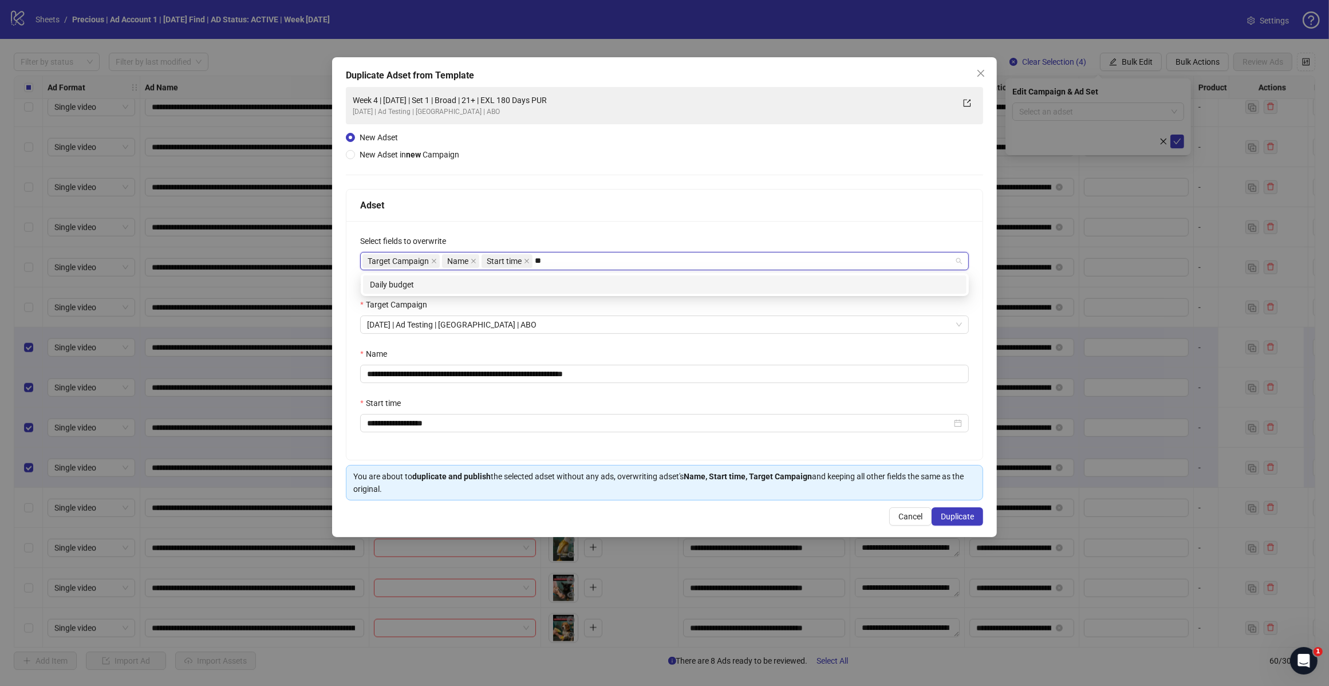
click at [537, 283] on div "Daily budget" at bounding box center [665, 284] width 590 height 13
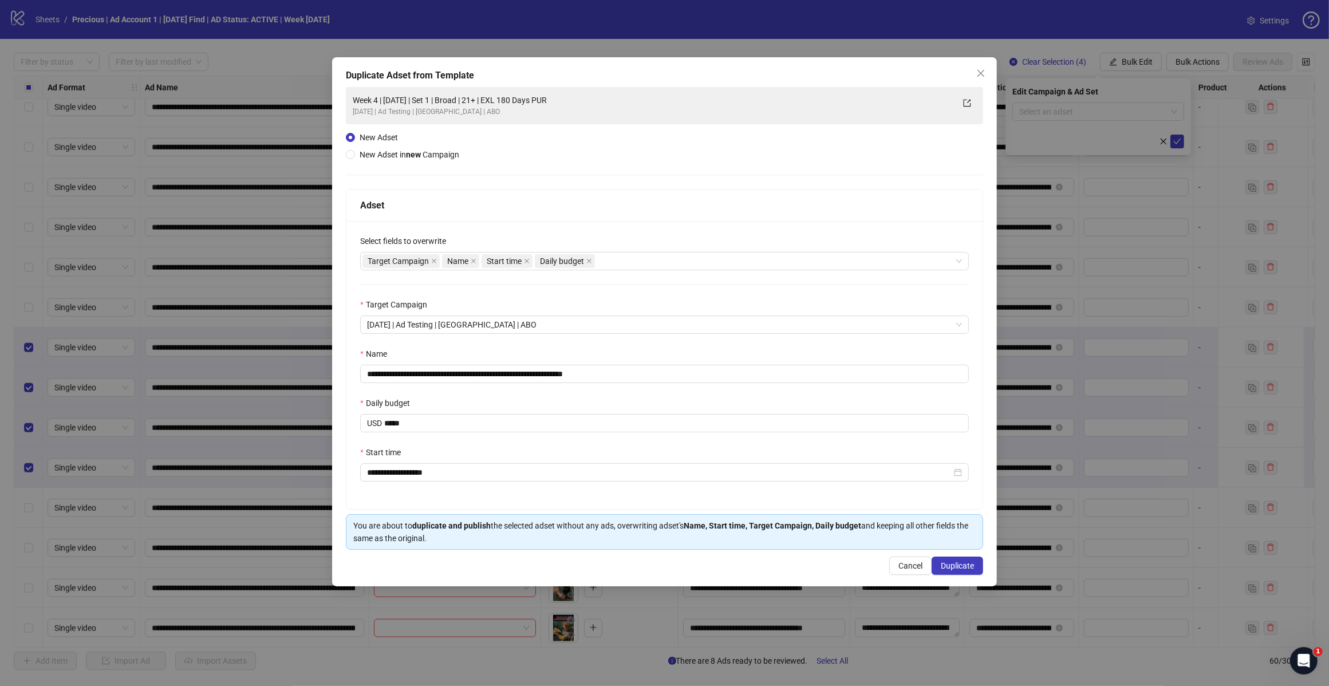
click at [582, 222] on div "**********" at bounding box center [664, 365] width 636 height 288
click at [614, 371] on input "**********" at bounding box center [664, 374] width 609 height 18
click at [466, 371] on input "**********" at bounding box center [664, 374] width 609 height 18
type input "**********"
click at [957, 565] on span "Duplicate" at bounding box center [957, 565] width 33 height 9
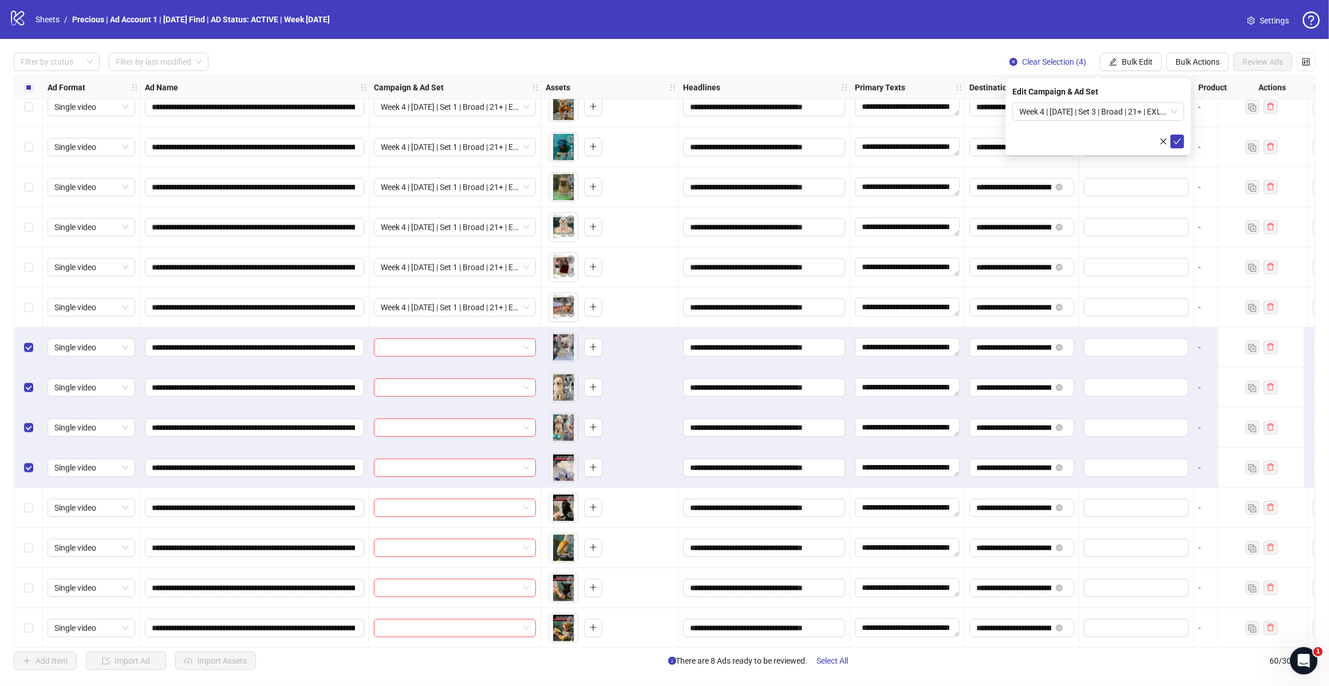
click at [1180, 140] on icon "check" at bounding box center [1177, 141] width 8 height 8
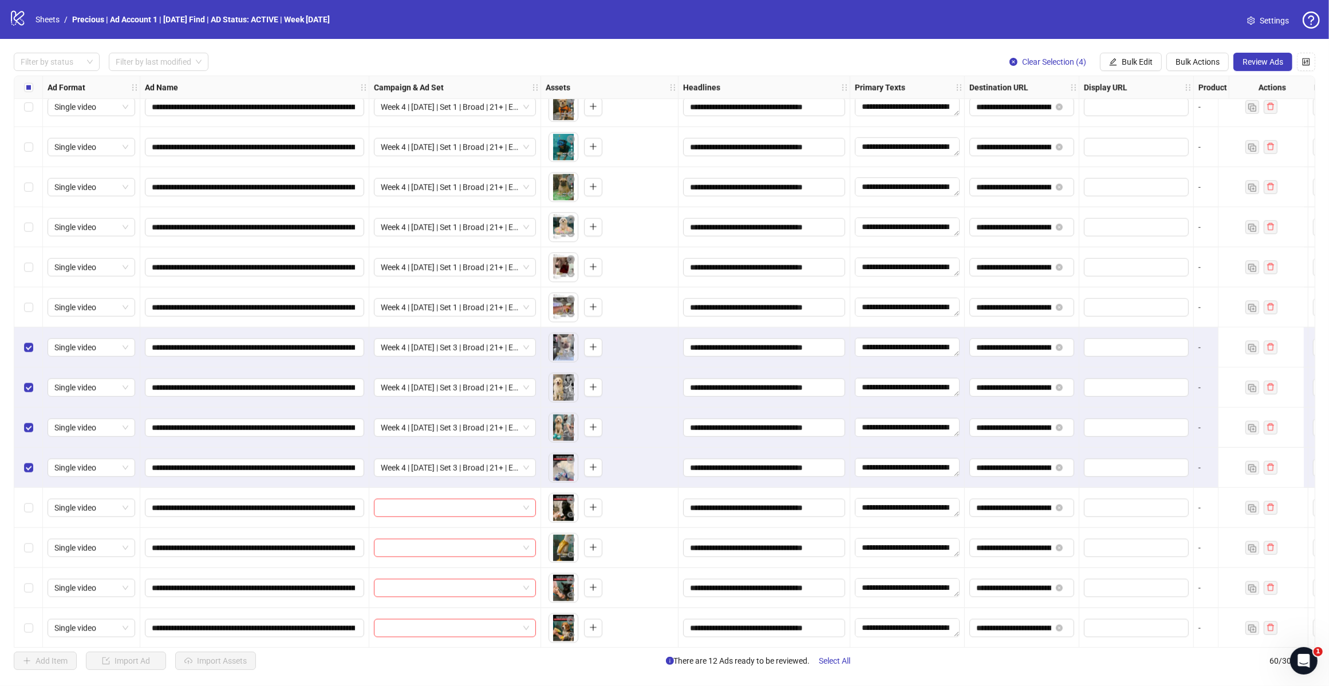
scroll to position [1544, 0]
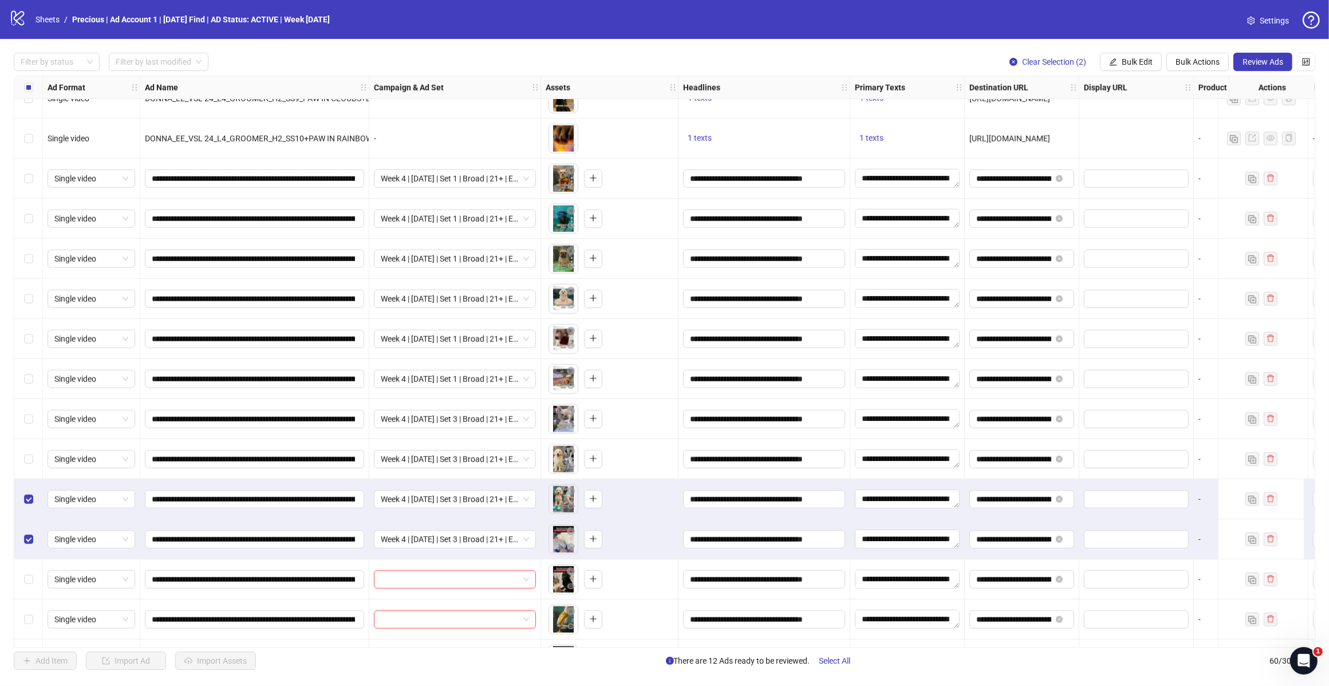
click at [25, 492] on div "Select row 49" at bounding box center [28, 499] width 29 height 40
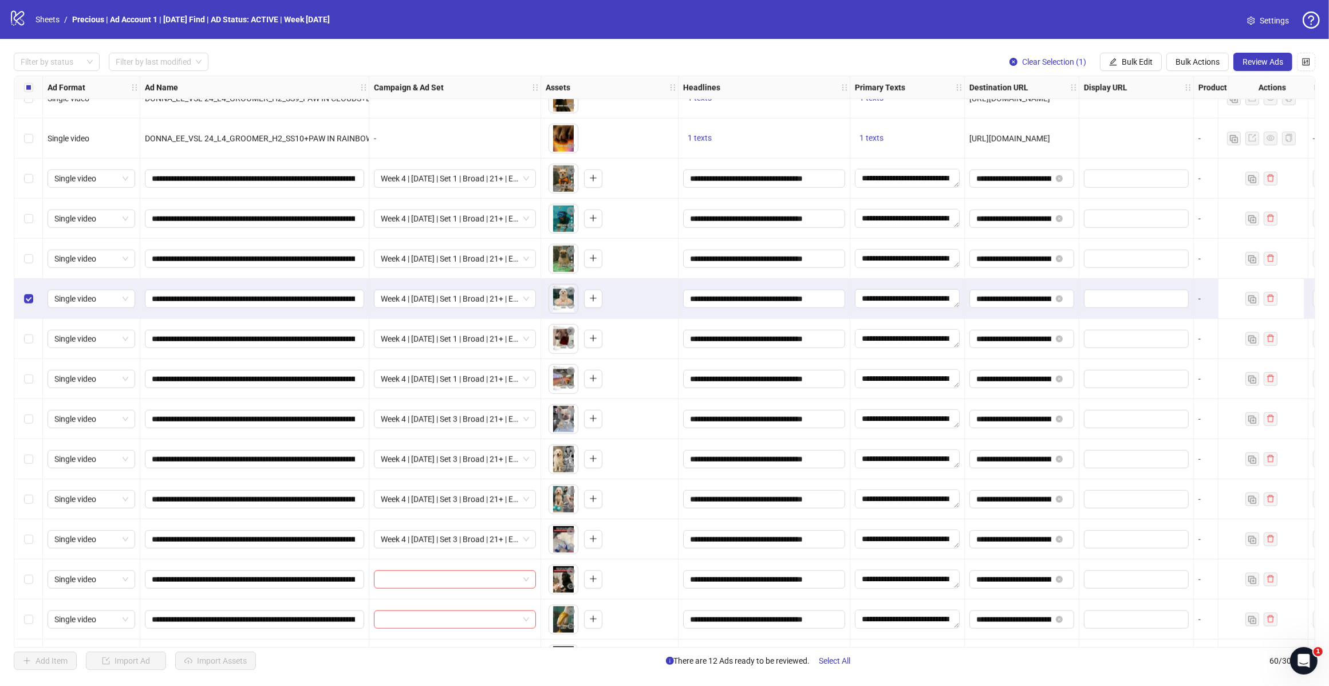
click at [29, 344] on label "Select row 45" at bounding box center [28, 339] width 9 height 13
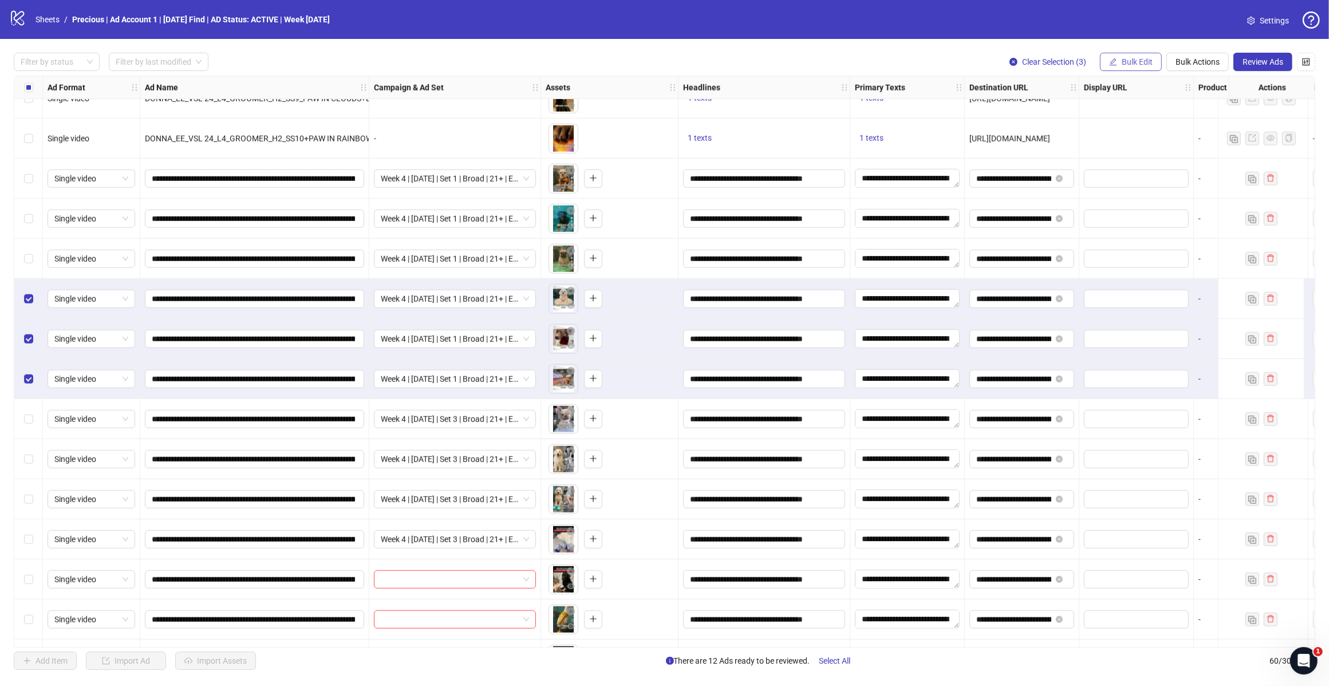
click at [1137, 65] on span "Bulk Edit" at bounding box center [1137, 61] width 31 height 9
click at [1149, 116] on span "Campaign & Ad Set" at bounding box center [1142, 122] width 68 height 13
click at [1170, 112] on span "Week 4 | [DATE] | Set 1 | Broad | 21+ | EXL 180 Days PUR" at bounding box center [1098, 111] width 158 height 17
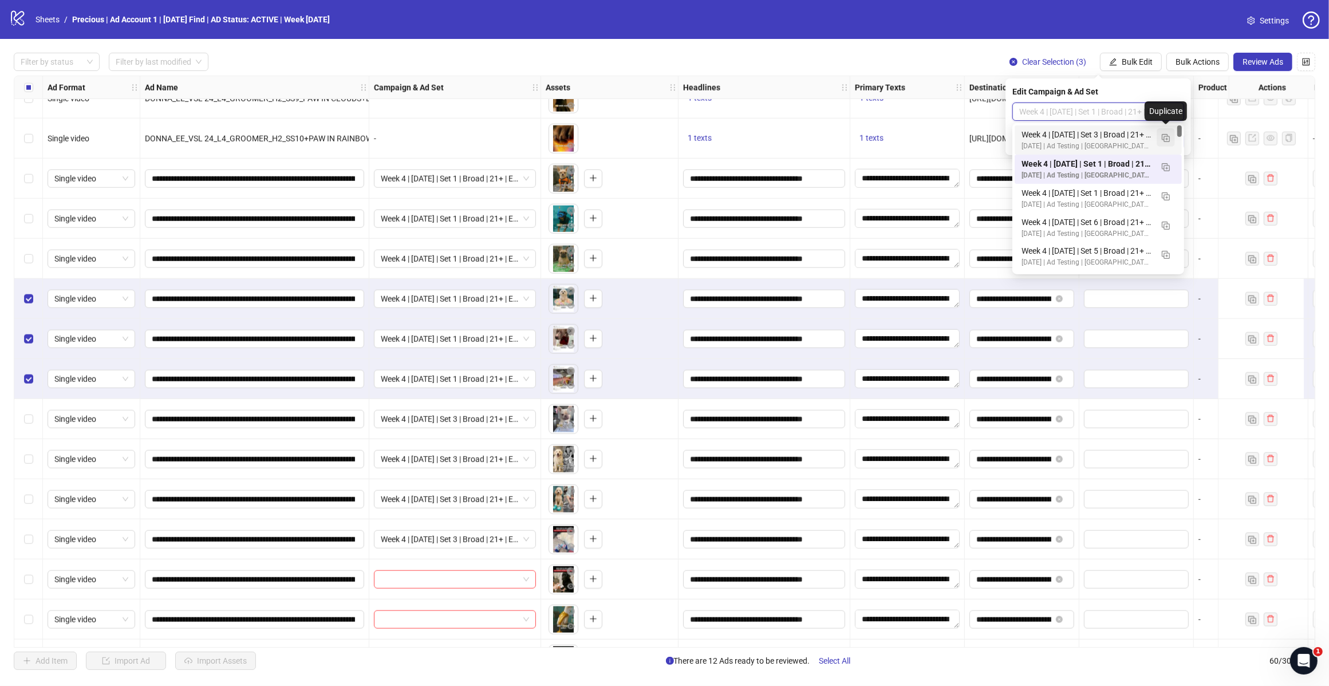
click at [1164, 134] on img "button" at bounding box center [1166, 138] width 8 height 8
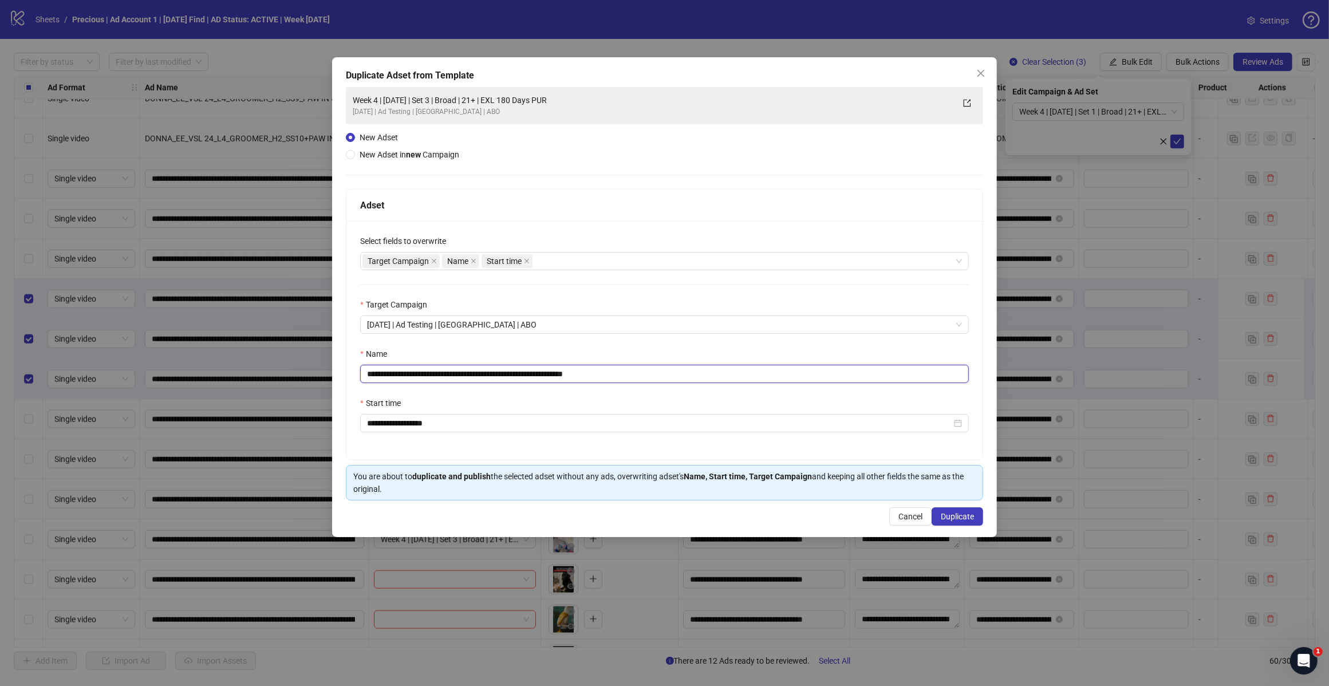
click at [464, 374] on input "**********" at bounding box center [664, 374] width 609 height 18
click at [467, 373] on input "**********" at bounding box center [664, 374] width 609 height 18
click at [613, 372] on input "**********" at bounding box center [664, 374] width 609 height 18
click at [629, 261] on div "Target Campaign Name Start time" at bounding box center [658, 261] width 592 height 16
type input "**********"
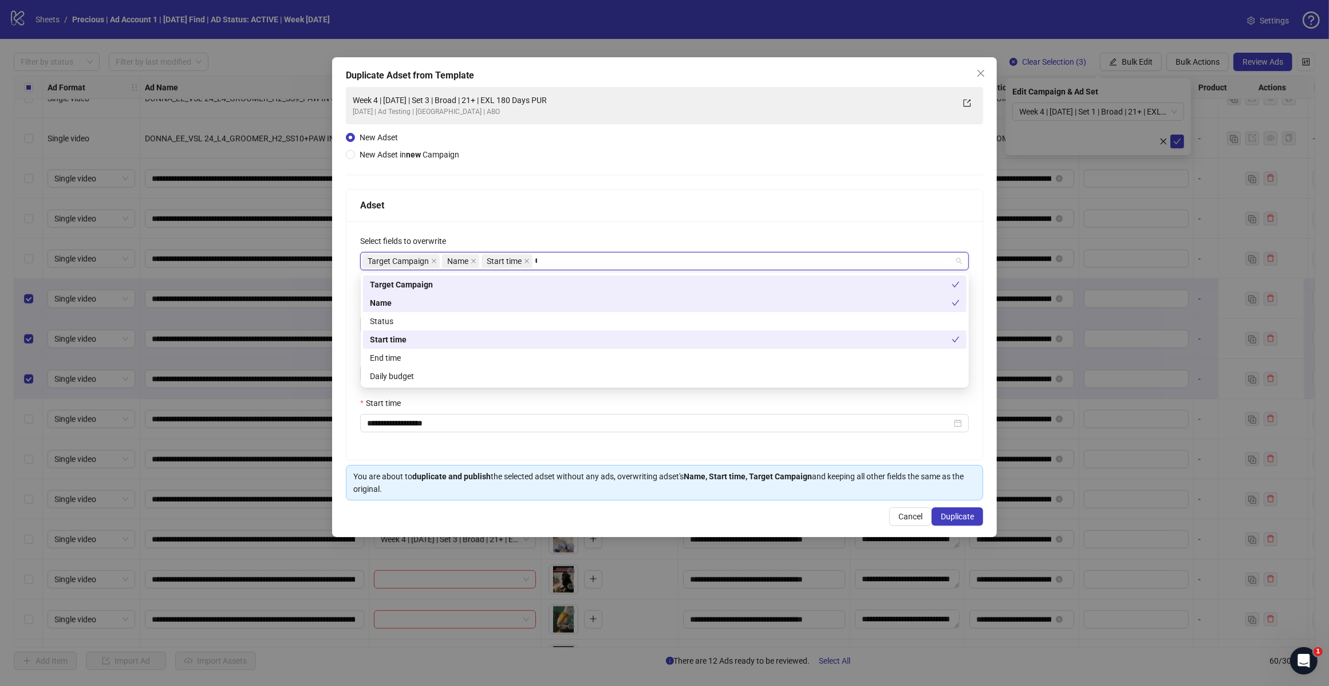
type input "**"
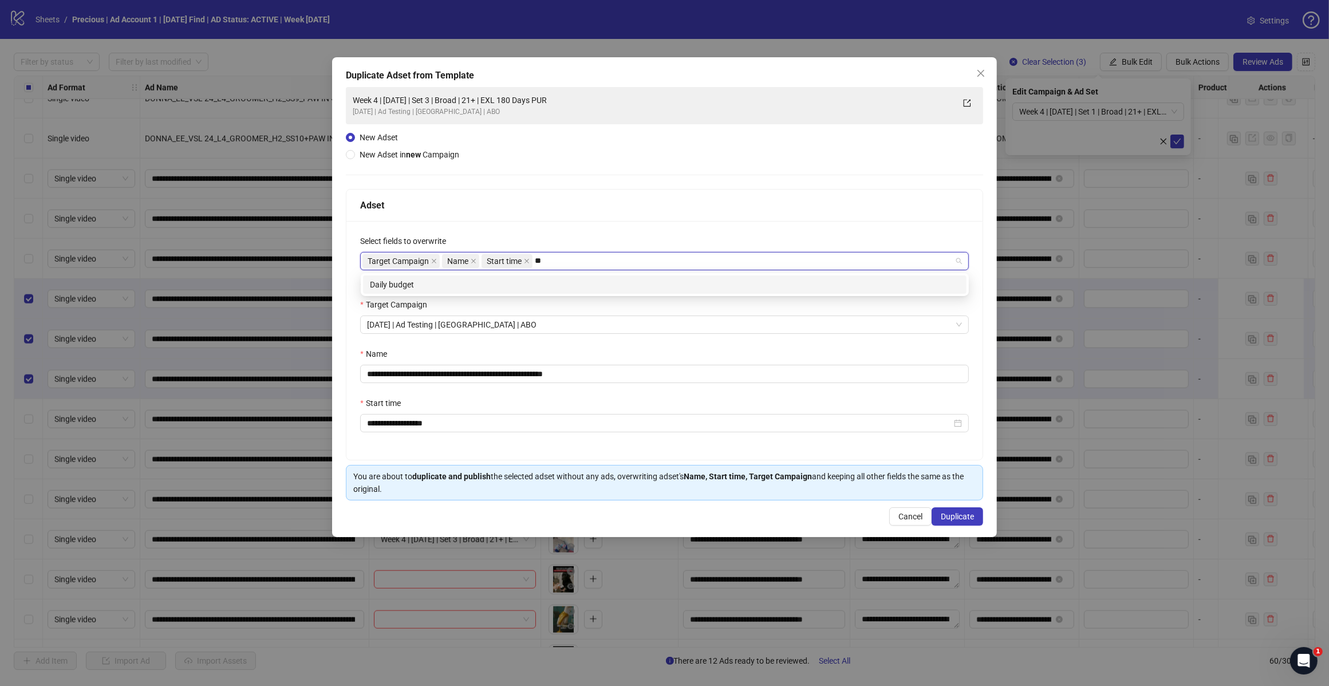
click at [477, 282] on div "Daily budget" at bounding box center [665, 284] width 590 height 13
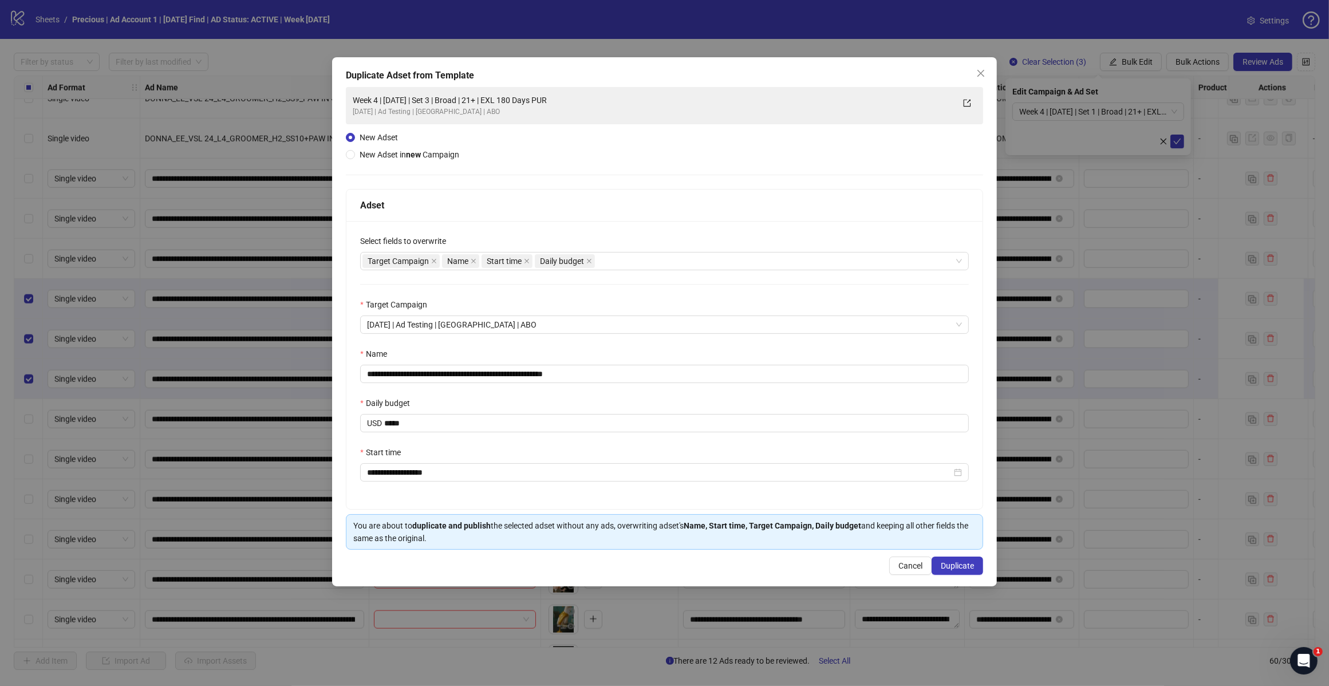
click at [561, 179] on div "**********" at bounding box center [664, 318] width 637 height 463
click at [949, 570] on span "Duplicate" at bounding box center [957, 565] width 33 height 9
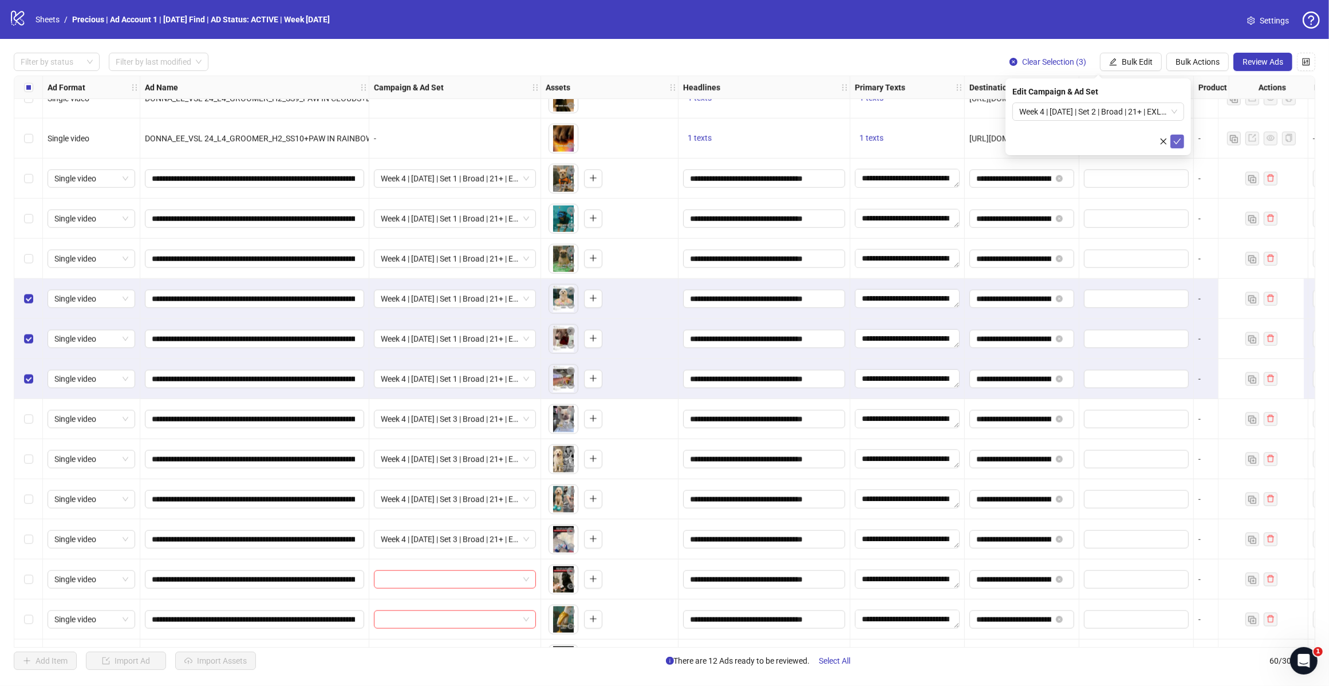
click at [1181, 142] on icon "check" at bounding box center [1177, 141] width 8 height 8
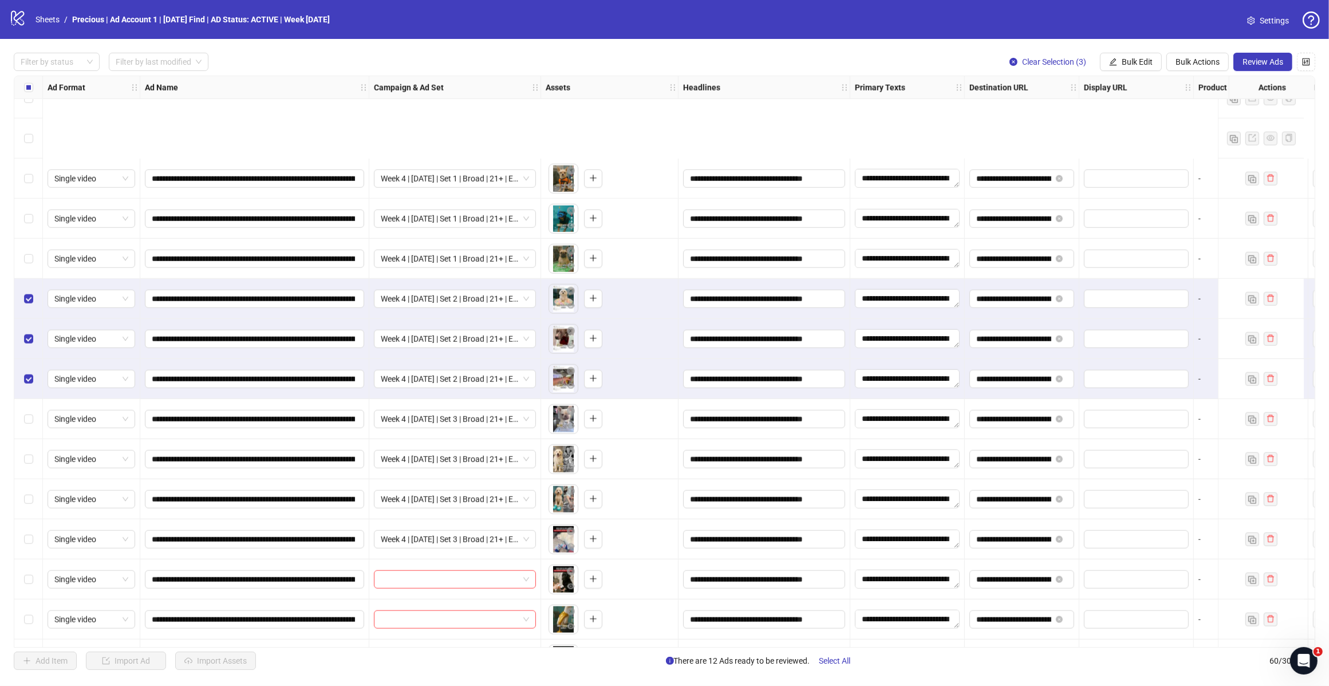
scroll to position [1687, 0]
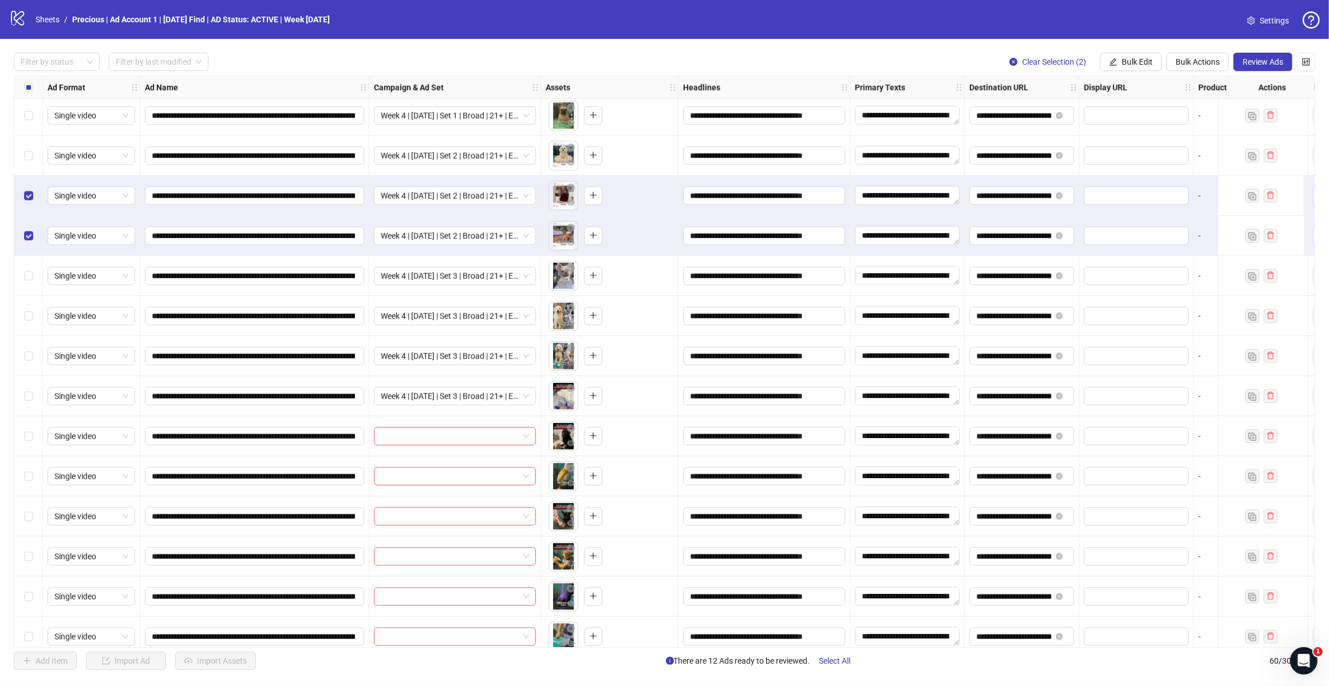
click at [26, 189] on div "Select row 45" at bounding box center [28, 196] width 29 height 40
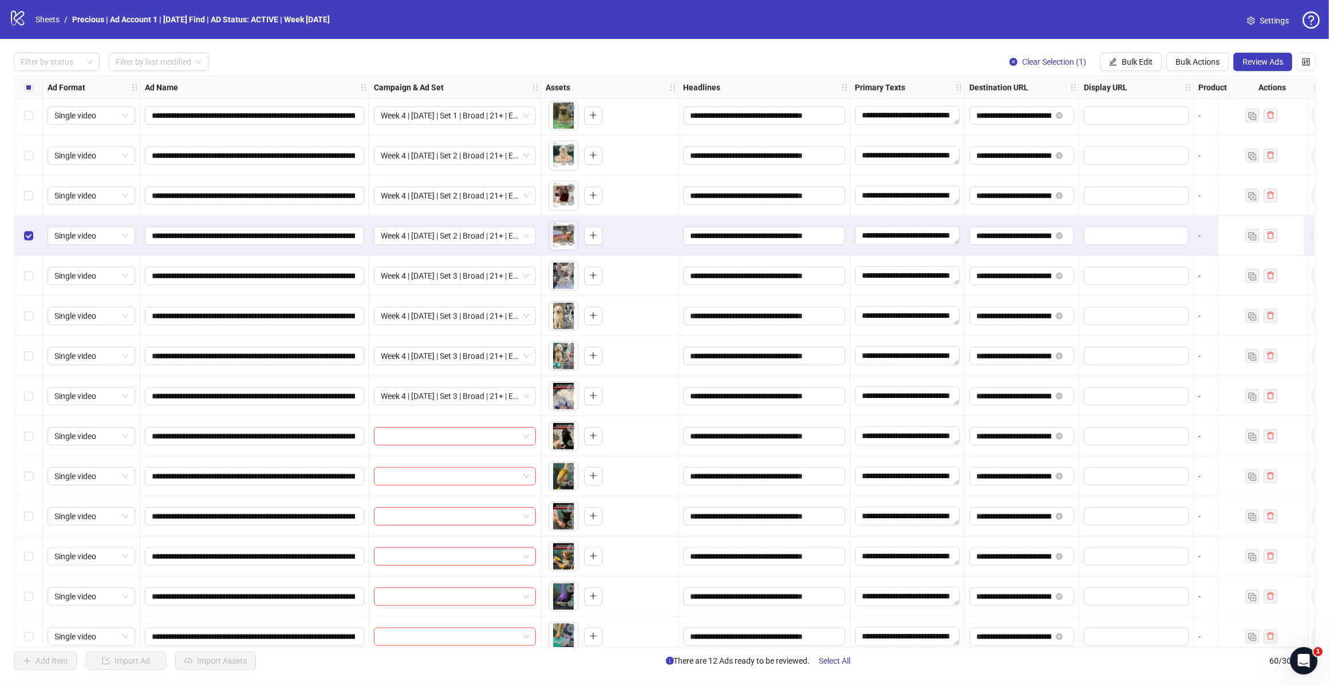
click at [29, 227] on div "Select row 46" at bounding box center [28, 236] width 29 height 40
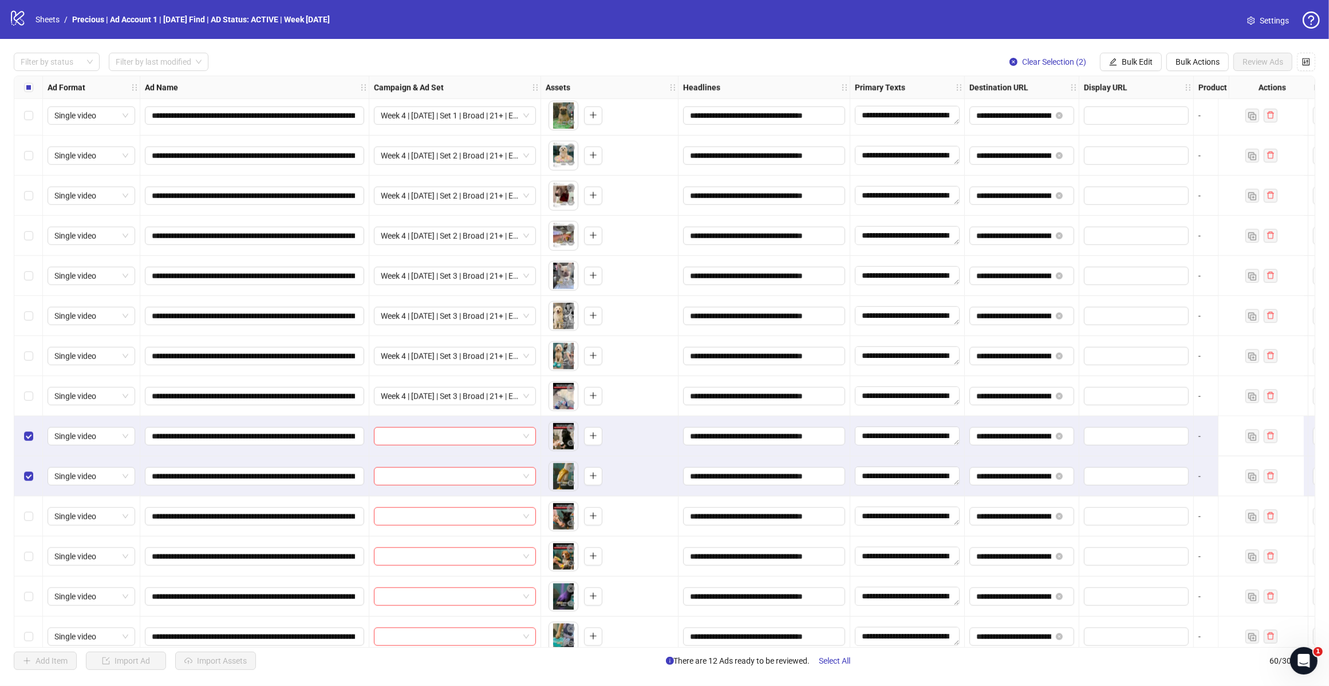
click at [27, 505] on div "Select row 53" at bounding box center [28, 516] width 29 height 40
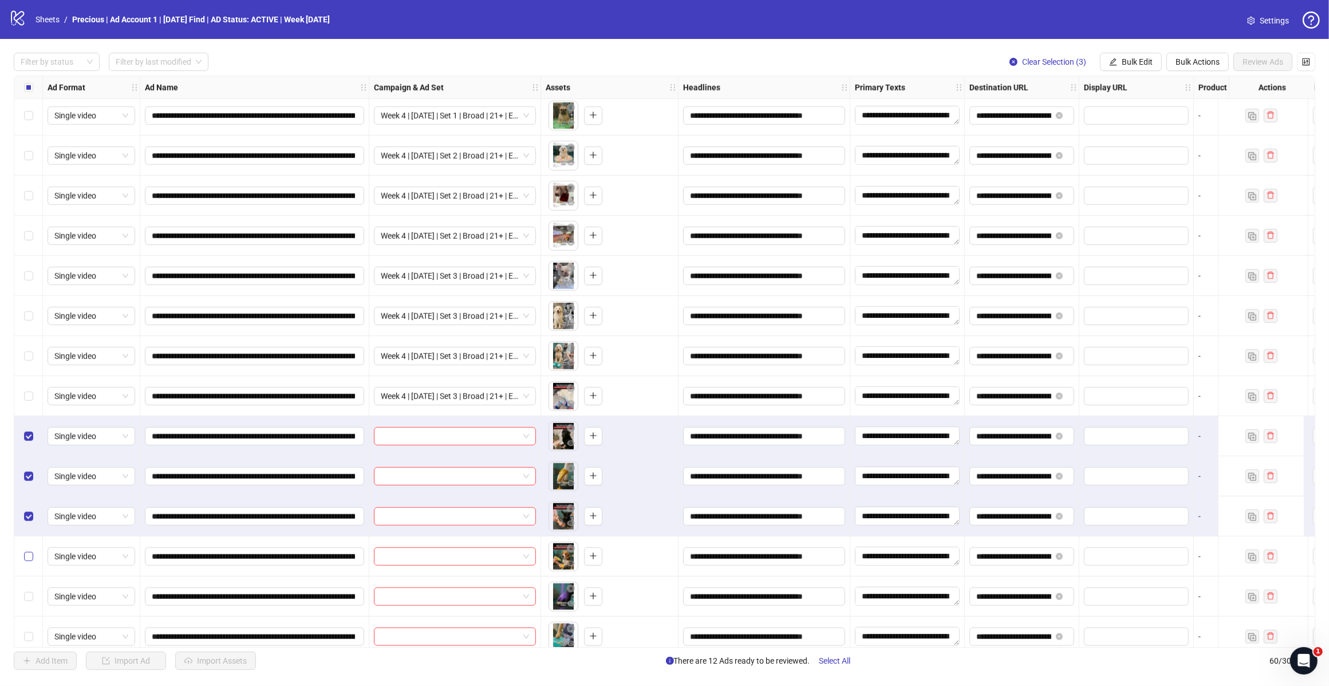
scroll to position [1759, 0]
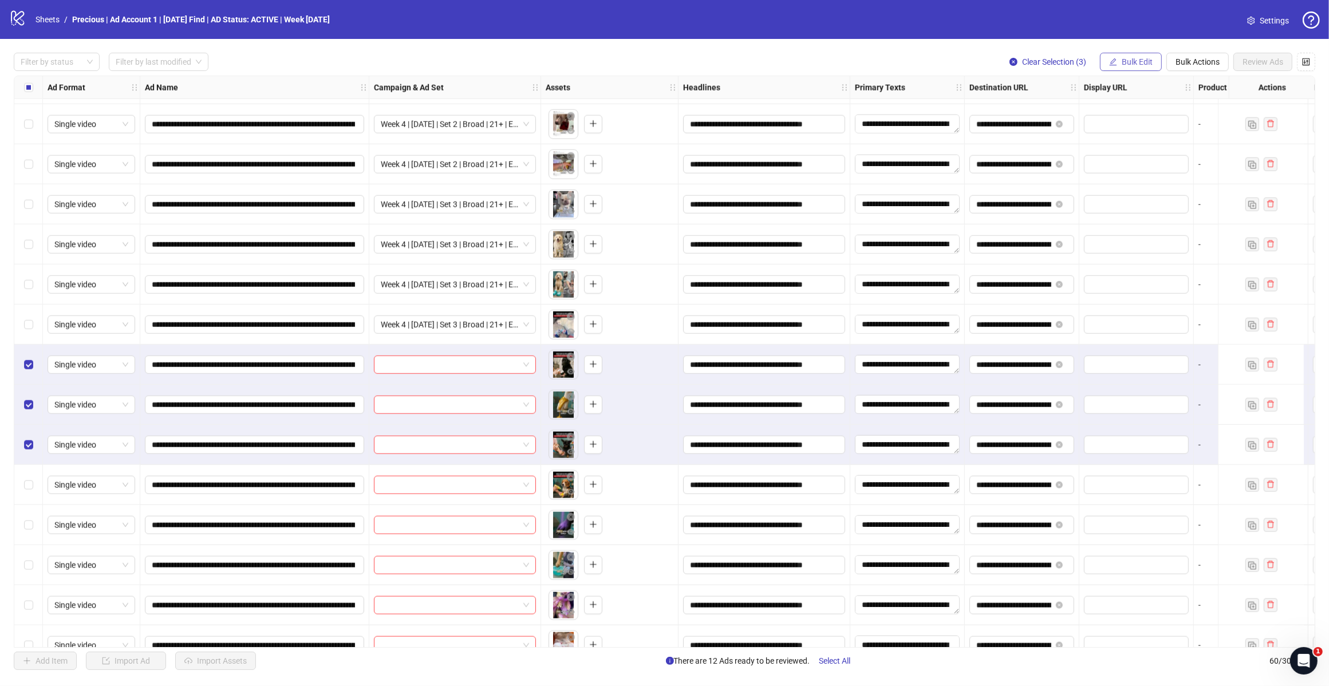
click at [1149, 58] on span "Bulk Edit" at bounding box center [1137, 61] width 31 height 9
click at [1148, 119] on span "Campaign & Ad Set" at bounding box center [1142, 122] width 68 height 13
click at [1166, 111] on input "search" at bounding box center [1093, 111] width 148 height 17
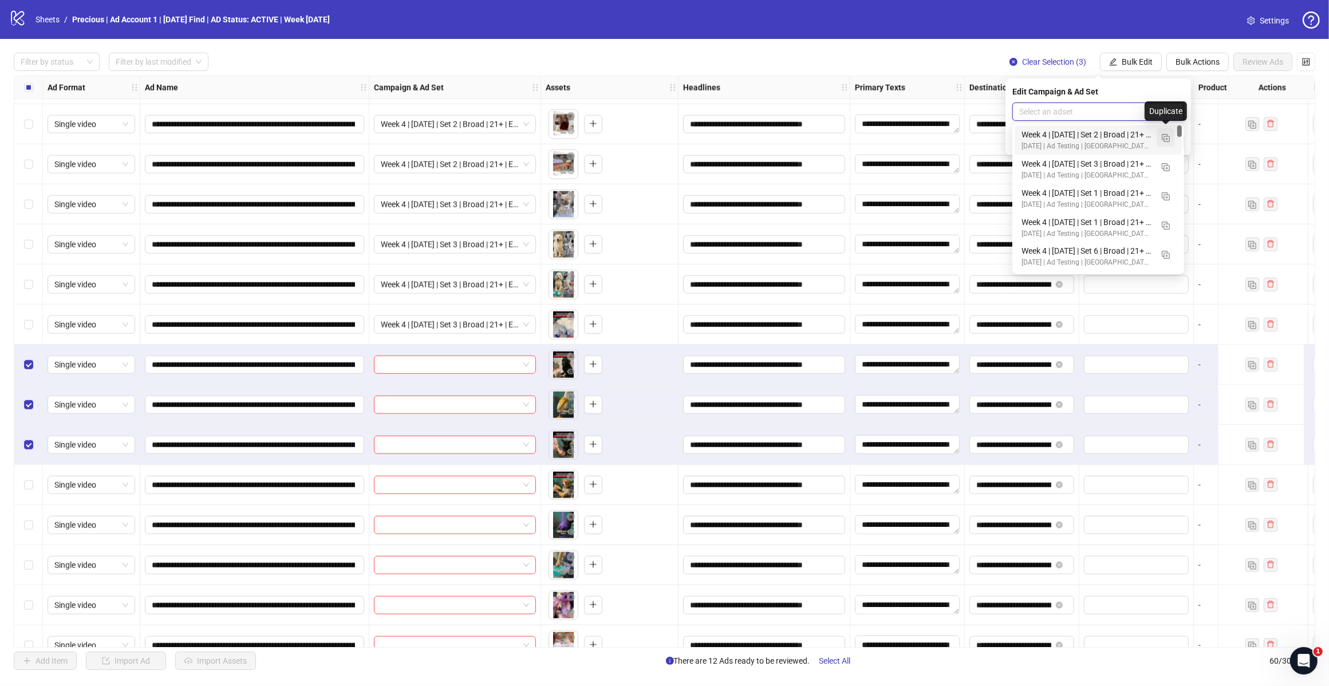
click at [1165, 136] on img "button" at bounding box center [1166, 138] width 8 height 8
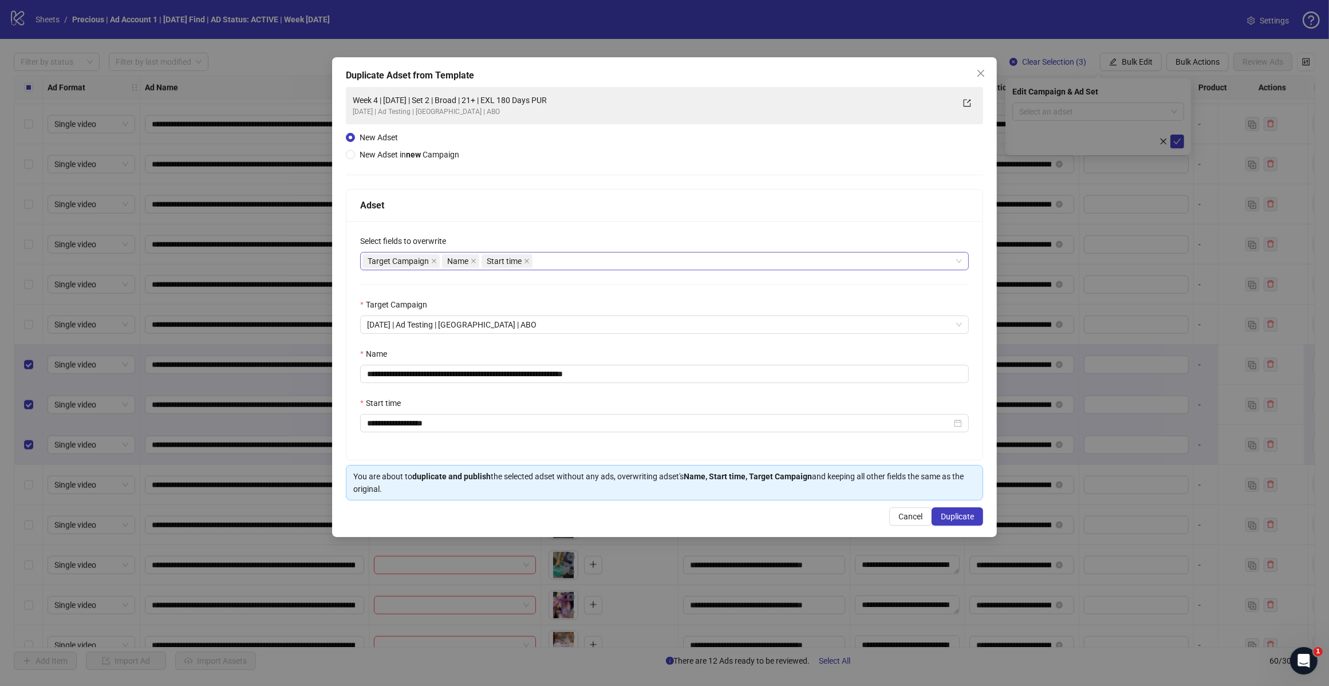
click at [571, 261] on div "Target Campaign Name Start time" at bounding box center [658, 261] width 592 height 16
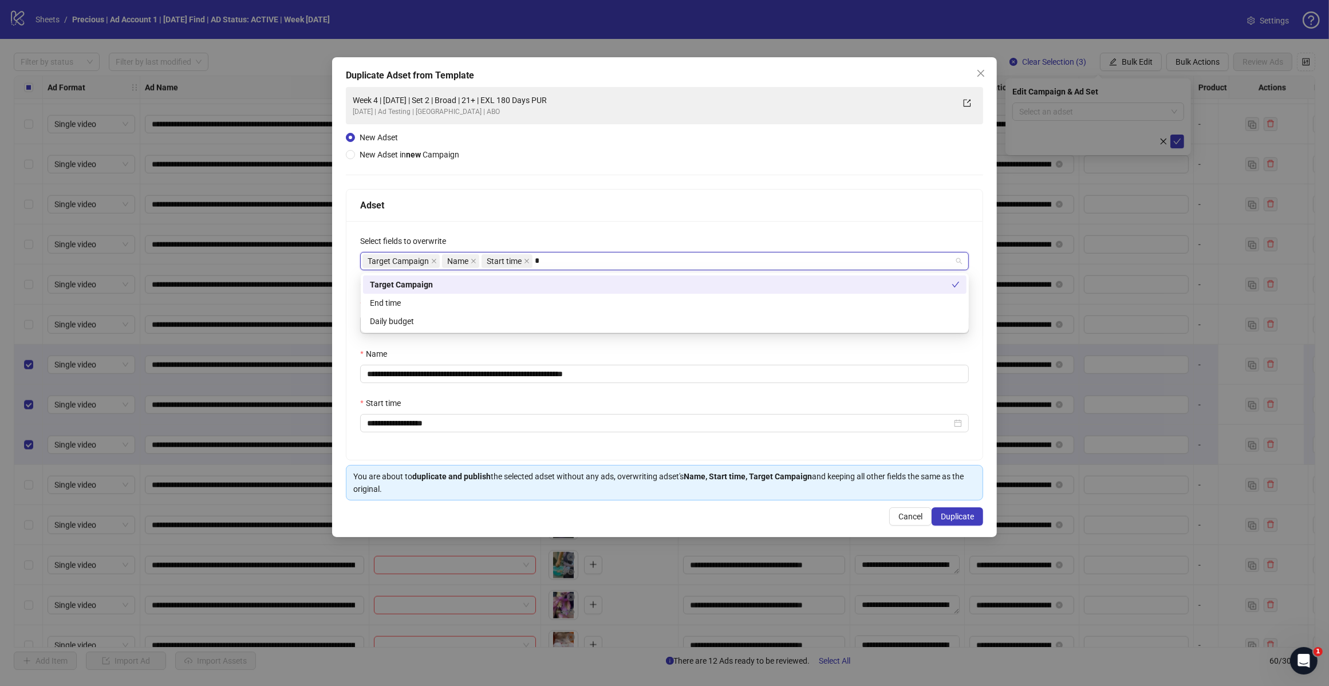
type input "**"
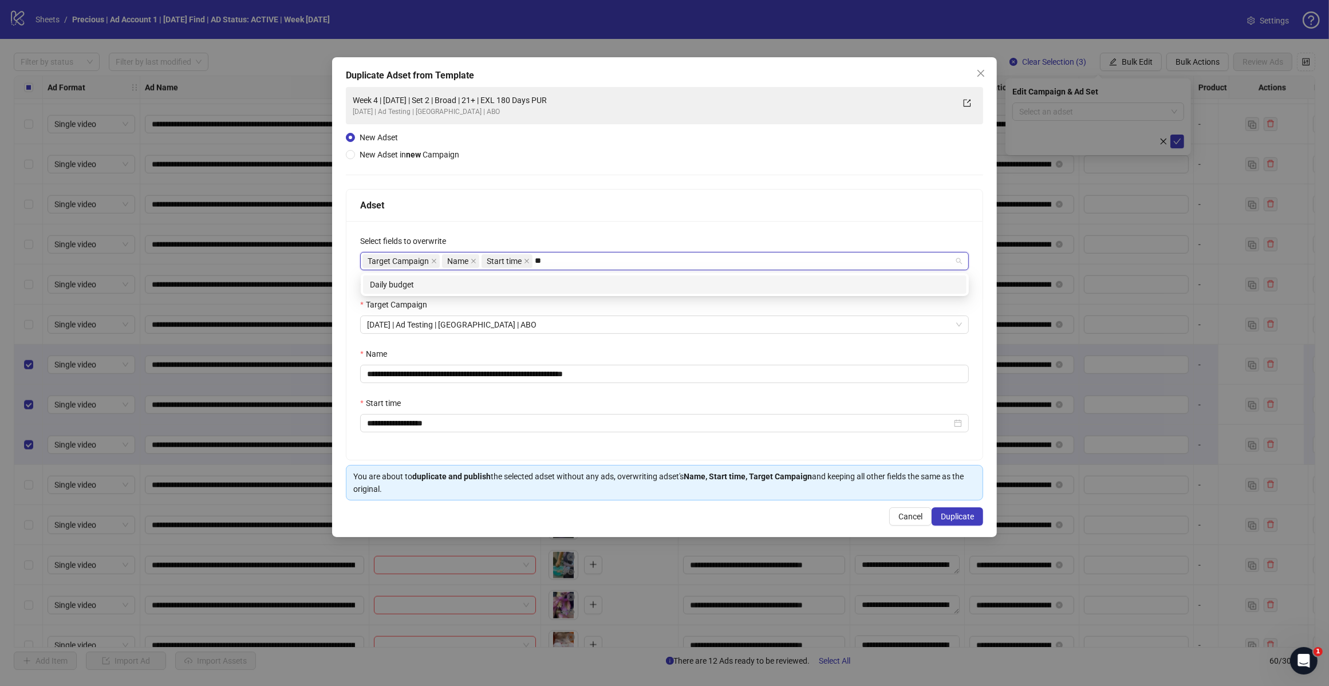
click at [545, 285] on div "Daily budget" at bounding box center [665, 284] width 590 height 13
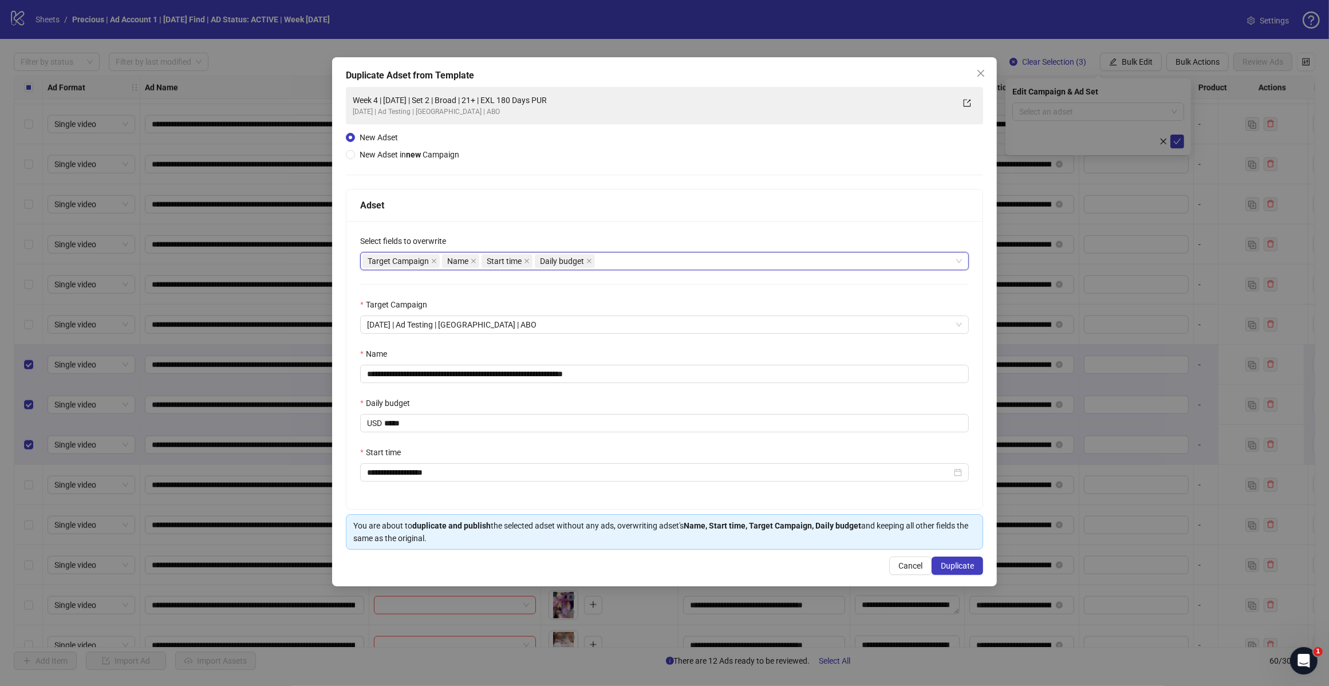
click at [569, 213] on div "Adset" at bounding box center [664, 206] width 636 height 32
click at [617, 379] on input "**********" at bounding box center [664, 374] width 609 height 18
click at [470, 373] on input "**********" at bounding box center [664, 374] width 609 height 18
type input "**********"
click at [955, 565] on span "Duplicate" at bounding box center [957, 565] width 33 height 9
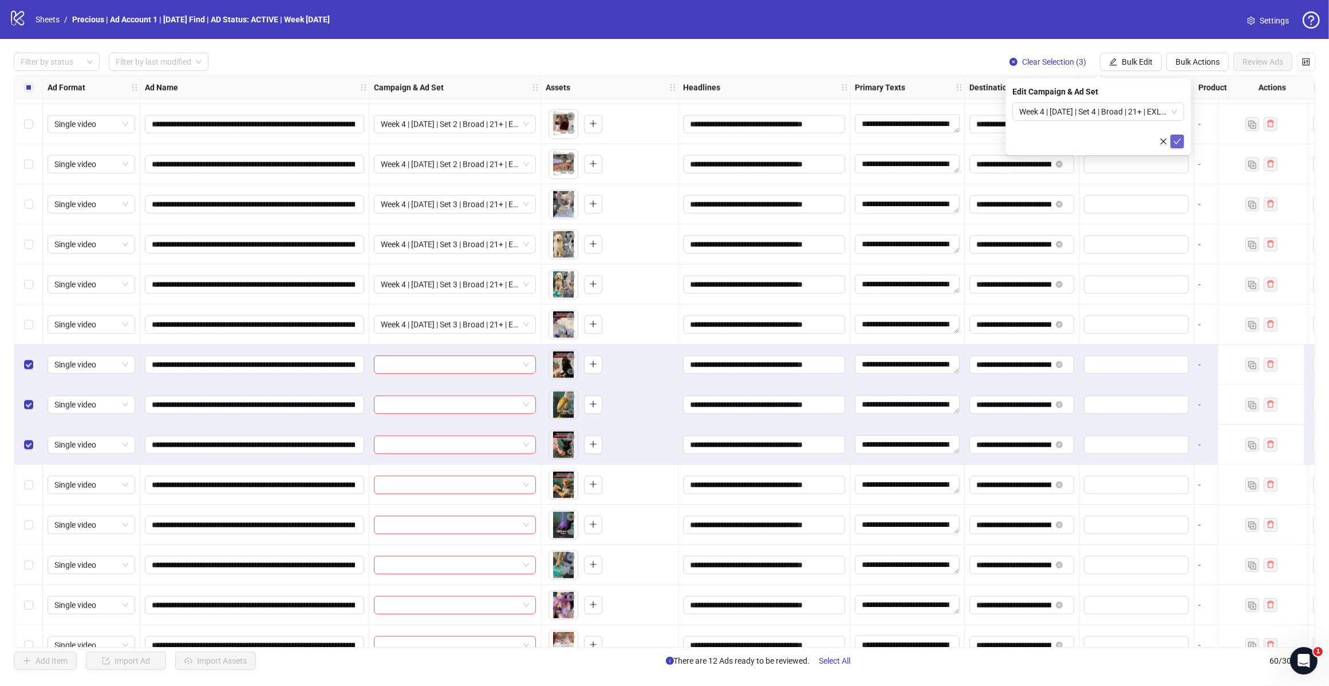
click at [1176, 139] on icon "check" at bounding box center [1177, 141] width 8 height 8
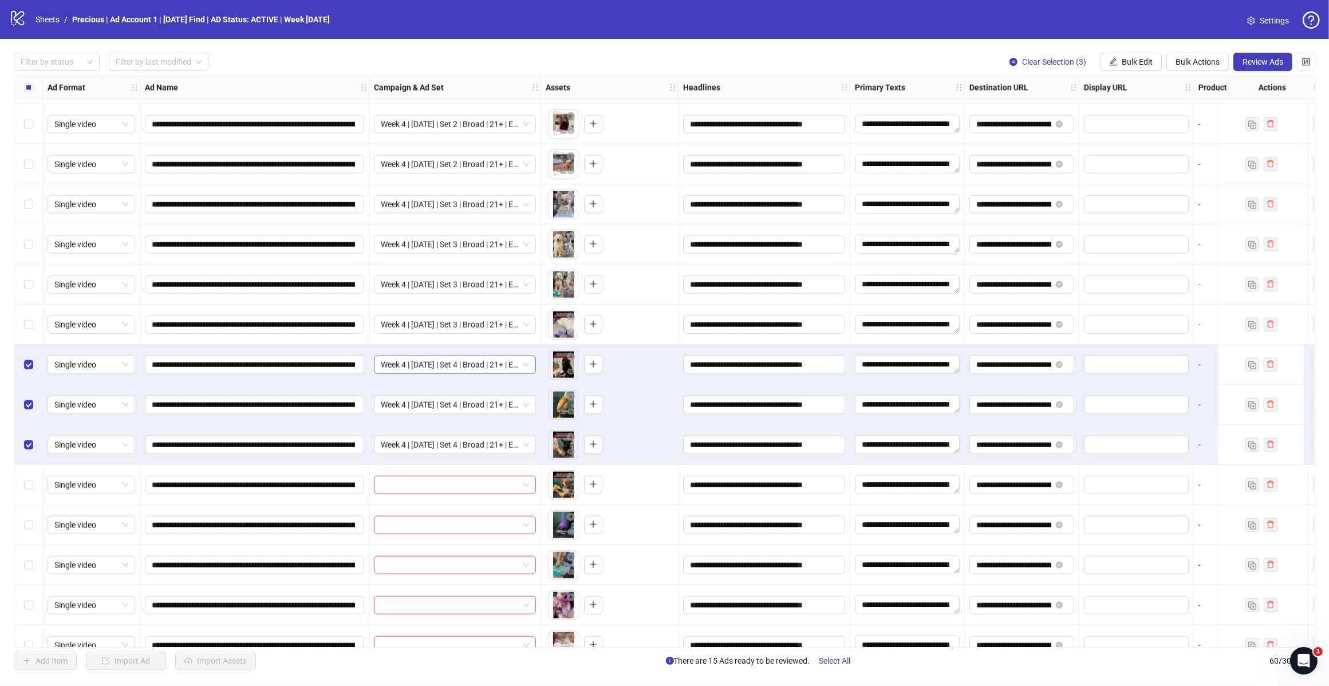
click at [527, 367] on span "Week 4 | [DATE] | Set 4 | Broad | 21+ | EXL 180 Days PUR" at bounding box center [455, 364] width 148 height 17
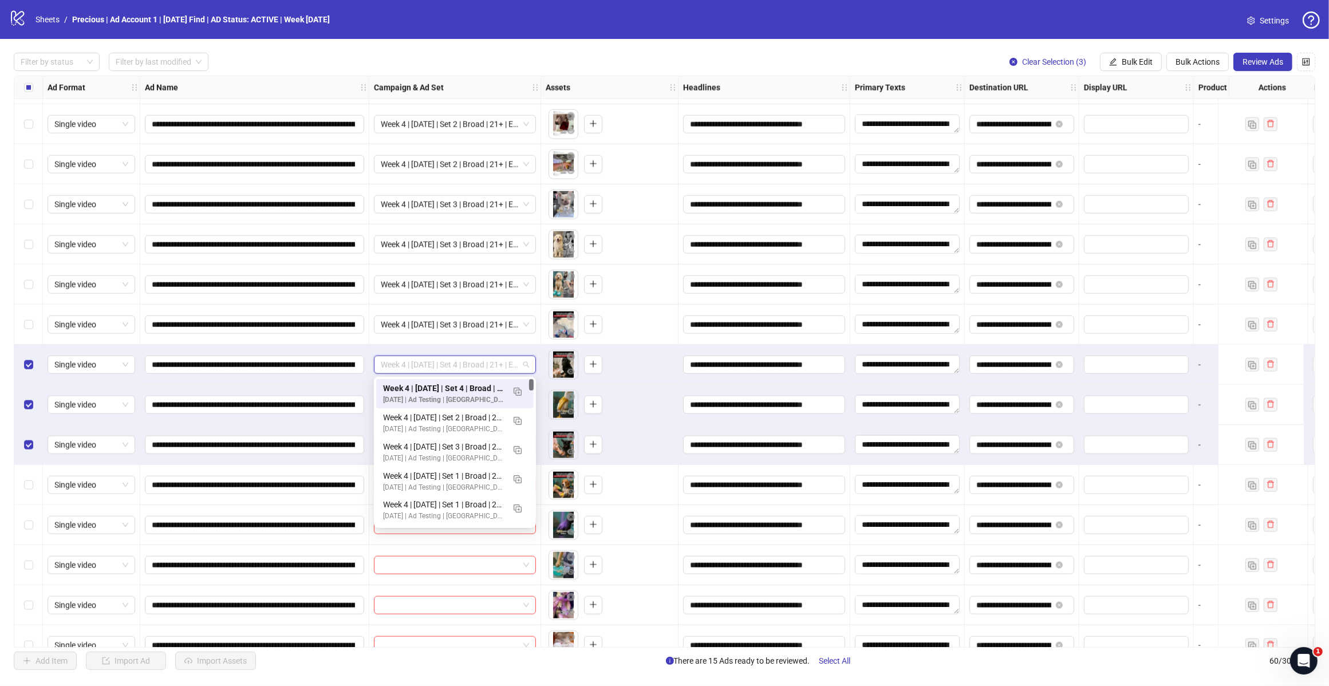
click at [527, 367] on span "Week 4 | [DATE] | Set 4 | Broad | 21+ | EXL 180 Days PUR" at bounding box center [455, 364] width 148 height 17
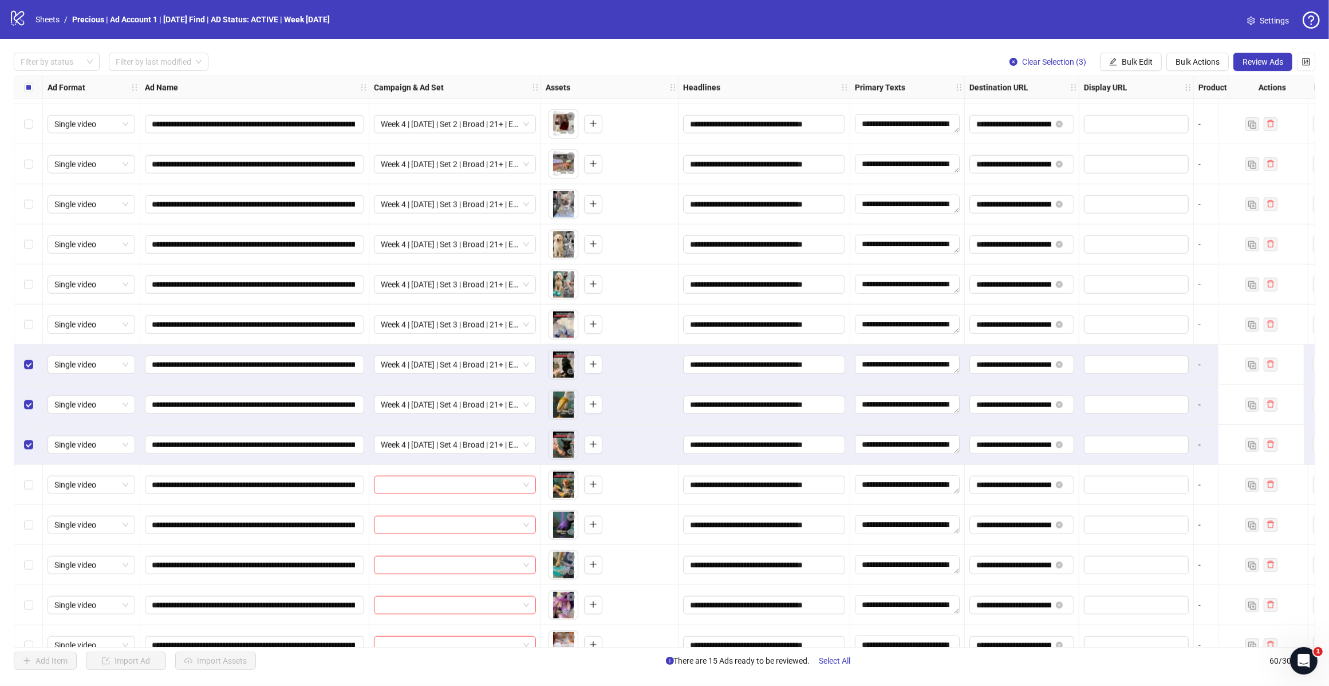
click at [29, 370] on label "Select row 51" at bounding box center [28, 364] width 9 height 13
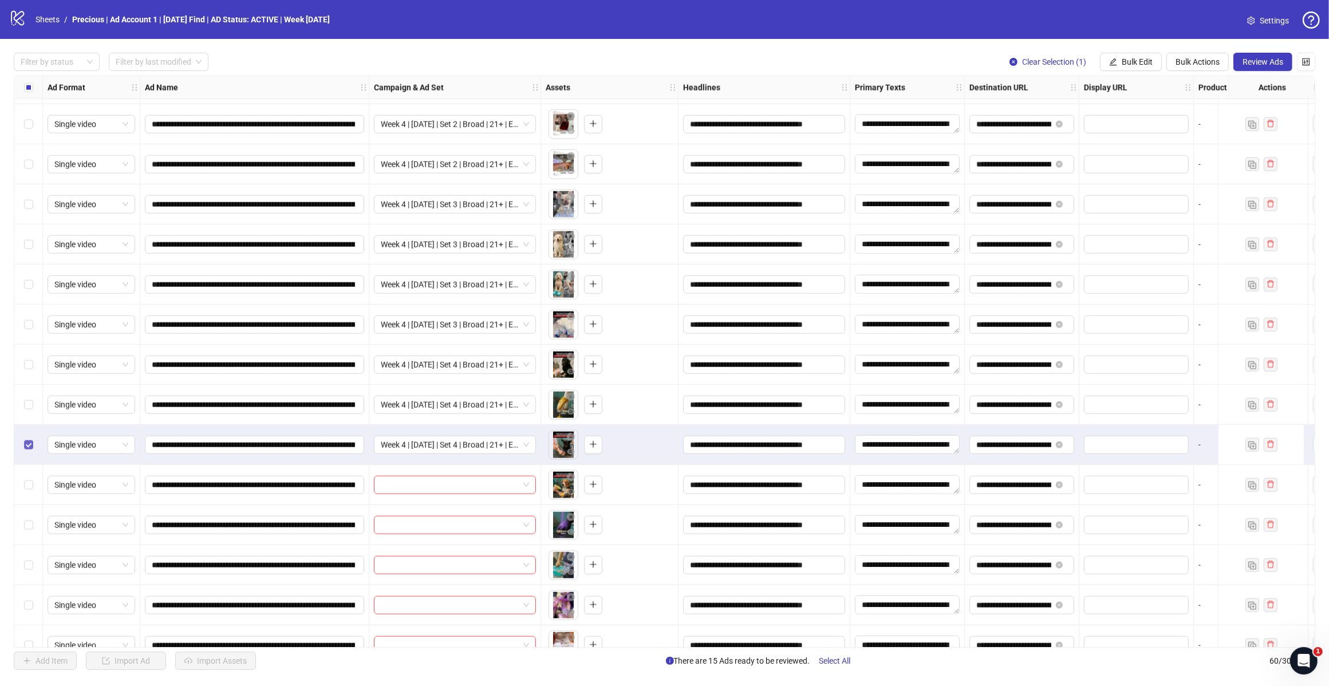
click at [24, 431] on div "Select row 53" at bounding box center [28, 445] width 29 height 40
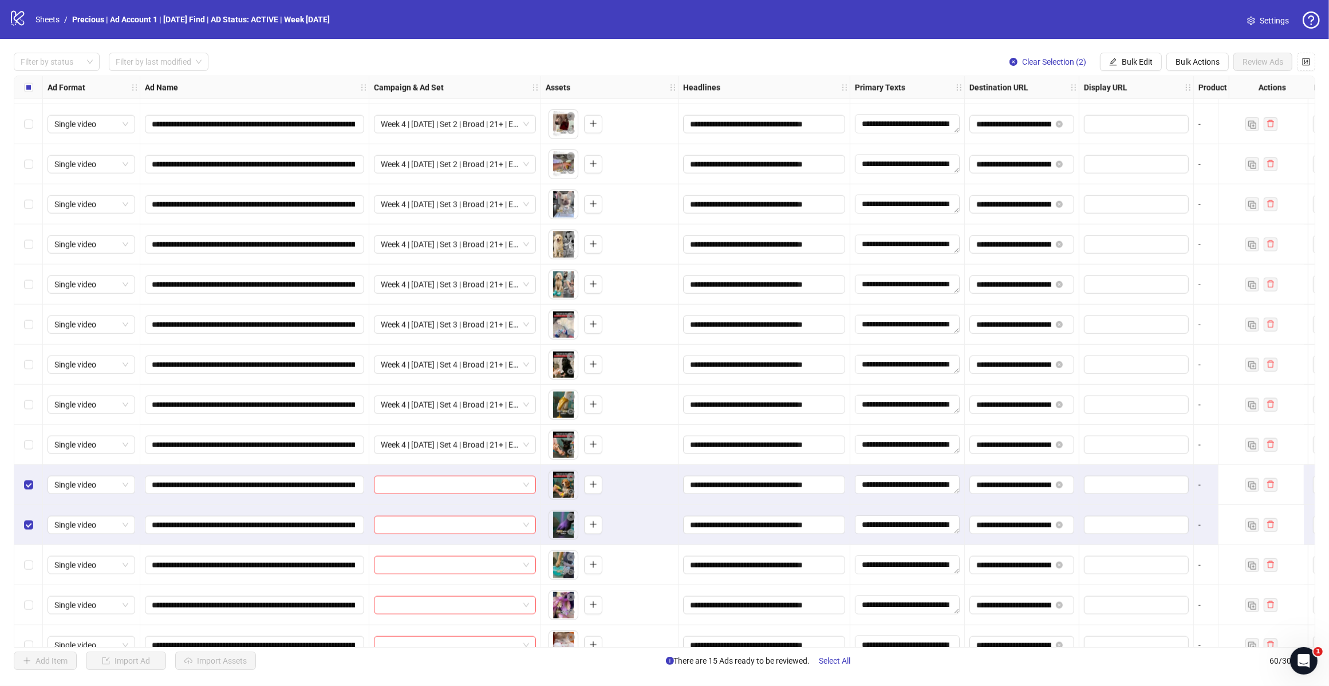
click at [34, 562] on div "Select row 56" at bounding box center [28, 565] width 29 height 40
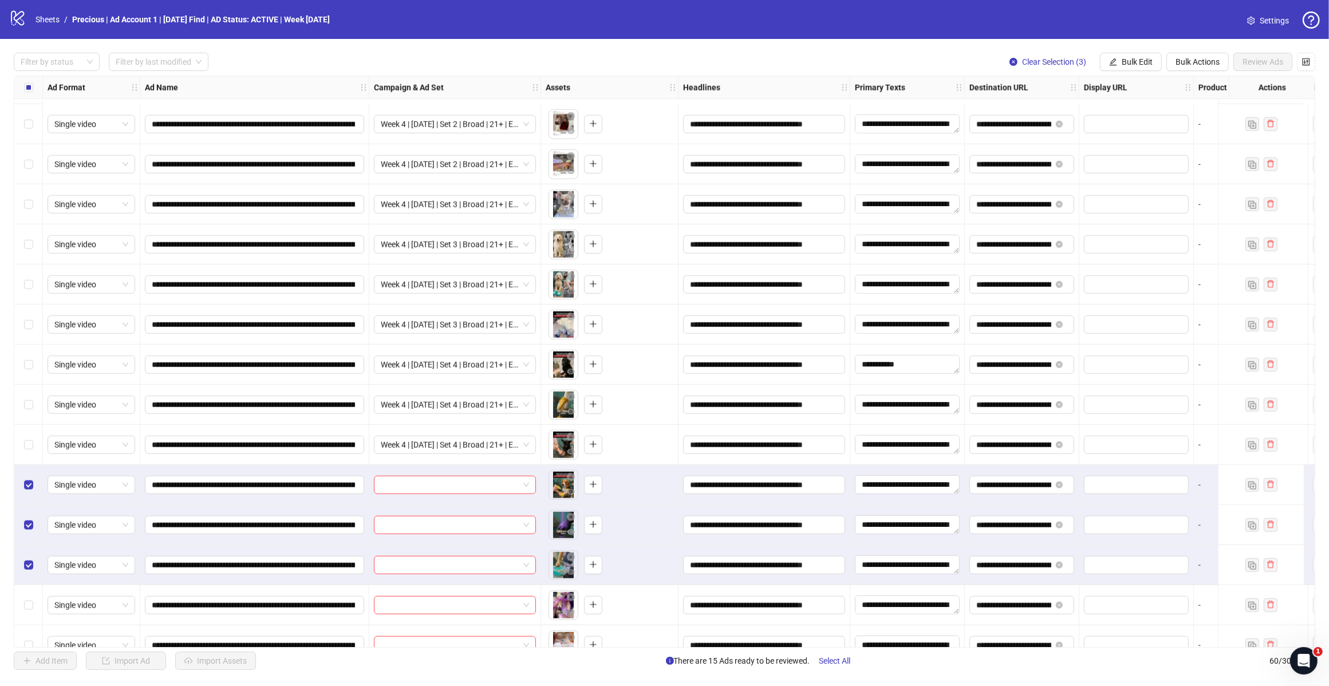
scroll to position [1862, 0]
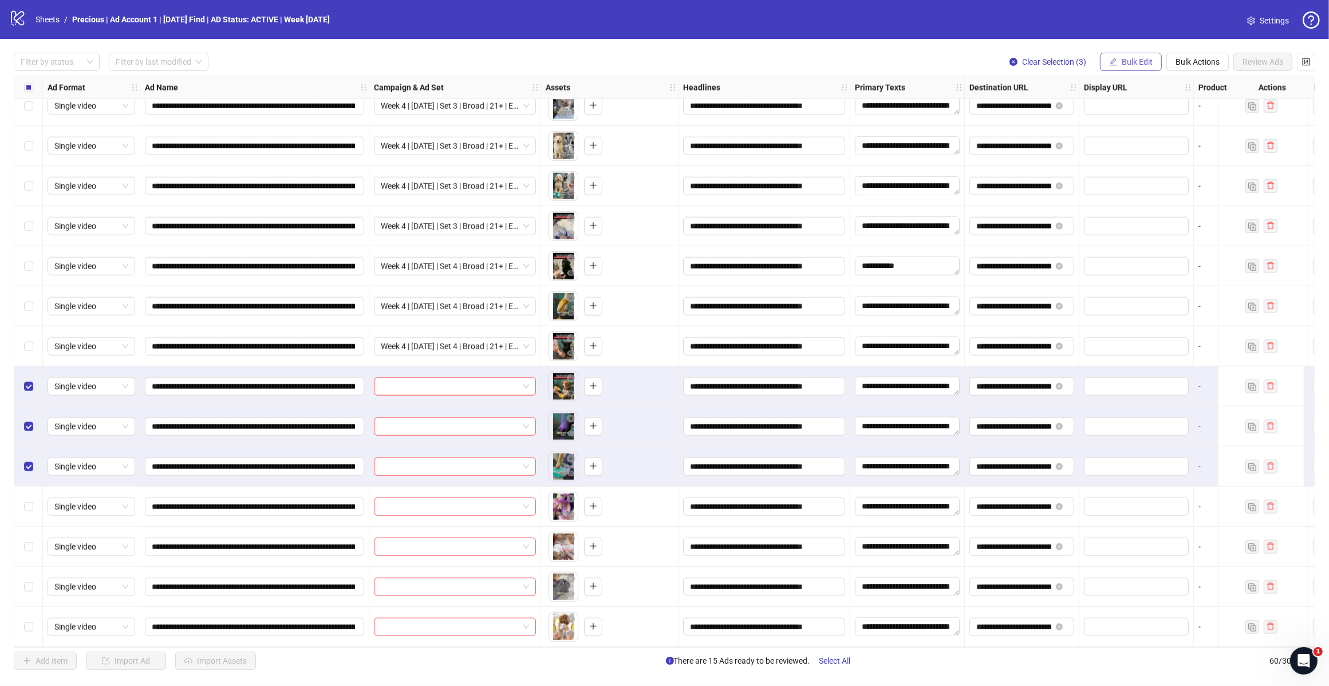
click at [1147, 61] on span "Bulk Edit" at bounding box center [1137, 61] width 31 height 9
click at [1144, 121] on span "Campaign & Ad Set" at bounding box center [1142, 122] width 68 height 13
click at [1169, 112] on span at bounding box center [1098, 111] width 158 height 17
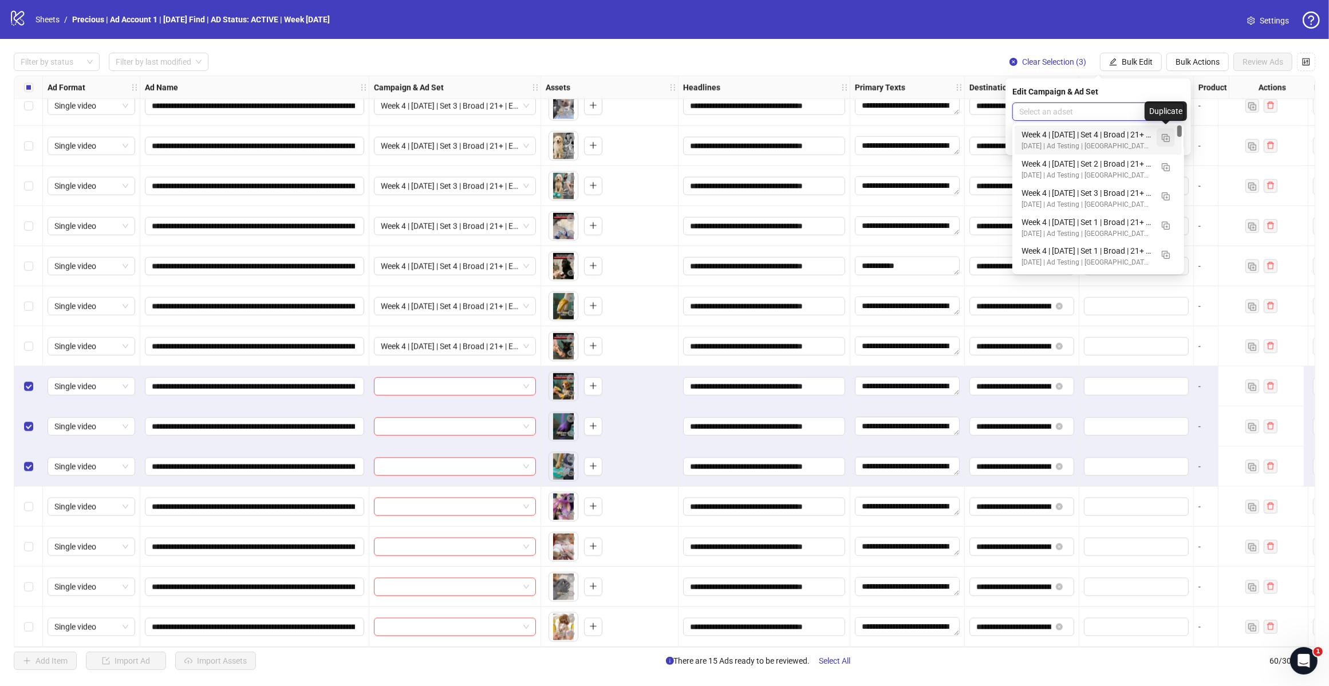
click at [1163, 136] on img "button" at bounding box center [1166, 138] width 8 height 8
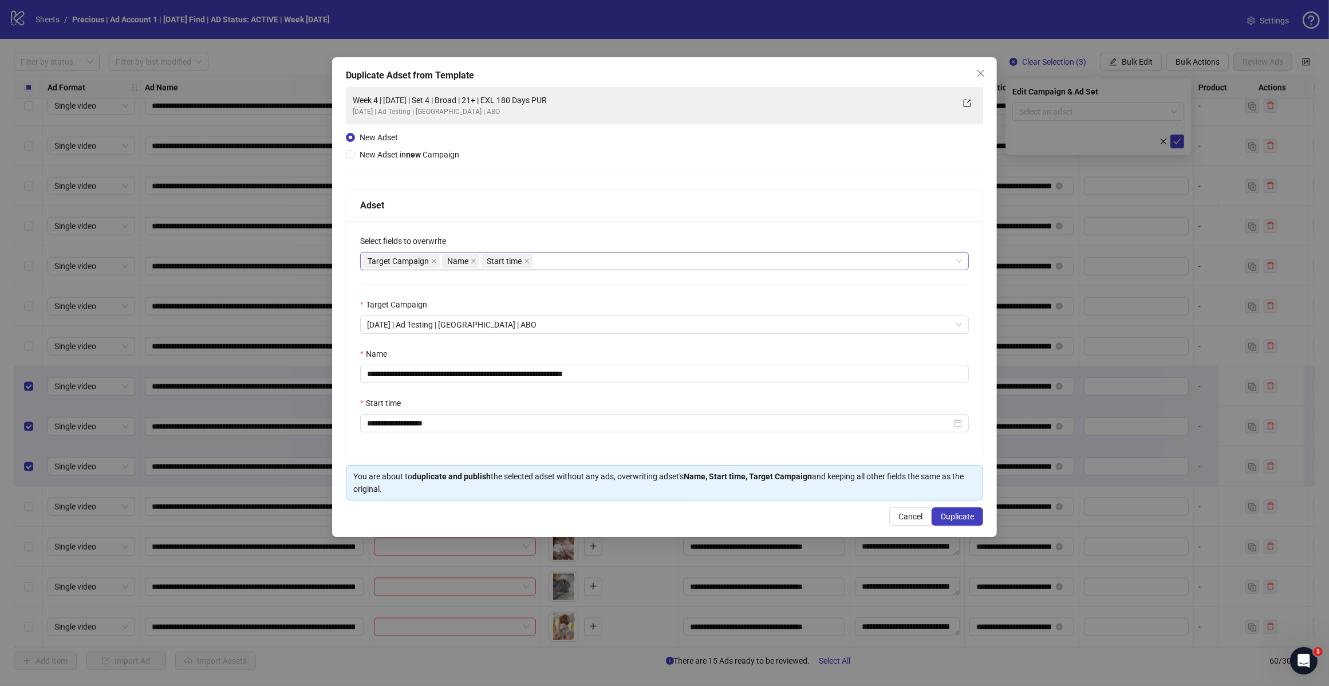
click at [633, 259] on div "Target Campaign Name Start time" at bounding box center [658, 261] width 592 height 16
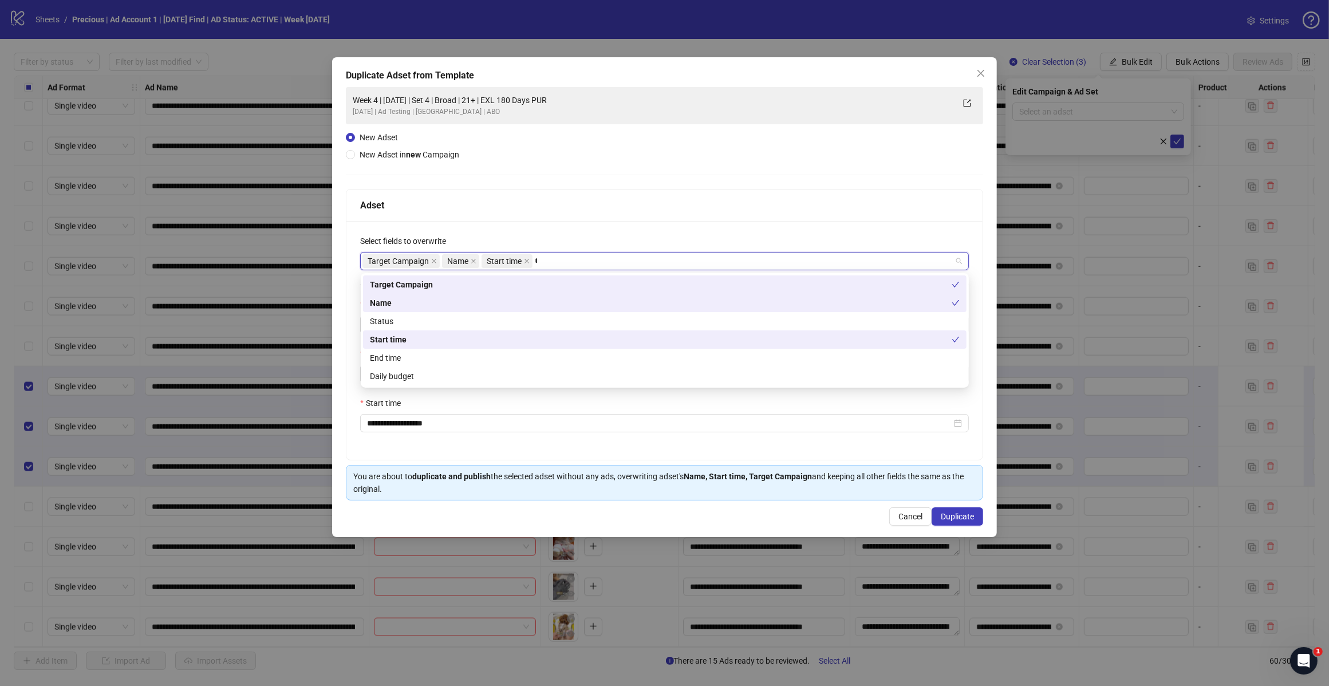
type input "**"
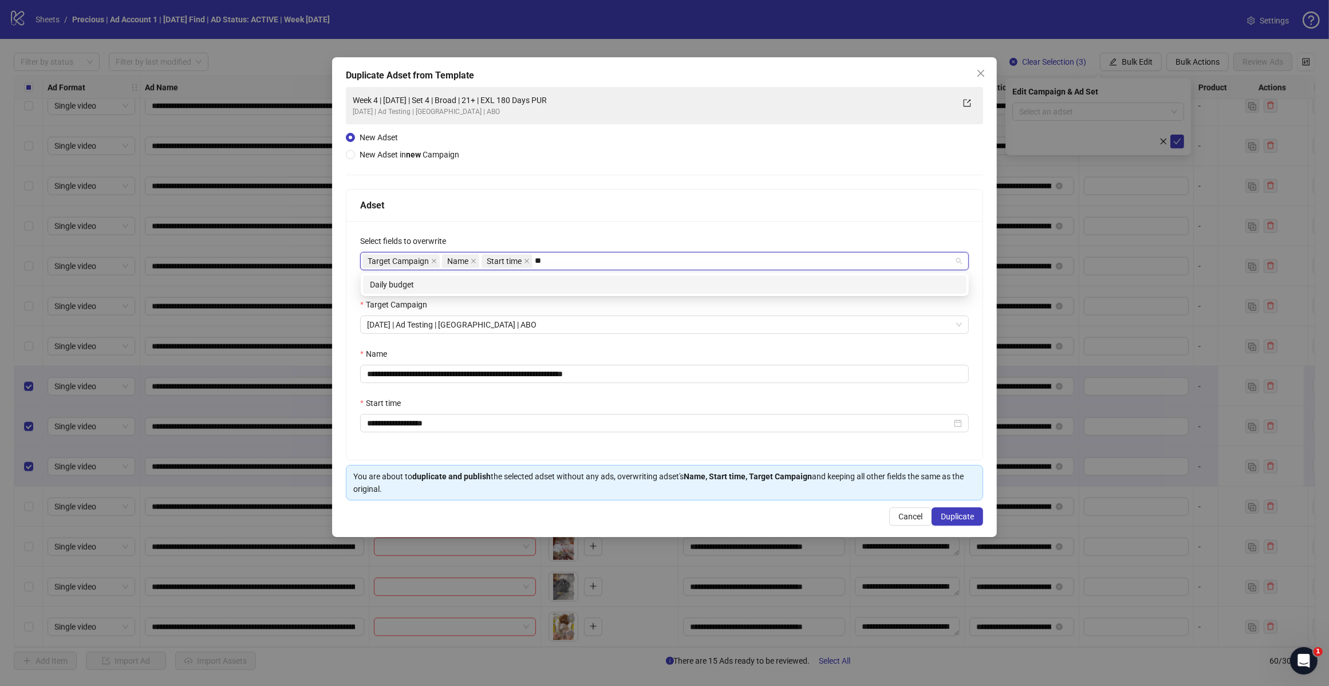
click at [485, 286] on div "Daily budget" at bounding box center [665, 284] width 590 height 13
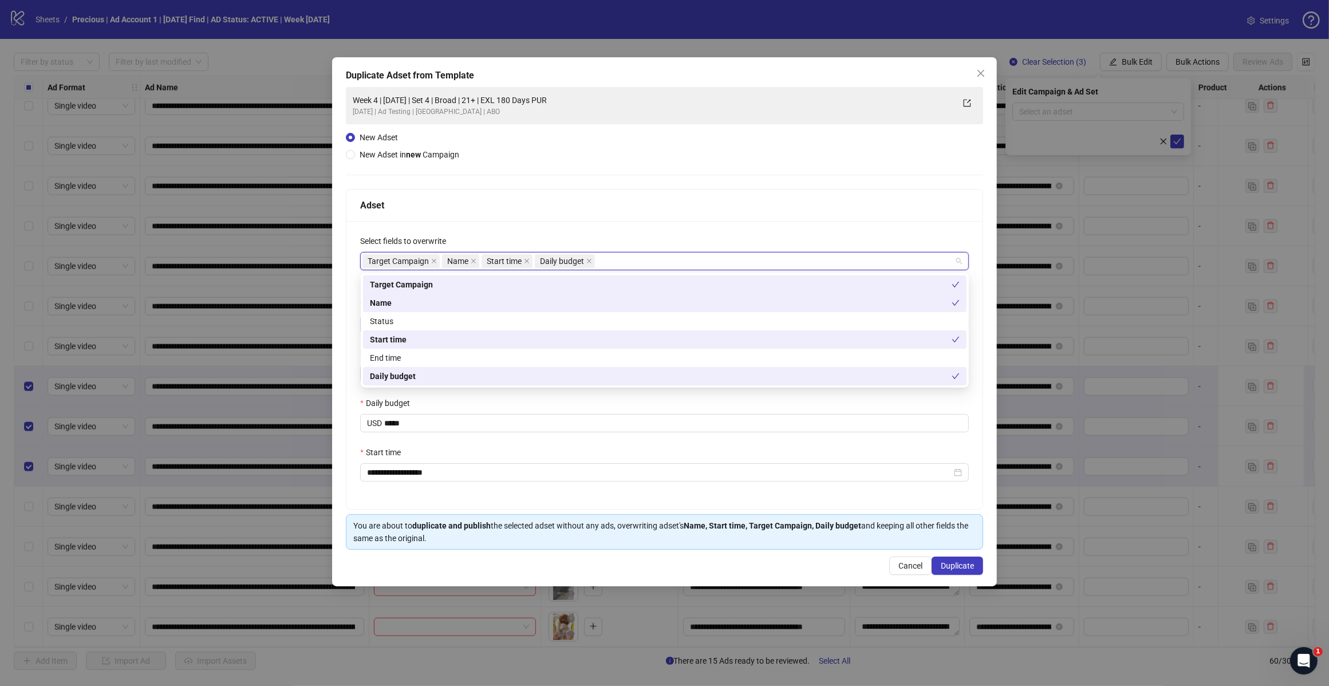
click at [559, 180] on div "**********" at bounding box center [664, 318] width 637 height 463
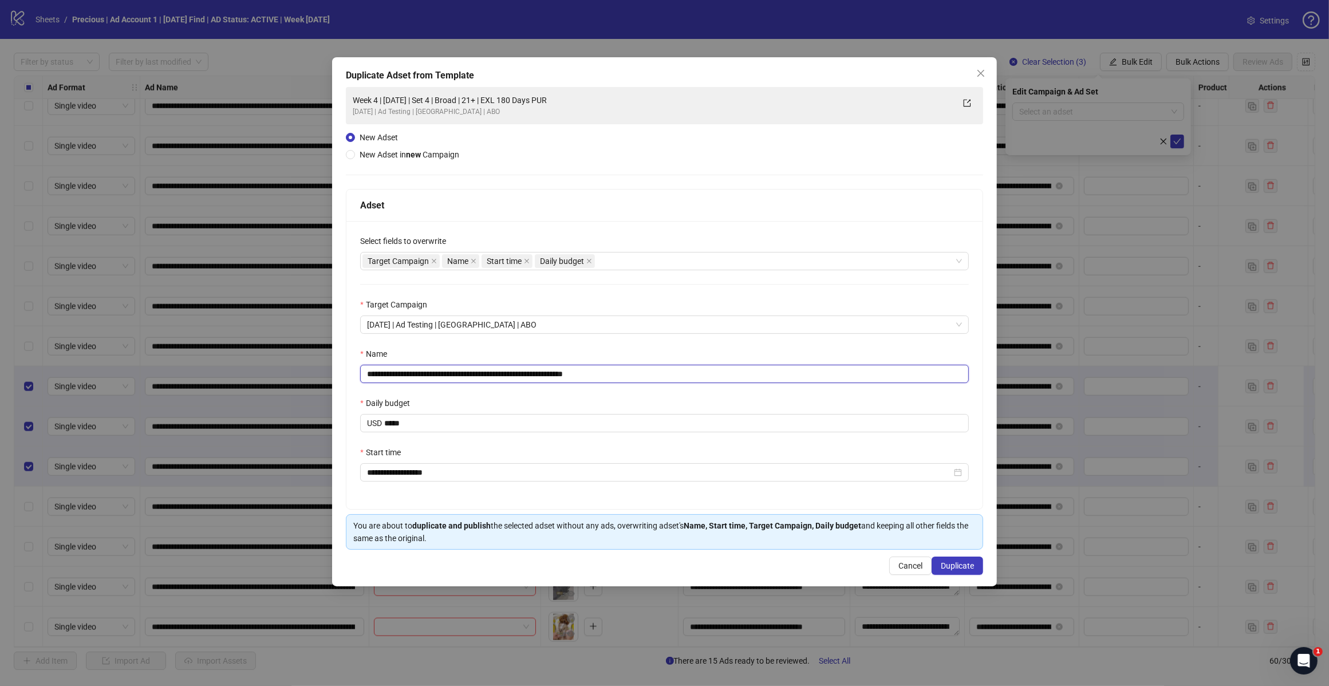
click at [625, 379] on input "**********" at bounding box center [664, 374] width 609 height 18
click at [466, 375] on input "**********" at bounding box center [664, 374] width 609 height 18
type input "**********"
click at [968, 565] on span "Duplicate" at bounding box center [957, 565] width 33 height 9
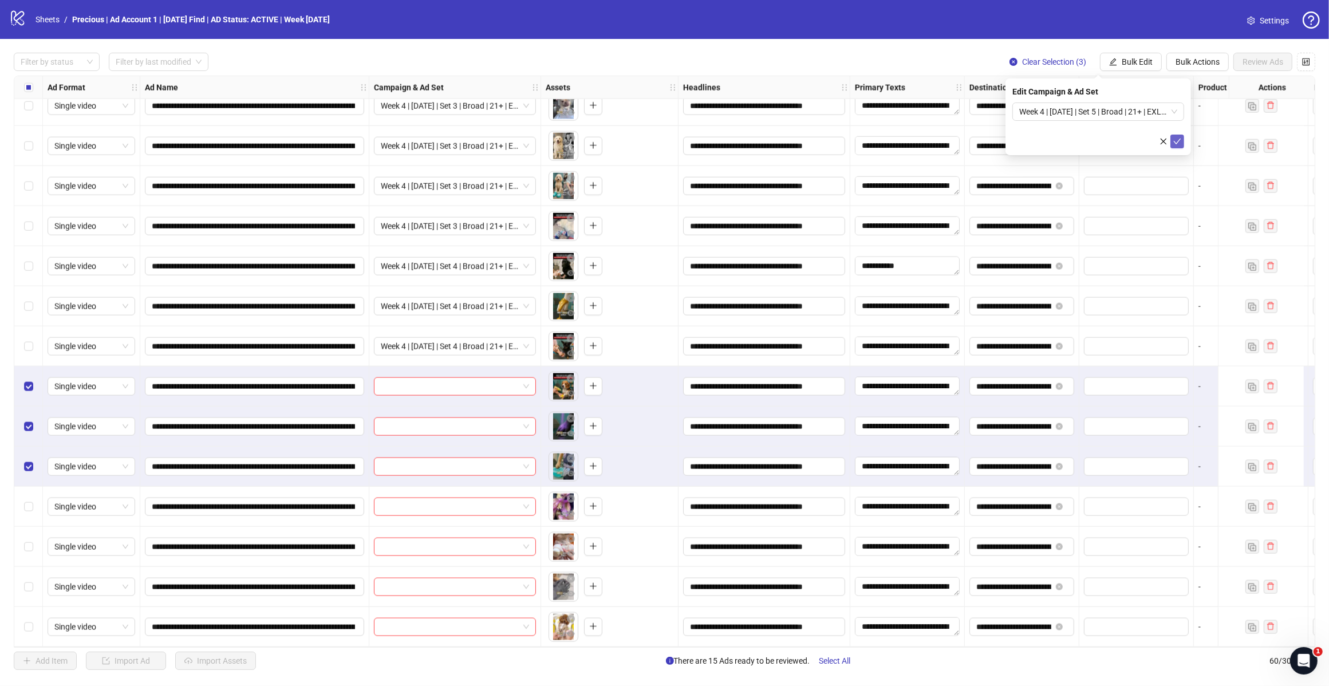
click at [1180, 142] on icon "check" at bounding box center [1177, 141] width 8 height 8
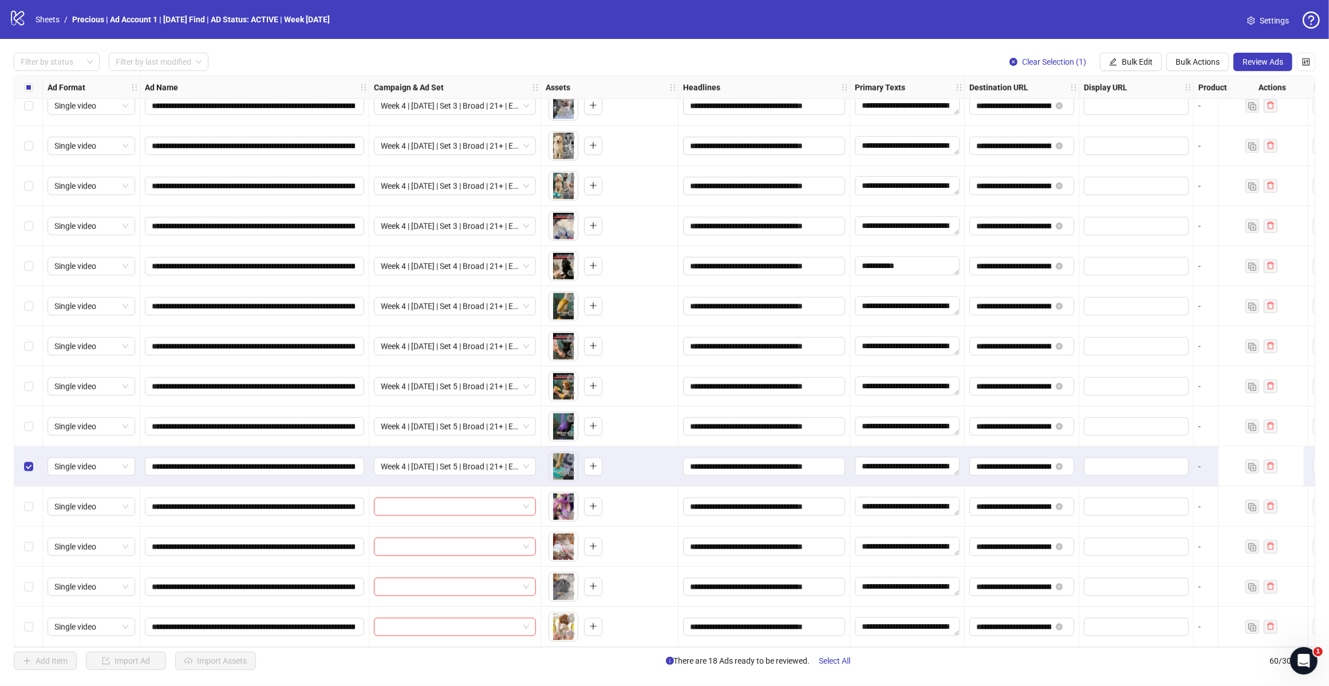
click at [27, 455] on div "Select row 56" at bounding box center [28, 467] width 29 height 40
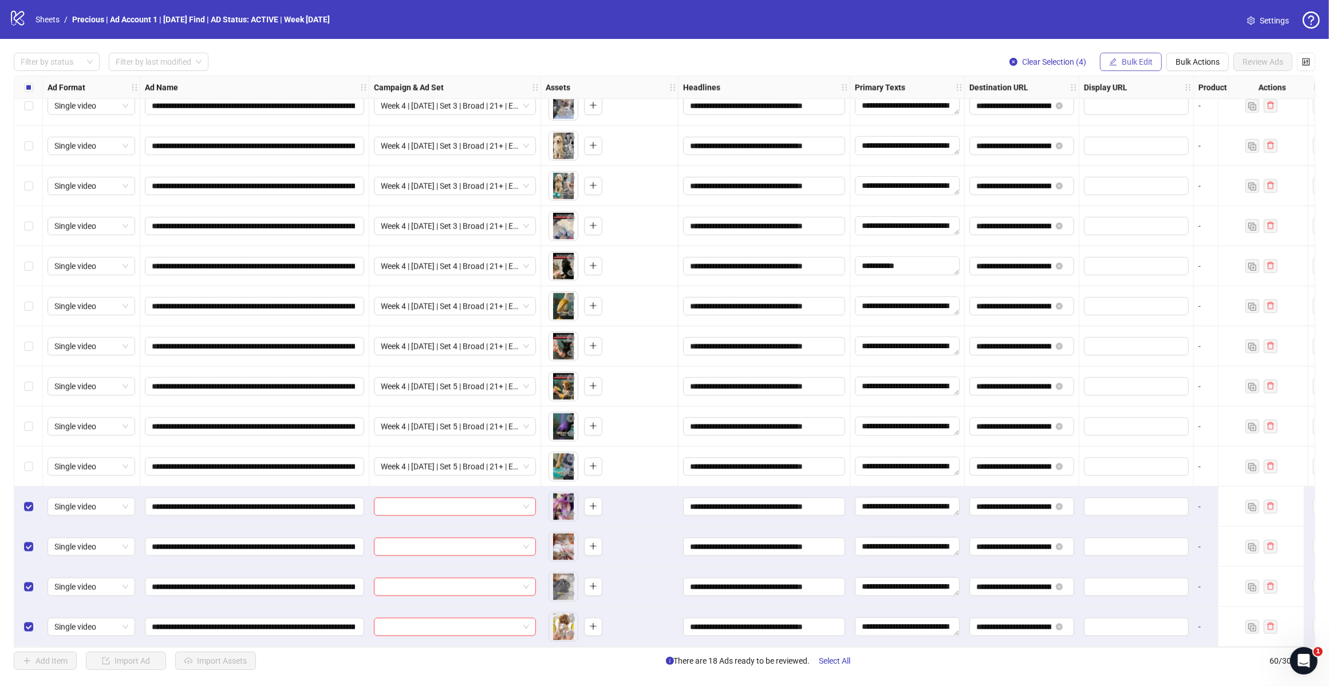
click at [1128, 58] on span "Bulk Edit" at bounding box center [1137, 61] width 31 height 9
click at [1145, 123] on span "Campaign & Ad Set" at bounding box center [1142, 122] width 68 height 13
click at [1167, 111] on input "search" at bounding box center [1093, 111] width 148 height 17
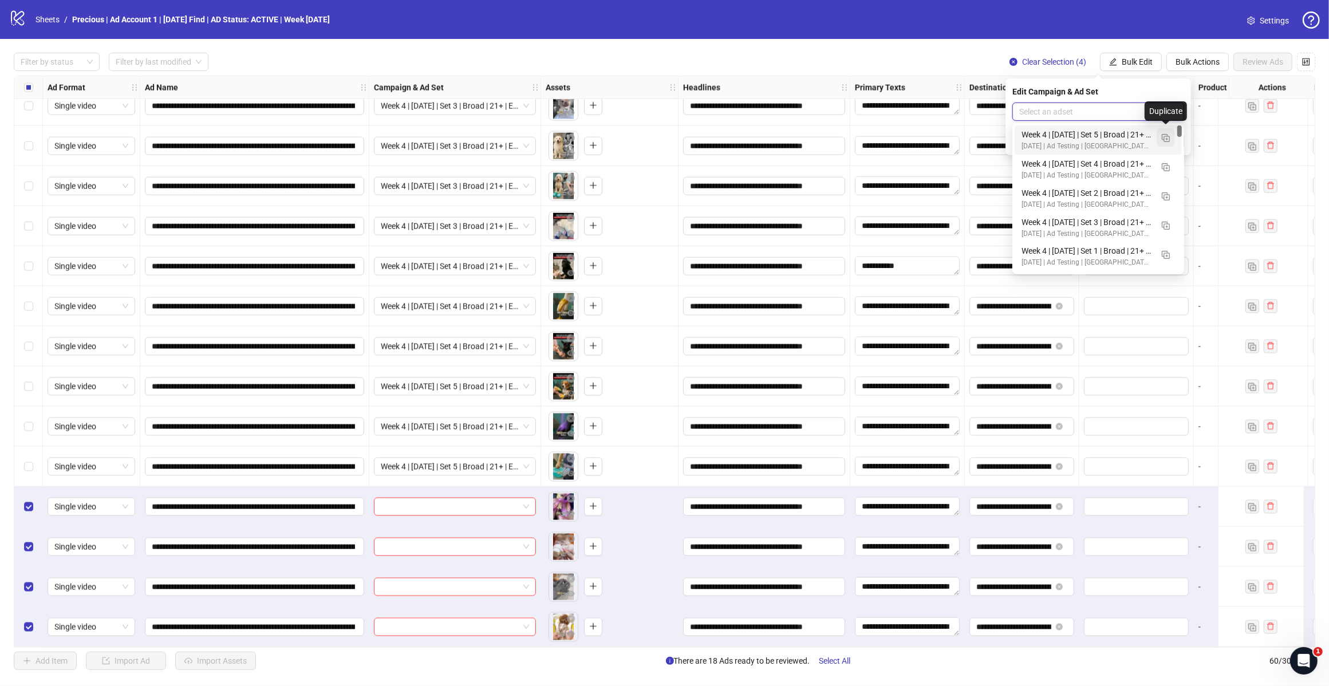
click at [1165, 135] on img "button" at bounding box center [1166, 138] width 8 height 8
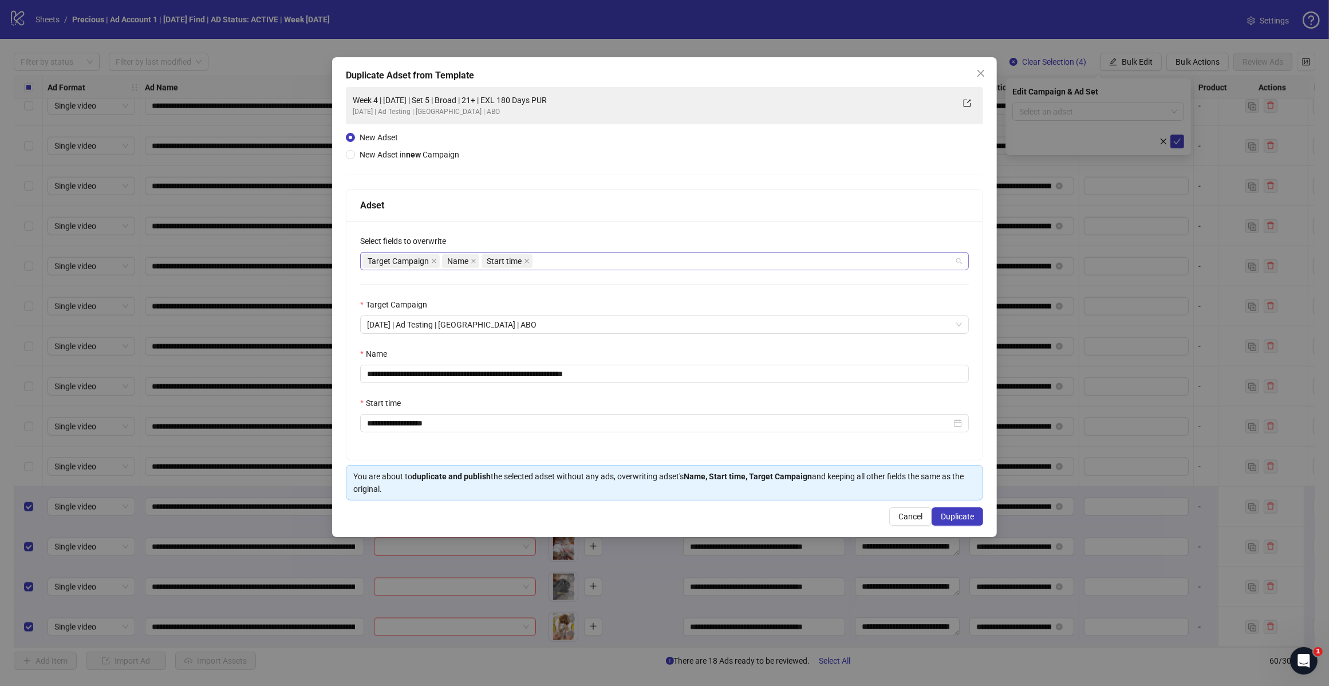
click at [568, 262] on div "Target Campaign Name Start time" at bounding box center [658, 261] width 592 height 16
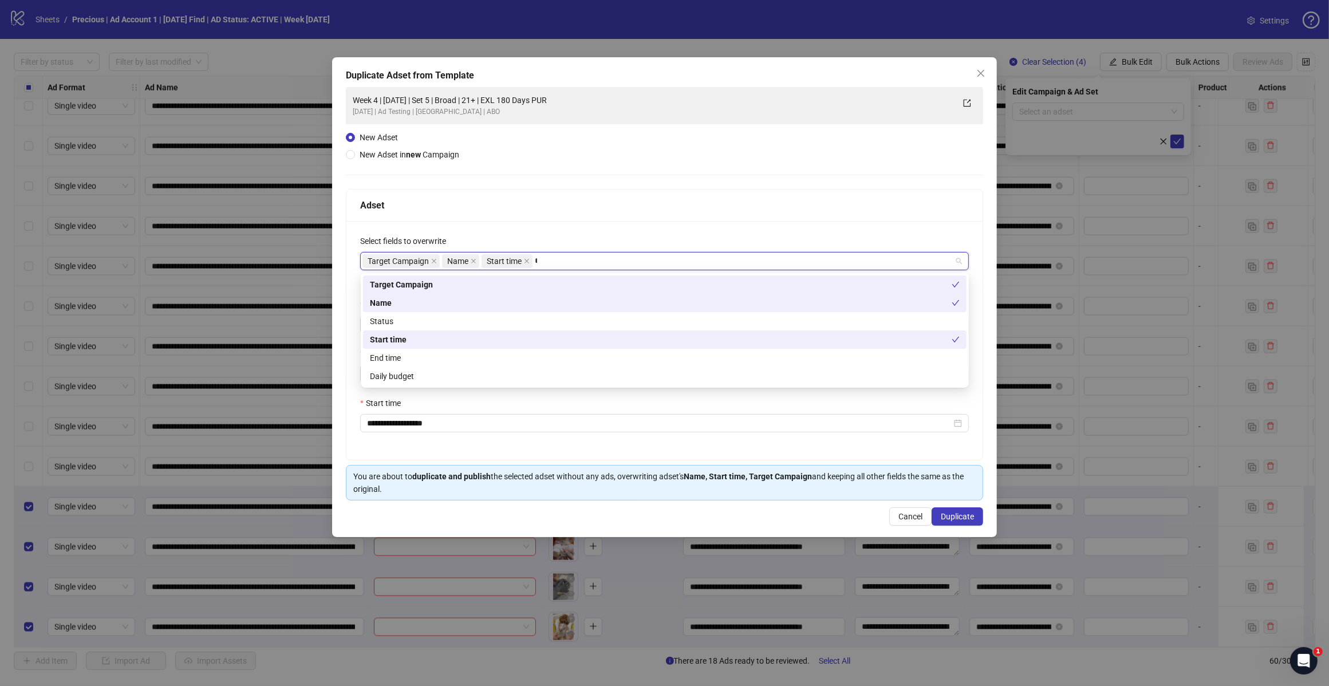
type input "**"
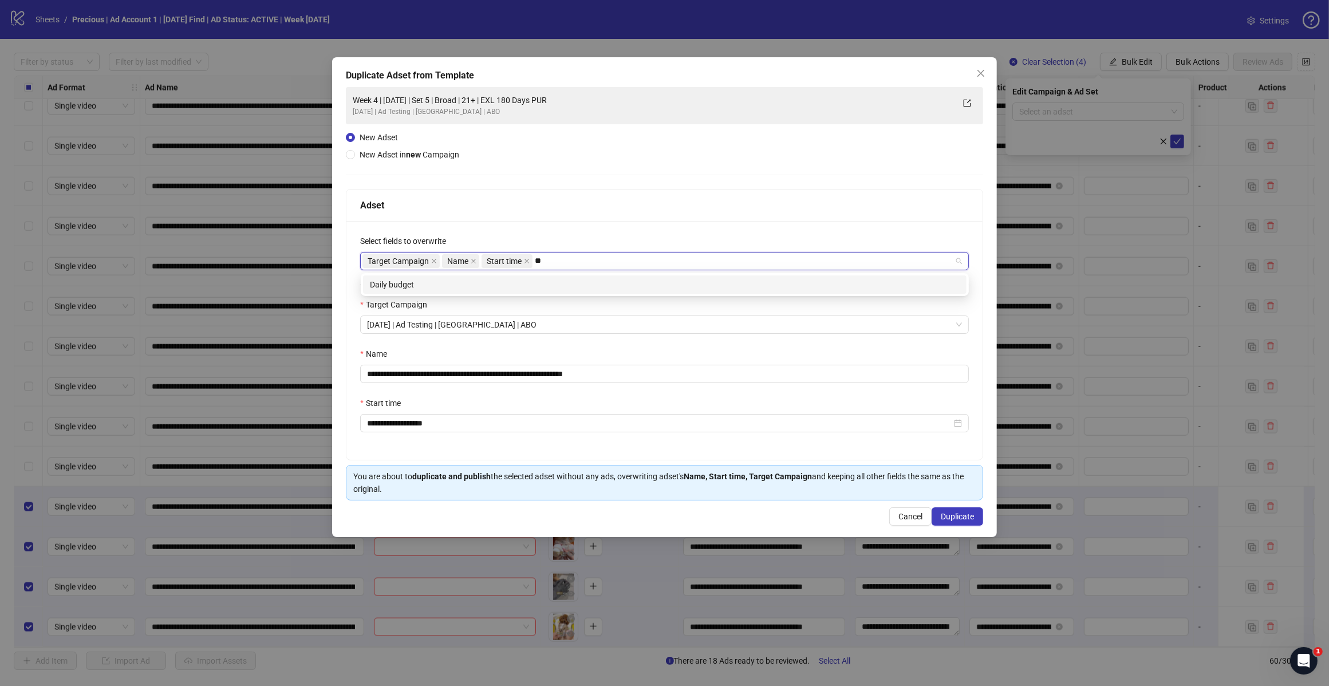
click at [515, 281] on div "Daily budget" at bounding box center [665, 284] width 590 height 13
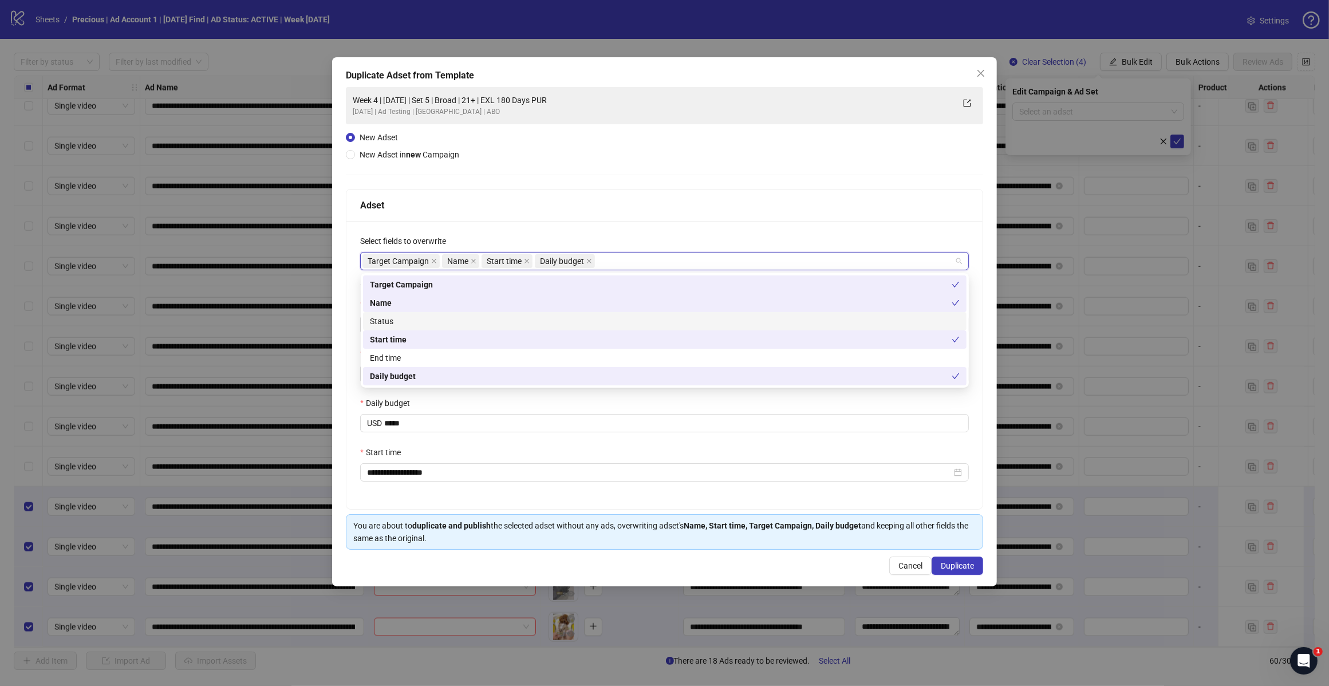
click at [573, 167] on div "**********" at bounding box center [664, 318] width 637 height 463
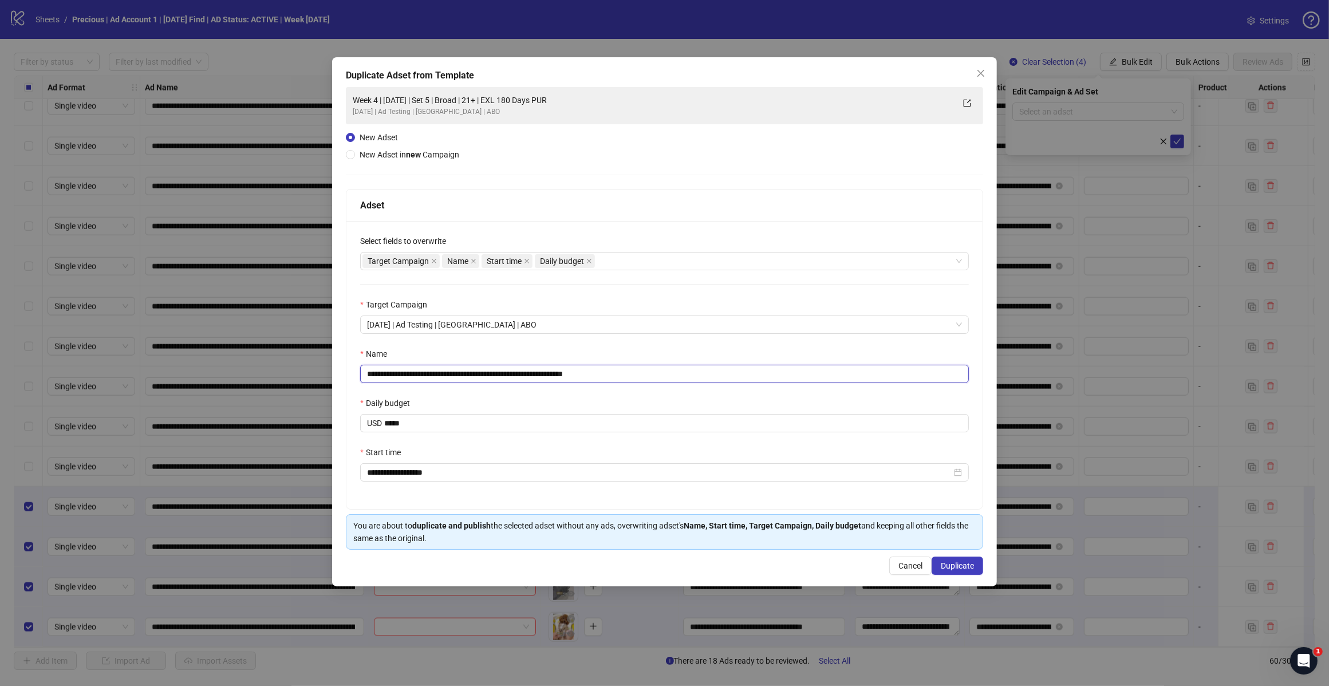
click at [617, 373] on input "**********" at bounding box center [664, 374] width 609 height 18
click at [467, 371] on input "**********" at bounding box center [664, 374] width 609 height 18
type input "**********"
click at [954, 565] on span "Duplicate" at bounding box center [957, 565] width 33 height 9
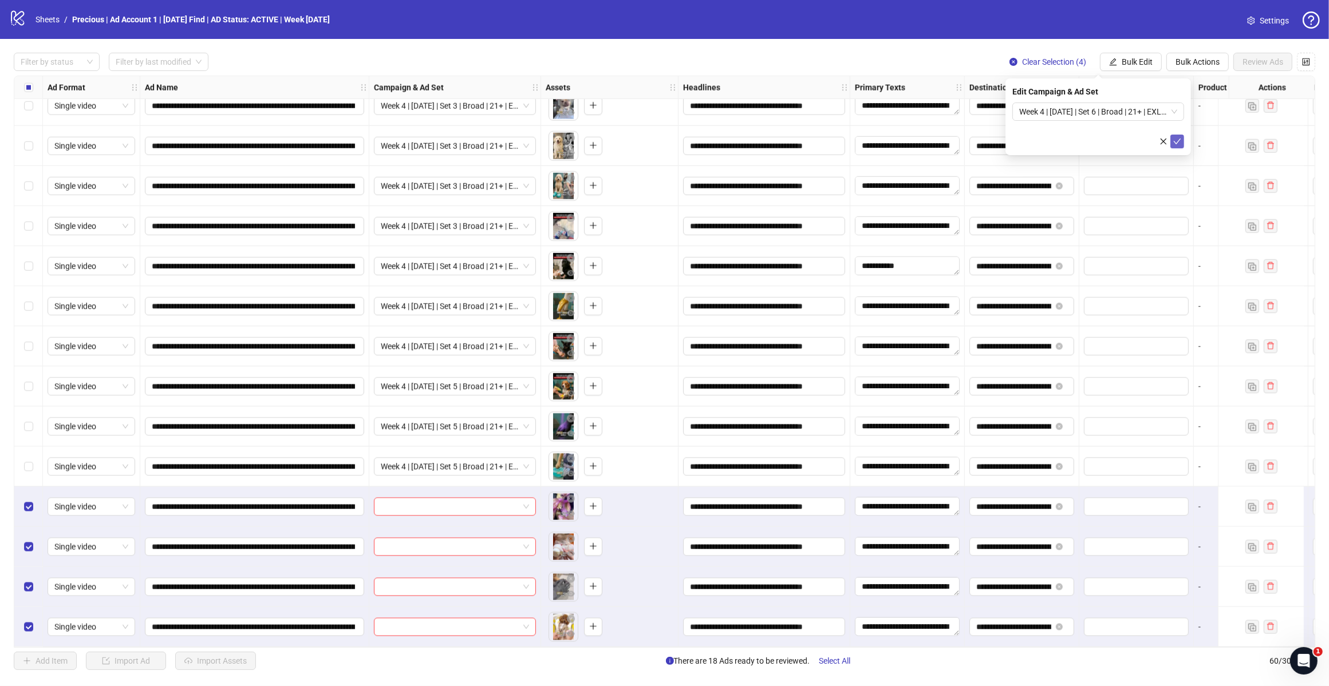
click at [1181, 140] on icon "check" at bounding box center [1177, 141] width 8 height 8
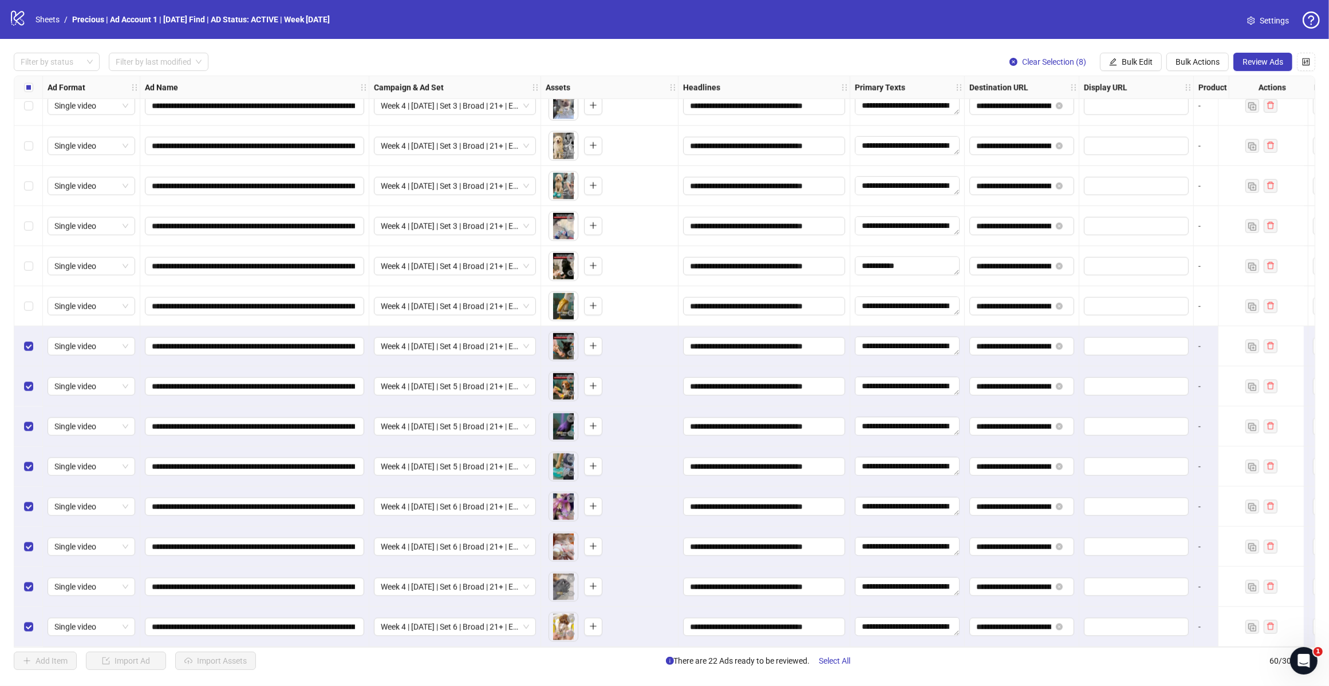
click at [25, 293] on div "Select row 52" at bounding box center [28, 306] width 29 height 40
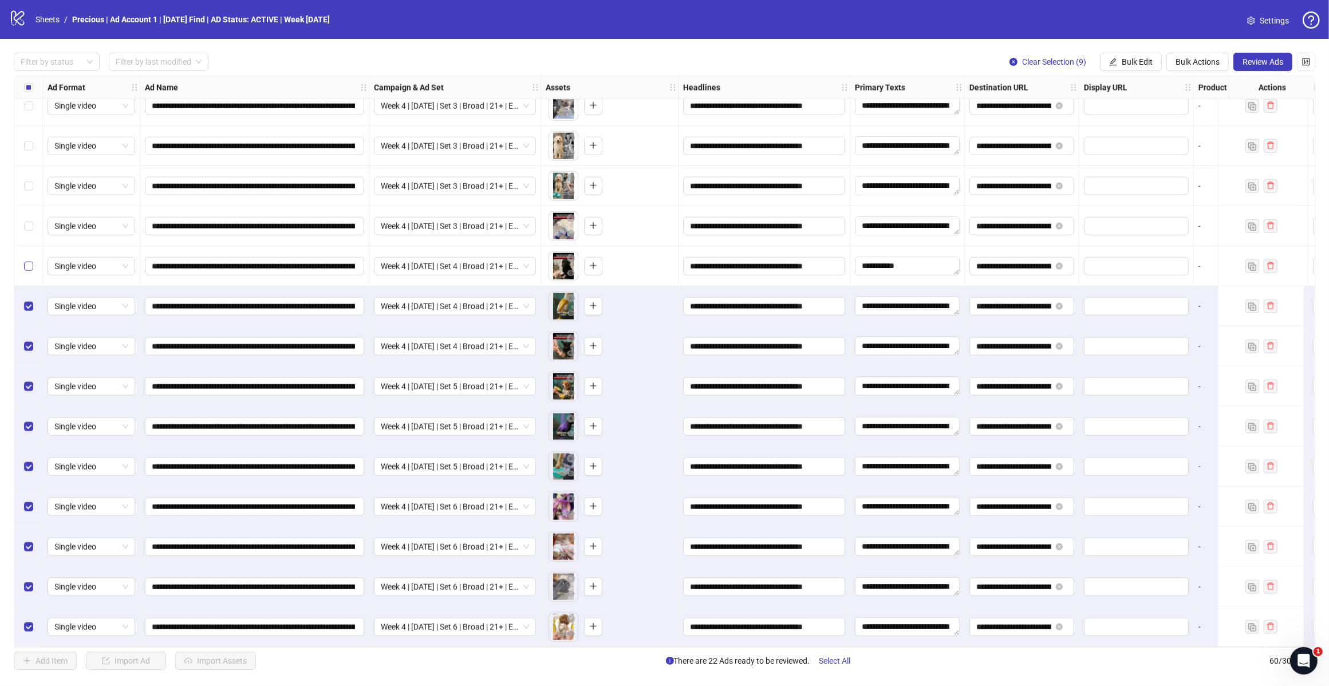
click at [29, 260] on label "Select row 51" at bounding box center [28, 266] width 9 height 13
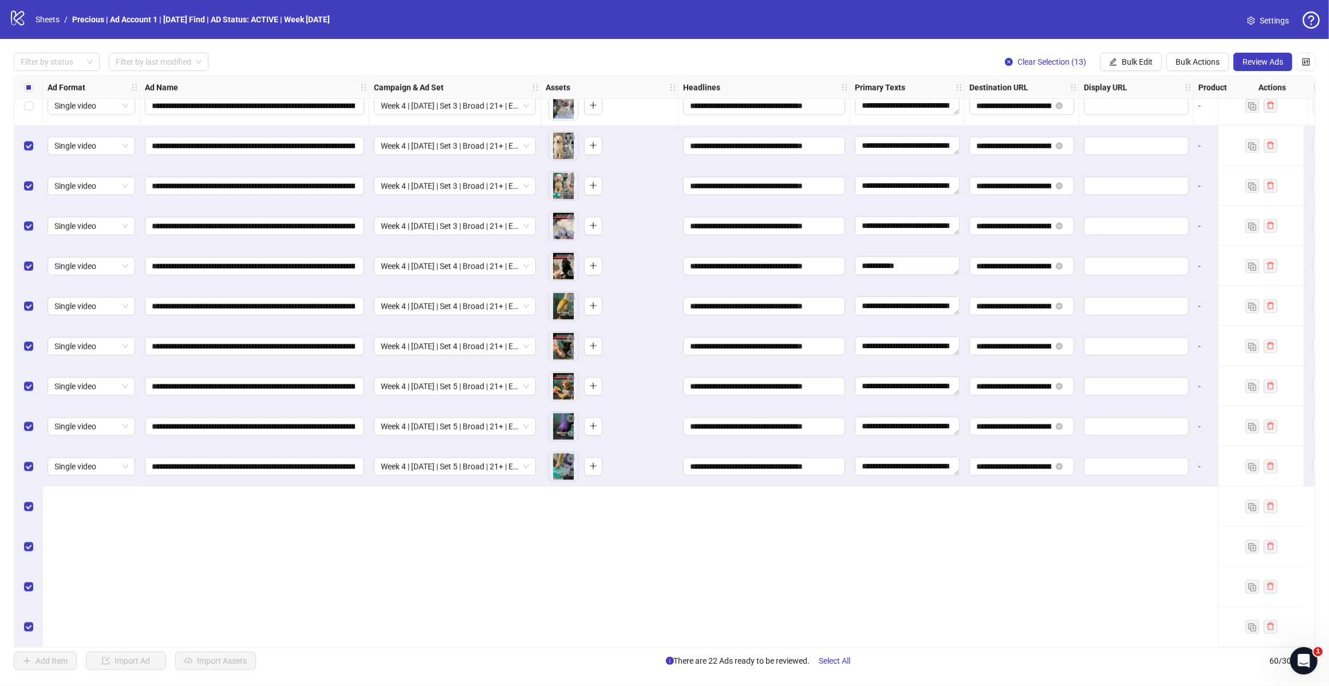
scroll to position [1647, 0]
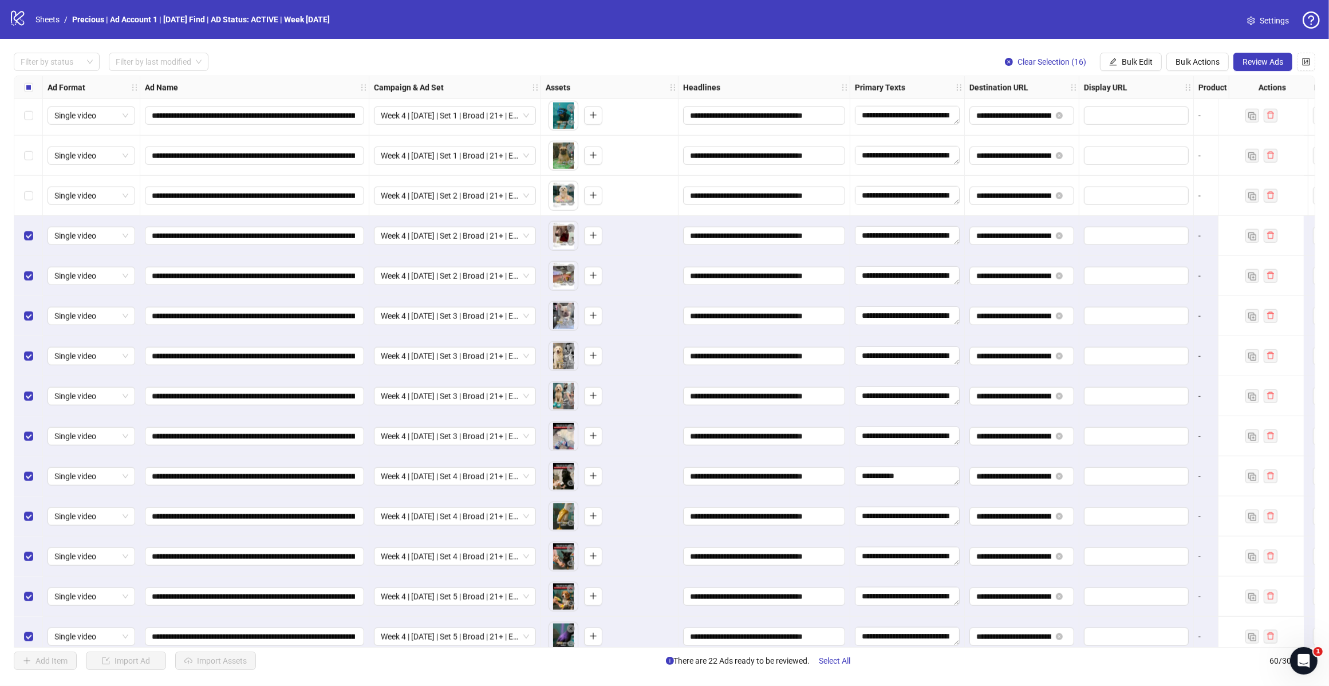
click at [26, 191] on label "Select row 44" at bounding box center [28, 196] width 9 height 13
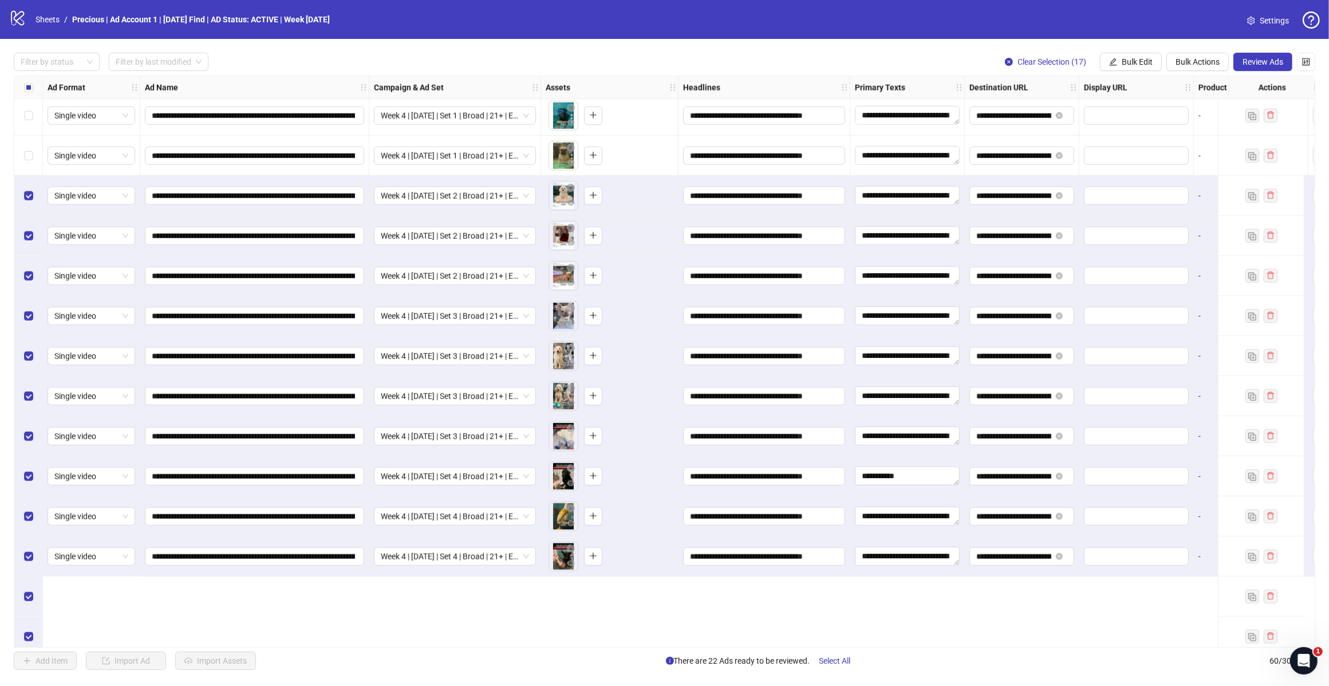
scroll to position [1504, 0]
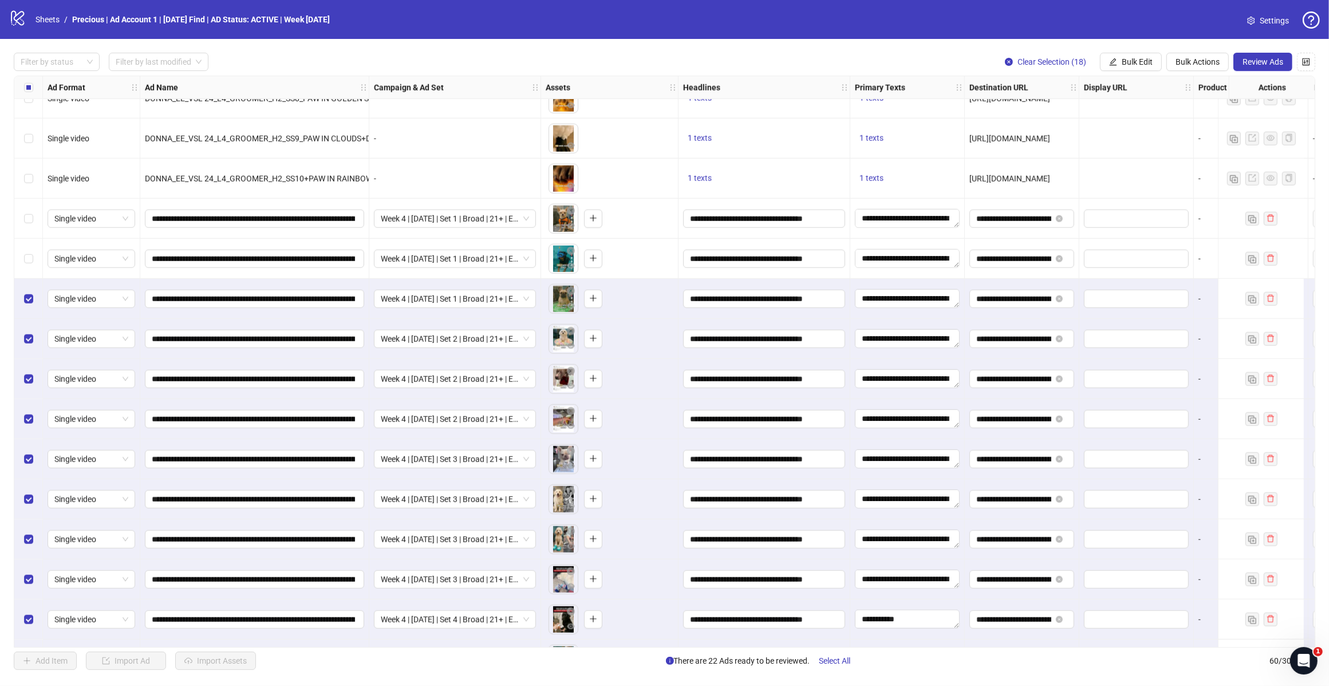
click at [20, 249] on div "Select row 42" at bounding box center [28, 259] width 29 height 40
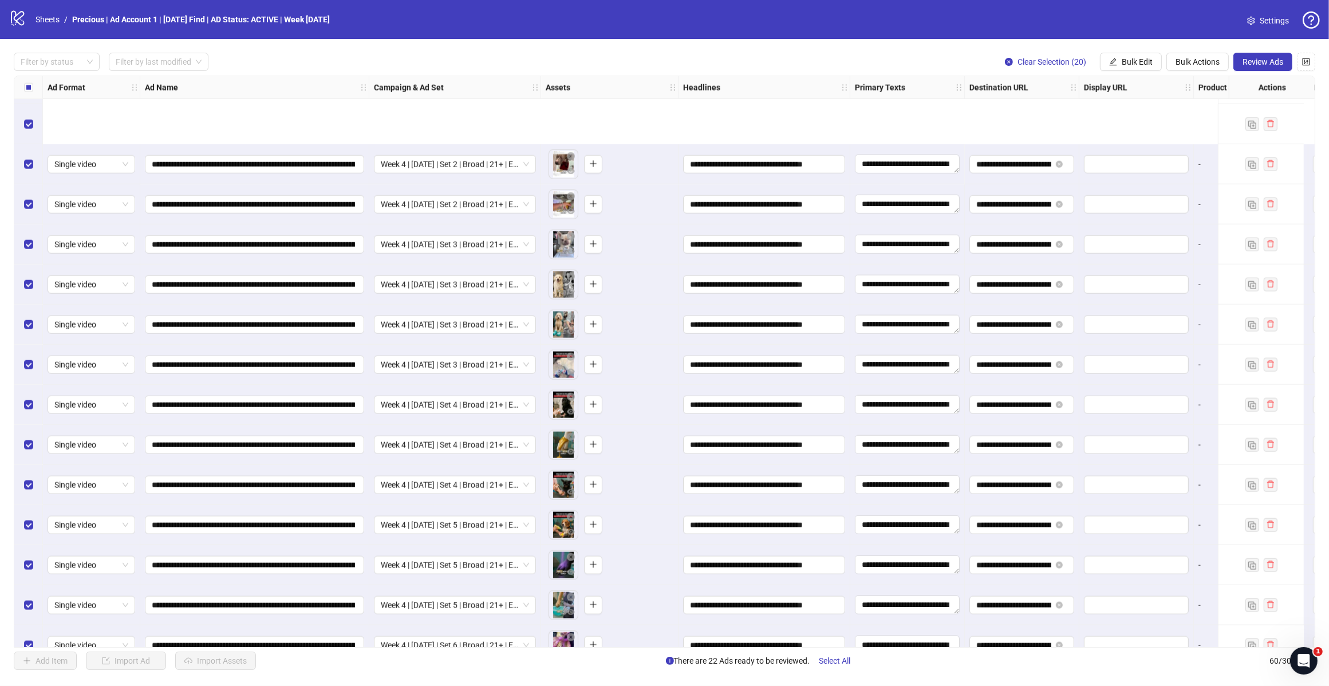
scroll to position [1862, 0]
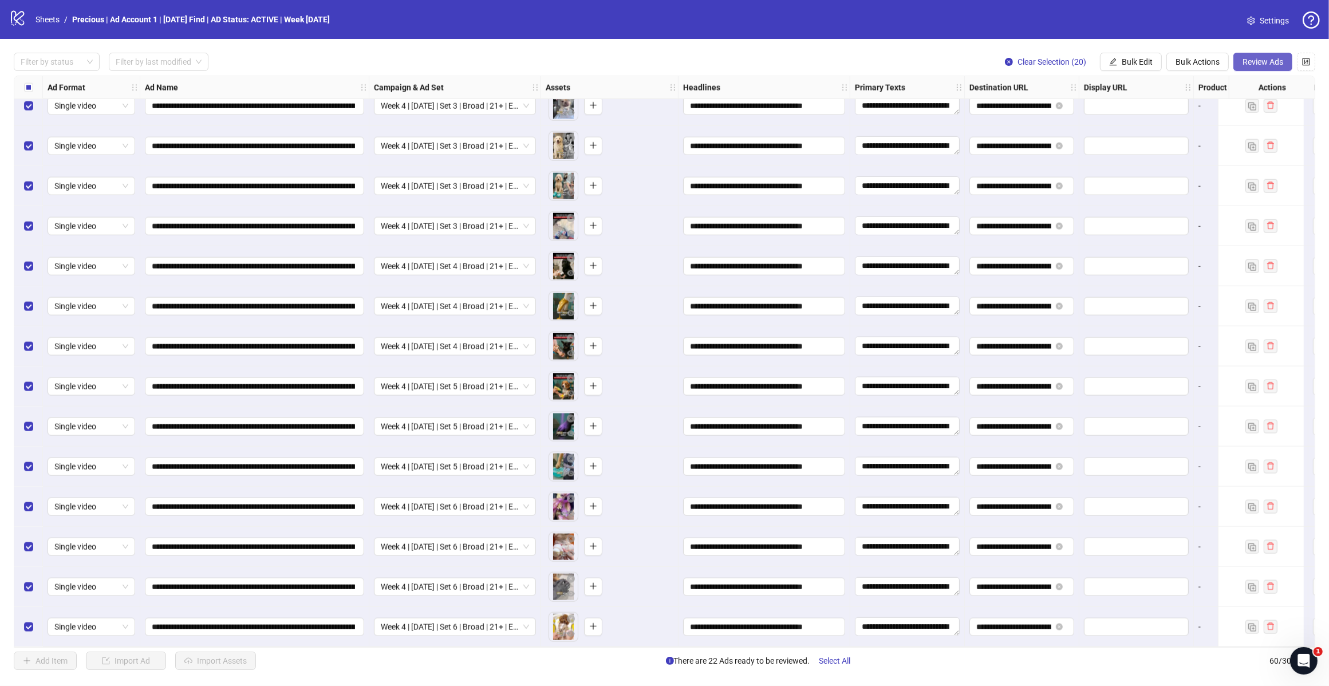
click at [1254, 66] on span "Review Ads" at bounding box center [1263, 61] width 41 height 9
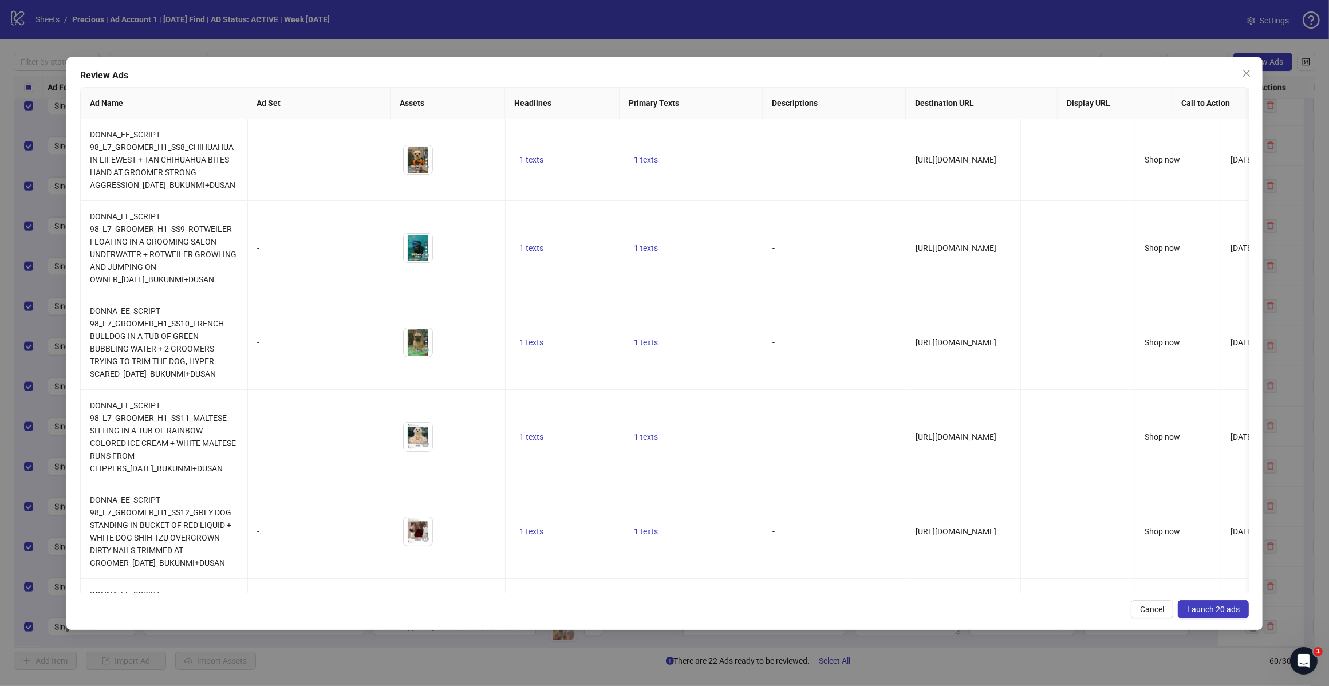
click at [1226, 609] on span "Launch 20 ads" at bounding box center [1213, 609] width 53 height 9
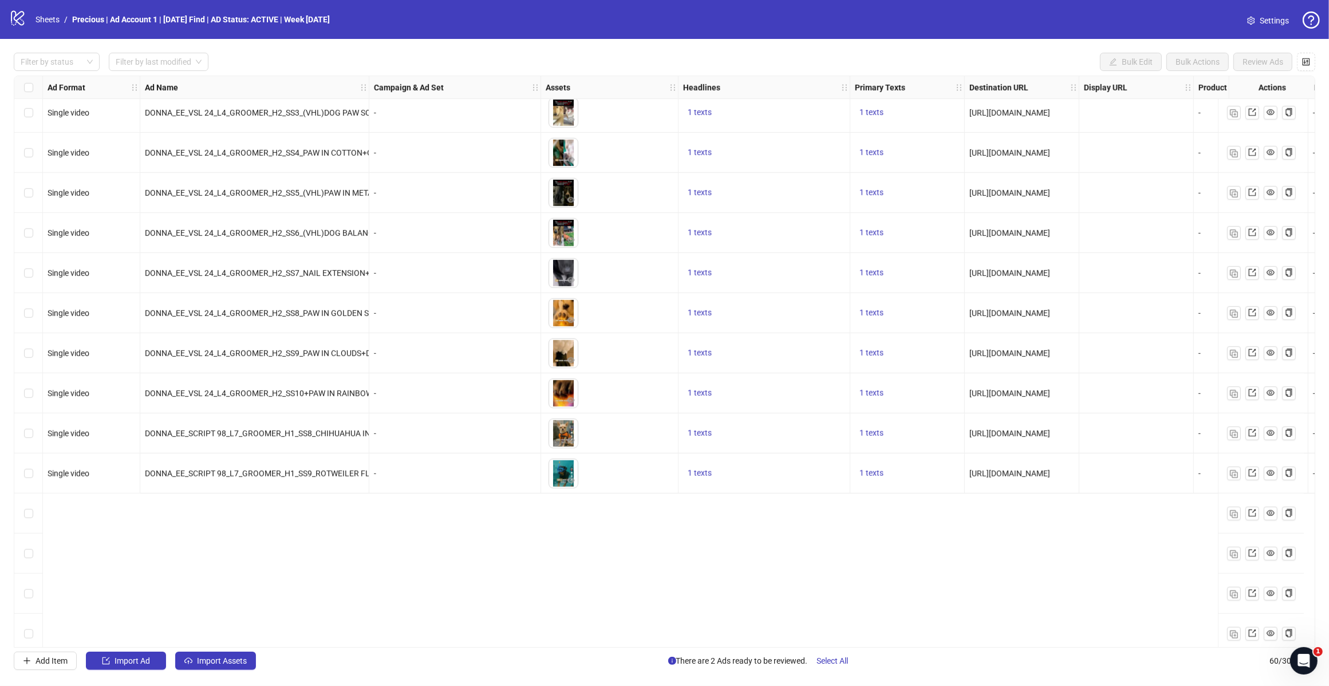
scroll to position [1074, 0]
